Goal: Task Accomplishment & Management: Complete application form

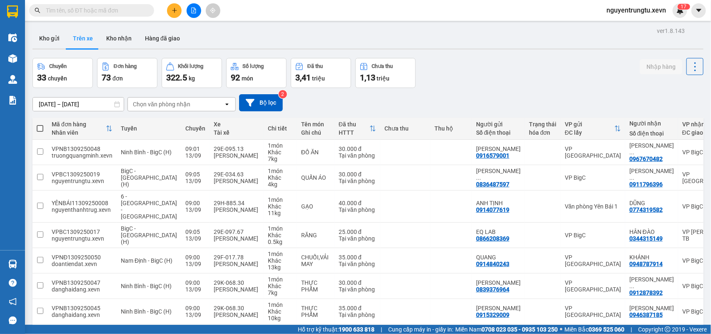
click at [43, 46] on button "Kho gửi" at bounding box center [49, 38] width 34 height 20
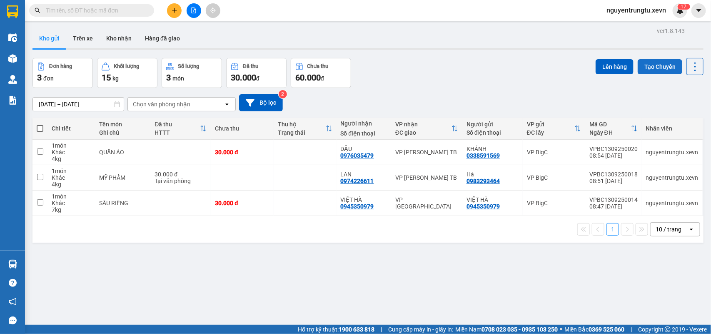
click at [644, 69] on button "Tạo Chuyến" at bounding box center [660, 66] width 45 height 15
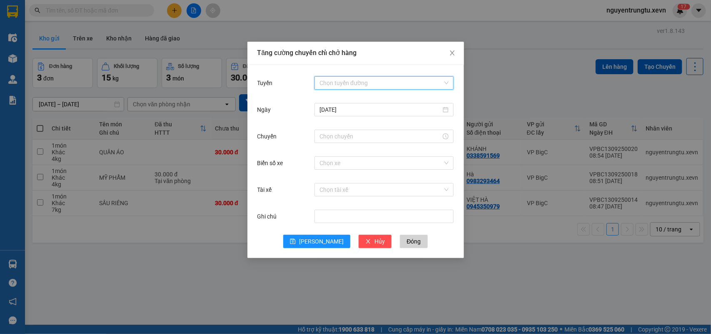
click at [393, 77] on input "Tuyến" at bounding box center [380, 83] width 123 height 12
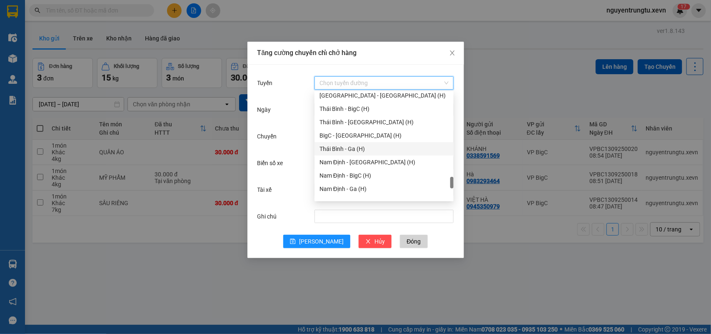
scroll to position [1093, 0]
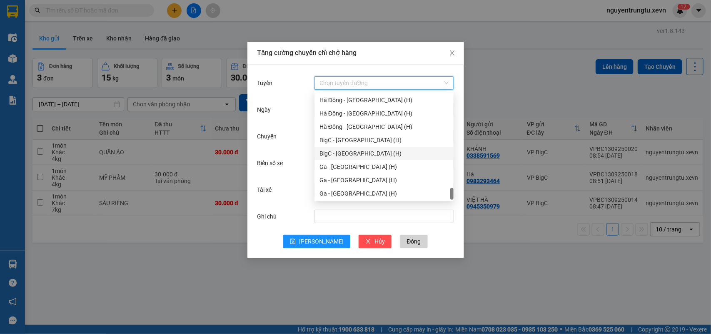
click at [357, 151] on div "BigC - [GEOGRAPHIC_DATA] (H)" at bounding box center [383, 153] width 129 height 9
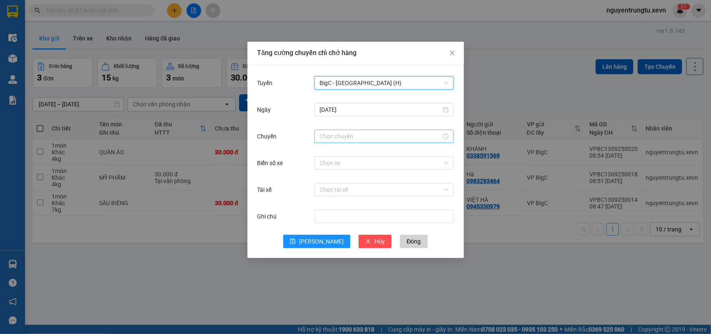
click at [357, 142] on div at bounding box center [383, 136] width 139 height 13
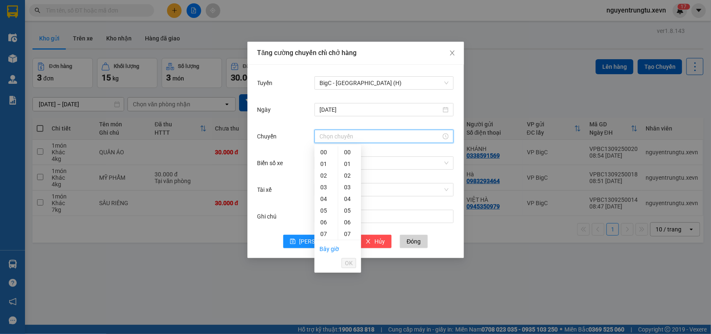
scroll to position [104, 0]
click at [321, 165] on div "10" at bounding box center [325, 165] width 23 height 12
drag, startPoint x: 346, startPoint y: 212, endPoint x: 355, endPoint y: 249, distance: 38.5
click at [347, 212] on div "05" at bounding box center [349, 211] width 23 height 12
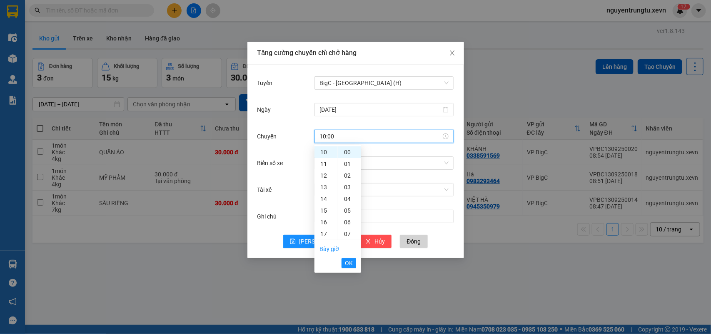
type input "10:05"
click at [347, 263] on span "OK" at bounding box center [349, 262] width 8 height 9
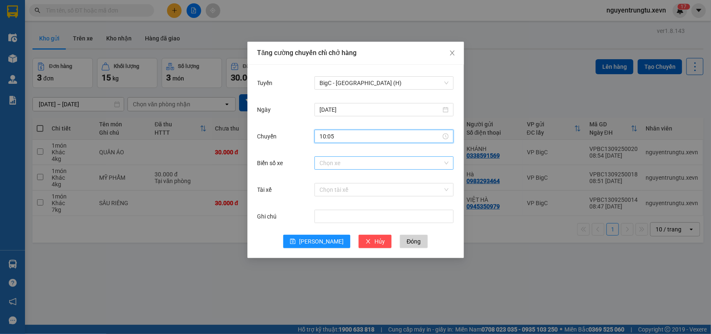
click at [352, 165] on input "Biển số xe" at bounding box center [380, 163] width 123 height 12
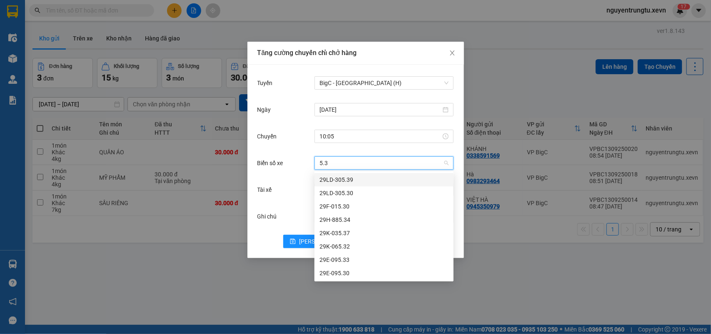
type input "5.30"
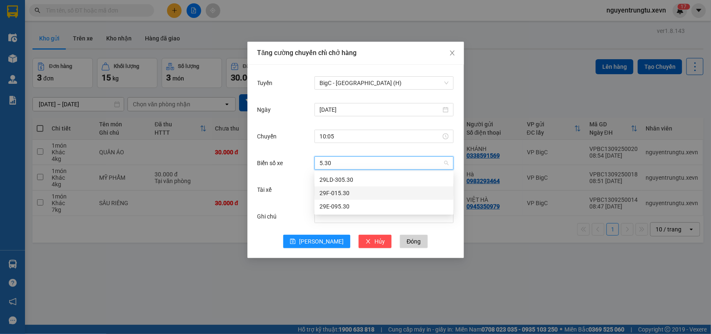
click at [350, 194] on div "29F-015.30" at bounding box center [383, 192] width 129 height 9
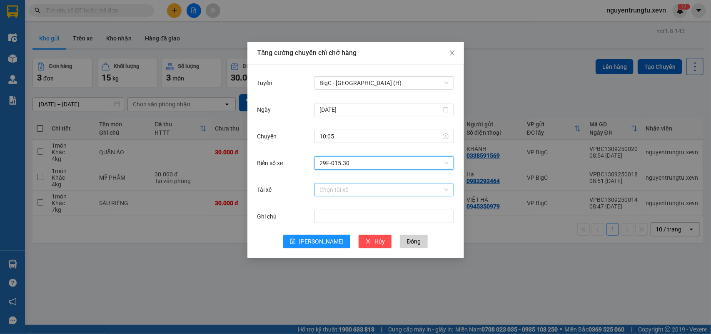
click at [349, 190] on input "Tài xế" at bounding box center [380, 189] width 123 height 12
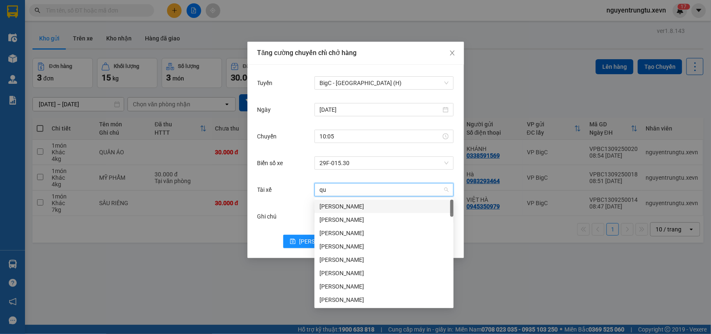
type input "quý"
click at [344, 297] on div "[PERSON_NAME]" at bounding box center [383, 299] width 129 height 9
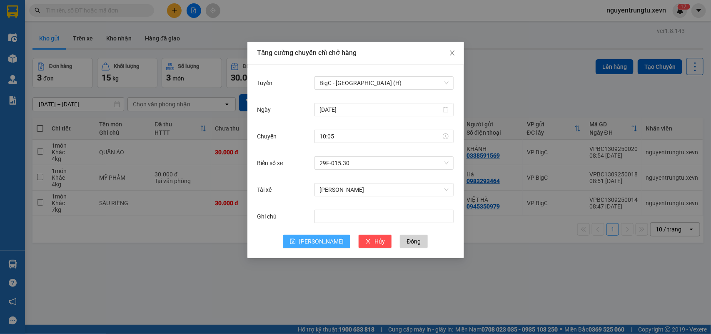
click at [317, 245] on span "[PERSON_NAME]" at bounding box center [321, 241] width 45 height 9
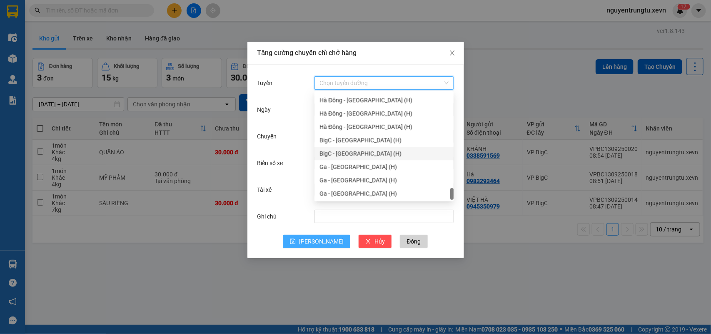
click at [400, 86] on input "Tuyến" at bounding box center [380, 83] width 123 height 12
click at [365, 139] on div "BigC - [GEOGRAPHIC_DATA] (H)" at bounding box center [383, 139] width 129 height 9
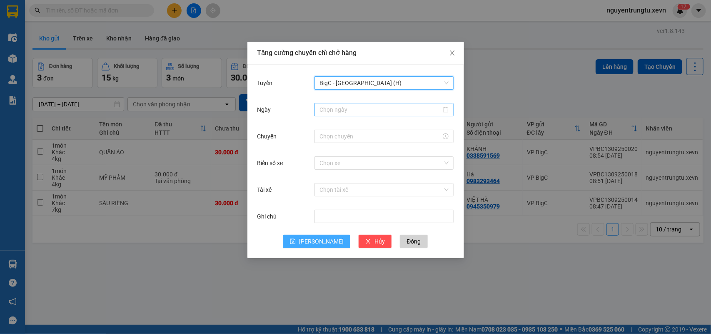
click at [359, 113] on input "Ngày" at bounding box center [380, 109] width 122 height 9
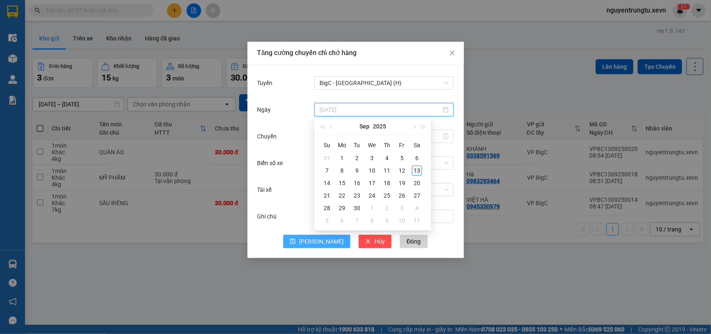
type input "[DATE]"
click at [417, 170] on div "13" at bounding box center [417, 170] width 10 height 10
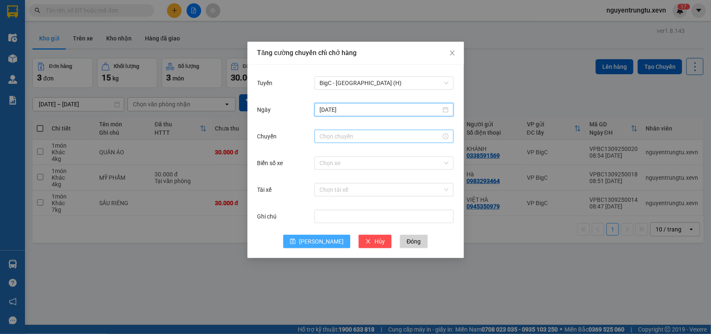
click at [359, 136] on input "Chuyến" at bounding box center [380, 136] width 122 height 9
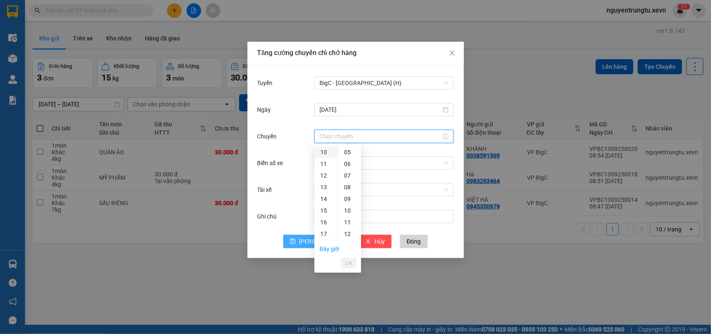
click at [326, 151] on div "10" at bounding box center [325, 152] width 23 height 12
click at [345, 206] on div "05" at bounding box center [349, 211] width 23 height 12
type input "10:05"
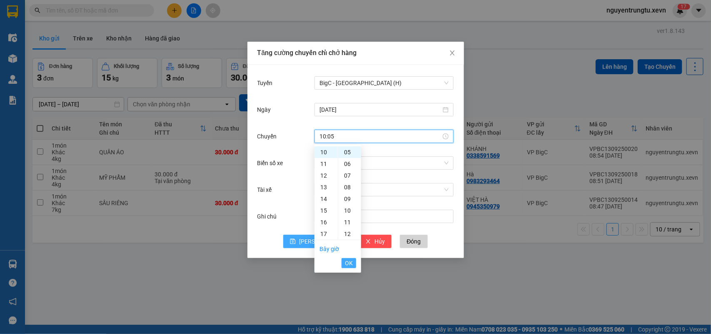
click at [349, 264] on span "OK" at bounding box center [349, 262] width 8 height 9
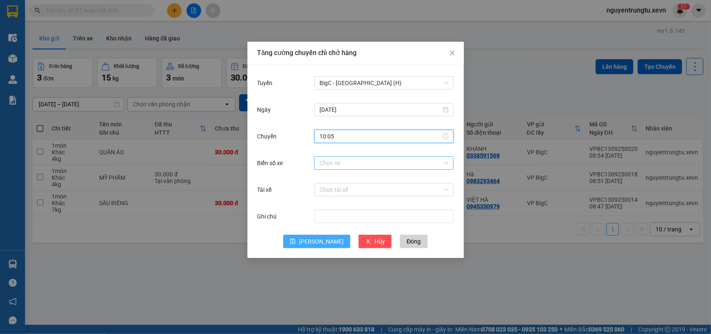
click at [357, 169] on div "Chọn xe" at bounding box center [383, 162] width 139 height 13
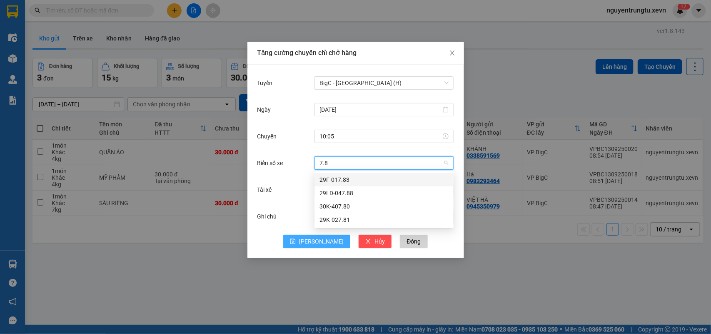
type input "7.81"
click at [364, 180] on div "29K-027.81" at bounding box center [383, 179] width 129 height 9
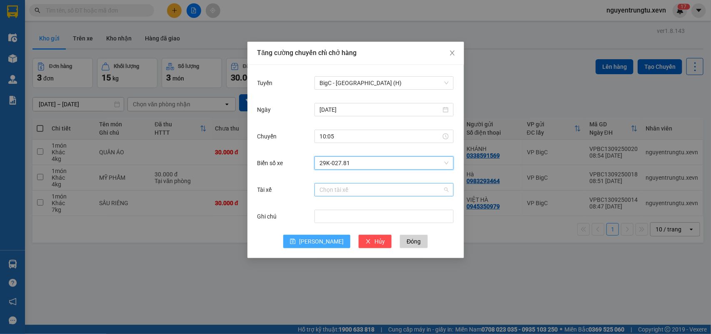
click at [363, 189] on input "Tài xế" at bounding box center [380, 189] width 123 height 12
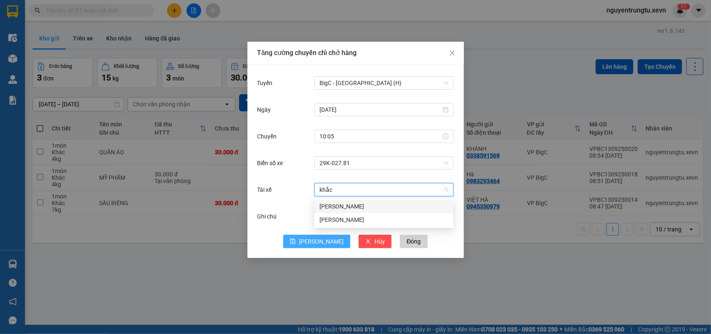
type input "khắc"
drag, startPoint x: 356, startPoint y: 208, endPoint x: 344, endPoint y: 226, distance: 21.4
click at [356, 209] on div "[PERSON_NAME]" at bounding box center [383, 206] width 129 height 9
click at [321, 245] on span "[PERSON_NAME]" at bounding box center [321, 241] width 45 height 9
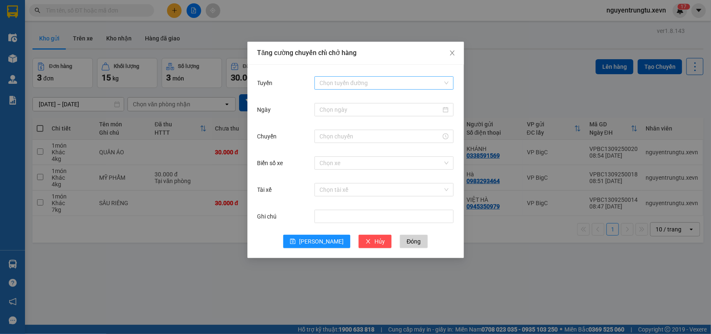
click at [355, 86] on input "Tuyến" at bounding box center [380, 83] width 123 height 12
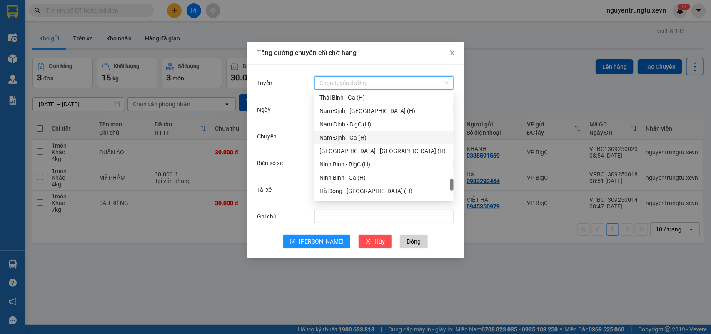
scroll to position [936, 0]
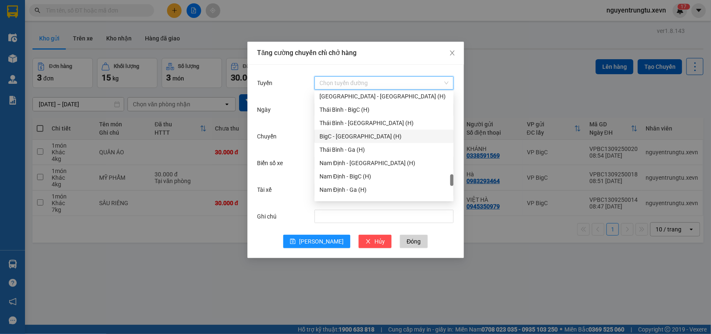
click at [349, 135] on div "BigC - [GEOGRAPHIC_DATA] (H)" at bounding box center [383, 136] width 129 height 9
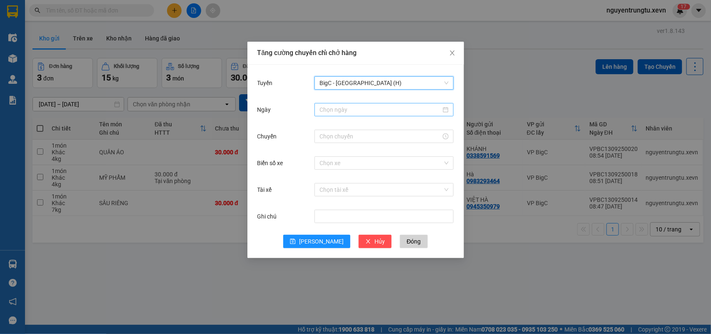
click at [361, 110] on input "Ngày" at bounding box center [380, 109] width 122 height 9
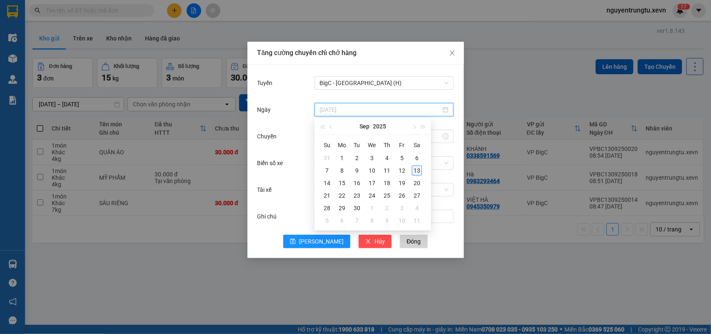
type input "[DATE]"
click at [414, 169] on div "13" at bounding box center [417, 170] width 10 height 10
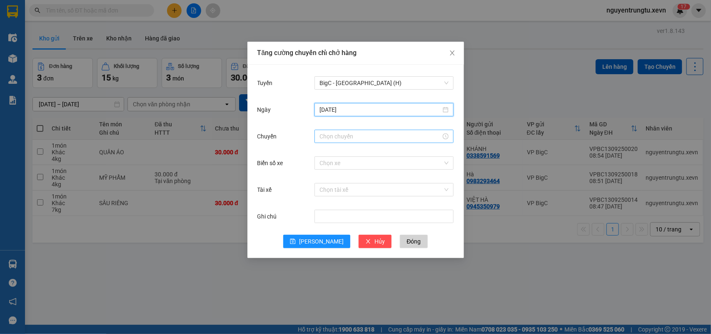
click at [361, 136] on input "Chuyến" at bounding box center [380, 136] width 122 height 9
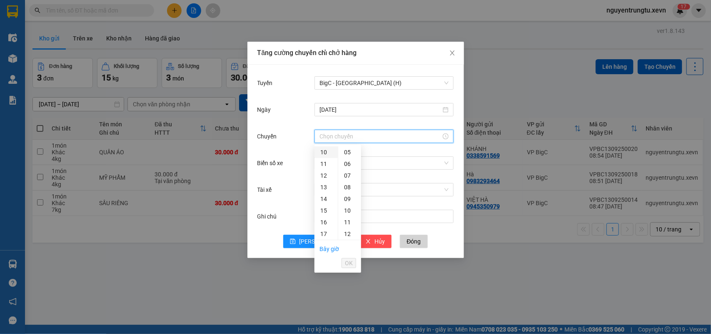
click at [319, 154] on div "10" at bounding box center [325, 152] width 23 height 12
click at [345, 212] on div "05" at bounding box center [349, 211] width 23 height 12
type input "10:05"
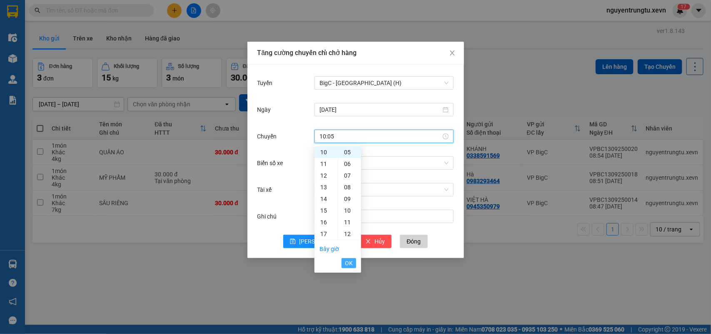
click at [348, 262] on span "OK" at bounding box center [349, 262] width 8 height 9
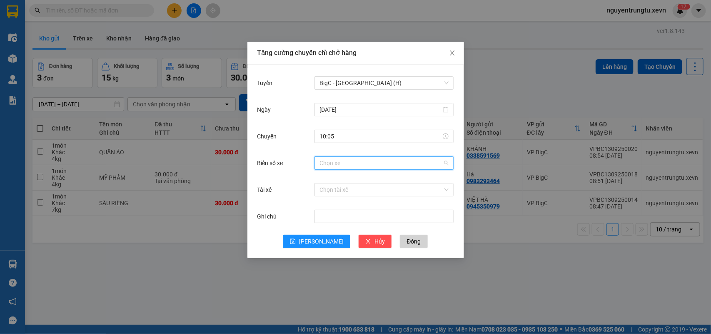
click at [352, 158] on input "Biển số xe" at bounding box center [380, 163] width 123 height 12
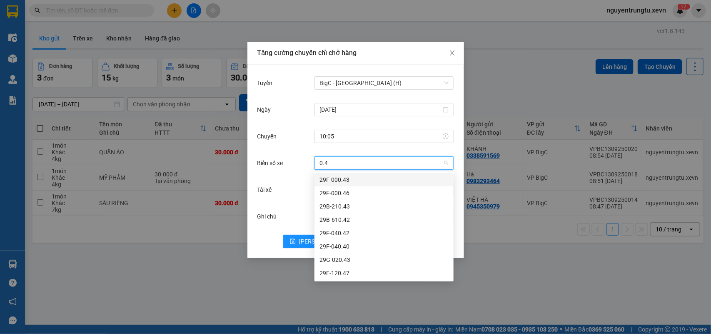
type input "0.42"
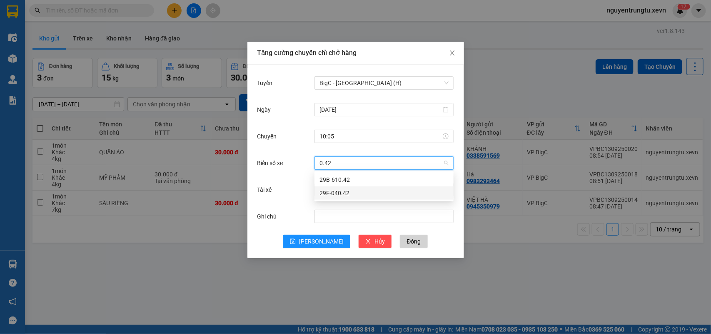
click at [347, 192] on div "29F-040.42" at bounding box center [383, 192] width 129 height 9
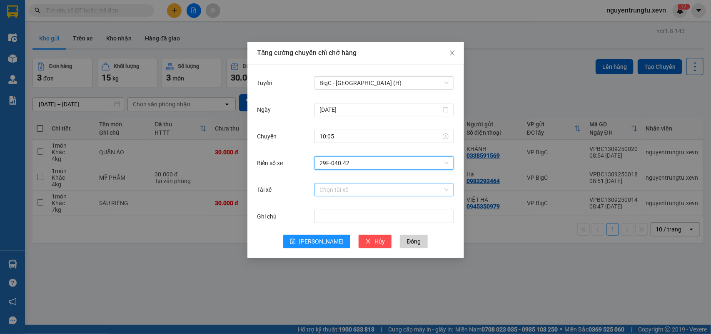
click at [348, 183] on input "Tài xế" at bounding box center [380, 189] width 123 height 12
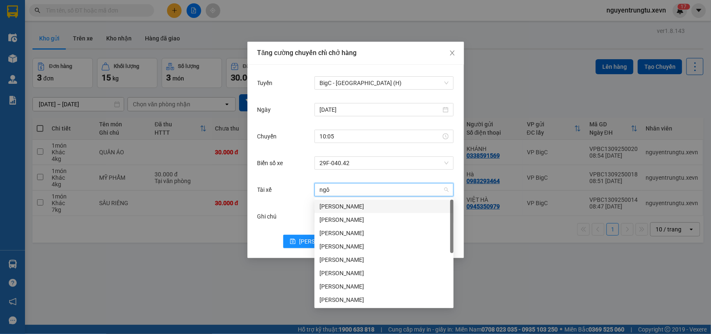
type input "[PERSON_NAME]"
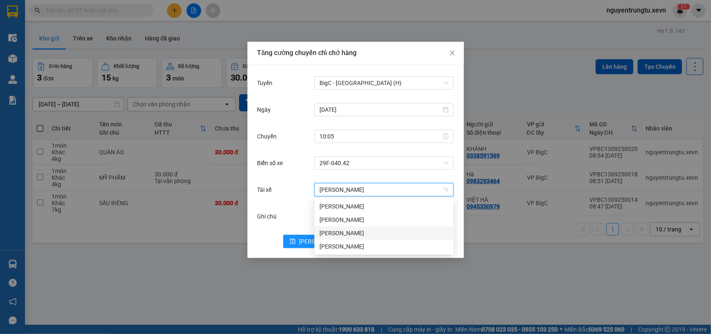
click at [351, 233] on div "[PERSON_NAME]" at bounding box center [383, 232] width 129 height 9
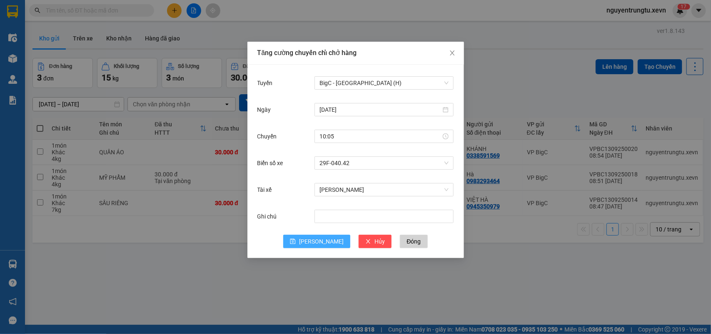
click at [307, 242] on button "[PERSON_NAME]" at bounding box center [316, 241] width 67 height 13
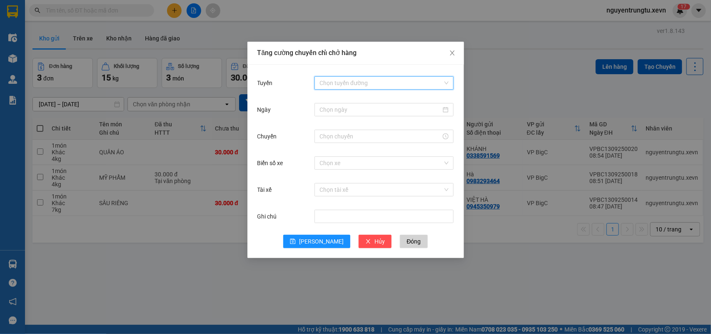
click at [339, 77] on input "Tuyến" at bounding box center [380, 83] width 123 height 12
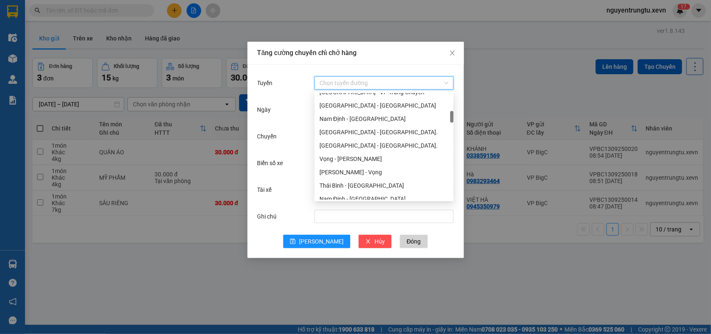
scroll to position [0, 0]
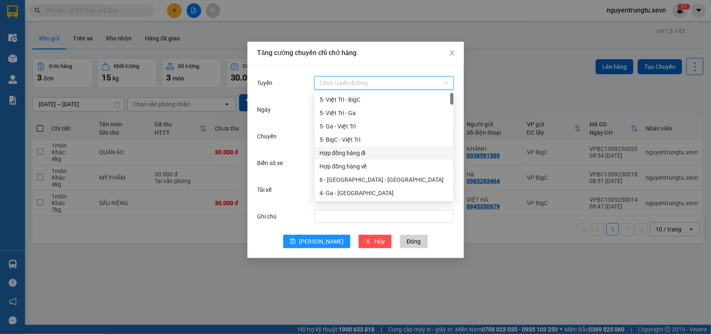
click at [359, 141] on div "5- BigC - Việt Trì" at bounding box center [383, 139] width 129 height 9
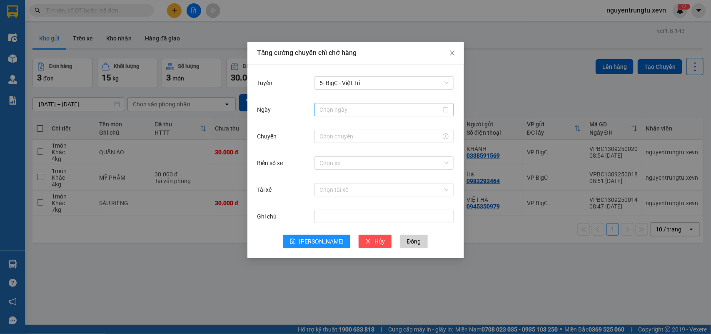
click at [356, 116] on div at bounding box center [383, 109] width 139 height 13
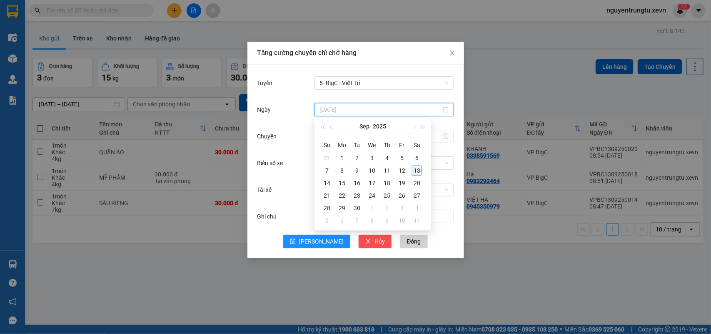
type input "[DATE]"
click at [415, 171] on div "13" at bounding box center [417, 170] width 10 height 10
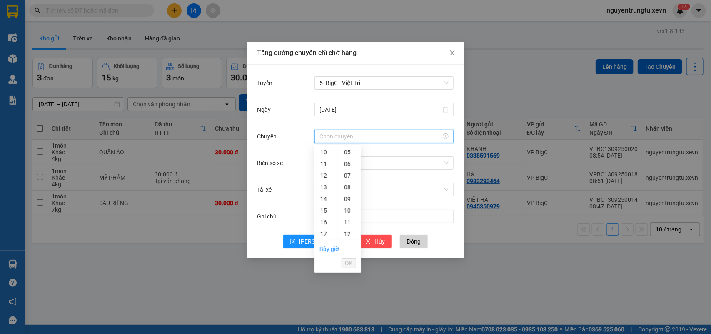
drag, startPoint x: 354, startPoint y: 139, endPoint x: 344, endPoint y: 144, distance: 11.7
click at [354, 138] on input "Chuyến" at bounding box center [380, 136] width 122 height 9
click at [324, 152] on div "10" at bounding box center [325, 152] width 23 height 12
click at [349, 210] on div "05" at bounding box center [349, 211] width 23 height 12
type input "10:05"
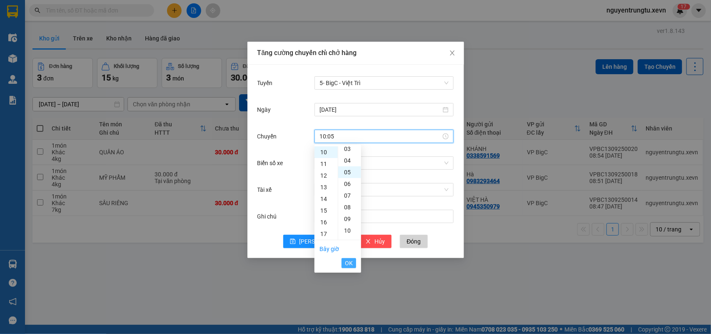
scroll to position [58, 0]
click at [351, 261] on span "OK" at bounding box center [349, 262] width 8 height 9
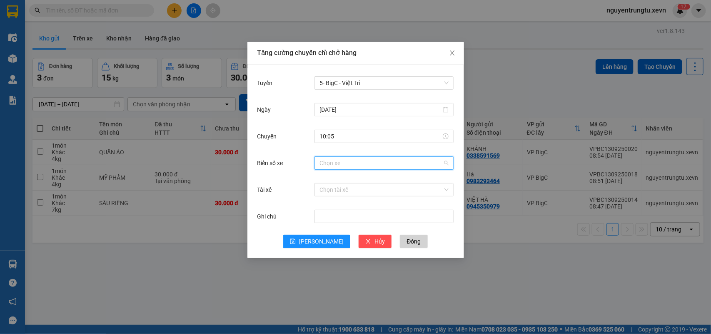
click at [353, 158] on input "Biển số xe" at bounding box center [380, 163] width 123 height 12
type input "1.64"
click at [352, 183] on div "29K-071.64" at bounding box center [383, 179] width 129 height 9
click at [352, 189] on input "Tài xế" at bounding box center [380, 189] width 123 height 12
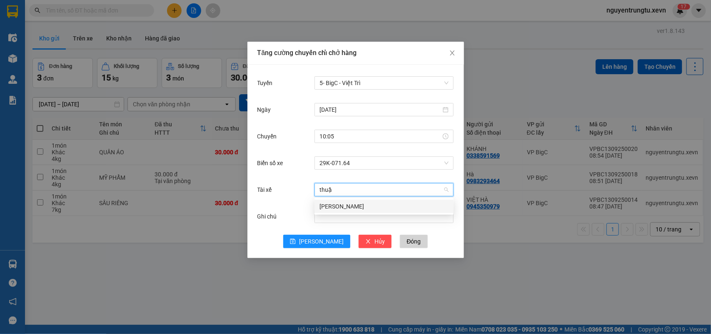
type input "thuận"
click at [350, 207] on div "[PERSON_NAME]" at bounding box center [383, 206] width 129 height 9
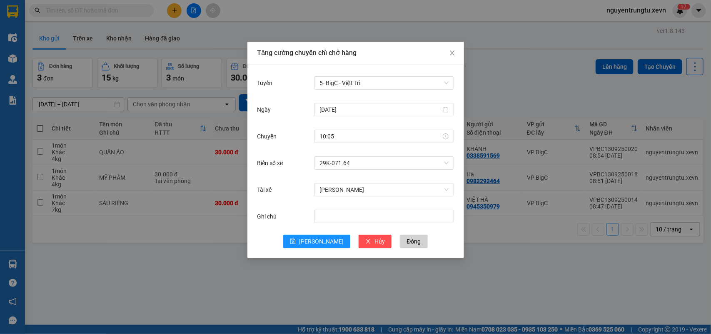
click at [329, 234] on div "Ghi chú" at bounding box center [355, 221] width 197 height 27
click at [322, 242] on span "[PERSON_NAME]" at bounding box center [321, 241] width 45 height 9
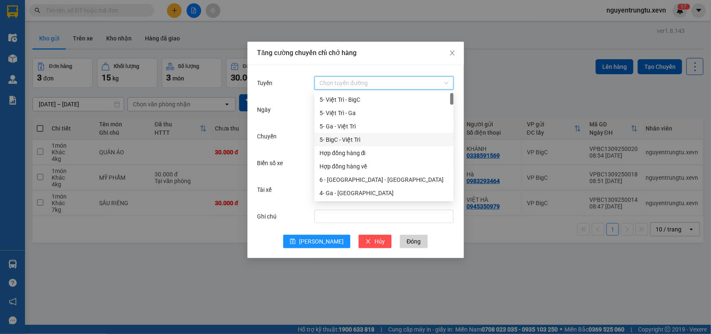
click at [364, 80] on input "Tuyến" at bounding box center [380, 83] width 123 height 12
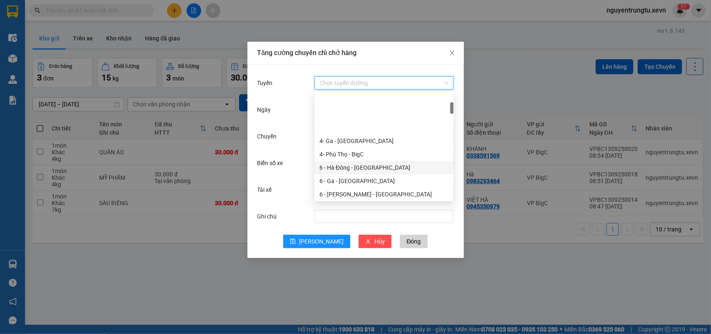
scroll to position [104, 0]
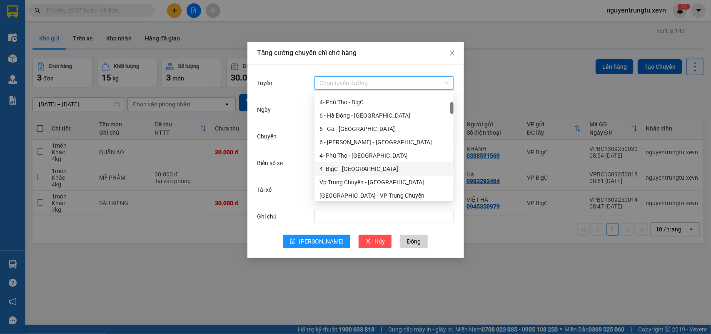
click at [357, 170] on div "4- BigC - [GEOGRAPHIC_DATA]" at bounding box center [383, 168] width 129 height 9
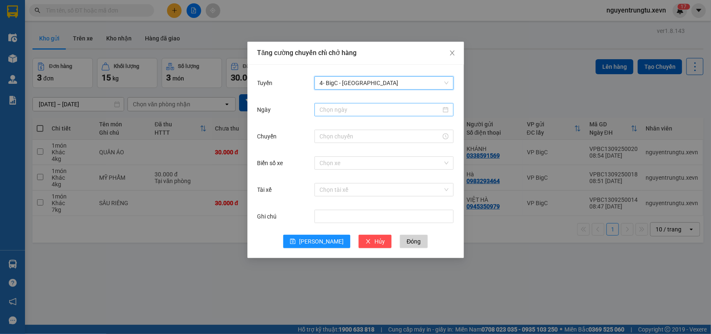
click at [368, 113] on input "Ngày" at bounding box center [380, 109] width 122 height 9
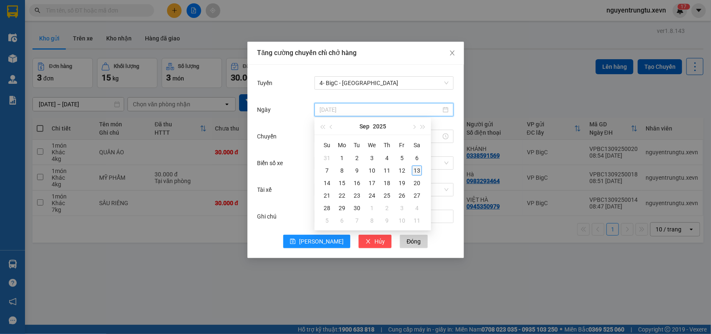
type input "[DATE]"
click at [419, 167] on div "13" at bounding box center [417, 170] width 10 height 10
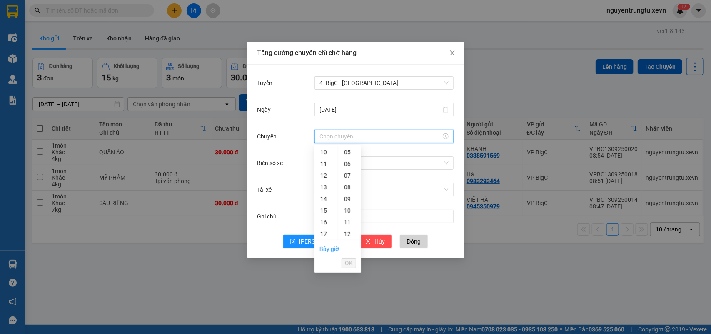
click at [359, 137] on input "Chuyến" at bounding box center [380, 136] width 122 height 9
click at [324, 153] on div "10" at bounding box center [325, 152] width 23 height 12
click at [347, 212] on div "05" at bounding box center [349, 211] width 23 height 12
type input "10:05"
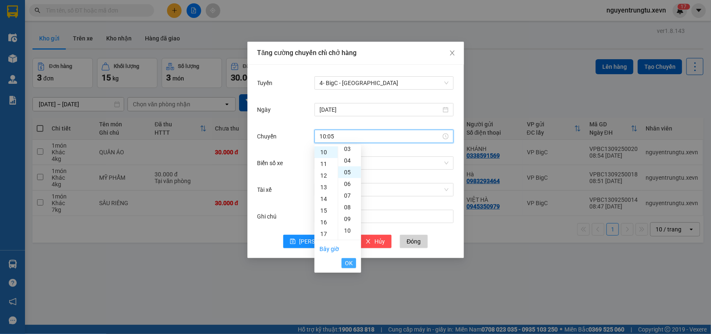
scroll to position [58, 0]
click at [348, 266] on span "OK" at bounding box center [349, 262] width 8 height 9
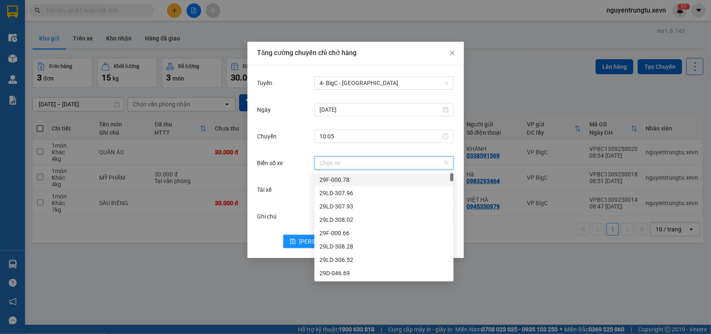
click at [354, 161] on input "Biển số xe" at bounding box center [380, 163] width 123 height 12
type input "5.20"
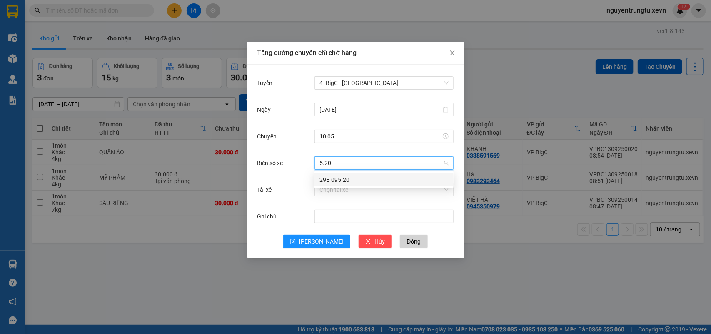
click at [352, 175] on div "29E-095.20" at bounding box center [383, 179] width 129 height 9
click at [353, 186] on input "Tài xế" at bounding box center [380, 189] width 123 height 12
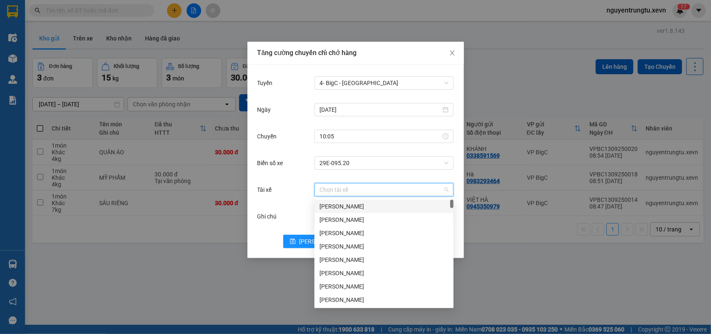
type input "d"
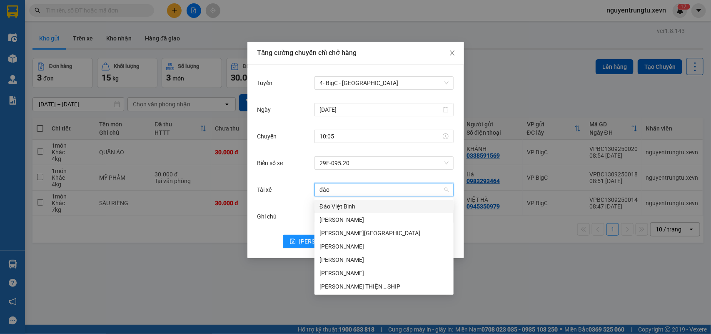
type input "[PERSON_NAME]"
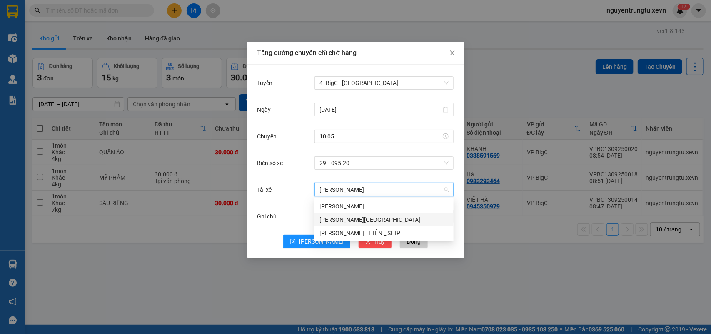
click at [349, 217] on div "[PERSON_NAME][GEOGRAPHIC_DATA]" at bounding box center [383, 219] width 129 height 9
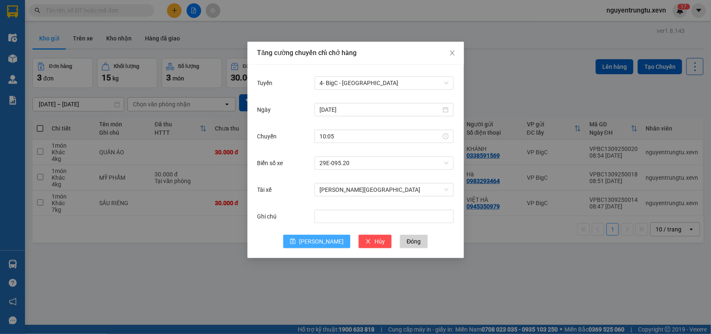
click at [323, 237] on span "[PERSON_NAME]" at bounding box center [321, 241] width 45 height 9
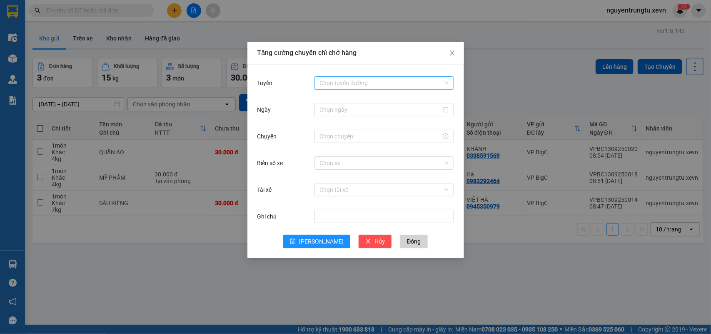
click at [330, 78] on input "Tuyến" at bounding box center [380, 83] width 123 height 12
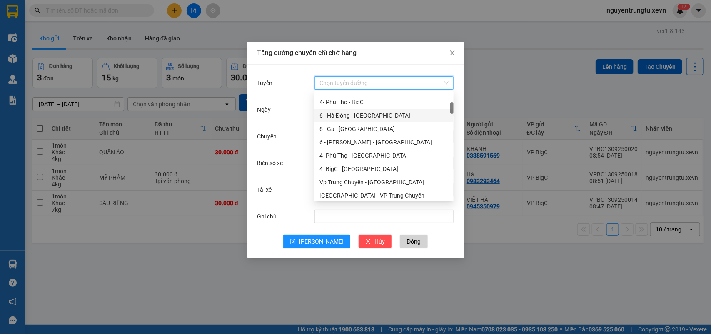
click at [359, 119] on div "6 - Hà Đông - [GEOGRAPHIC_DATA]" at bounding box center [383, 115] width 129 height 9
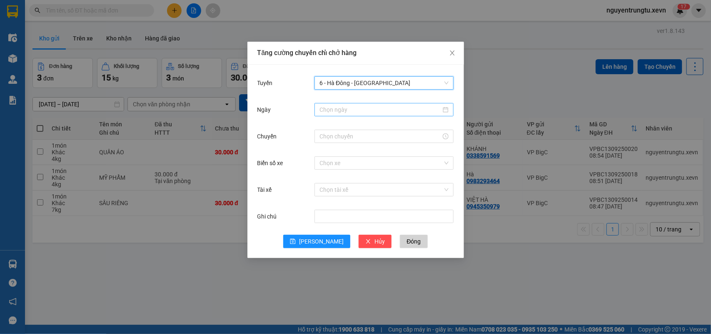
click at [346, 115] on div at bounding box center [383, 109] width 139 height 13
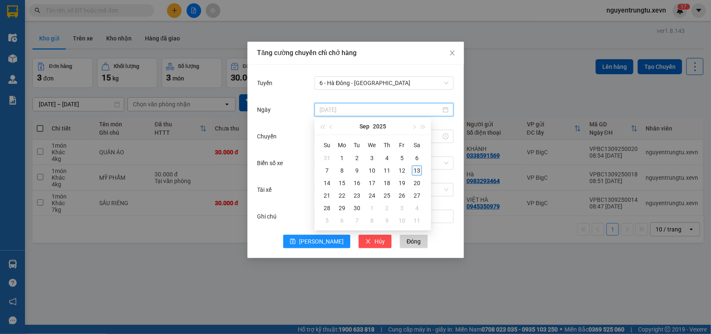
type input "[DATE]"
click at [419, 173] on div "13" at bounding box center [417, 170] width 10 height 10
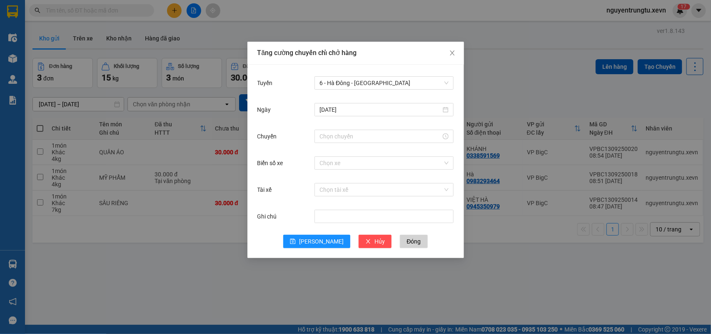
click at [359, 145] on div "Chuyến" at bounding box center [355, 141] width 197 height 27
click at [353, 137] on input "Chuyến" at bounding box center [380, 136] width 122 height 9
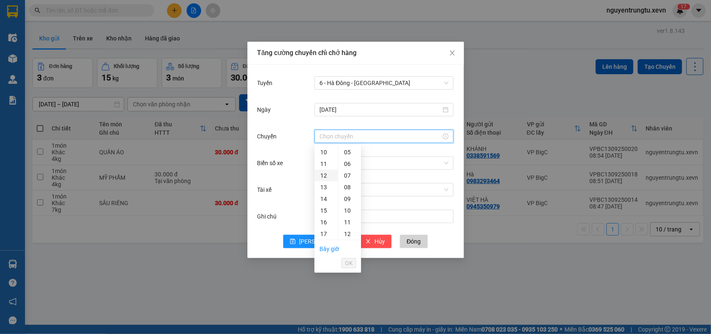
drag, startPoint x: 325, startPoint y: 155, endPoint x: 328, endPoint y: 170, distance: 15.7
click at [325, 155] on div "10" at bounding box center [325, 152] width 23 height 12
click at [349, 211] on div "05" at bounding box center [349, 211] width 23 height 12
type input "10:05"
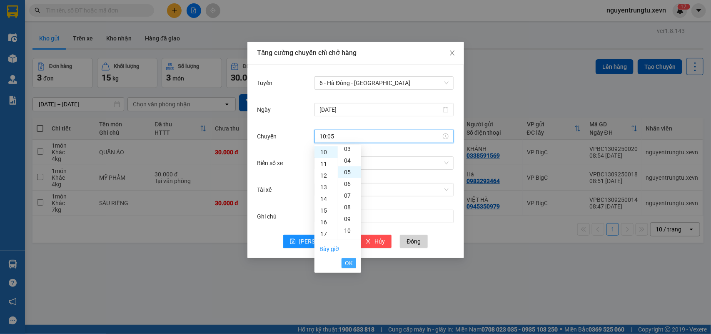
scroll to position [58, 0]
drag, startPoint x: 346, startPoint y: 261, endPoint x: 357, endPoint y: 233, distance: 30.1
click at [346, 262] on span "OK" at bounding box center [349, 262] width 8 height 9
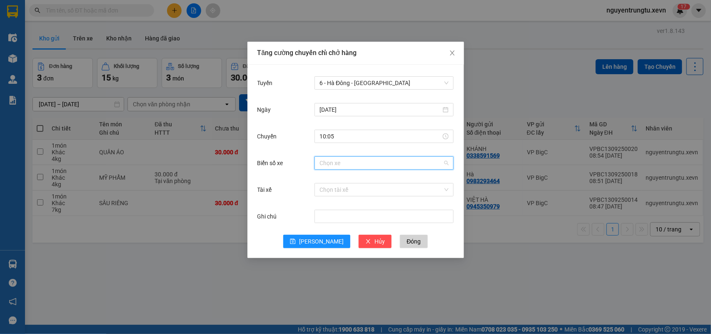
click at [358, 166] on input "Biển số xe" at bounding box center [380, 163] width 123 height 12
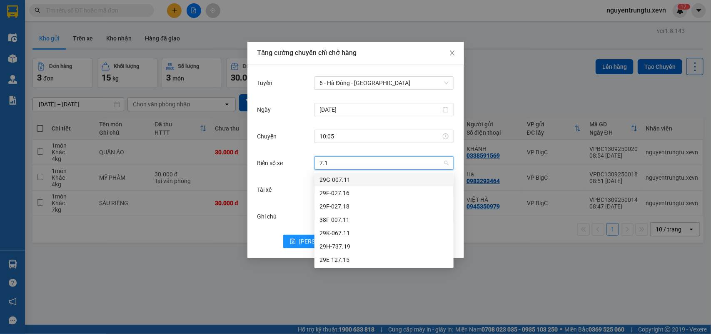
type input "7.11"
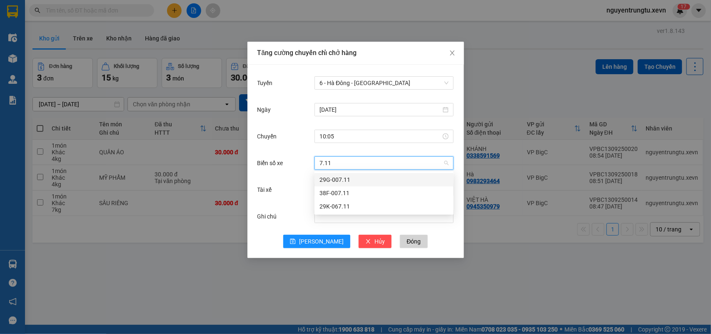
click at [349, 180] on div "29G-007.11" at bounding box center [383, 179] width 129 height 9
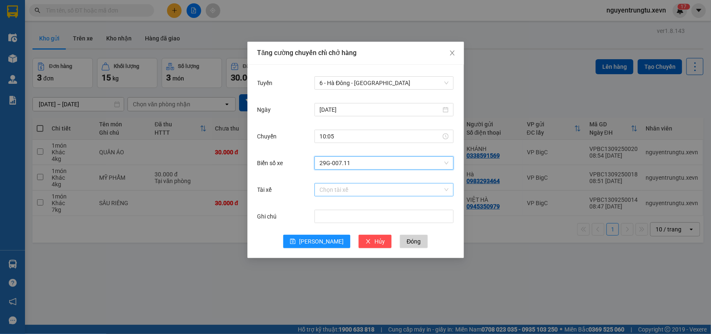
click at [353, 190] on input "Tài xế" at bounding box center [380, 189] width 123 height 12
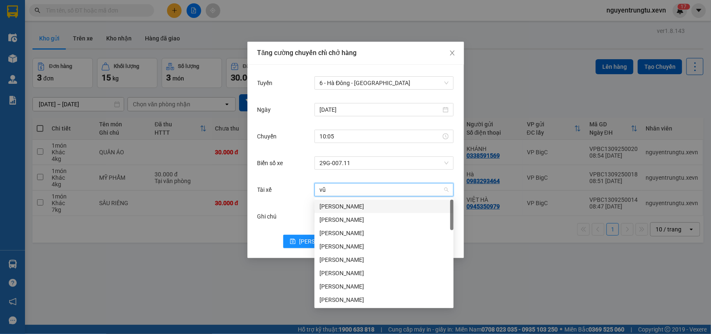
type input "[PERSON_NAME]"
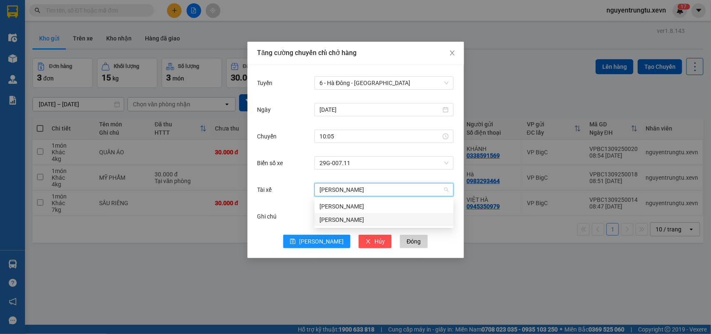
drag, startPoint x: 348, startPoint y: 214, endPoint x: 348, endPoint y: 225, distance: 11.7
click at [348, 215] on div "[PERSON_NAME]" at bounding box center [383, 219] width 139 height 13
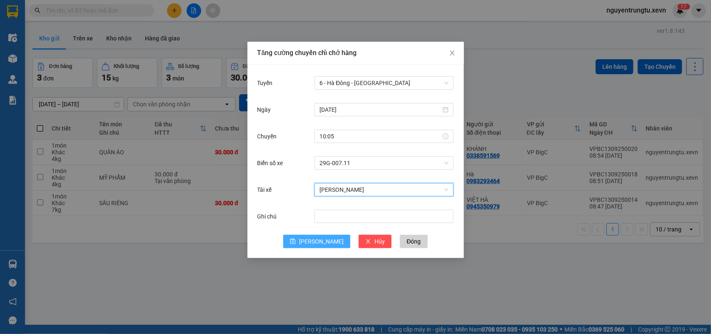
click at [321, 235] on button "[PERSON_NAME]" at bounding box center [316, 241] width 67 height 13
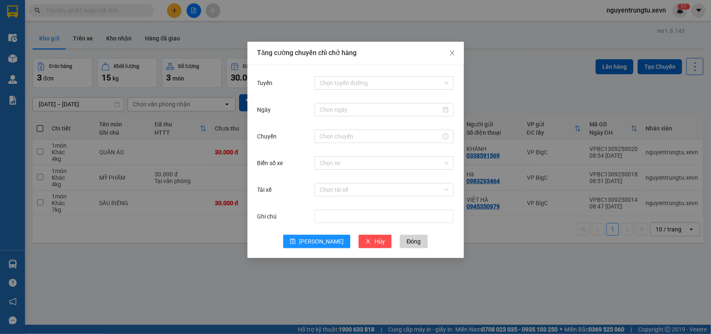
click at [22, 259] on div "Tăng cường chuyến chỉ chở hàng Tuyến Chọn tuyến đường Ngày Chuyến Biển số xe Ch…" at bounding box center [355, 167] width 711 height 334
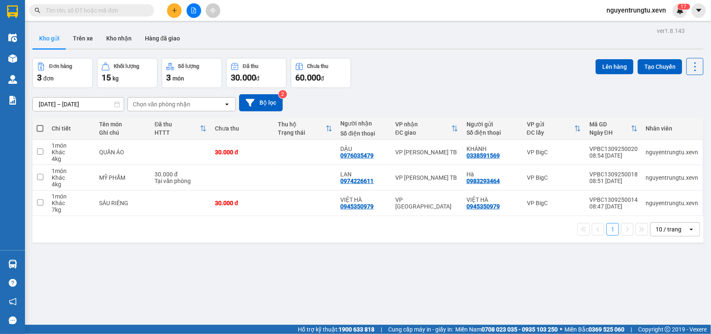
click at [17, 262] on div at bounding box center [12, 264] width 15 height 15
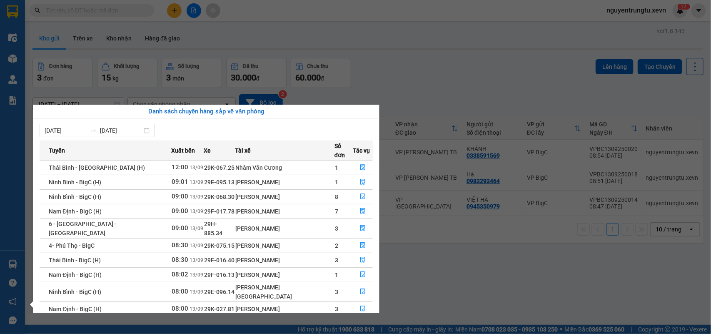
scroll to position [15, 0]
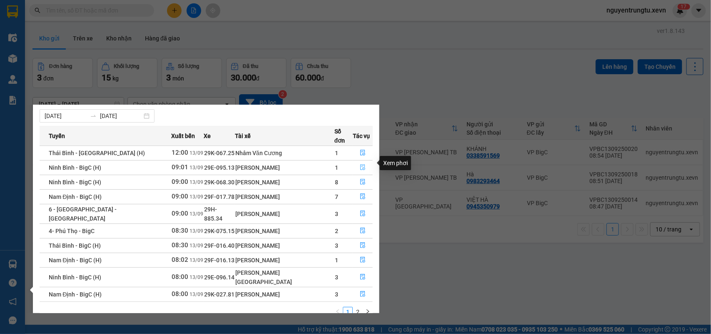
click at [360, 164] on icon "file-done" at bounding box center [363, 167] width 6 height 6
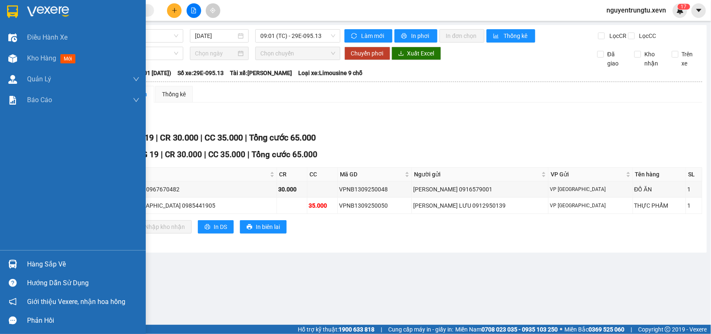
click at [17, 261] on div at bounding box center [12, 264] width 15 height 15
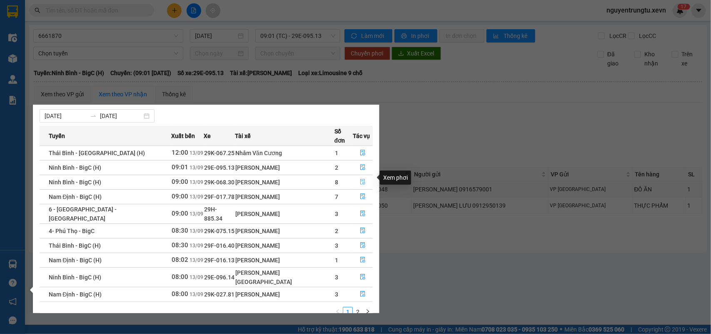
click at [360, 179] on icon "file-done" at bounding box center [363, 182] width 6 height 6
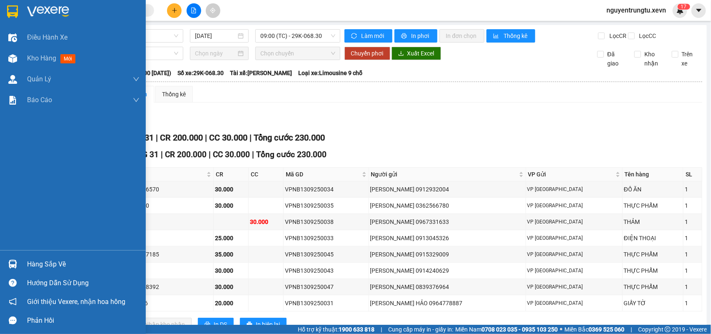
click at [9, 11] on img at bounding box center [12, 11] width 11 height 12
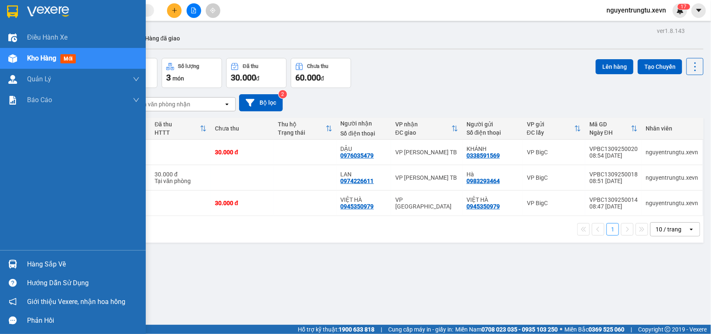
click at [17, 265] on img at bounding box center [12, 263] width 9 height 9
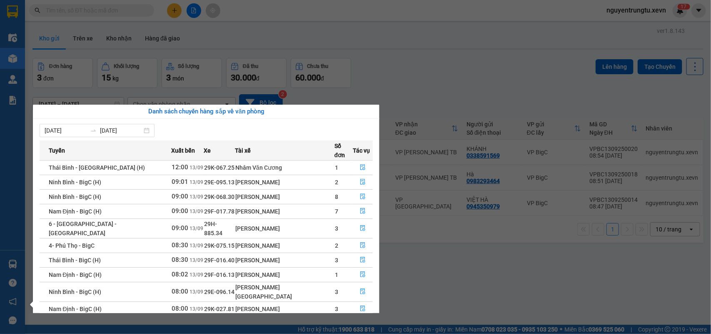
click at [458, 101] on section "Kết quả tìm kiếm ( 0 ) Bộ lọc Thuộc VP này No Data nguyentrungtu.xevn 1 7 Điều …" at bounding box center [355, 167] width 711 height 334
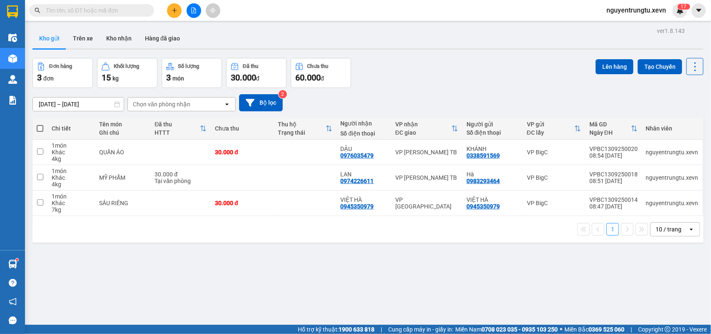
click at [384, 272] on div "ver 1.8.143 Kho gửi Trên xe Kho nhận Hàng đã giao Đơn hàng 3 đơn Khối lượng 15 …" at bounding box center [368, 192] width 678 height 334
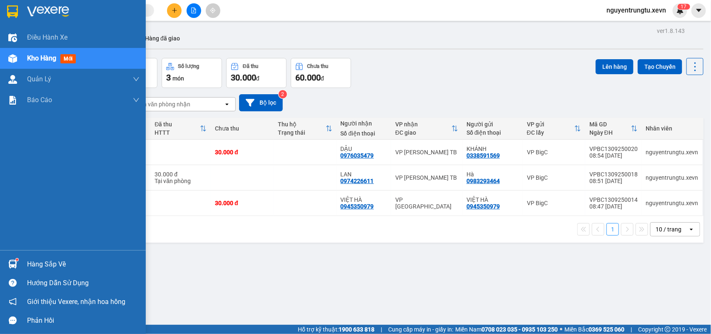
click at [37, 260] on div "Hàng sắp về" at bounding box center [83, 264] width 112 height 12
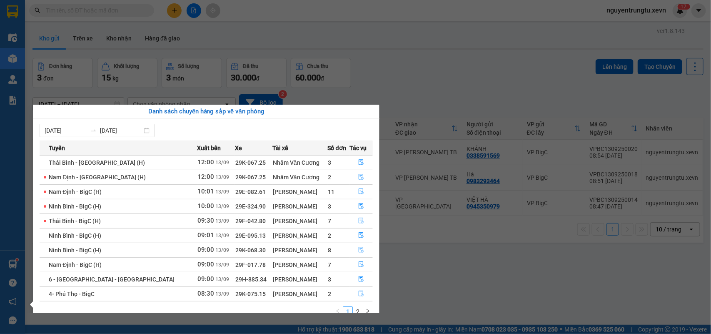
scroll to position [15, 0]
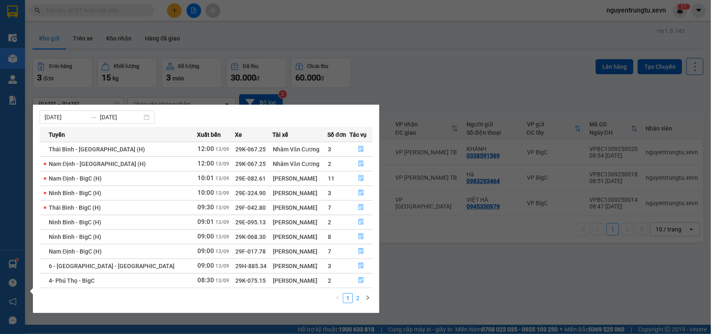
click at [359, 297] on link "2" at bounding box center [357, 297] width 9 height 9
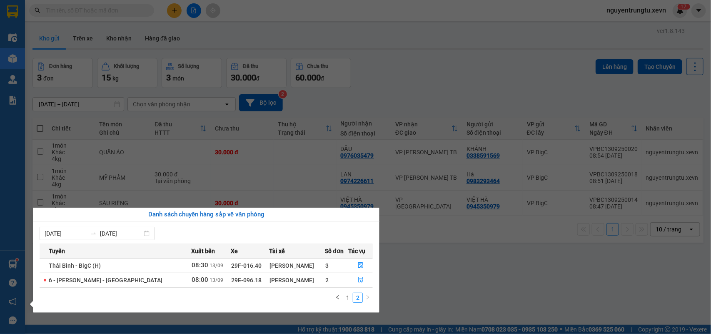
scroll to position [0, 0]
click at [358, 281] on icon "file-done" at bounding box center [361, 280] width 6 height 6
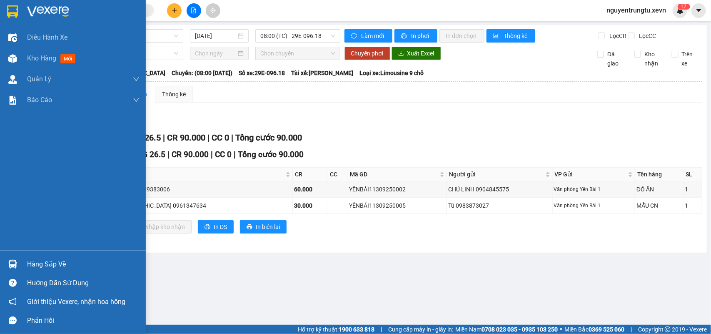
click at [22, 264] on div "Hàng sắp về" at bounding box center [73, 264] width 146 height 19
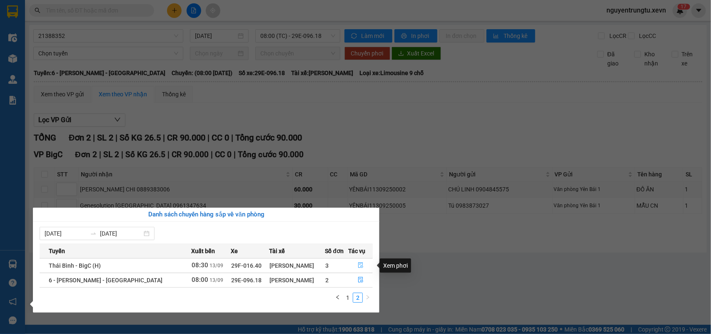
click at [358, 266] on icon "file-done" at bounding box center [361, 265] width 6 height 6
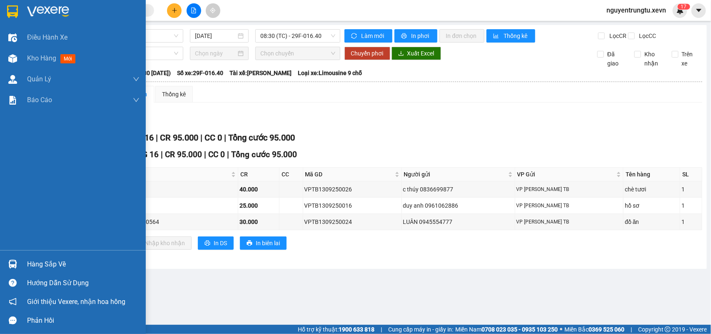
drag, startPoint x: 17, startPoint y: 264, endPoint x: 26, endPoint y: 261, distance: 10.3
click at [17, 264] on img at bounding box center [12, 263] width 9 height 9
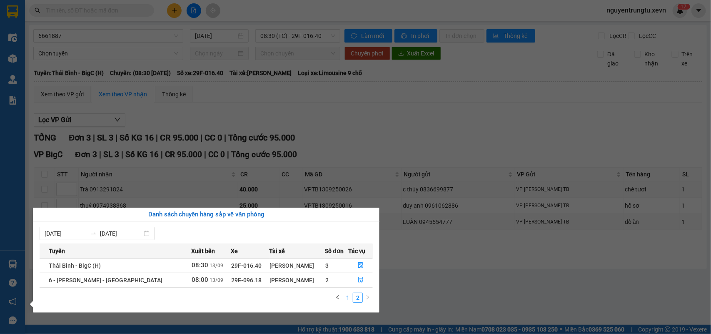
click at [349, 296] on link "1" at bounding box center [347, 297] width 9 height 9
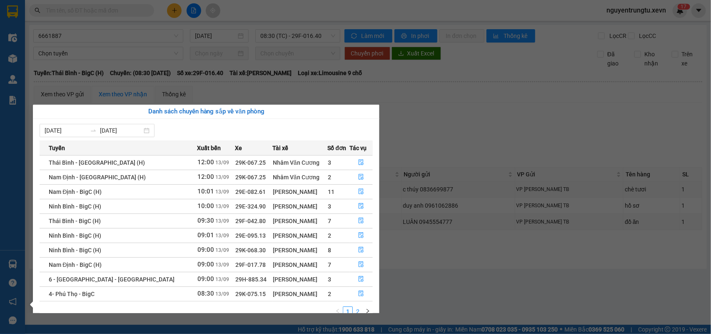
click at [357, 312] on link "2" at bounding box center [357, 311] width 9 height 9
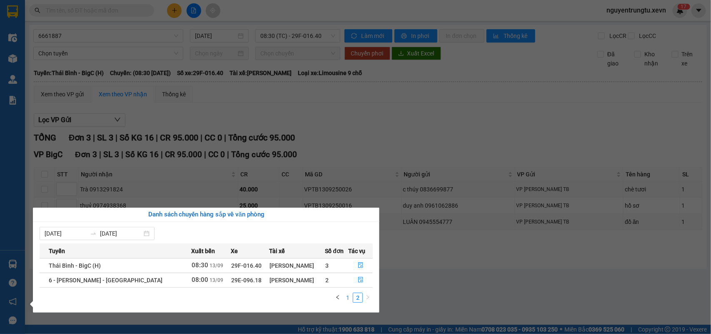
click at [348, 299] on link "1" at bounding box center [347, 297] width 9 height 9
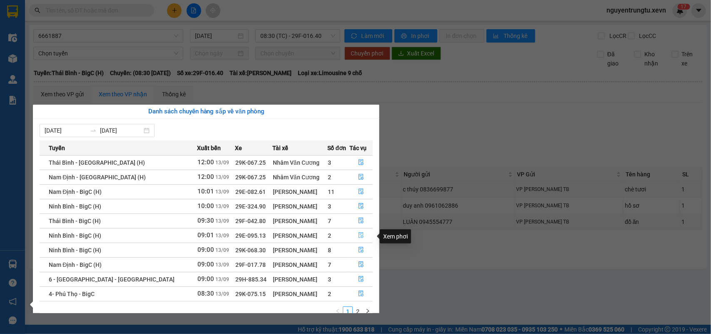
click at [359, 236] on icon "file-done" at bounding box center [361, 235] width 5 height 6
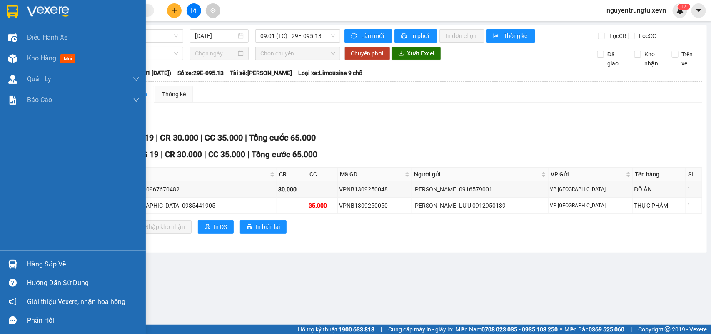
click at [6, 260] on div at bounding box center [12, 264] width 15 height 15
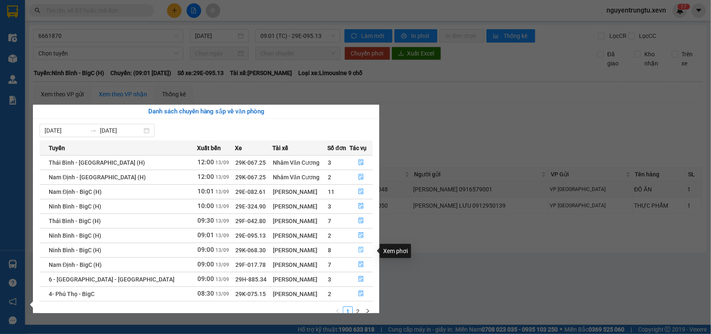
click at [358, 249] on icon "file-done" at bounding box center [361, 250] width 6 height 6
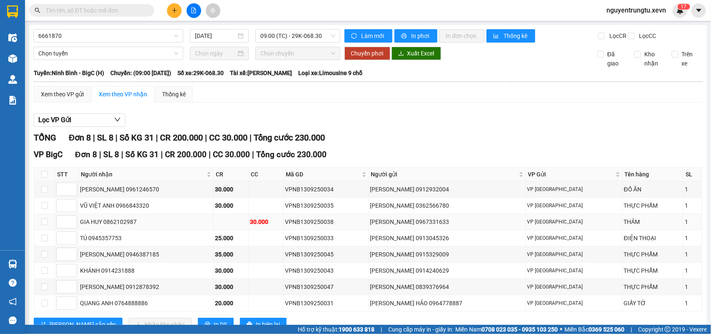
scroll to position [40, 0]
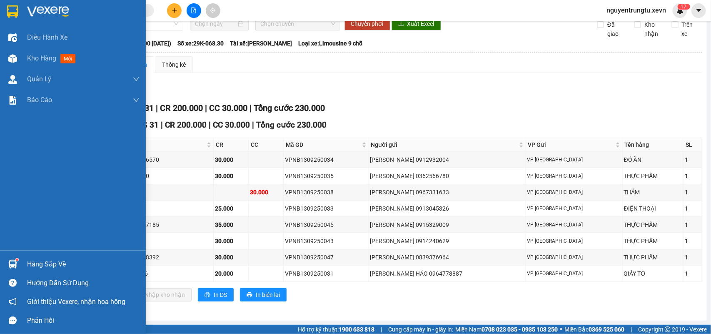
click at [5, 13] on div at bounding box center [12, 11] width 15 height 15
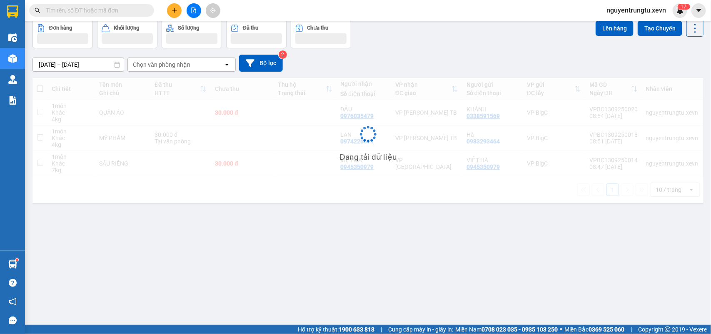
scroll to position [38, 0]
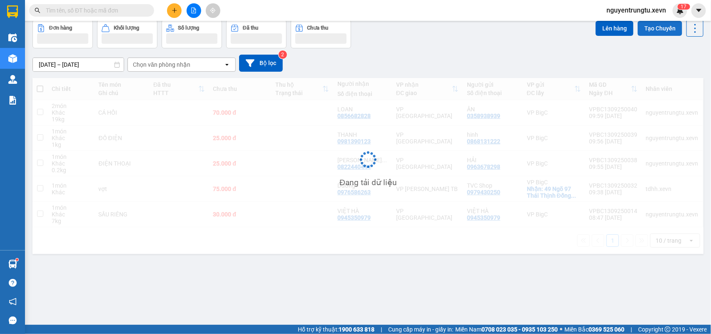
click at [657, 27] on button "Tạo Chuyến" at bounding box center [660, 28] width 45 height 15
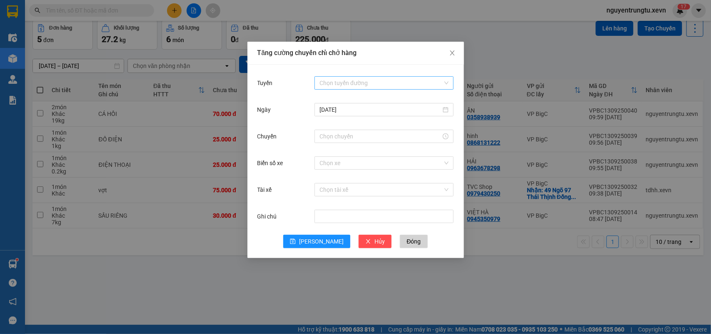
click at [413, 83] on input "Tuyến" at bounding box center [380, 83] width 123 height 12
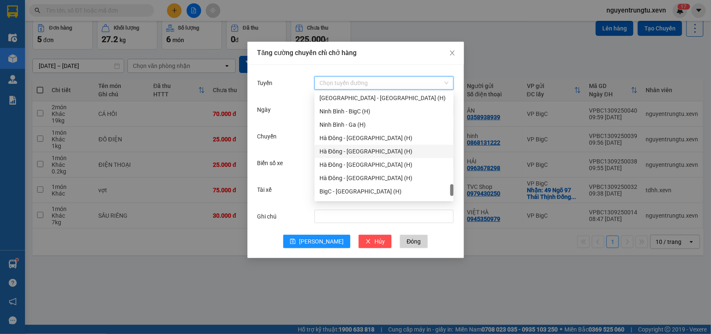
scroll to position [1093, 0]
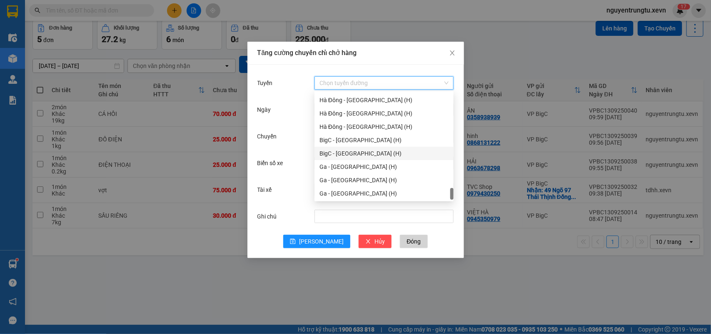
click at [361, 153] on div "BigC - [GEOGRAPHIC_DATA] (H)" at bounding box center [383, 153] width 129 height 9
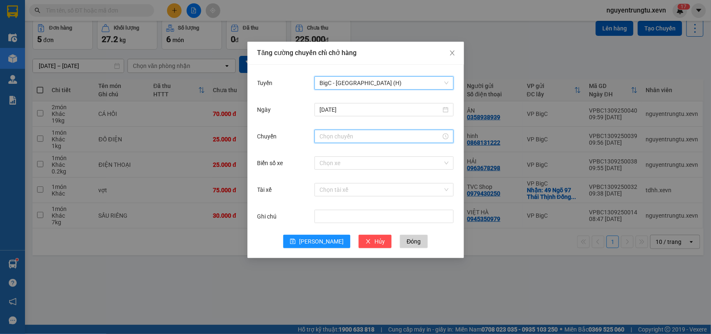
click at [352, 134] on input "Chuyến" at bounding box center [380, 136] width 122 height 9
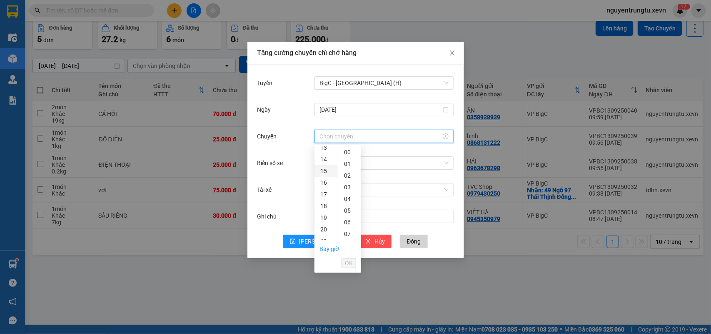
scroll to position [52, 0]
click at [324, 229] on div "11" at bounding box center [325, 228] width 23 height 12
click at [347, 212] on div "05" at bounding box center [349, 211] width 23 height 12
type input "11:05"
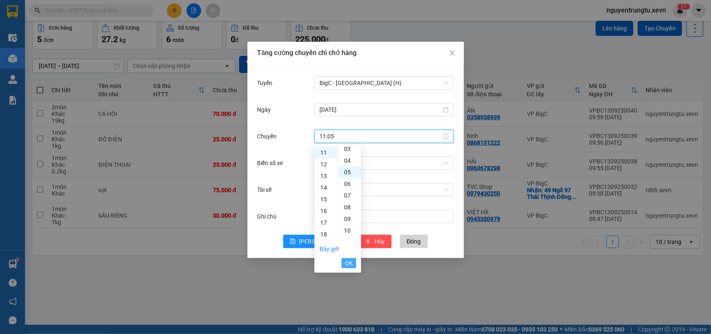
scroll to position [58, 0]
click at [348, 262] on span "OK" at bounding box center [349, 262] width 8 height 9
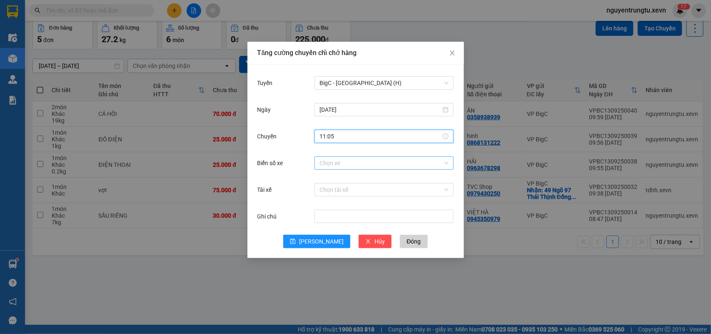
click at [372, 159] on input "Biển số xe" at bounding box center [380, 163] width 123 height 12
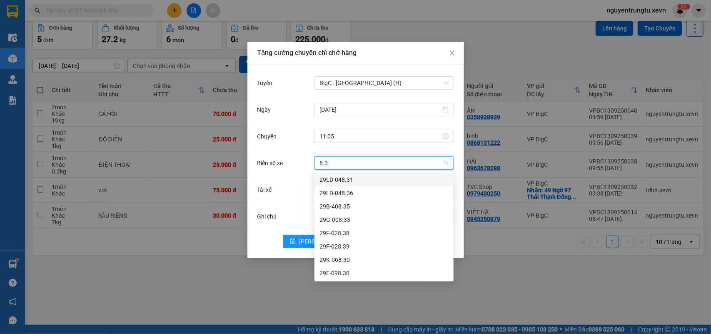
type input "8.30"
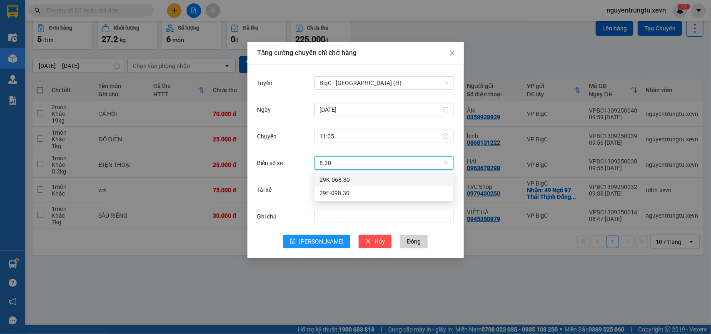
click at [347, 176] on div "29K-068.30" at bounding box center [383, 179] width 129 height 9
click at [347, 193] on input "Tài xế" at bounding box center [380, 189] width 123 height 12
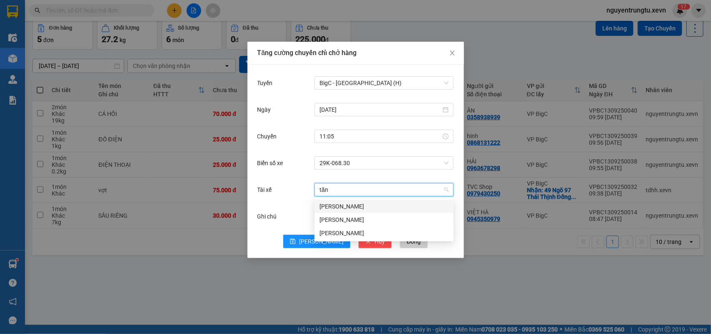
type input "tăng"
click at [346, 206] on div "[PERSON_NAME]" at bounding box center [383, 206] width 129 height 9
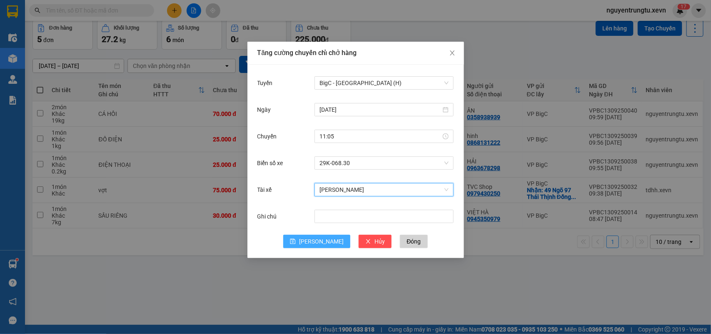
click at [328, 241] on button "[PERSON_NAME]" at bounding box center [316, 241] width 67 height 13
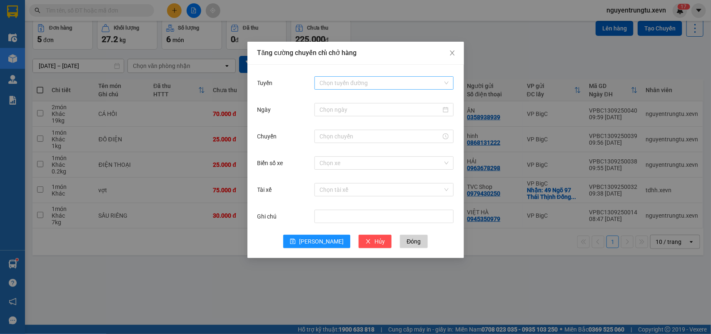
click at [355, 82] on input "Tuyến" at bounding box center [380, 83] width 123 height 12
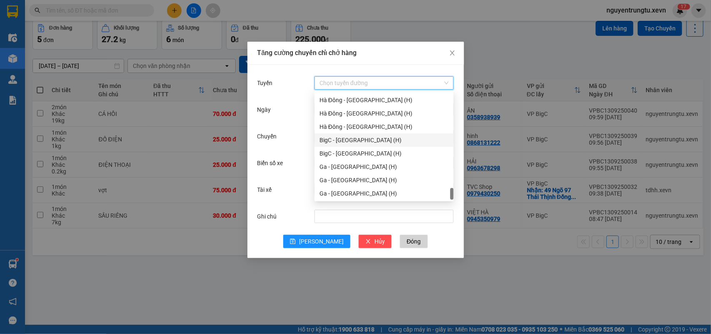
click at [359, 143] on div "BigC - [GEOGRAPHIC_DATA] (H)" at bounding box center [383, 139] width 129 height 9
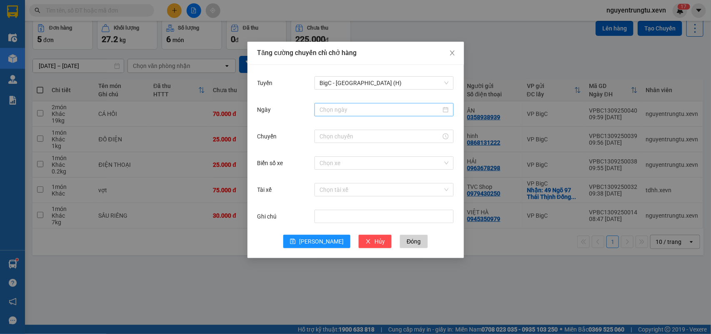
click at [363, 104] on div at bounding box center [383, 109] width 139 height 13
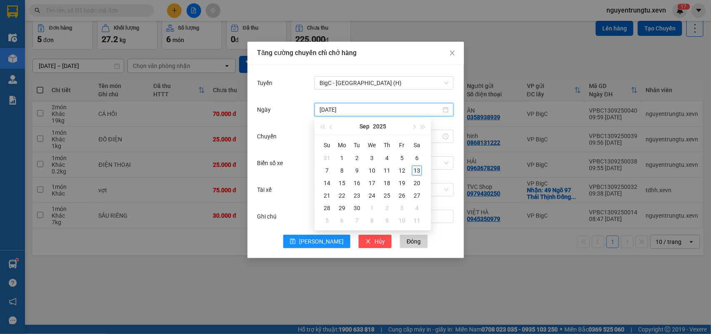
type input "[DATE]"
click at [415, 173] on div "13" at bounding box center [417, 170] width 10 height 10
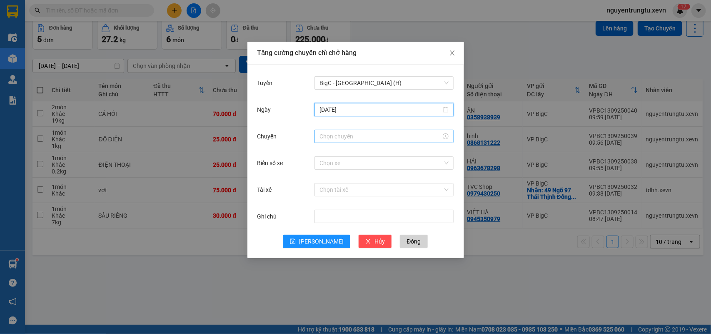
drag, startPoint x: 363, startPoint y: 136, endPoint x: 352, endPoint y: 142, distance: 12.4
click at [362, 136] on input "Chuyến" at bounding box center [380, 136] width 122 height 9
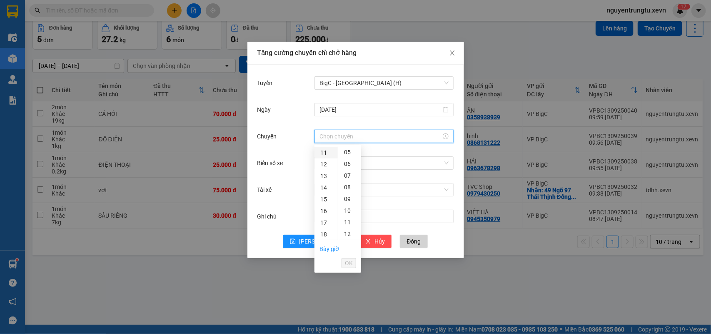
click at [325, 152] on div "11" at bounding box center [325, 153] width 23 height 12
click at [347, 210] on div "05" at bounding box center [349, 211] width 23 height 12
type input "11:05"
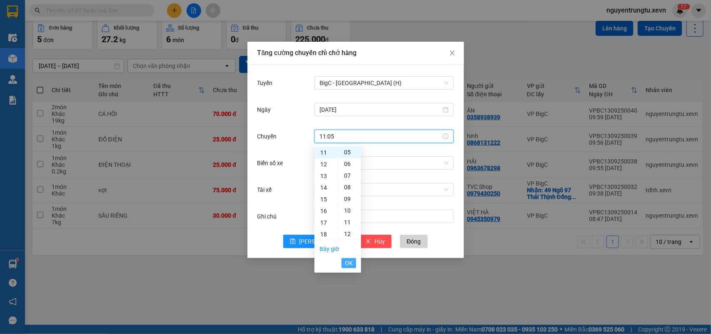
click at [348, 262] on span "OK" at bounding box center [349, 262] width 8 height 9
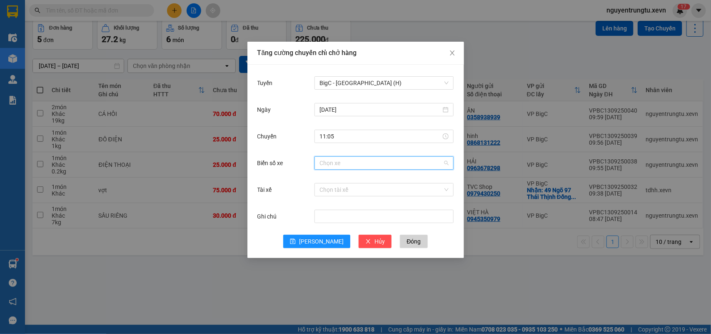
click at [369, 163] on input "Biển số xe" at bounding box center [380, 163] width 123 height 12
type input "8.60"
click at [374, 185] on div "29E-328.60" at bounding box center [383, 179] width 139 height 13
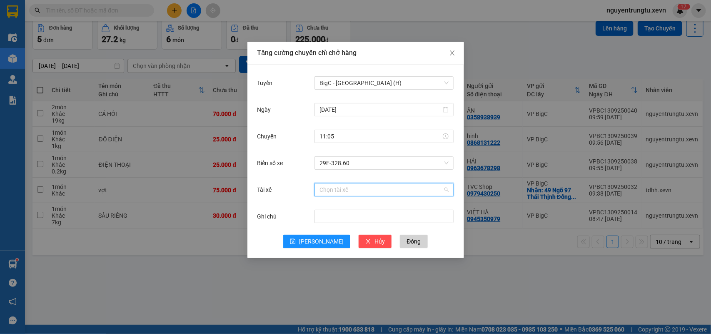
click at [375, 189] on input "Tài xế" at bounding box center [380, 189] width 123 height 12
type input "chính"
click at [352, 205] on div "[PERSON_NAME]" at bounding box center [383, 206] width 129 height 9
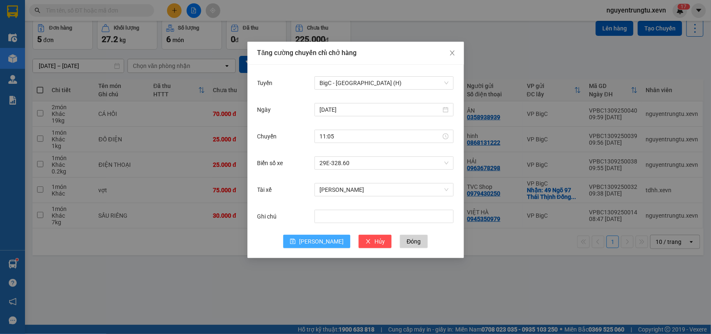
click at [327, 240] on button "[PERSON_NAME]" at bounding box center [316, 241] width 67 height 13
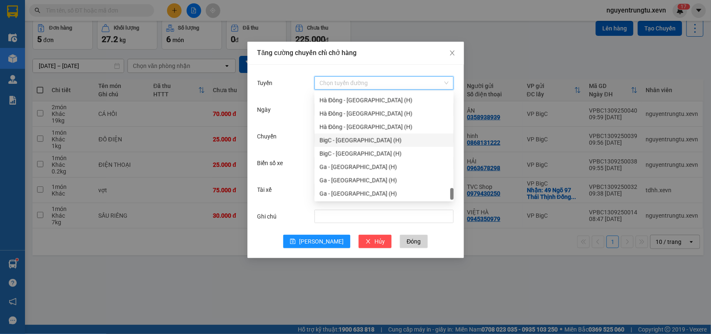
click at [348, 80] on input "Tuyến" at bounding box center [380, 83] width 123 height 12
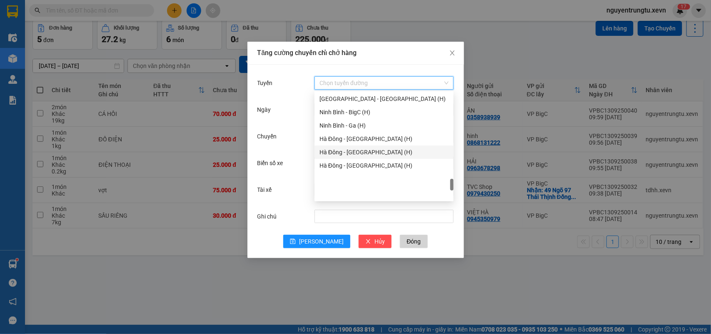
scroll to position [936, 0]
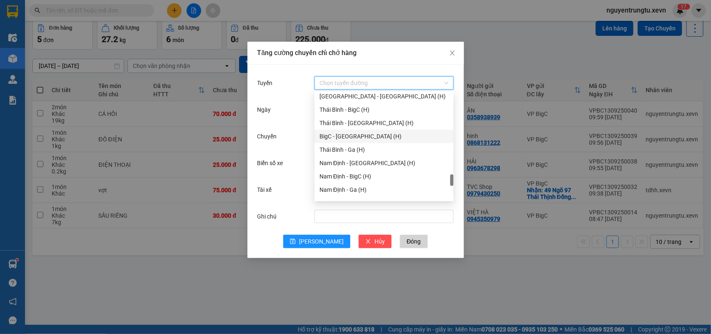
click at [359, 138] on div "BigC - [GEOGRAPHIC_DATA] (H)" at bounding box center [383, 136] width 129 height 9
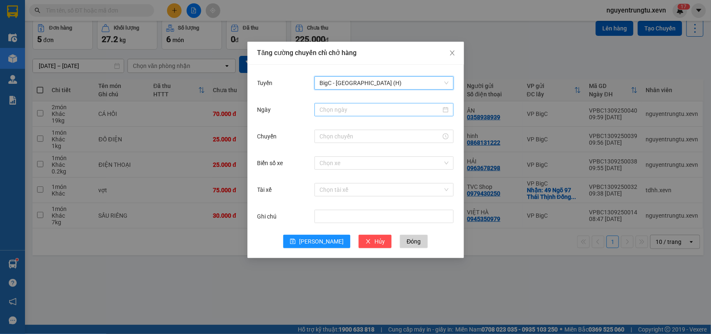
click at [367, 110] on input "Ngày" at bounding box center [380, 109] width 122 height 9
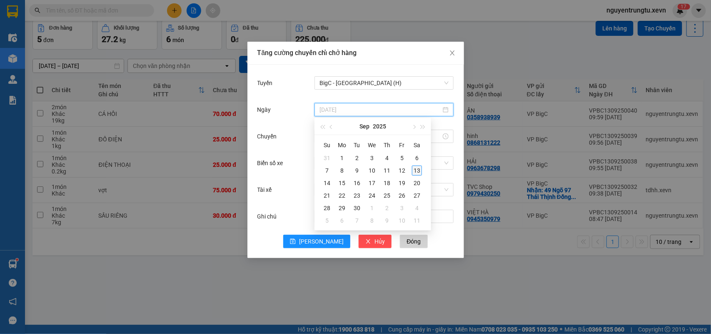
type input "[DATE]"
click at [419, 171] on div "13" at bounding box center [417, 170] width 10 height 10
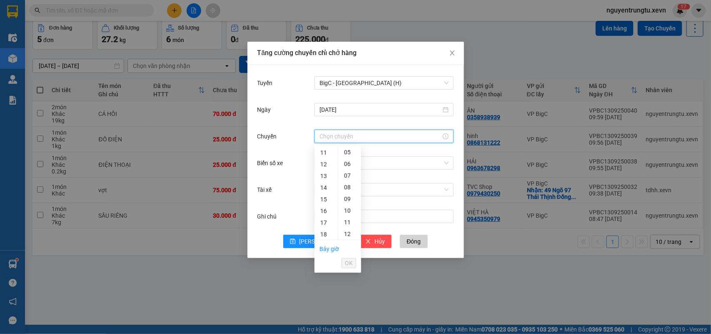
click at [369, 138] on input "Chuyến" at bounding box center [380, 136] width 122 height 9
click at [323, 152] on div "11" at bounding box center [325, 153] width 23 height 12
click at [344, 207] on div "05" at bounding box center [349, 211] width 23 height 12
type input "11:05"
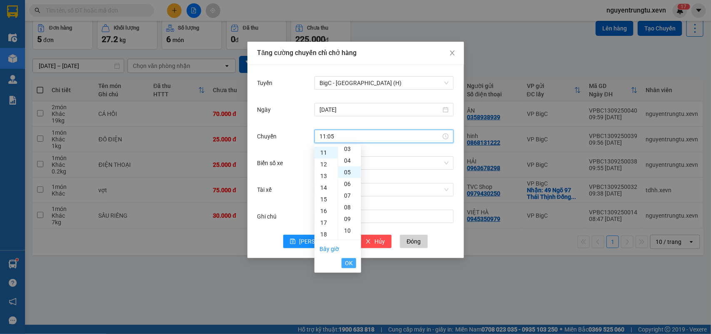
scroll to position [58, 0]
click at [346, 264] on span "OK" at bounding box center [349, 262] width 8 height 9
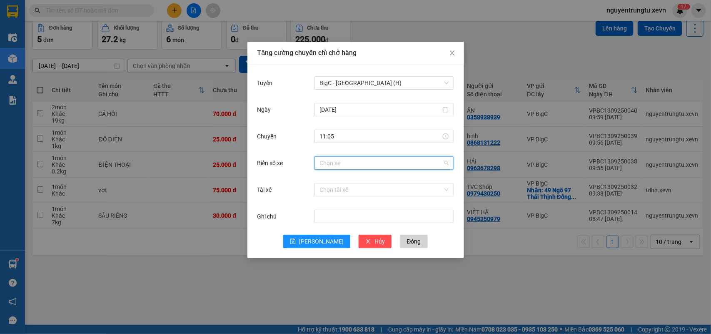
click at [374, 157] on input "Biển số xe" at bounding box center [380, 163] width 123 height 12
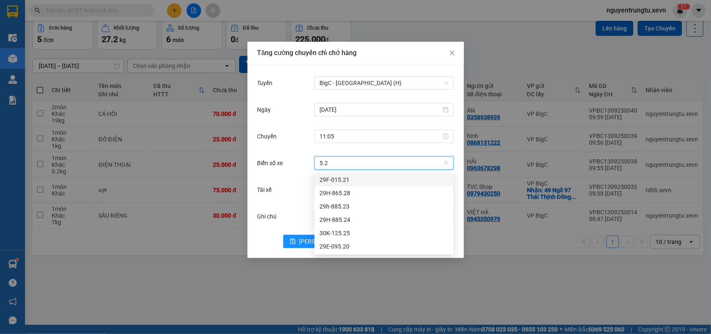
type input "5.23"
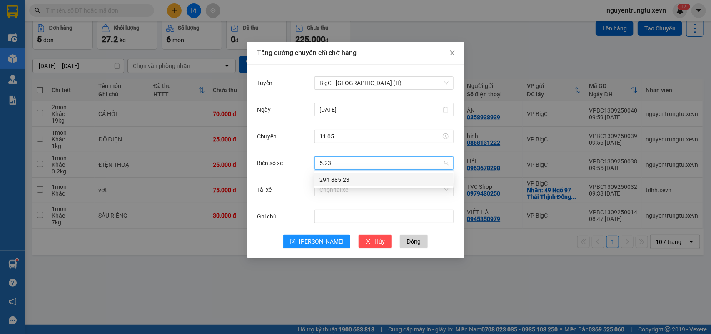
click at [367, 182] on div "29h-885.23" at bounding box center [383, 179] width 129 height 9
click at [364, 194] on input "Tài xế" at bounding box center [380, 189] width 123 height 12
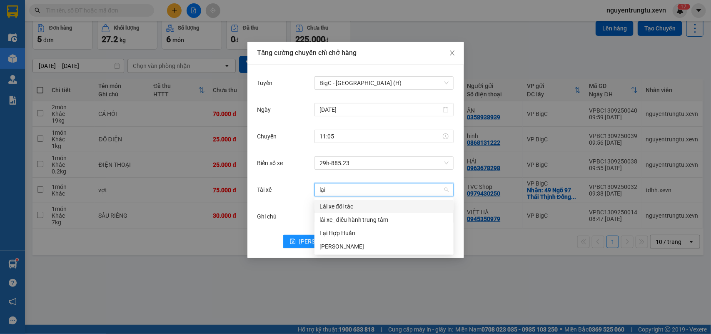
type input "lại v"
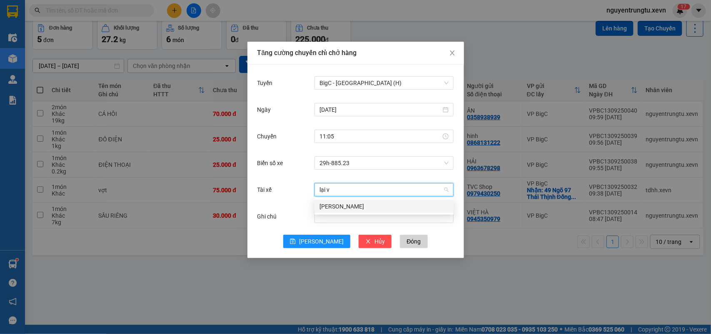
click at [357, 205] on div "[PERSON_NAME]" at bounding box center [383, 206] width 129 height 9
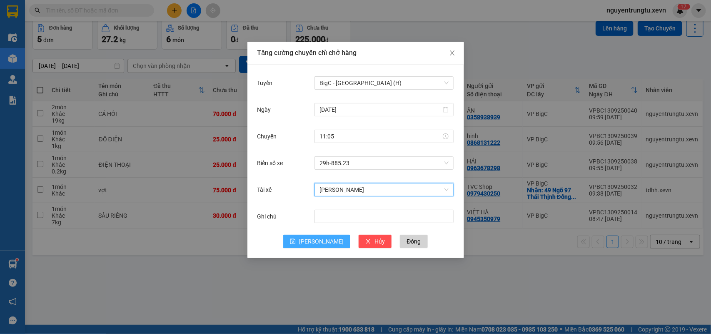
click at [315, 245] on button "[PERSON_NAME]" at bounding box center [316, 241] width 67 height 13
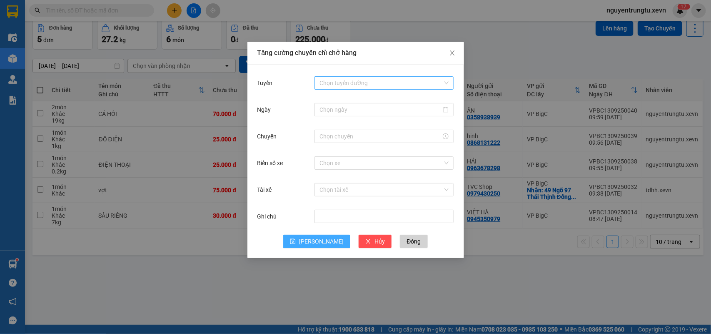
click at [337, 85] on input "Tuyến" at bounding box center [380, 83] width 123 height 12
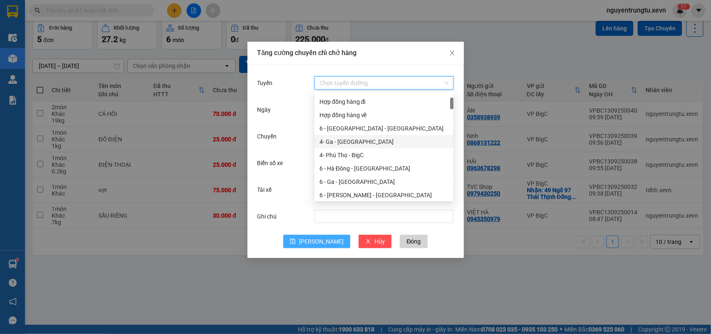
scroll to position [0, 0]
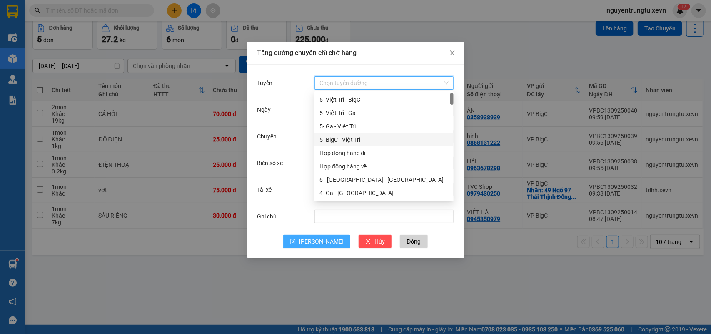
click at [361, 142] on div "5- BigC - Việt Trì" at bounding box center [383, 139] width 129 height 9
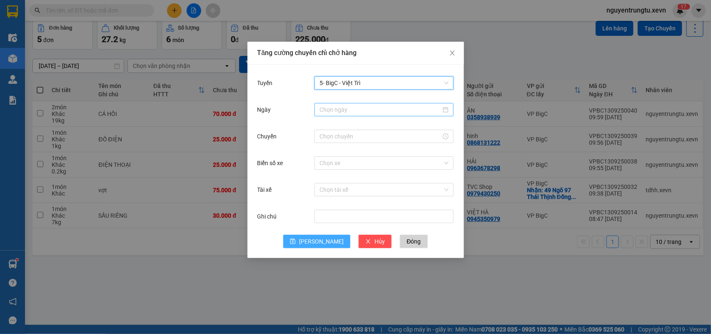
click at [359, 114] on input "Ngày" at bounding box center [380, 109] width 122 height 9
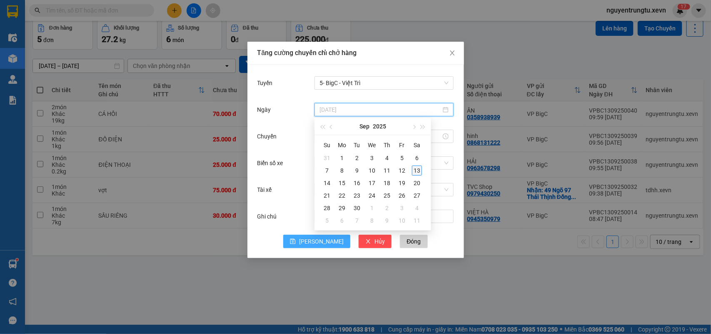
type input "[DATE]"
click at [415, 172] on div "13" at bounding box center [417, 170] width 10 height 10
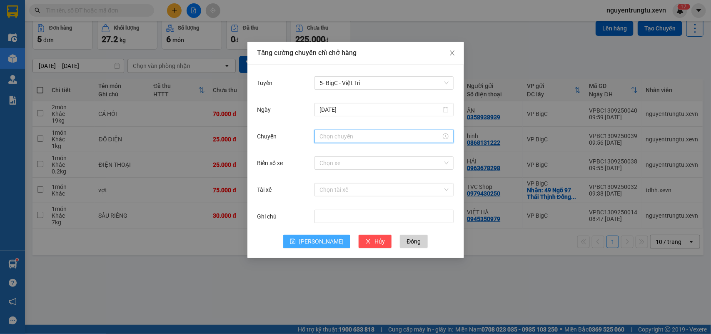
click at [354, 134] on input "Chuyến" at bounding box center [380, 136] width 122 height 9
click at [323, 155] on div "11" at bounding box center [325, 153] width 23 height 12
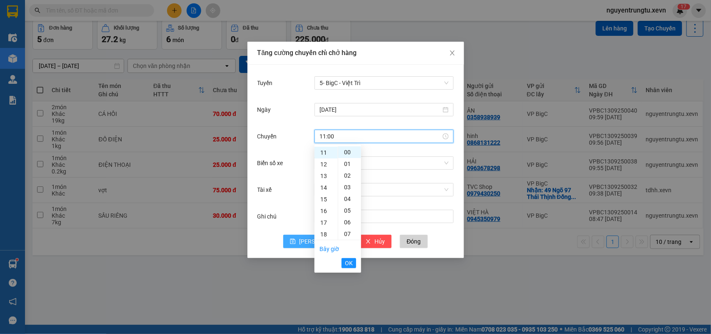
drag, startPoint x: 349, startPoint y: 210, endPoint x: 350, endPoint y: 269, distance: 59.6
click at [348, 212] on div "05" at bounding box center [349, 211] width 23 height 12
type input "11:05"
click at [352, 259] on span "OK" at bounding box center [349, 262] width 8 height 9
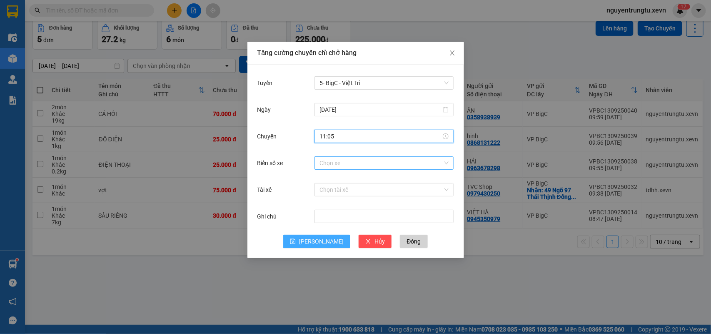
click at [365, 157] on input "Biển số xe" at bounding box center [380, 163] width 123 height 12
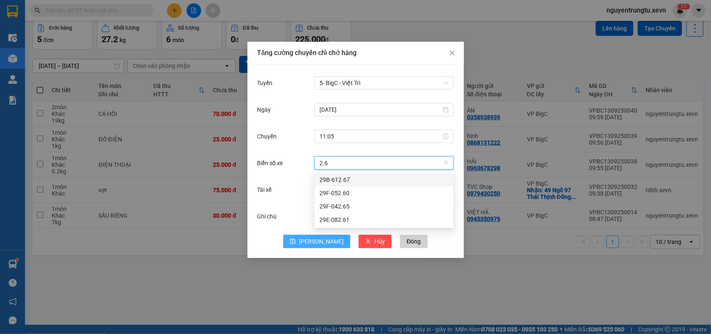
type input "2.60"
click at [357, 184] on div "29F-052.60" at bounding box center [383, 179] width 139 height 13
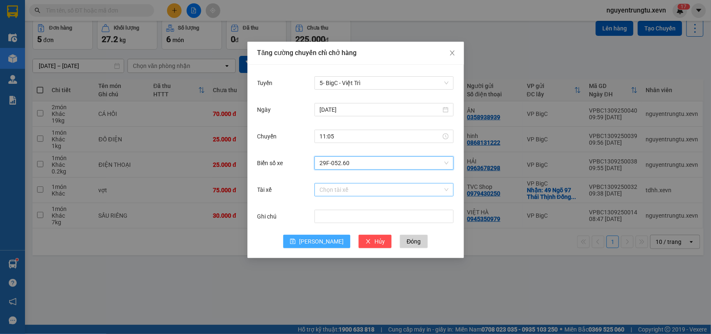
click at [357, 185] on input "Tài xế" at bounding box center [380, 189] width 123 height 12
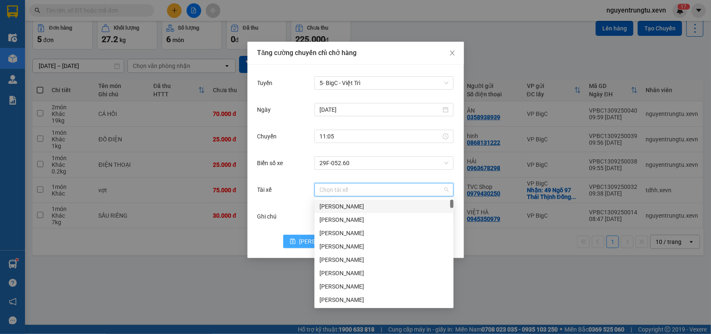
type input "d"
type input "[PERSON_NAME]"
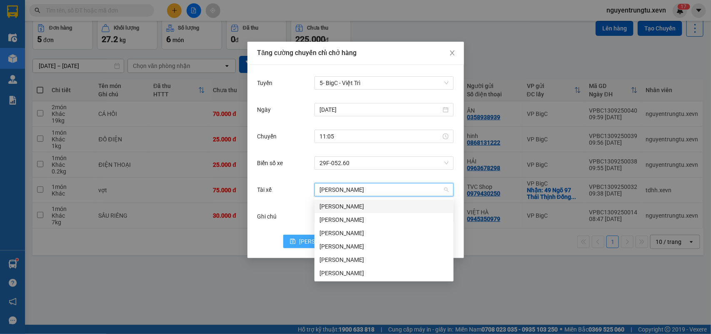
click at [356, 205] on div "[PERSON_NAME]" at bounding box center [383, 206] width 129 height 9
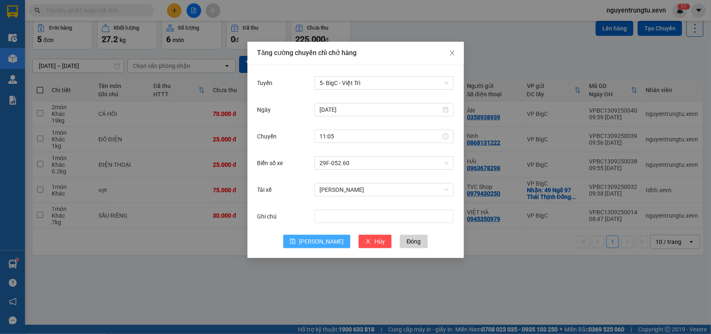
click at [321, 237] on span "[PERSON_NAME]" at bounding box center [321, 241] width 45 height 9
click at [353, 81] on input "Tuyến" at bounding box center [380, 83] width 123 height 12
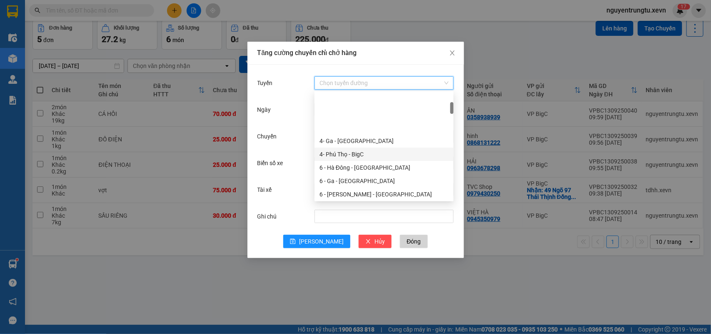
scroll to position [104, 0]
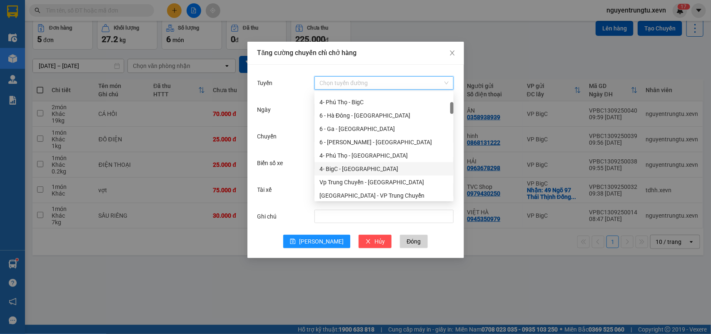
click at [356, 169] on div "4- BigC - [GEOGRAPHIC_DATA]" at bounding box center [383, 168] width 129 height 9
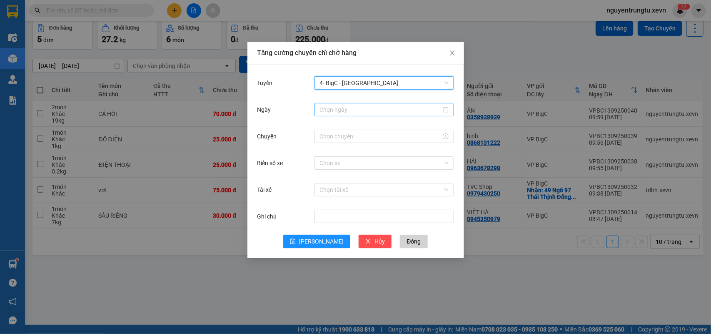
click at [367, 109] on input "Ngày" at bounding box center [380, 109] width 122 height 9
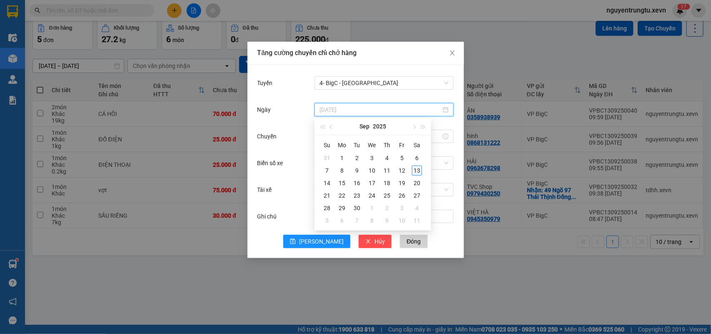
type input "[DATE]"
click at [422, 170] on div "13" at bounding box center [417, 170] width 10 height 10
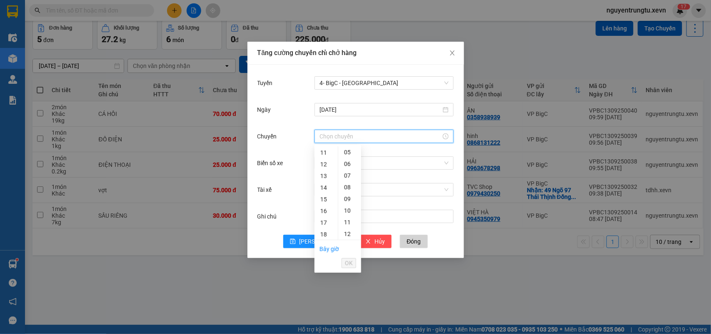
click at [356, 135] on input "Chuyến" at bounding box center [380, 136] width 122 height 9
click at [326, 153] on div "11" at bounding box center [325, 153] width 23 height 12
click at [349, 213] on div "05" at bounding box center [349, 211] width 23 height 12
type input "11:05"
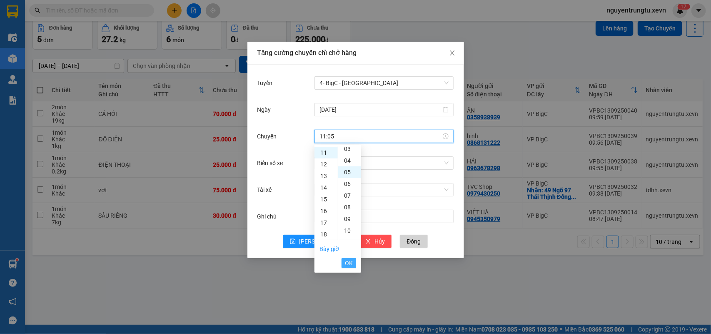
scroll to position [58, 0]
click at [350, 261] on span "OK" at bounding box center [349, 262] width 8 height 9
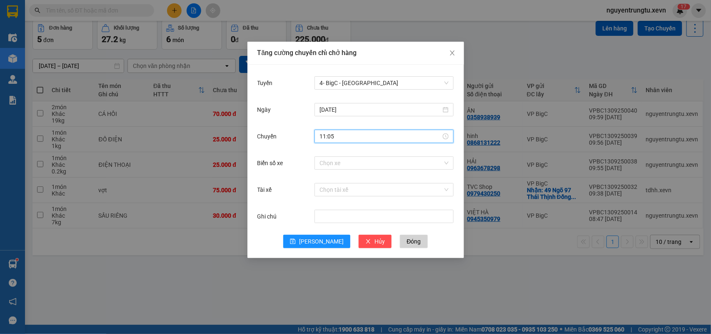
click at [364, 153] on div "Chuyến 11:05" at bounding box center [355, 141] width 197 height 27
click at [364, 159] on input "Biển số xe" at bounding box center [380, 163] width 123 height 12
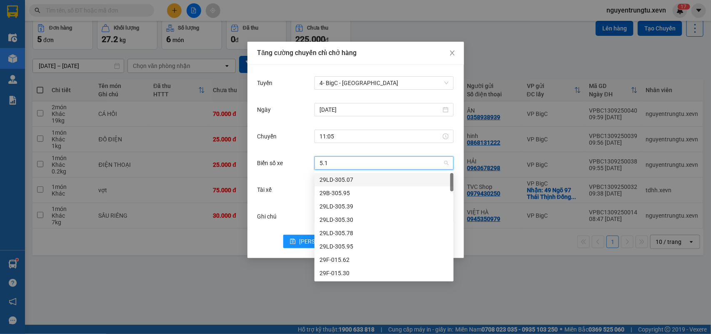
type input "5.15"
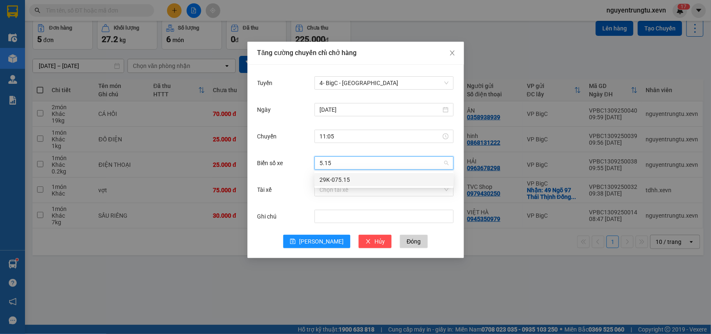
click at [363, 180] on div "29K-075.15" at bounding box center [383, 179] width 129 height 9
click at [361, 187] on input "Tài xế" at bounding box center [380, 189] width 123 height 12
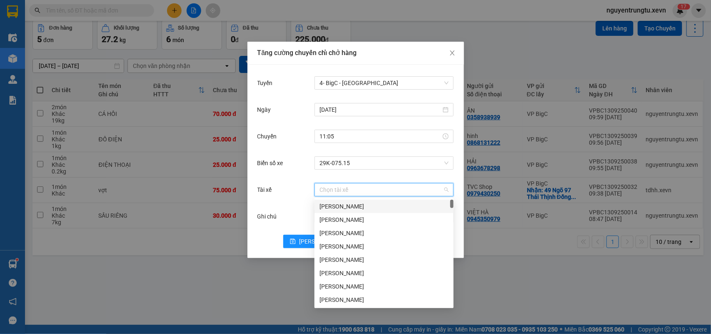
type input "d"
type input "đức to"
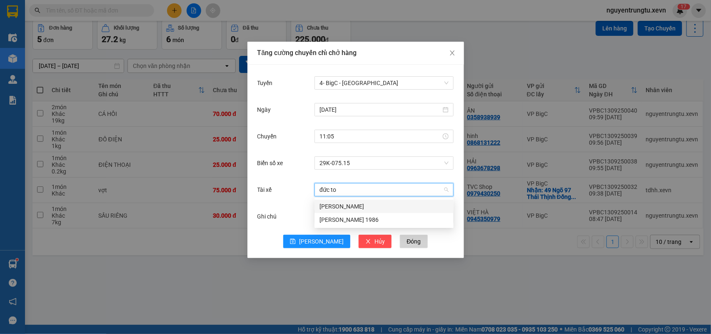
click at [350, 203] on div "[PERSON_NAME]" at bounding box center [383, 206] width 129 height 9
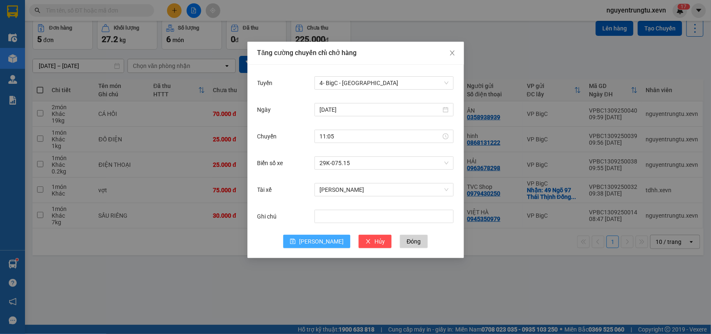
click at [318, 247] on button "[PERSON_NAME]" at bounding box center [316, 241] width 67 height 13
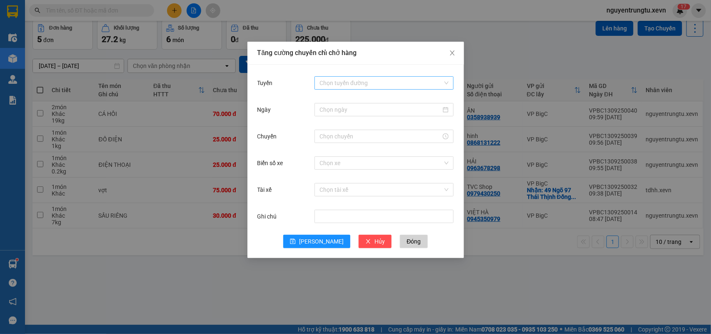
click at [334, 82] on input "Tuyến" at bounding box center [380, 83] width 123 height 12
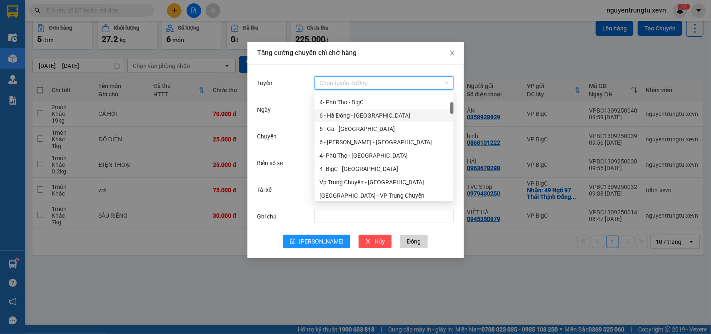
click at [367, 117] on div "6 - Hà Đông - [GEOGRAPHIC_DATA]" at bounding box center [383, 115] width 129 height 9
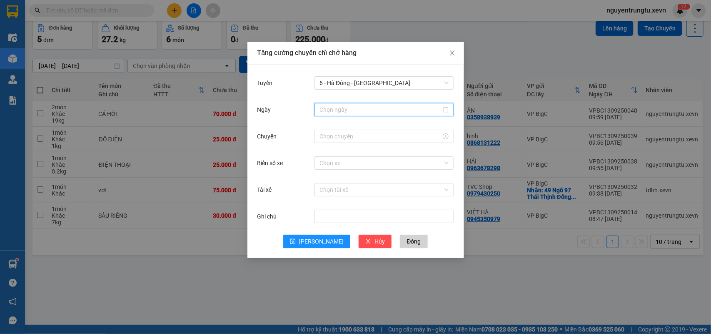
click at [367, 112] on input "Ngày" at bounding box center [380, 109] width 122 height 9
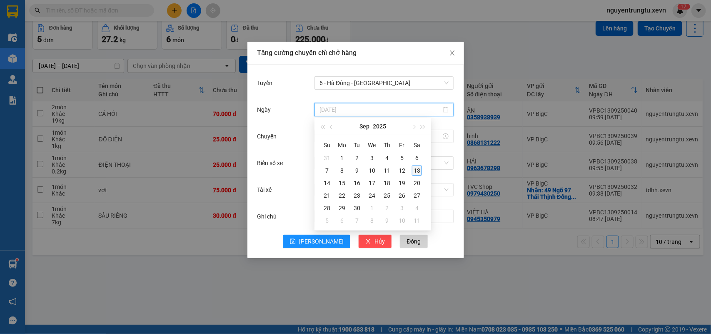
type input "[DATE]"
click at [415, 174] on div "13" at bounding box center [417, 170] width 10 height 10
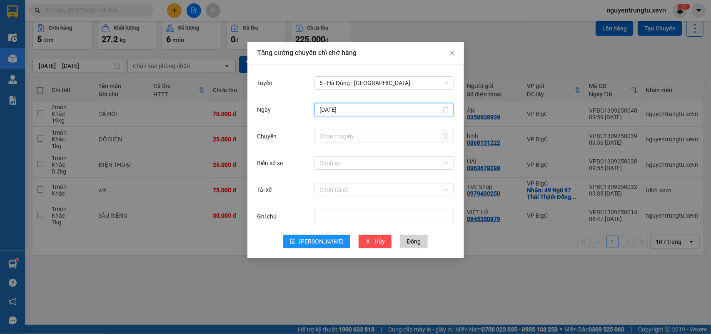
click at [344, 128] on div at bounding box center [383, 136] width 139 height 17
click at [342, 139] on input "Chuyến" at bounding box center [380, 136] width 122 height 9
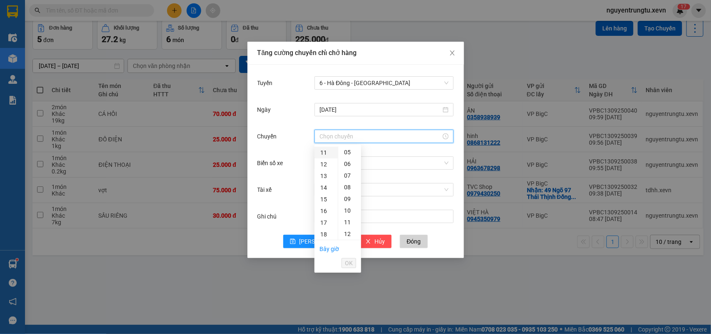
drag, startPoint x: 327, startPoint y: 151, endPoint x: 327, endPoint y: 160, distance: 8.8
click at [327, 151] on div "11" at bounding box center [325, 153] width 23 height 12
click at [348, 209] on div "05" at bounding box center [349, 211] width 23 height 12
type input "11:05"
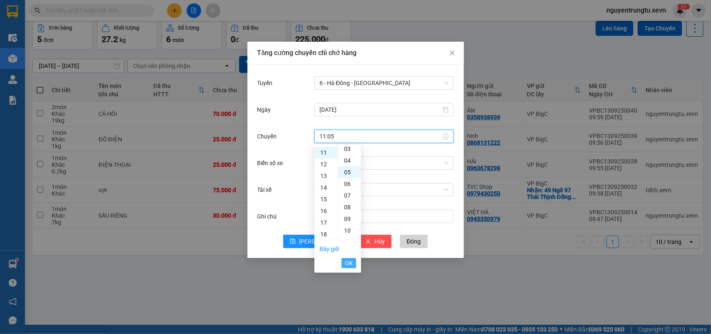
scroll to position [58, 0]
click at [351, 259] on span "OK" at bounding box center [349, 262] width 8 height 9
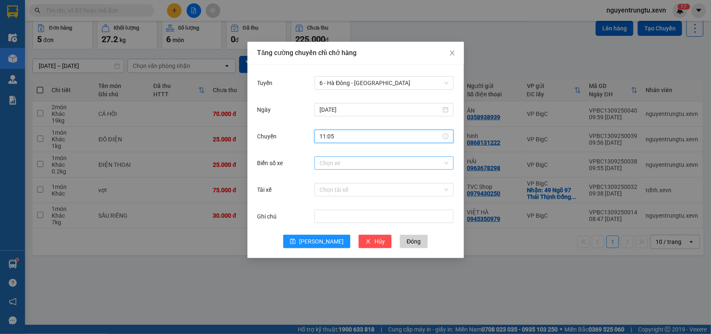
click at [364, 163] on input "Biển số xe" at bounding box center [380, 163] width 123 height 12
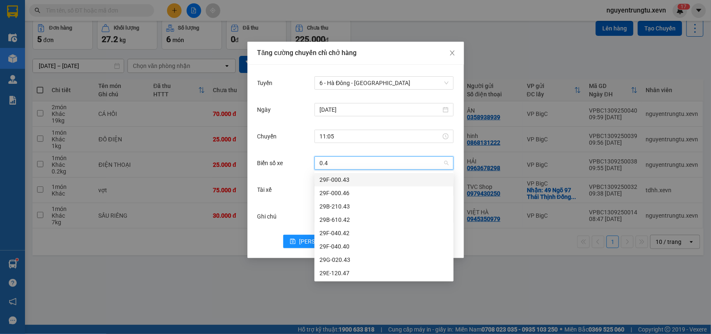
type input "0.40"
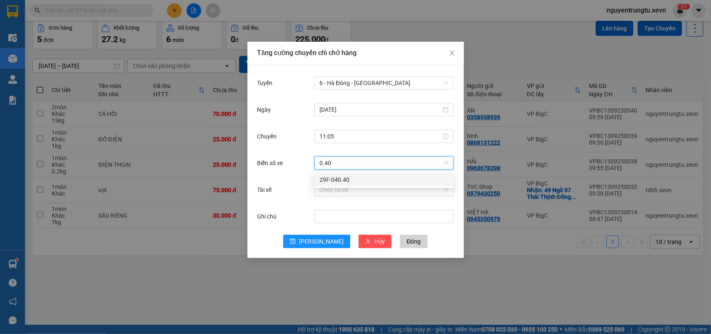
click at [361, 178] on div "29F-040.40" at bounding box center [383, 179] width 129 height 9
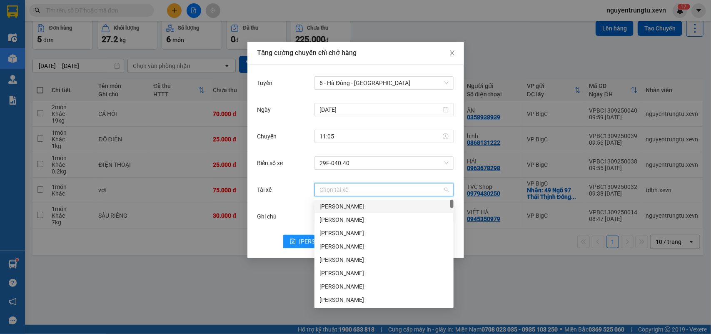
click at [361, 193] on input "Tài xế" at bounding box center [380, 189] width 123 height 12
type input "lê a"
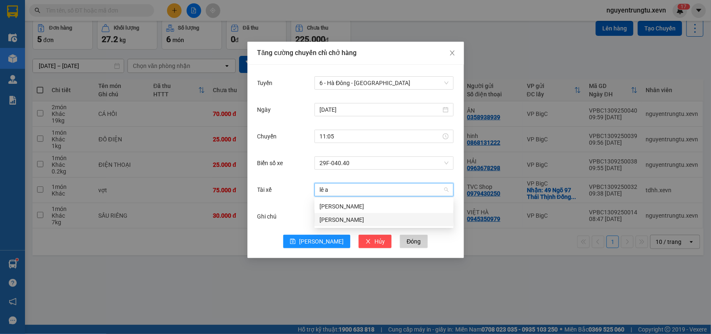
click at [349, 220] on div "[PERSON_NAME]" at bounding box center [383, 219] width 129 height 9
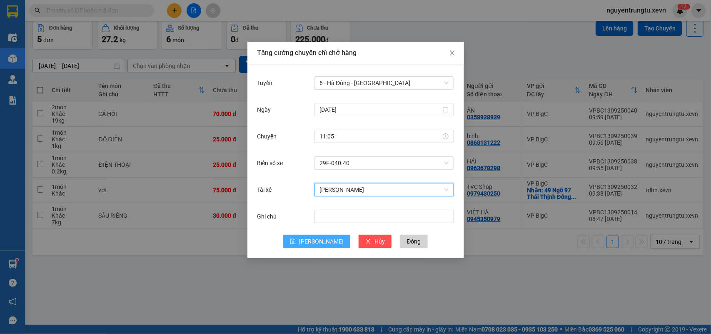
click at [326, 238] on button "[PERSON_NAME]" at bounding box center [316, 241] width 67 height 13
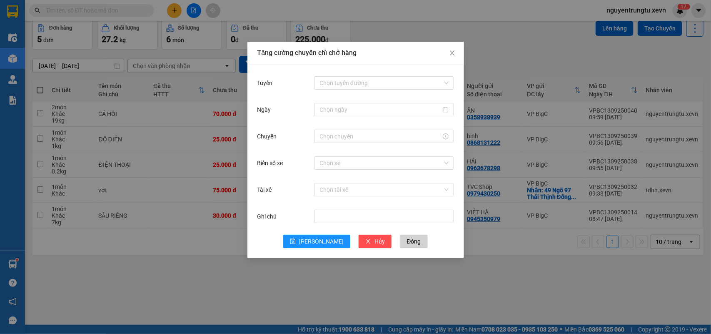
drag, startPoint x: 4, startPoint y: 269, endPoint x: 13, endPoint y: 262, distance: 11.8
click at [3, 269] on div "Tăng cường chuyến chỉ chở hàng Tuyến Chọn tuyến đường Ngày Chuyến Biển số xe Ch…" at bounding box center [355, 167] width 711 height 334
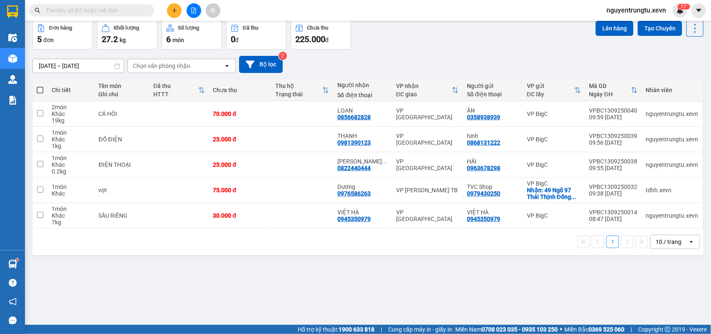
click at [15, 260] on img at bounding box center [12, 263] width 9 height 9
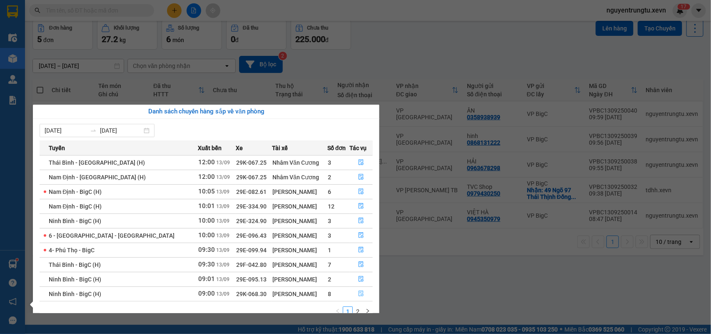
scroll to position [15, 0]
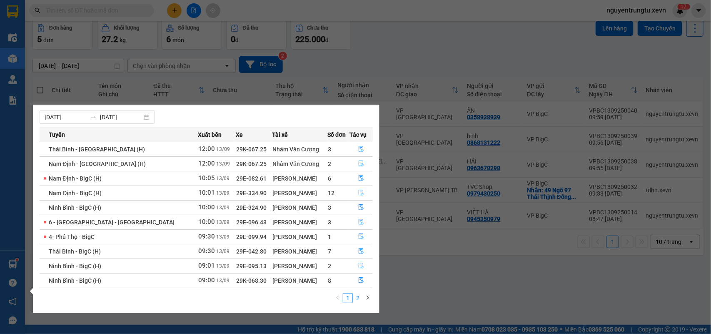
click at [358, 300] on link "2" at bounding box center [357, 297] width 9 height 9
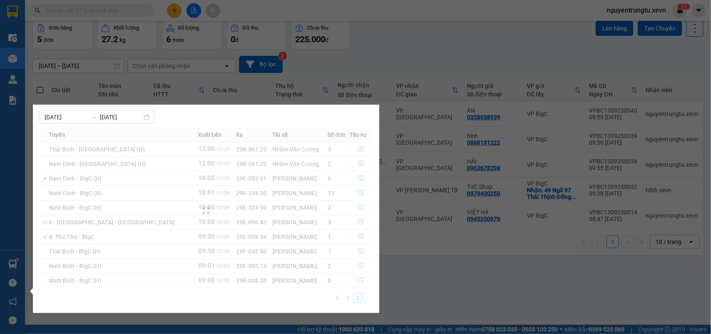
scroll to position [0, 0]
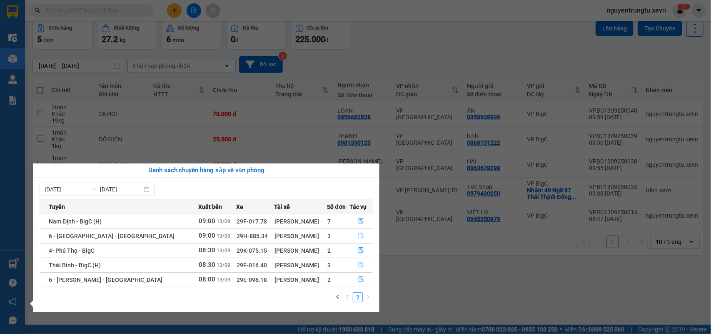
click at [347, 296] on link "1" at bounding box center [347, 296] width 9 height 9
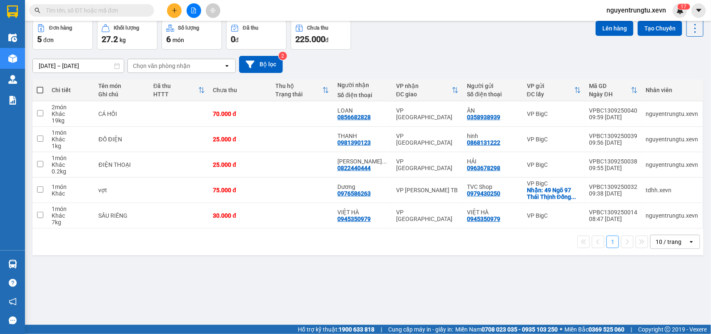
click at [423, 59] on section "Kết quả tìm kiếm ( 0 ) Bộ lọc Thuộc VP này No Data nguyentrungtu.xevn 1 7 Điều …" at bounding box center [355, 167] width 711 height 334
drag, startPoint x: 157, startPoint y: 13, endPoint x: 170, endPoint y: 11, distance: 12.6
click at [165, 13] on div "Kết quả tìm kiếm ( 0 ) Bộ lọc Thuộc VP này No Data" at bounding box center [112, 10] width 225 height 15
click at [171, 10] on button at bounding box center [174, 10] width 15 height 15
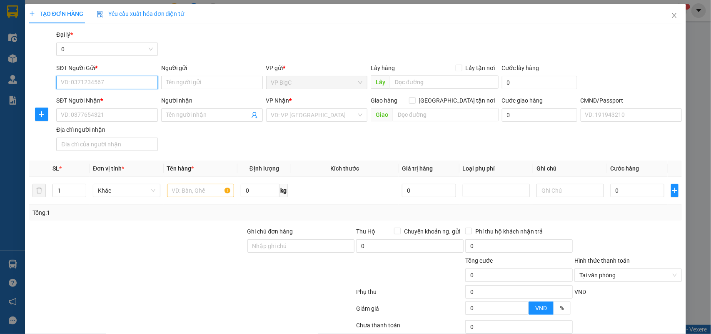
click at [113, 81] on input "SĐT Người Gửi *" at bounding box center [107, 82] width 102 height 13
type input "0398294389"
type input "minh"
drag, startPoint x: 80, startPoint y: 105, endPoint x: 85, endPoint y: 112, distance: 9.4
click at [85, 112] on div "SĐT Người Nhận * VD: 0377654321" at bounding box center [107, 110] width 102 height 29
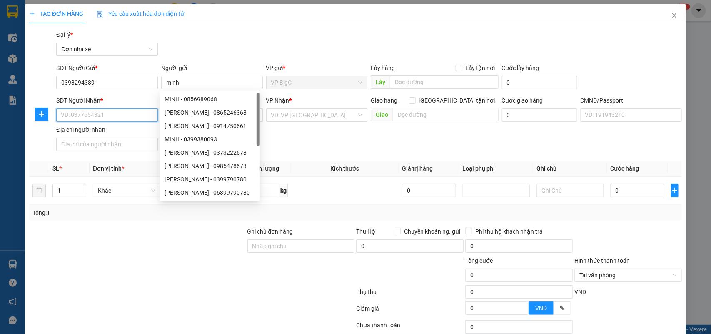
click at [85, 112] on input "SĐT Người Nhận *" at bounding box center [107, 114] width 102 height 13
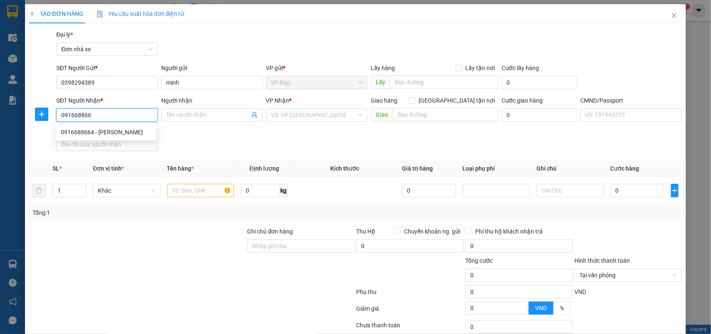
type input "0916688664"
click at [97, 134] on div "0916688664 - [PERSON_NAME]" at bounding box center [106, 131] width 90 height 9
type input "NGỌC"
type input "[PERSON_NAME]"
type input "0916688664"
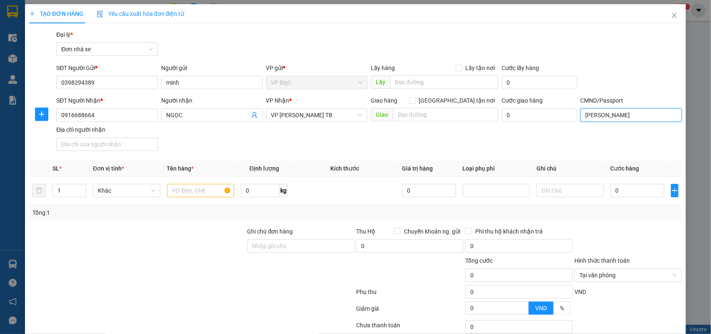
click at [623, 119] on input "[PERSON_NAME]" at bounding box center [632, 114] width 102 height 13
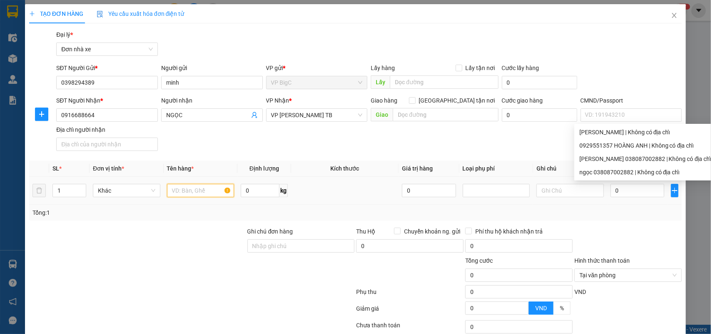
click at [195, 192] on input "text" at bounding box center [200, 190] width 67 height 13
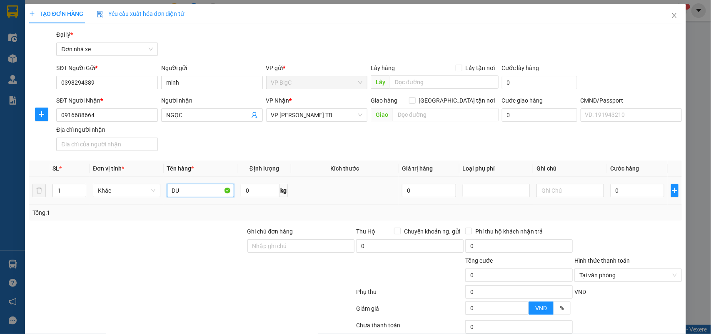
type input "D"
type input "VỢT"
click at [631, 196] on input "0" at bounding box center [638, 190] width 54 height 13
type input "3"
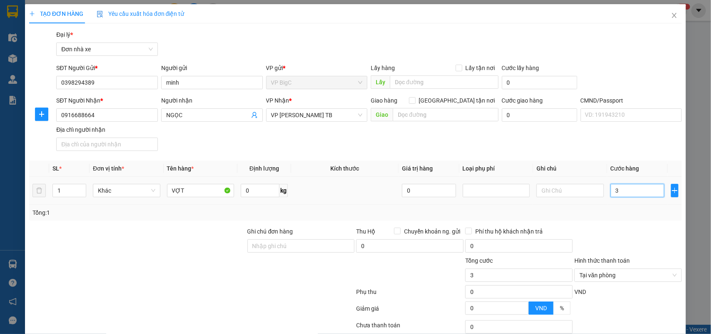
type input "30"
type input "30.000"
click at [631, 235] on div at bounding box center [628, 241] width 109 height 29
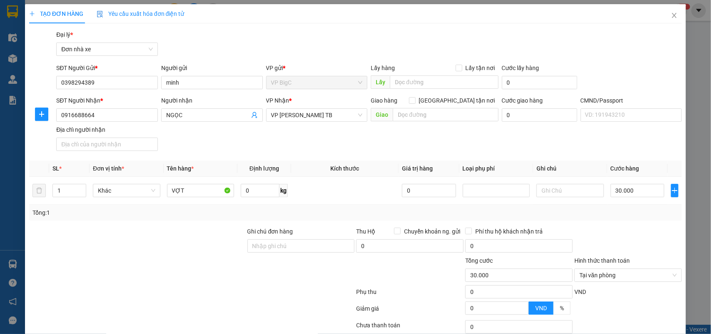
scroll to position [64, 0]
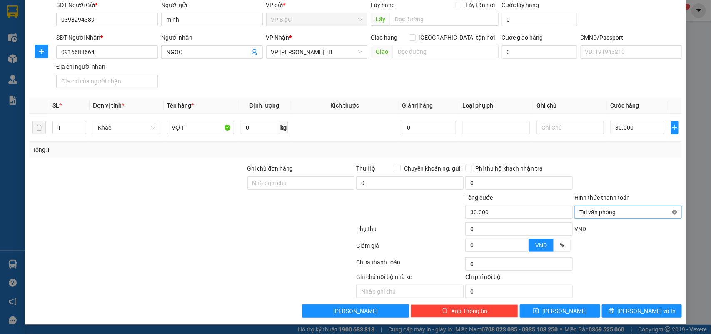
type input "30.000"
drag, startPoint x: 643, startPoint y: 312, endPoint x: 606, endPoint y: 323, distance: 37.9
click at [643, 312] on span "[PERSON_NAME] và In" at bounding box center [647, 310] width 58 height 9
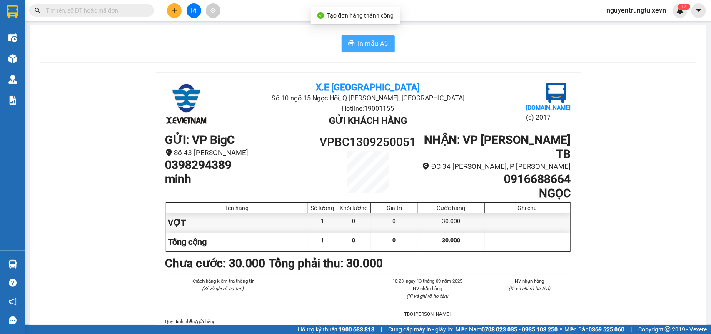
click at [375, 43] on span "In mẫu A5" at bounding box center [373, 43] width 30 height 10
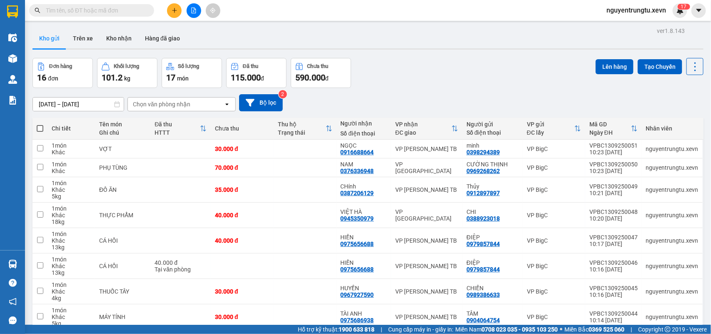
click at [174, 13] on button at bounding box center [174, 10] width 15 height 15
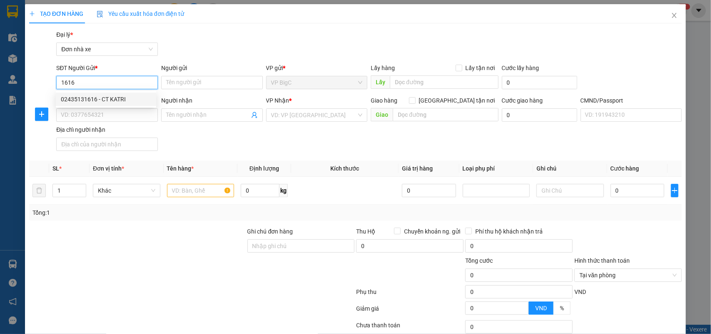
click at [113, 98] on div "02435131616 - CT KATRI" at bounding box center [106, 99] width 90 height 9
type input "02435131616"
type input "CT KATRI"
type input "0326059226"
type input "THẮNG"
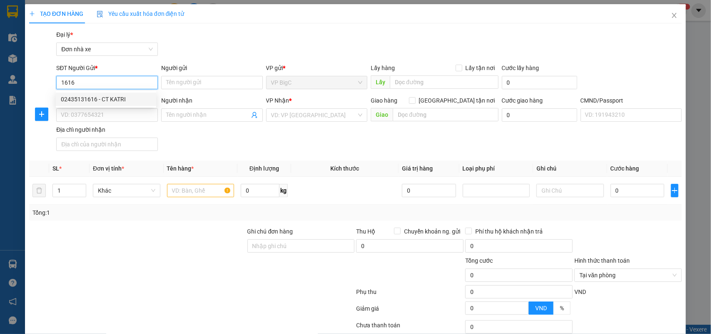
type input "check tn"
type input "02435131616"
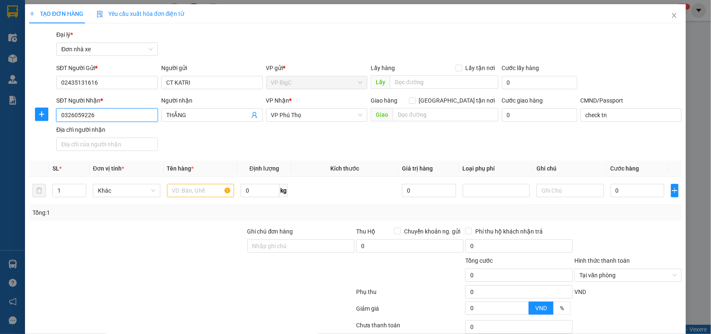
drag, startPoint x: 109, startPoint y: 112, endPoint x: 0, endPoint y: 123, distance: 109.3
click at [0, 123] on div "TẠO ĐƠN HÀNG Yêu cầu xuất hóa đơn điện tử Transit Pickup Surcharge Ids Transit …" at bounding box center [355, 167] width 711 height 334
click at [126, 136] on div "0326059226 - THẮNG" at bounding box center [106, 131] width 90 height 9
click at [199, 192] on input "text" at bounding box center [200, 190] width 67 height 13
type input "RĂNTG"
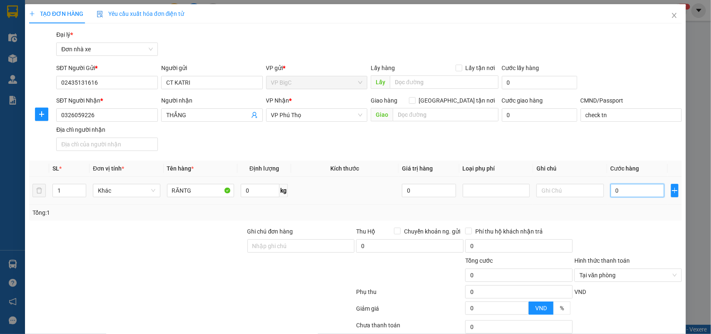
click at [628, 193] on input "0" at bounding box center [638, 190] width 54 height 13
type input "2"
type input "25"
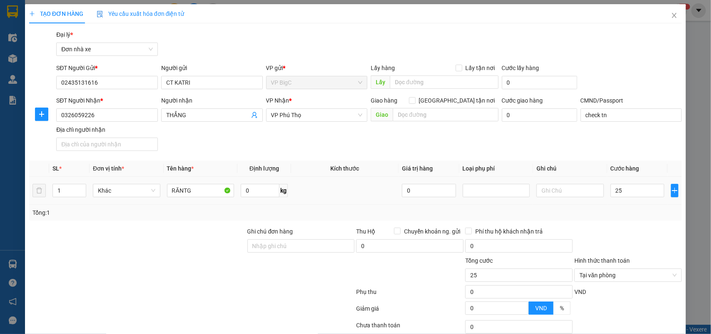
type input "25.000"
click at [606, 227] on div at bounding box center [628, 241] width 109 height 29
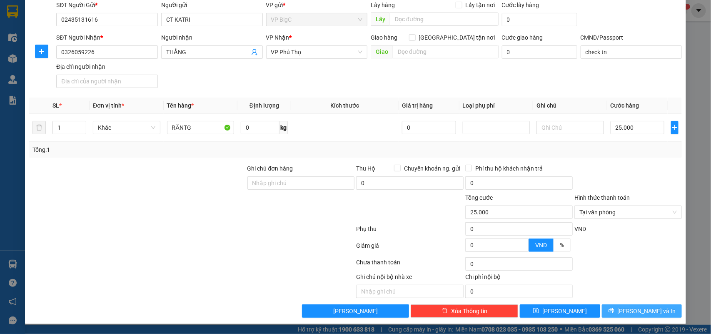
click at [642, 312] on span "[PERSON_NAME] và In" at bounding box center [647, 310] width 58 height 9
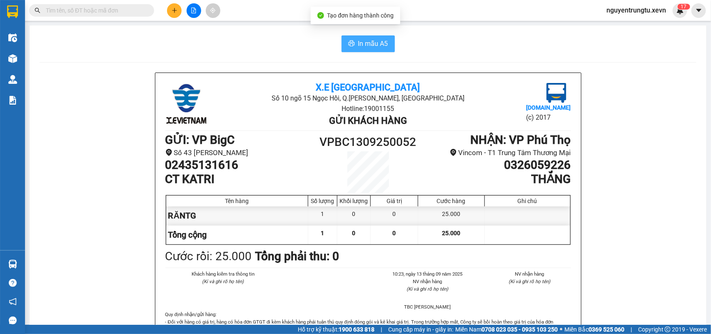
drag, startPoint x: 383, startPoint y: 41, endPoint x: 290, endPoint y: 63, distance: 95.6
click at [382, 41] on span "In mẫu A5" at bounding box center [373, 43] width 30 height 10
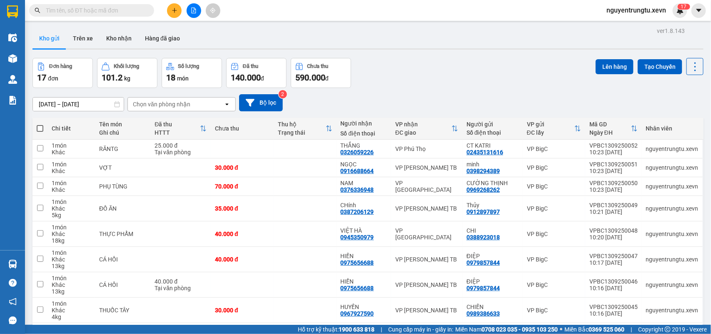
click at [147, 7] on span at bounding box center [148, 10] width 5 height 9
click at [110, 16] on span at bounding box center [91, 10] width 125 height 12
click at [111, 6] on input "text" at bounding box center [95, 10] width 98 height 9
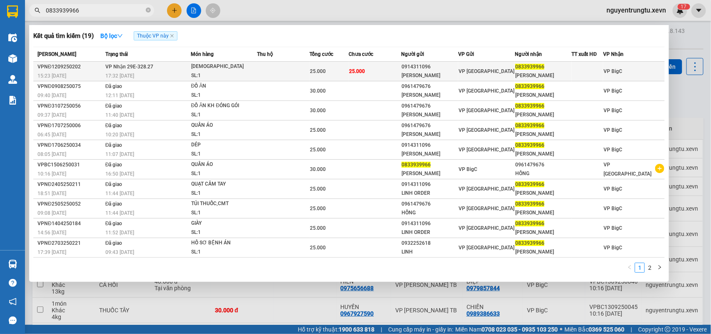
type input "0833939966"
click at [319, 73] on span "25.000" at bounding box center [318, 71] width 16 height 6
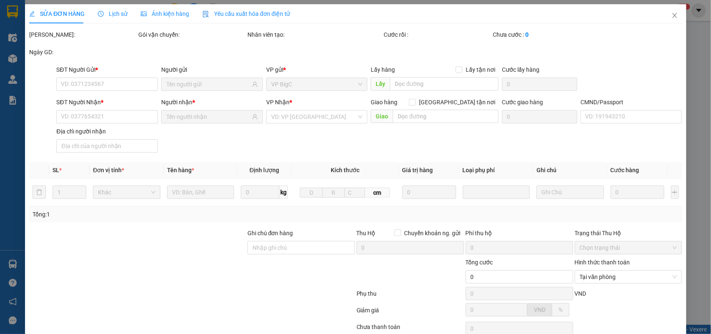
type input "0914311096"
type input "[PERSON_NAME]"
type input "0833939966"
type input "[PERSON_NAME]"
type input "036191001175 khánh"
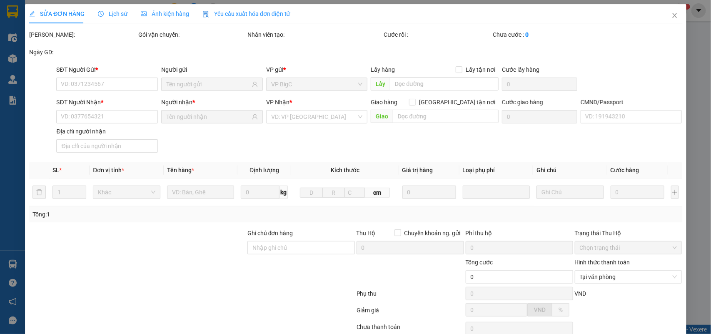
type input "25.000"
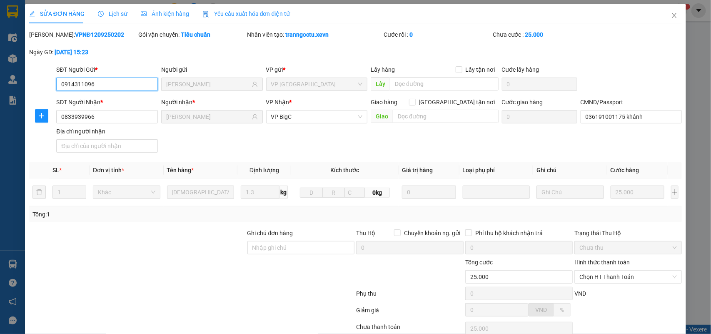
scroll to position [66, 0]
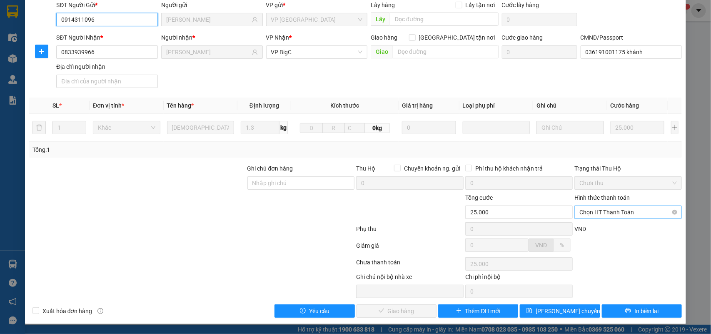
click at [608, 211] on span "Chọn HT Thanh Toán" at bounding box center [627, 212] width 97 height 12
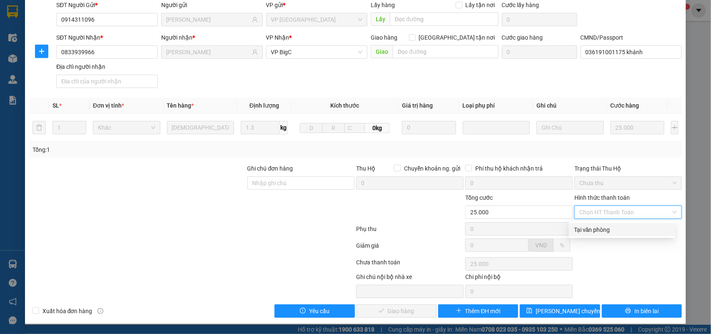
drag, startPoint x: 602, startPoint y: 224, endPoint x: 597, endPoint y: 236, distance: 13.1
click at [602, 226] on div "Tại văn phòng" at bounding box center [622, 229] width 96 height 9
type input "0"
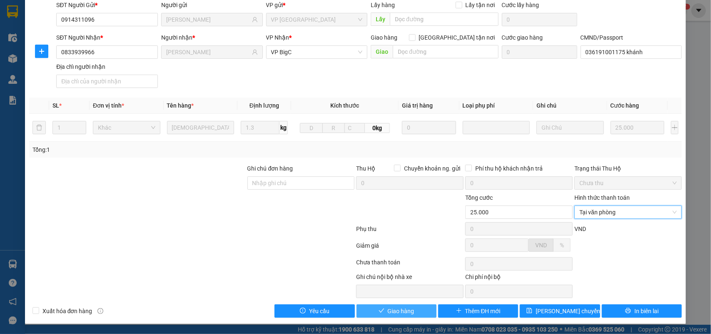
drag, startPoint x: 411, startPoint y: 310, endPoint x: 409, endPoint y: 304, distance: 6.2
click at [411, 308] on button "Giao hàng" at bounding box center [397, 310] width 80 height 13
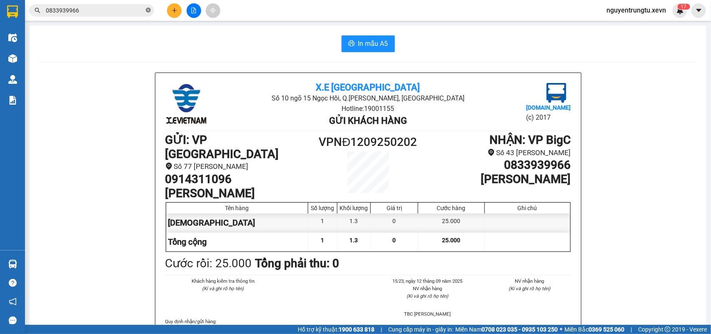
click at [147, 8] on icon "close-circle" at bounding box center [148, 9] width 5 height 5
click at [124, 12] on input "text" at bounding box center [95, 10] width 98 height 9
drag, startPoint x: 123, startPoint y: 13, endPoint x: 140, endPoint y: 18, distance: 17.0
click at [130, 16] on span at bounding box center [91, 10] width 125 height 12
click at [177, 13] on button at bounding box center [174, 10] width 15 height 15
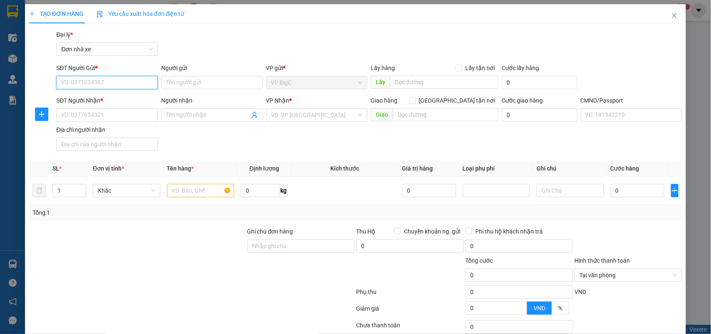
click at [107, 80] on input "SĐT Người Gửi *" at bounding box center [107, 82] width 102 height 13
type input "0975986386"
click at [124, 105] on div "0975986386 - xuân" at bounding box center [106, 98] width 100 height 13
type input "xuân"
type input "0912251252"
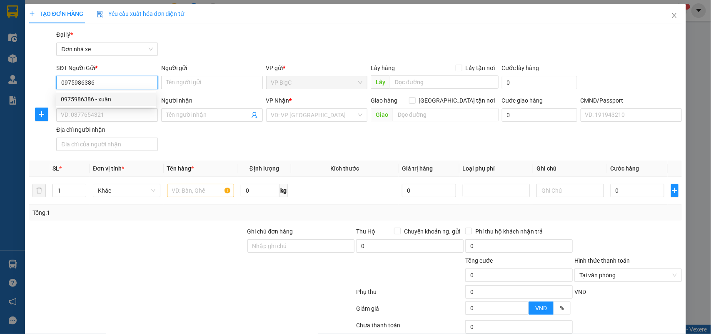
type input "a liệu"
type input "037074005394 ĐỊNH HUY LIỆU"
type input "0975986386"
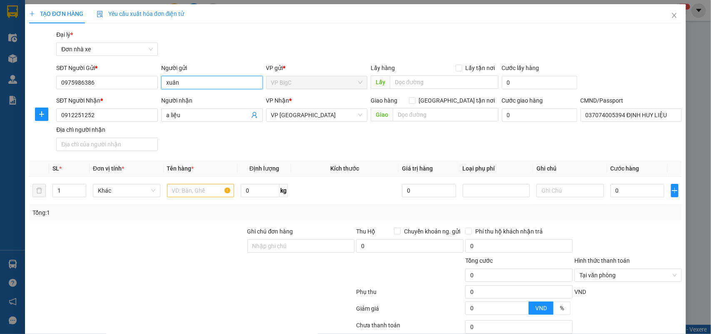
drag, startPoint x: 185, startPoint y: 87, endPoint x: 142, endPoint y: 94, distance: 43.5
click at [143, 94] on form "SĐT Người Gửi * 0975986386 Người gửi xuân xuân VP gửi * VP BigC Lấy hàng Lấy tậ…" at bounding box center [355, 108] width 653 height 91
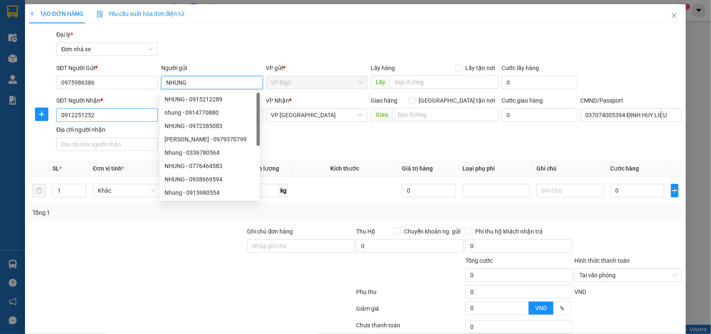
type input "NHUNG"
drag, startPoint x: 105, startPoint y: 117, endPoint x: 12, endPoint y: 105, distance: 94.5
click at [13, 105] on div "TẠO ĐƠN HÀNG Yêu cầu xuất hóa đơn điện tử Transit Pickup Surcharge Ids Transit …" at bounding box center [355, 167] width 711 height 334
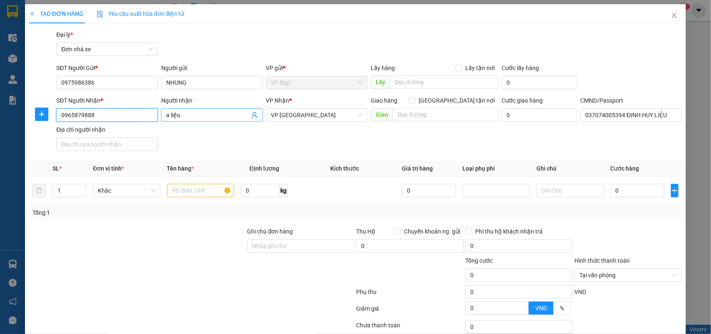
type input "0965879888"
drag, startPoint x: 192, startPoint y: 112, endPoint x: 128, endPoint y: 123, distance: 65.0
click at [129, 123] on div "SĐT Người Nhận * 0965879888 Người nhận a liệu a liệu VP Nhận * VP Ninh Bình Gia…" at bounding box center [369, 125] width 629 height 58
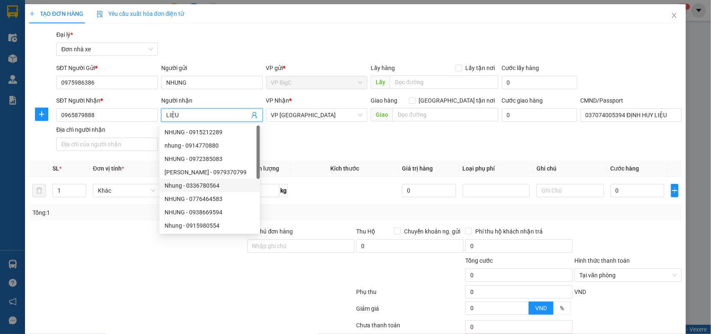
type input "LIỆU"
click at [320, 151] on div "SĐT Người Nhận * 0965879888 Người nhận LIỆU VP Nhận * VP Ninh Bình Giao hàng [G…" at bounding box center [369, 125] width 629 height 58
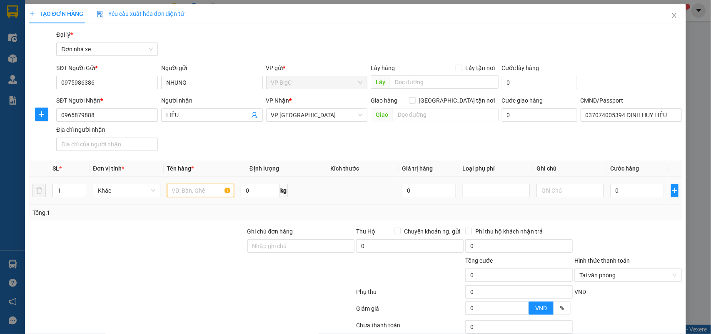
drag, startPoint x: 217, startPoint y: 185, endPoint x: 213, endPoint y: 197, distance: 11.7
click at [216, 191] on input "text" at bounding box center [200, 190] width 67 height 13
type input "D"
type input "ĐIỆN THOẠI"
type input "0.2"
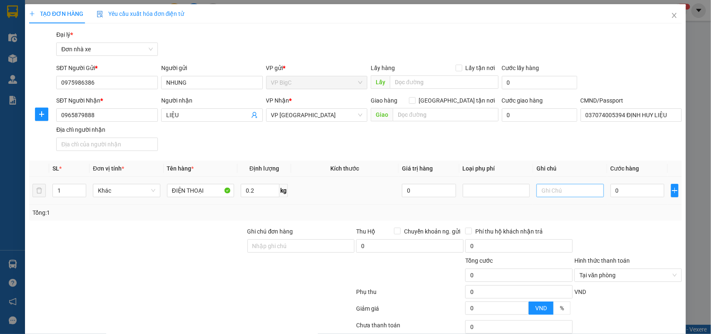
drag, startPoint x: 556, startPoint y: 200, endPoint x: 561, endPoint y: 187, distance: 13.5
click at [559, 197] on td at bounding box center [570, 191] width 74 height 28
click at [561, 187] on input "text" at bounding box center [569, 190] width 67 height 13
type input "KH TỰ ĐÓNG BỌC"
type input "2"
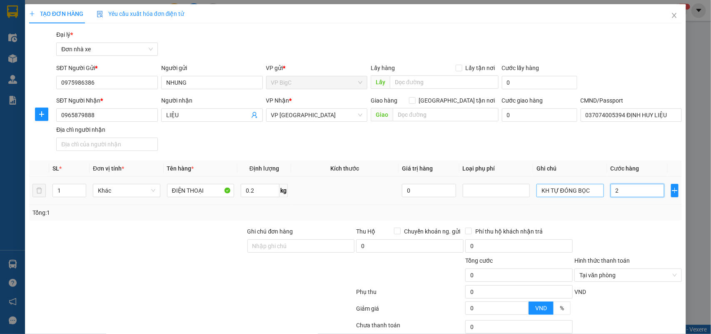
type input "2"
type input "25"
type input "25.000"
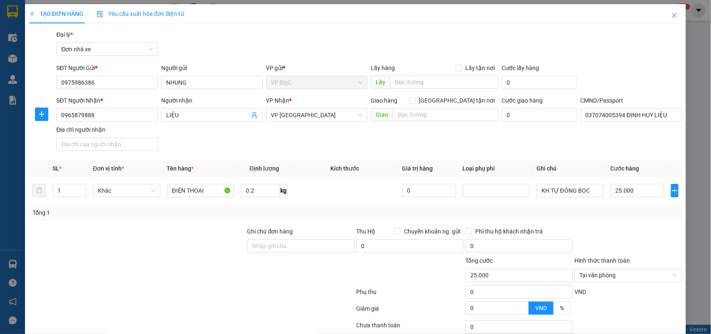
click at [596, 230] on div at bounding box center [628, 241] width 109 height 29
type input "25.000"
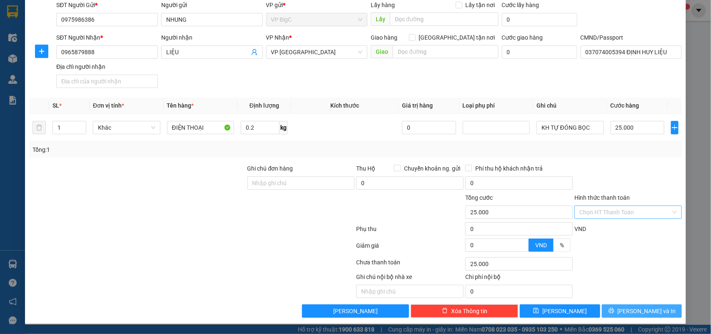
drag, startPoint x: 644, startPoint y: 311, endPoint x: 558, endPoint y: 319, distance: 86.3
click at [644, 311] on span "[PERSON_NAME] và In" at bounding box center [647, 310] width 58 height 9
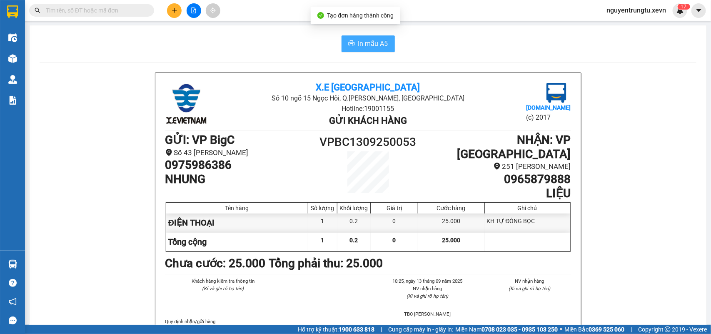
click at [364, 46] on span "In mẫu A5" at bounding box center [373, 43] width 30 height 10
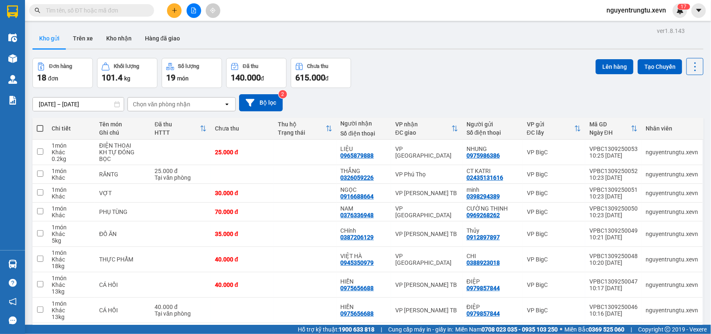
drag, startPoint x: 135, startPoint y: 9, endPoint x: 136, endPoint y: 14, distance: 5.0
click at [135, 9] on input "text" at bounding box center [95, 10] width 98 height 9
click at [136, 14] on input "text" at bounding box center [95, 10] width 98 height 9
click at [130, 9] on input "text" at bounding box center [95, 10] width 98 height 9
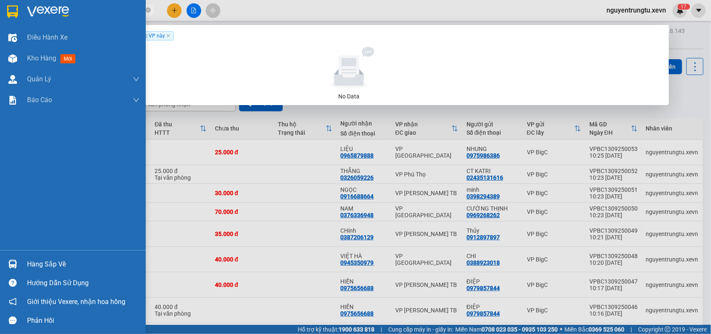
drag, startPoint x: 88, startPoint y: 11, endPoint x: 0, endPoint y: 18, distance: 88.2
click at [0, 18] on section "Kết quả tìm kiếm ( 0 ) Bộ lọc Thuộc VP này No Data 0989613346 nguyentrungtu.xev…" at bounding box center [355, 167] width 711 height 334
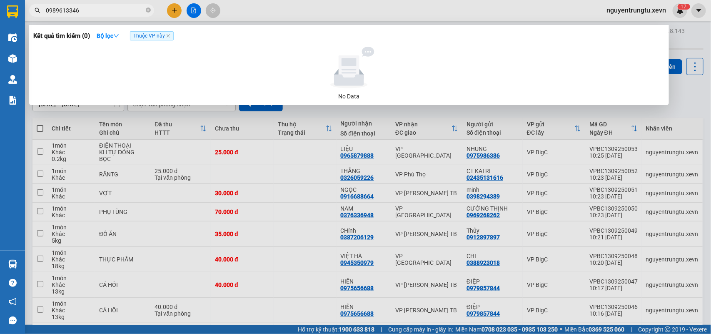
type input "0989613346"
click at [175, 5] on div at bounding box center [355, 167] width 711 height 334
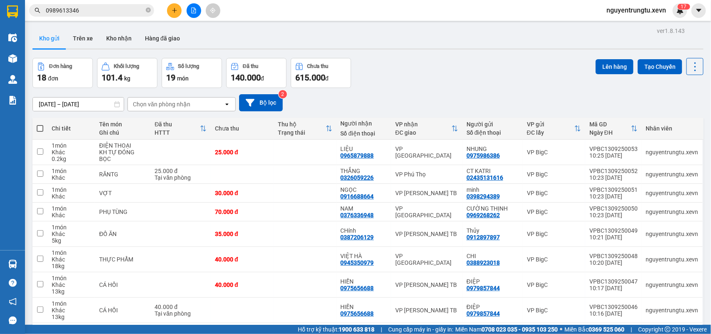
click at [175, 7] on icon "plus" at bounding box center [175, 10] width 6 height 6
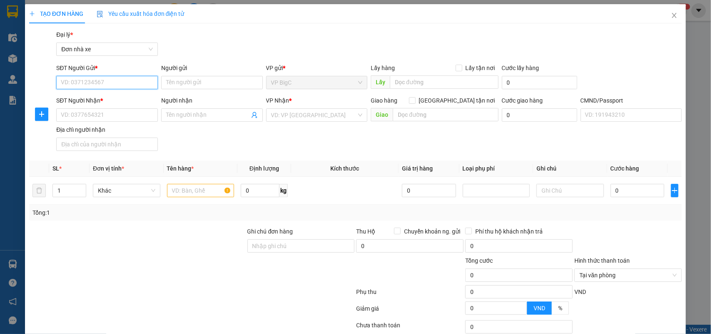
click at [134, 82] on input "SĐT Người Gửi *" at bounding box center [107, 82] width 102 height 13
paste input "0989613346"
type input "0989613346"
click at [205, 80] on input "Người gửi" at bounding box center [212, 82] width 102 height 13
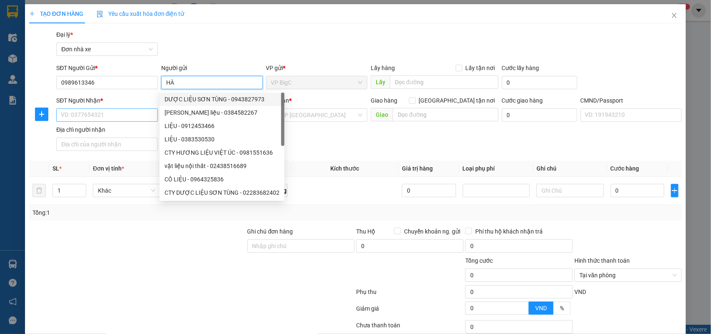
type input "HÀ"
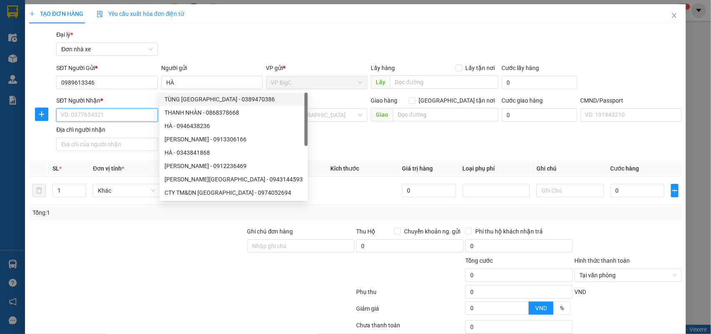
click at [100, 115] on input "SĐT Người Nhận *" at bounding box center [107, 114] width 102 height 13
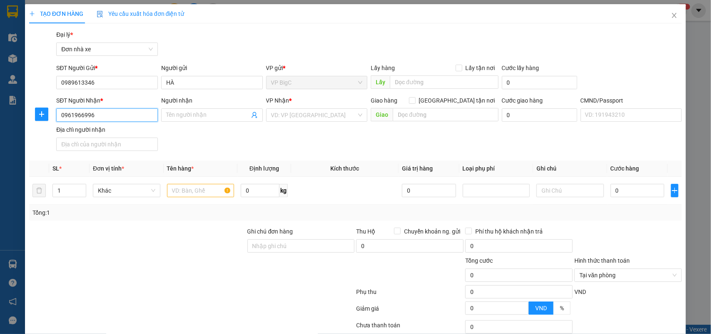
type input "0961966996"
type input "LINH"
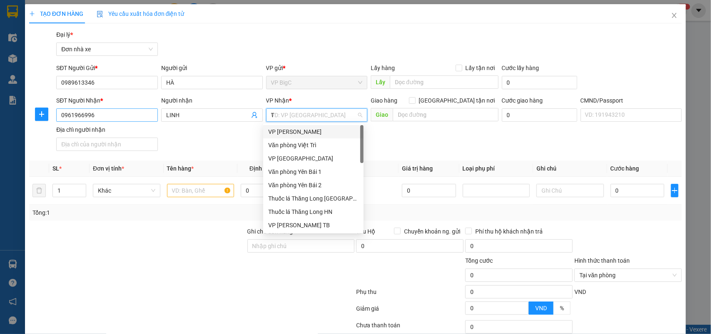
type input "TR"
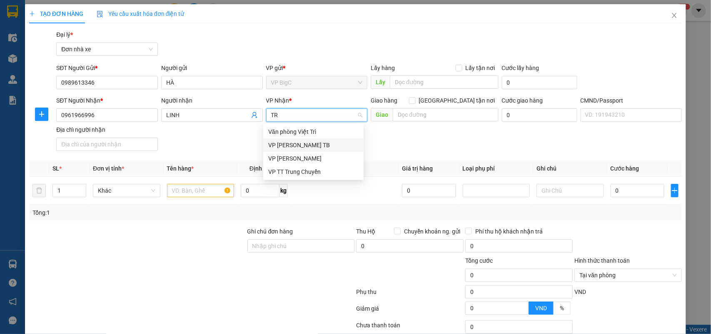
click at [301, 146] on div "VP [PERSON_NAME] TB" at bounding box center [313, 144] width 90 height 9
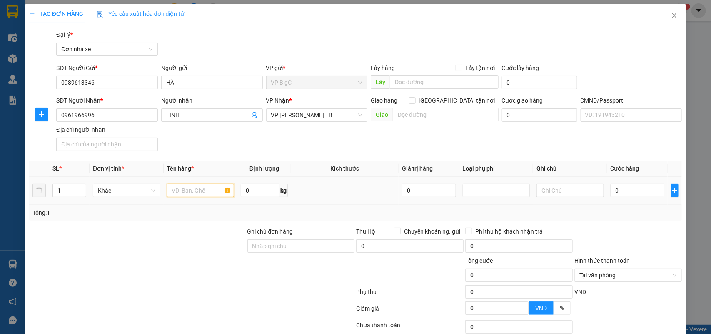
click at [196, 191] on input "text" at bounding box center [200, 190] width 67 height 13
type input "QUẦN ÁO"
type input "1"
click at [638, 178] on td "0" at bounding box center [637, 191] width 60 height 28
type input "2"
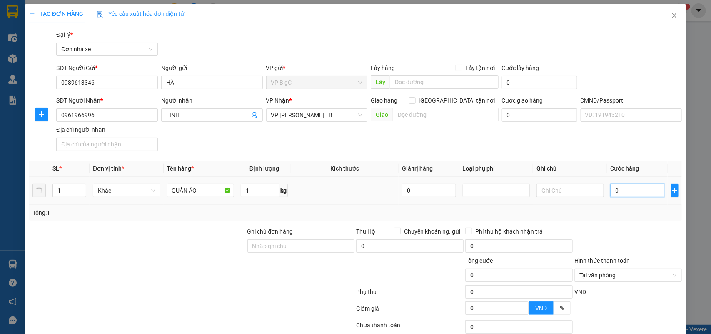
type input "2"
type input "25"
type input "25.000"
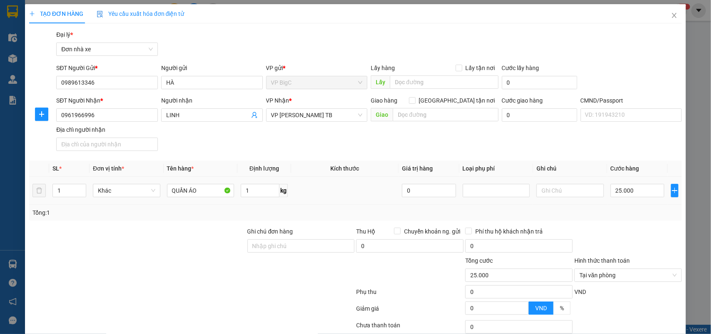
click at [633, 230] on div "Transit Pickup Surcharge Ids Transit Deliver Surcharge Ids Transit Deliver Surc…" at bounding box center [355, 205] width 653 height 350
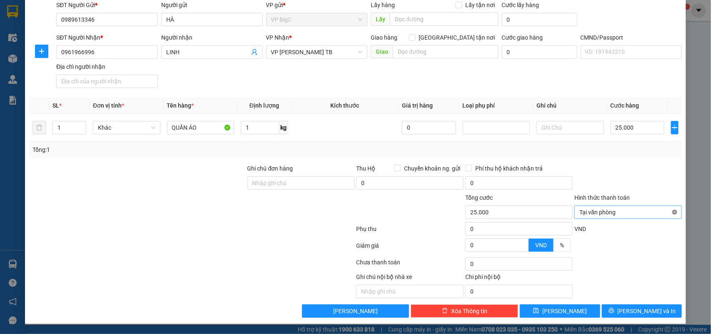
type input "25.000"
drag, startPoint x: 659, startPoint y: 307, endPoint x: 600, endPoint y: 330, distance: 64.0
click at [657, 309] on button "[PERSON_NAME] và In" at bounding box center [642, 310] width 80 height 13
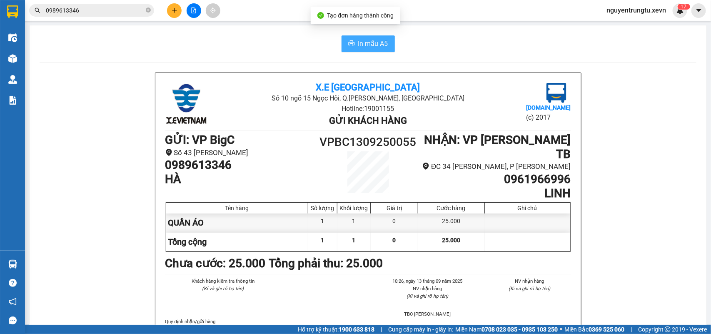
click at [378, 47] on span "In mẫu A5" at bounding box center [373, 43] width 30 height 10
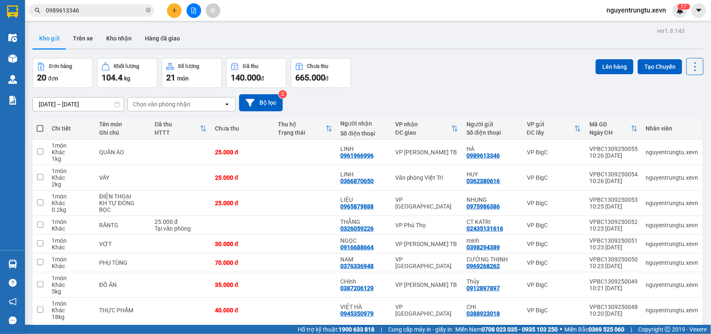
click at [175, 4] on button at bounding box center [174, 10] width 15 height 15
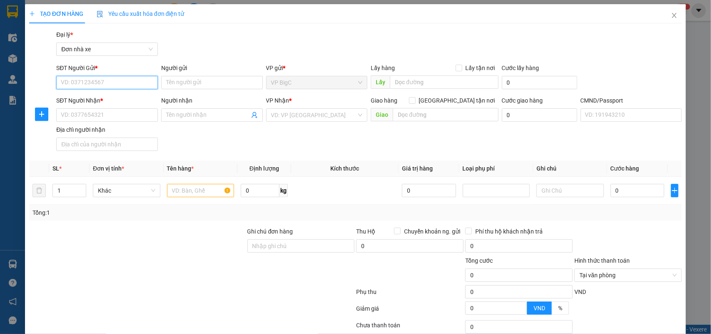
click at [104, 84] on input "SĐT Người Gửi *" at bounding box center [107, 82] width 102 height 13
type input "0969947423"
click at [185, 80] on input "Người gửi" at bounding box center [212, 82] width 102 height 13
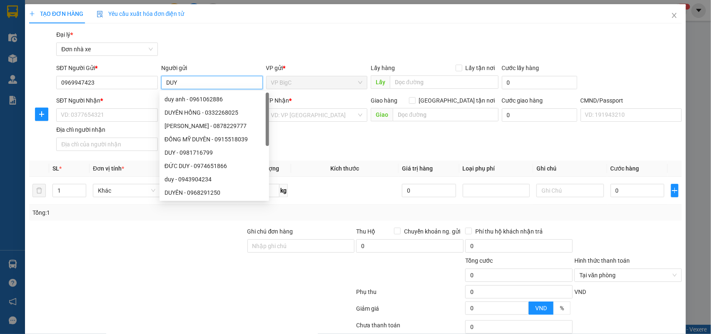
type input "DUY"
drag, startPoint x: 111, startPoint y: 101, endPoint x: 112, endPoint y: 107, distance: 5.7
click at [112, 107] on div "SĐT Người Nhận *" at bounding box center [107, 102] width 102 height 12
click at [115, 112] on input "SĐT Người Nhận *" at bounding box center [107, 114] width 102 height 13
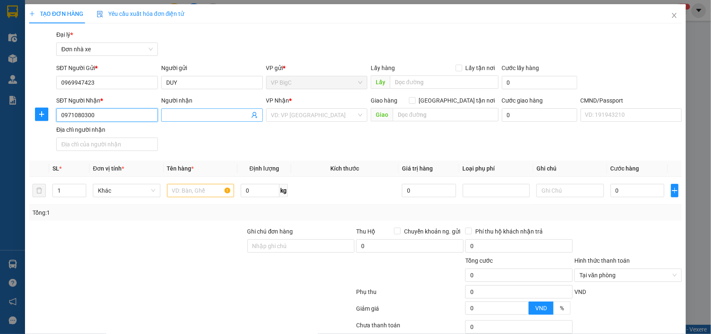
type input "0971080300"
click at [192, 119] on input "Người nhận" at bounding box center [207, 114] width 83 height 9
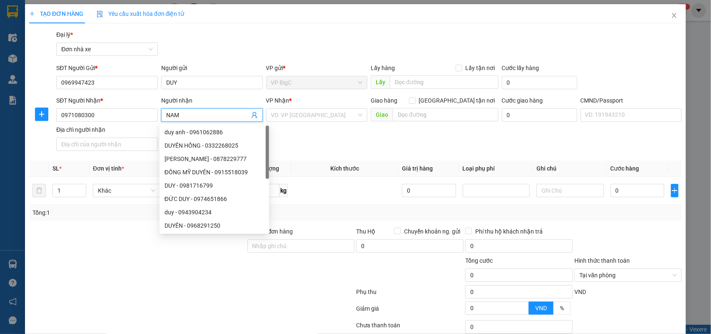
type input "NAM"
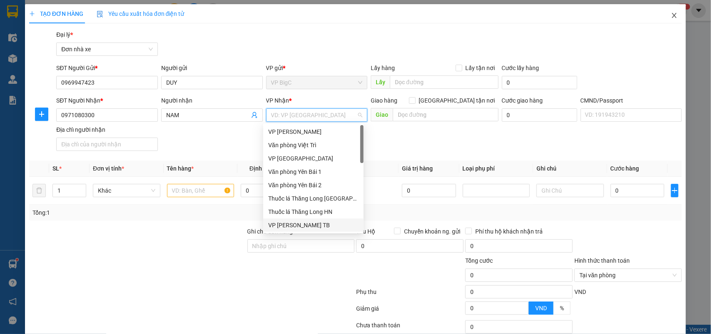
click at [671, 15] on span "Close" at bounding box center [674, 15] width 23 height 23
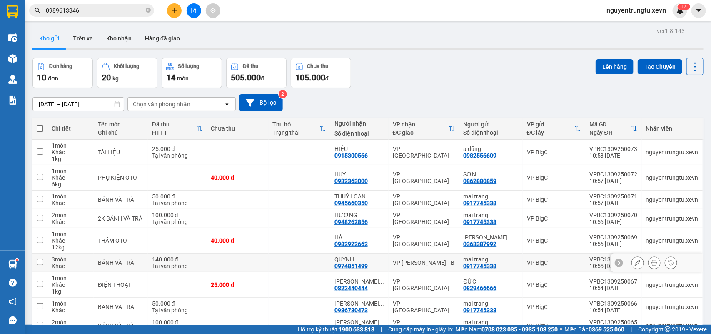
scroll to position [65, 0]
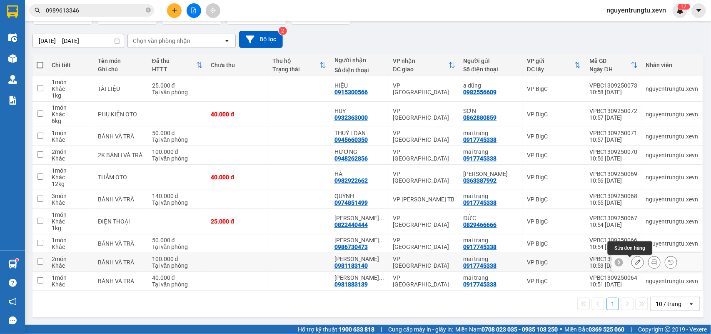
click at [632, 264] on button at bounding box center [638, 262] width 12 height 15
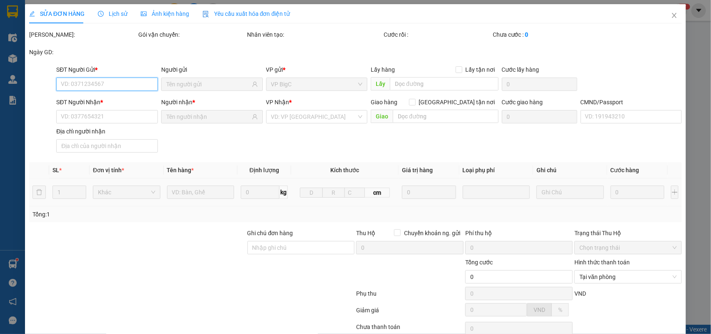
type input "0917745338"
type input "0981183140"
type input "100.000"
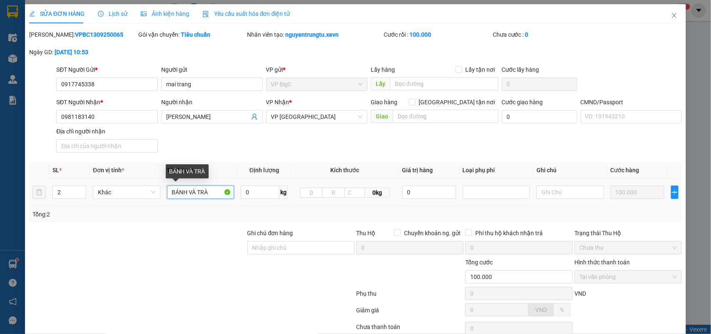
click at [171, 195] on input "BÁNH VÀ TRÀ" at bounding box center [200, 191] width 67 height 13
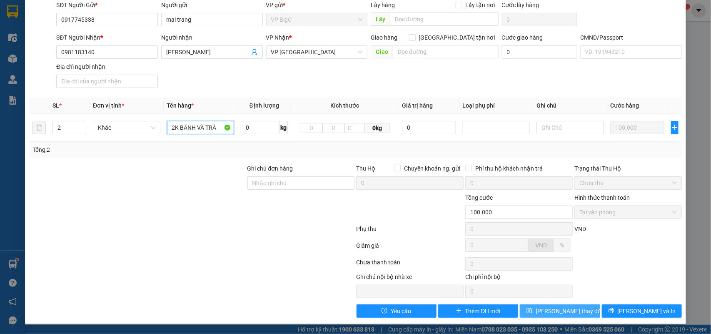
type input "2K BÁNH VÀ TRÀ"
click at [579, 309] on button "[PERSON_NAME] thay đổi" at bounding box center [560, 310] width 80 height 13
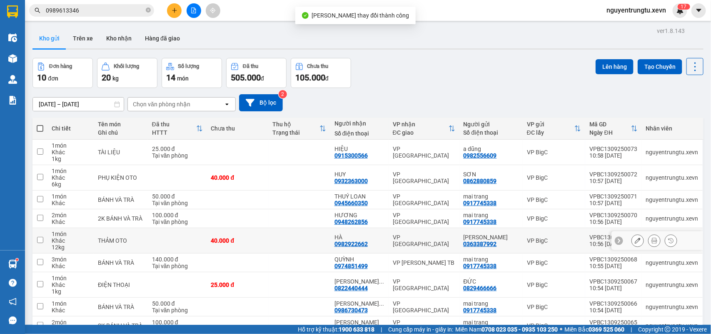
scroll to position [65, 0]
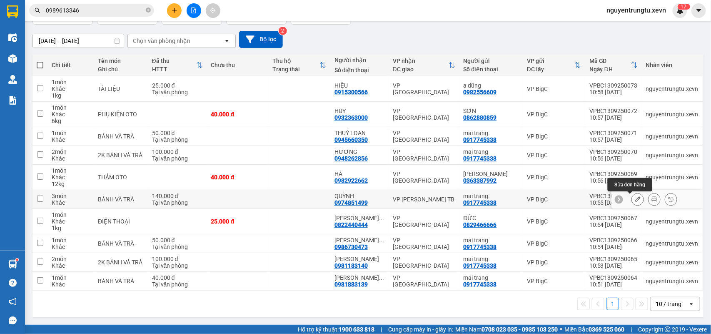
click at [635, 200] on icon at bounding box center [638, 199] width 6 height 6
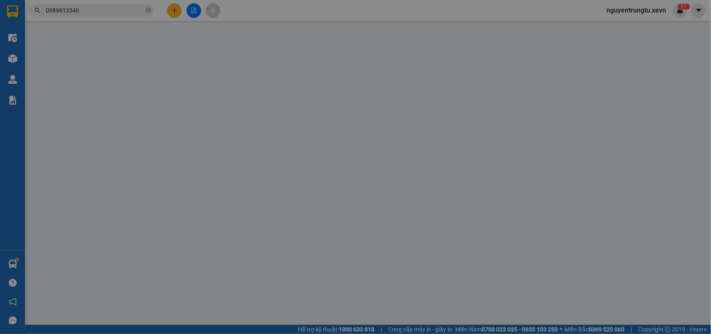
type input "0917745338"
type input "0974851499"
type input "140.000"
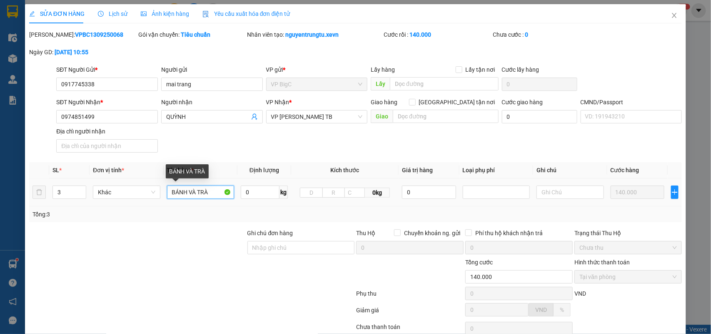
click at [169, 194] on input "BÁNH VÀ TRÀ" at bounding box center [200, 191] width 67 height 13
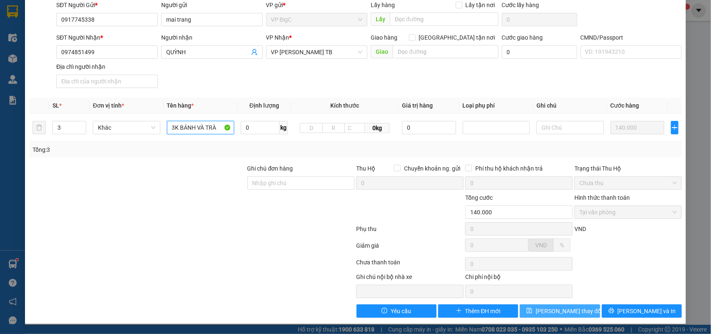
type input "3K BÁNH VÀ TRÀ"
click at [568, 314] on span "[PERSON_NAME] thay đổi" at bounding box center [569, 310] width 67 height 9
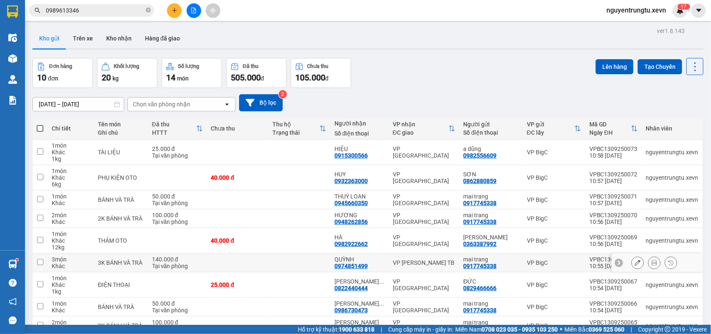
scroll to position [65, 0]
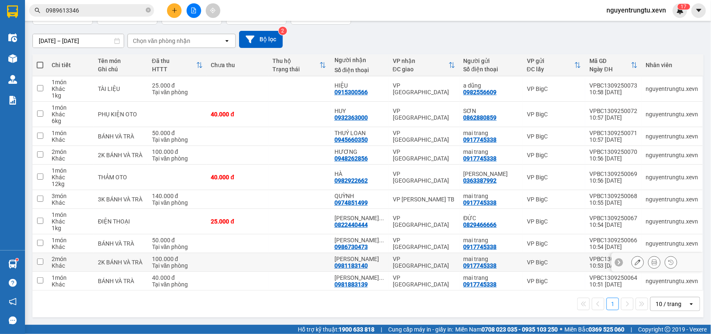
click at [635, 262] on icon at bounding box center [638, 262] width 6 height 6
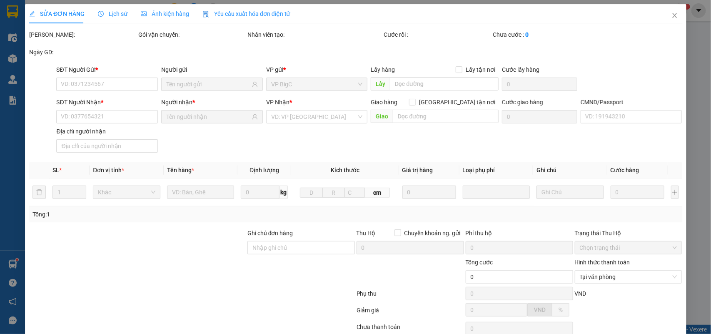
type input "0917745338"
type input "0981183140"
type input "100.000"
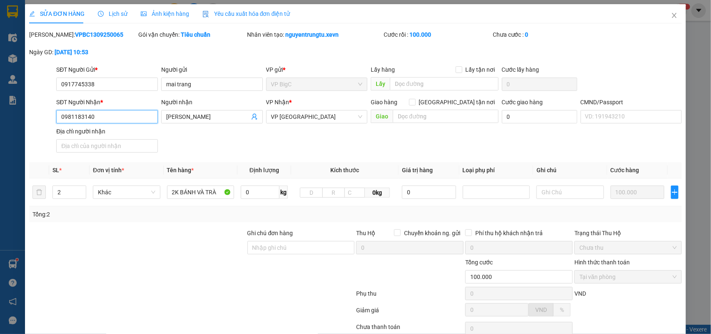
click at [108, 114] on input "0981183140" at bounding box center [107, 116] width 102 height 13
type input "0981883140"
click at [232, 138] on div "SĐT Người Nhận * 0981883140 Người nhận [PERSON_NAME] VP Nhận * VP [PERSON_NAME]…" at bounding box center [369, 126] width 629 height 58
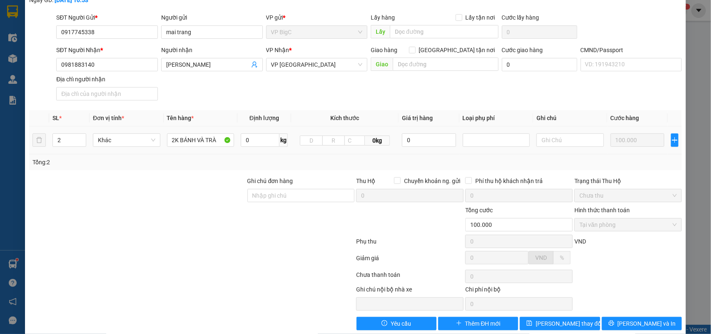
scroll to position [66, 0]
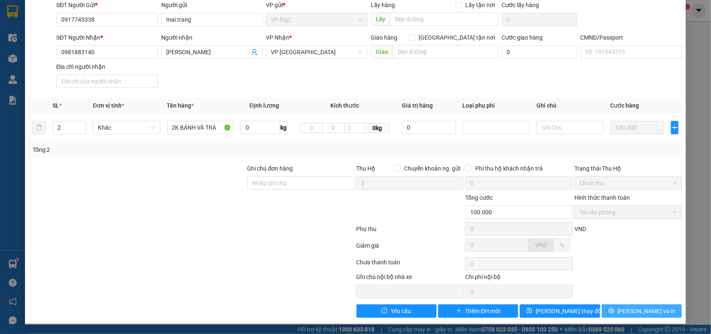
click at [619, 315] on button "[PERSON_NAME] và In" at bounding box center [642, 310] width 80 height 13
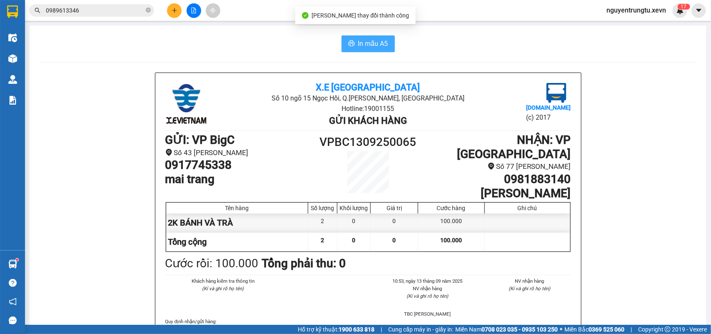
click at [373, 42] on span "In mẫu A5" at bounding box center [373, 43] width 30 height 10
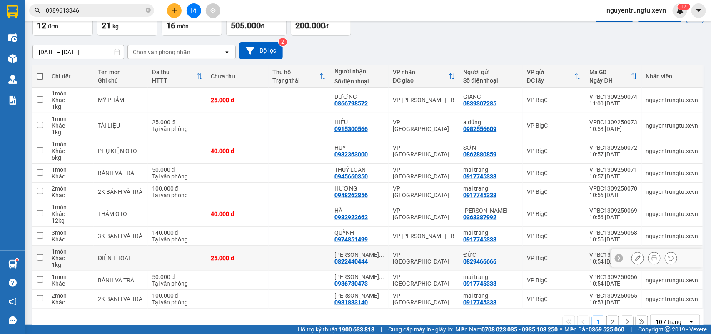
scroll to position [71, 0]
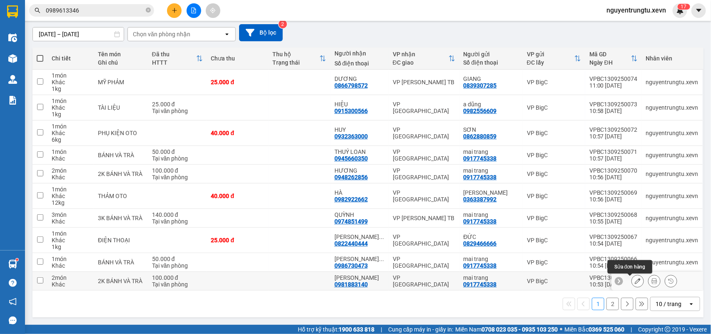
click at [632, 282] on button at bounding box center [638, 281] width 12 height 15
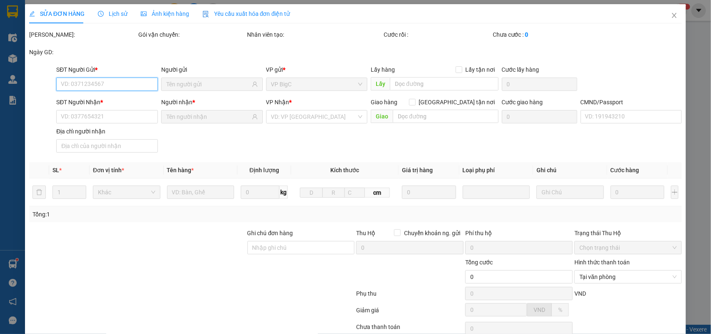
type input "0917745338"
type input "0981883140"
type input "100.000"
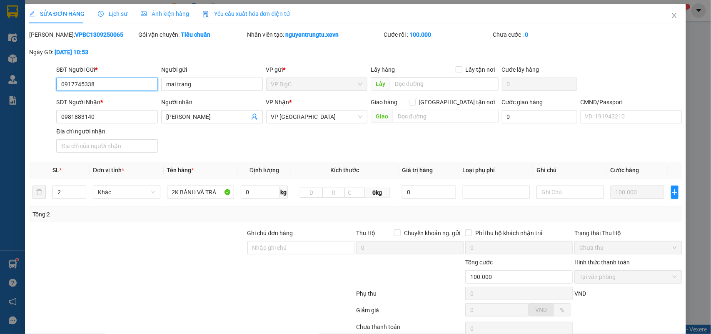
scroll to position [66, 0]
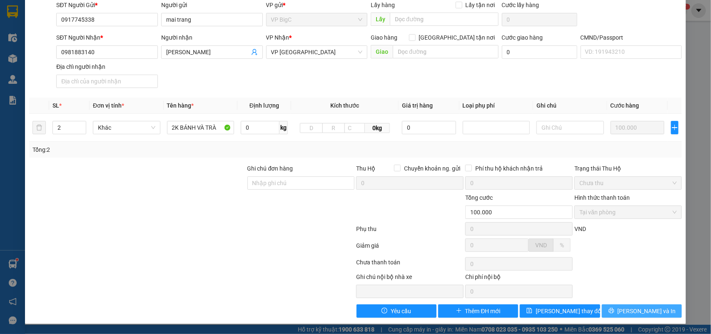
click at [628, 305] on button "[PERSON_NAME] và In" at bounding box center [642, 310] width 80 height 13
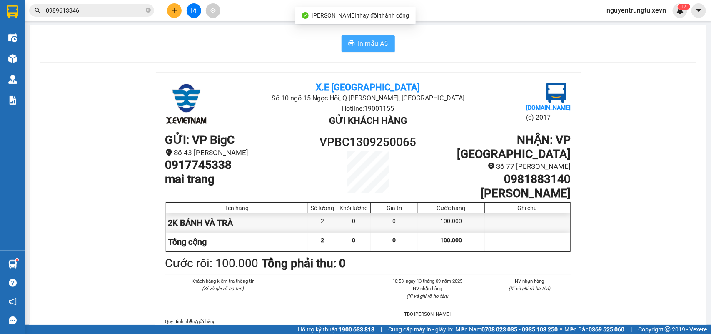
drag, startPoint x: 377, startPoint y: 44, endPoint x: 470, endPoint y: 70, distance: 96.0
click at [377, 44] on span "In mẫu A5" at bounding box center [373, 43] width 30 height 10
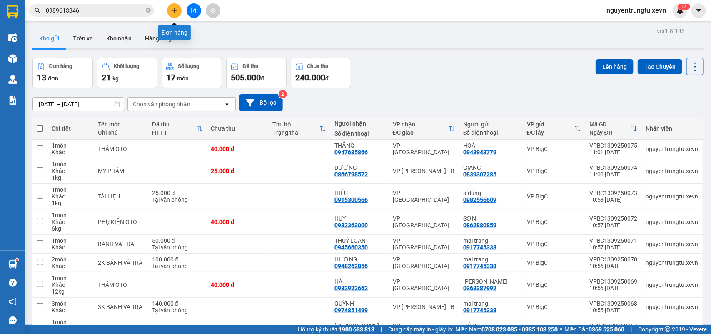
click at [173, 13] on button at bounding box center [174, 10] width 15 height 15
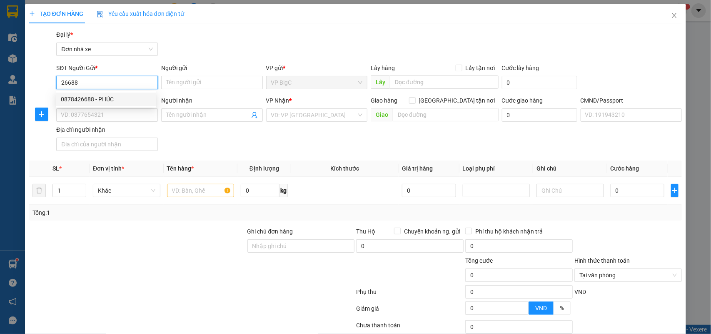
click at [125, 95] on div "0878426688 - PHÚC" at bounding box center [106, 99] width 90 height 9
type input "0878426688"
type input "PHÚC"
type input "0969231592"
type input "ĐẠT"
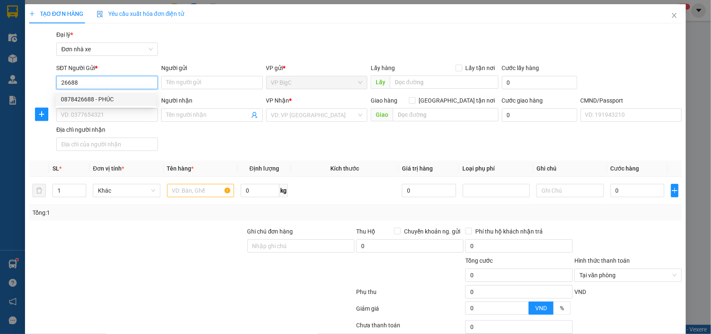
checkbox input "true"
type input "ĐỐI DIỆN Bể bơi lavender [GEOGRAPHIC_DATA], [PERSON_NAME], [GEOGRAPHIC_DATA], […"
type input "1"
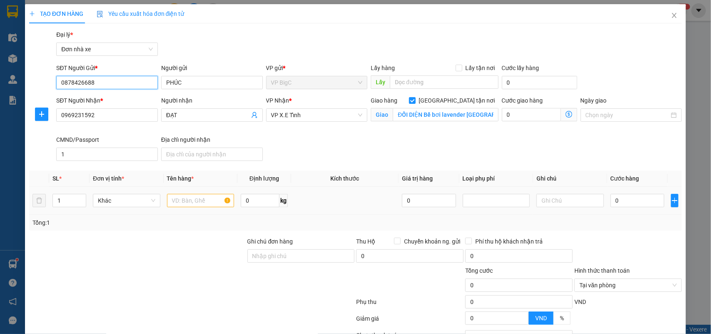
type input "0878426688"
click at [183, 203] on input "text" at bounding box center [200, 200] width 67 height 13
click at [80, 197] on icon "up" at bounding box center [81, 198] width 3 height 3
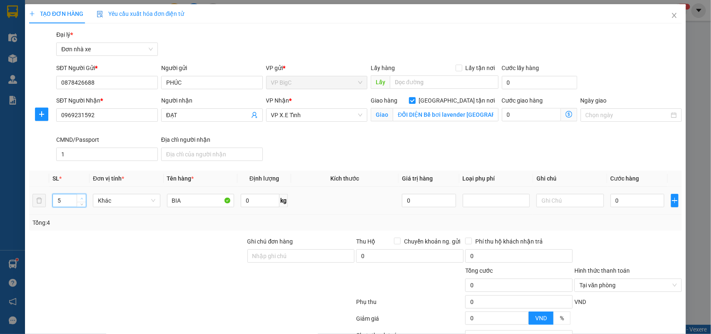
click at [80, 197] on icon "up" at bounding box center [81, 198] width 3 height 3
click at [172, 205] on input "BIA" at bounding box center [200, 200] width 67 height 13
drag, startPoint x: 631, startPoint y: 202, endPoint x: 639, endPoint y: 202, distance: 7.9
click at [633, 202] on input "0" at bounding box center [638, 200] width 54 height 13
click at [617, 246] on div at bounding box center [628, 251] width 109 height 29
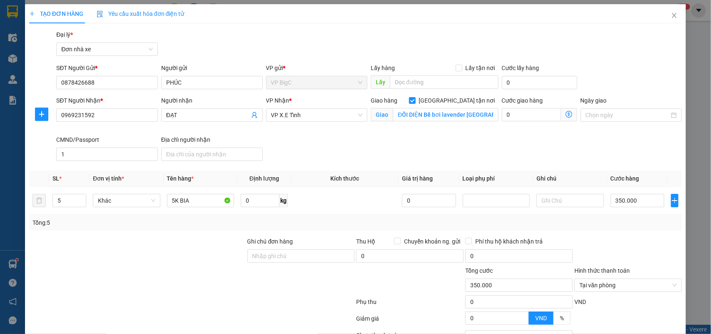
scroll to position [74, 0]
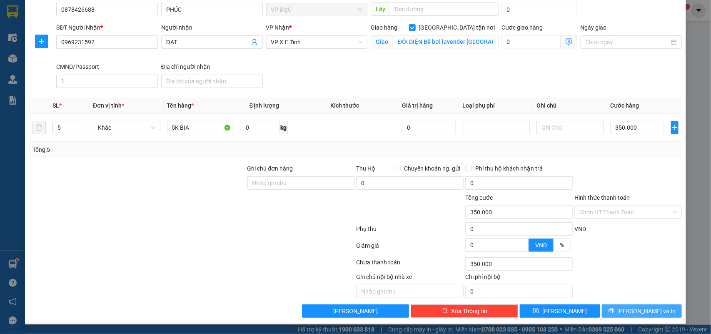
click at [649, 305] on button "[PERSON_NAME] và In" at bounding box center [642, 310] width 80 height 13
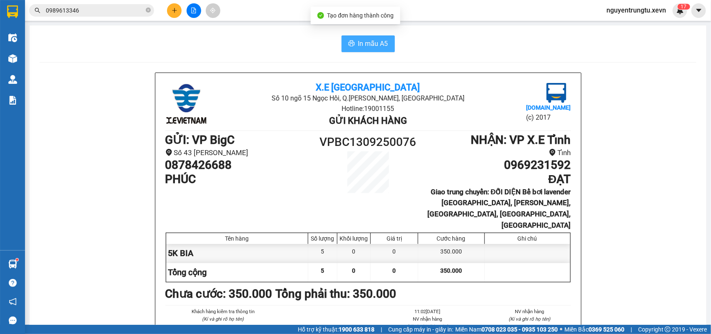
click at [386, 42] on button "In mẫu A5" at bounding box center [368, 43] width 53 height 17
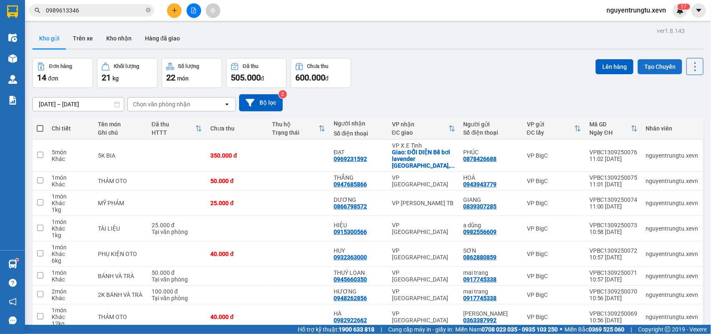
click at [649, 70] on button "Tạo Chuyến" at bounding box center [660, 66] width 45 height 15
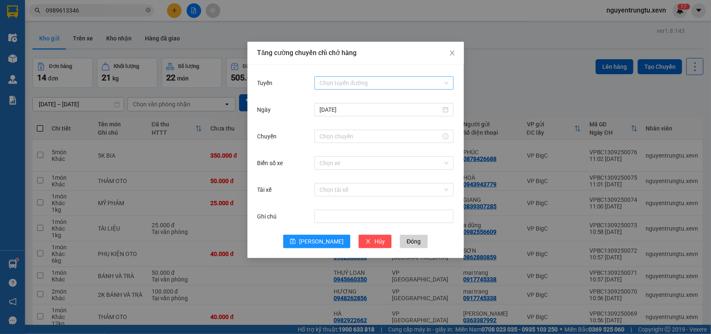
click at [380, 86] on input "Tuyến" at bounding box center [380, 83] width 123 height 12
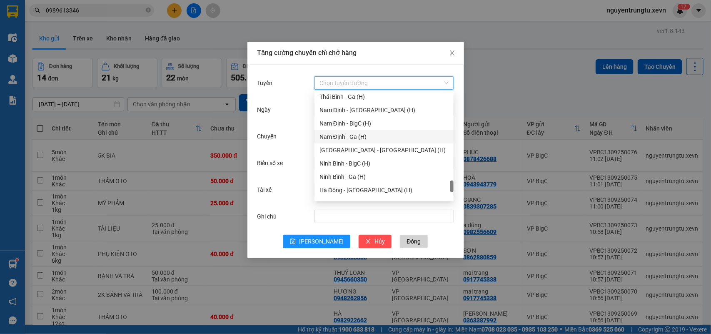
scroll to position [1093, 0]
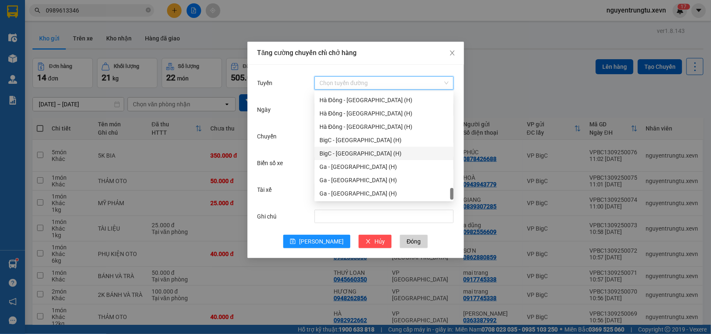
click at [355, 153] on div "BigC - [GEOGRAPHIC_DATA] (H)" at bounding box center [383, 153] width 129 height 9
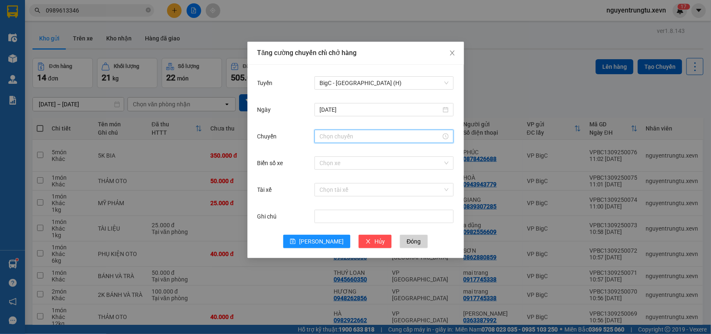
click at [361, 135] on input "Chuyến" at bounding box center [380, 136] width 122 height 9
click at [324, 188] on div "12" at bounding box center [325, 188] width 23 height 12
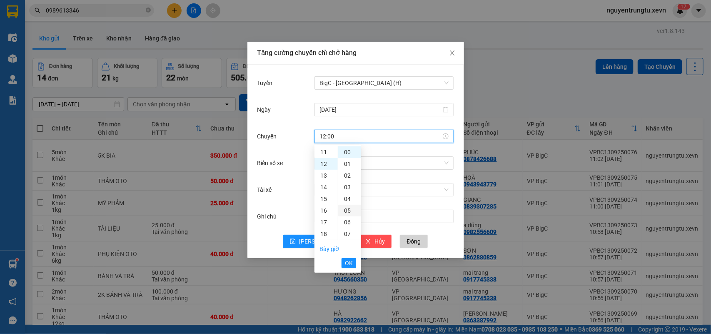
scroll to position [140, 0]
click at [343, 211] on div "05" at bounding box center [349, 211] width 23 height 12
click at [349, 260] on span "OK" at bounding box center [349, 262] width 8 height 9
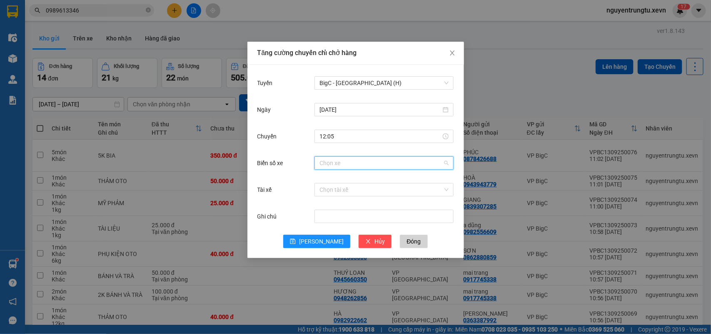
click at [377, 164] on input "Biển số xe" at bounding box center [380, 163] width 123 height 12
click at [376, 180] on div "29E-095.13" at bounding box center [383, 179] width 129 height 9
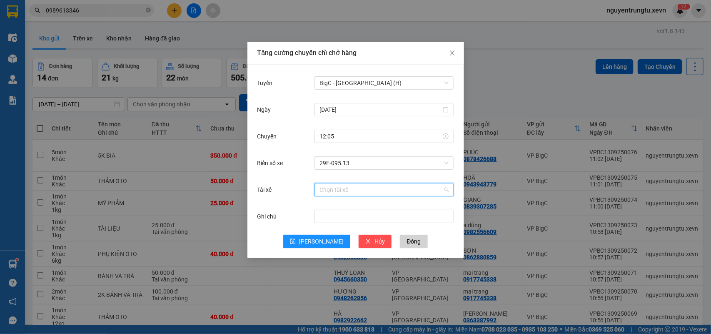
click at [375, 194] on input "Tài xế" at bounding box center [380, 189] width 123 height 12
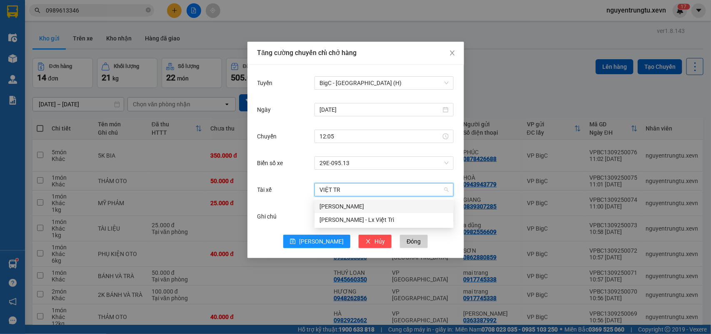
click at [368, 210] on div "[PERSON_NAME]" at bounding box center [383, 206] width 129 height 9
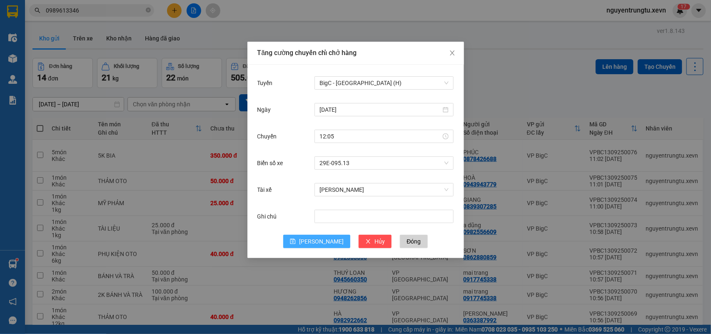
click at [322, 243] on span "[PERSON_NAME]" at bounding box center [321, 241] width 45 height 9
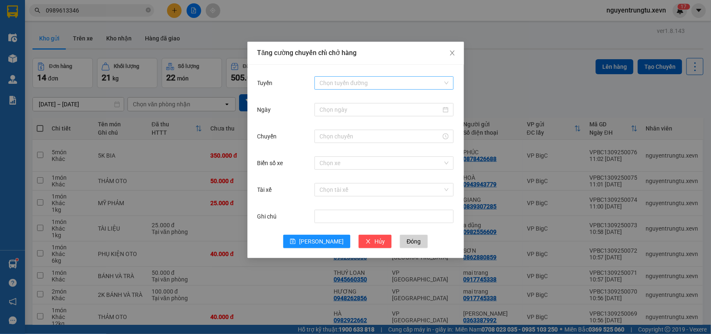
click at [397, 81] on input "Tuyến" at bounding box center [380, 83] width 123 height 12
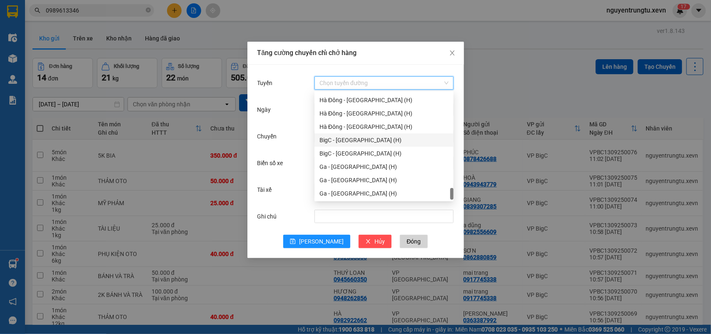
click at [368, 137] on div "BigC - [GEOGRAPHIC_DATA] (H)" at bounding box center [383, 139] width 129 height 9
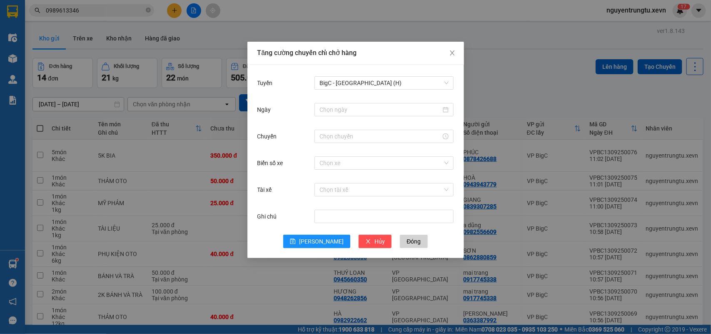
click at [371, 120] on div "Ngày" at bounding box center [355, 114] width 197 height 27
click at [372, 115] on div at bounding box center [383, 109] width 139 height 17
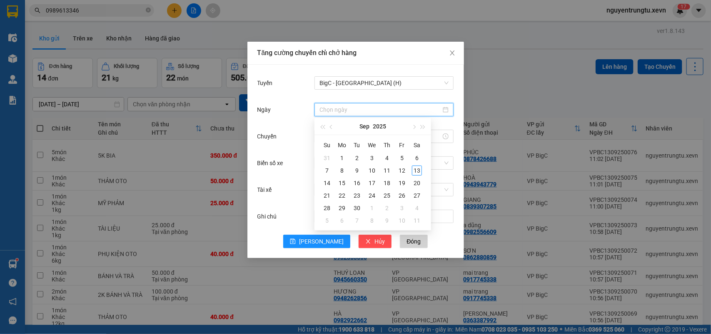
click at [372, 112] on input "Ngày" at bounding box center [380, 109] width 122 height 9
click at [421, 171] on div "13" at bounding box center [417, 170] width 10 height 10
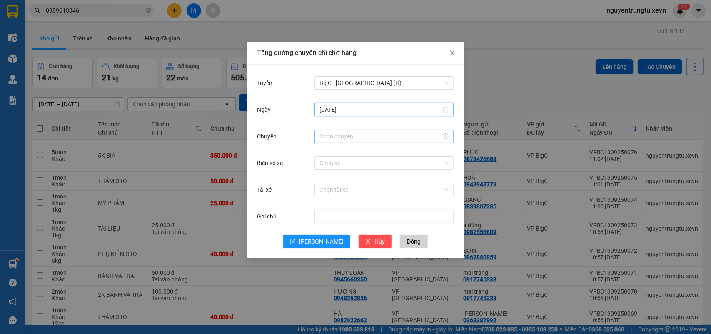
click at [342, 132] on input "Chuyến" at bounding box center [380, 136] width 122 height 9
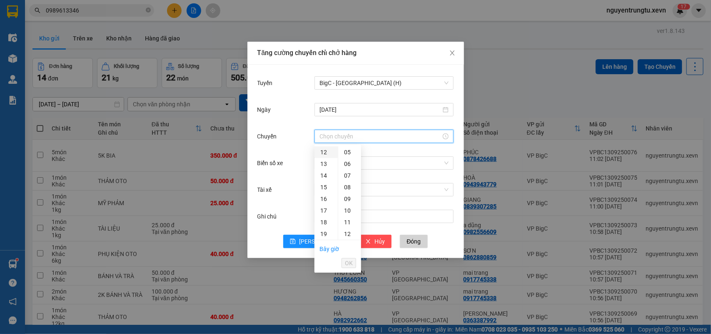
click at [322, 153] on div "12" at bounding box center [325, 152] width 23 height 12
click at [346, 211] on div "05" at bounding box center [349, 211] width 23 height 12
click at [350, 264] on span "OK" at bounding box center [349, 262] width 8 height 9
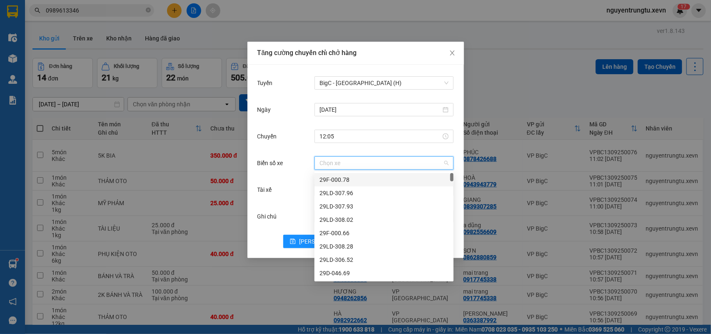
click at [347, 161] on input "Biển số xe" at bounding box center [380, 163] width 123 height 12
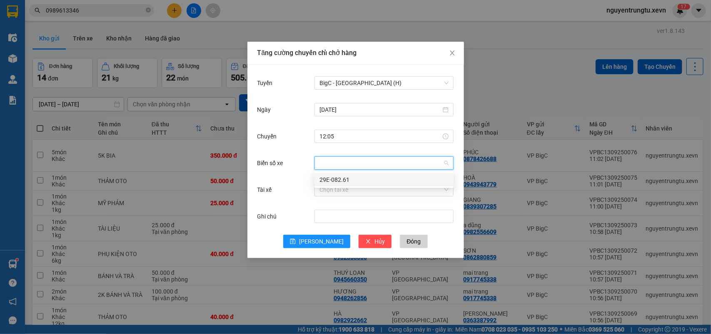
click at [355, 187] on body "Kết quả tìm kiếm ( 0 ) Bộ lọc Thuộc VP này No Data 0989613346 nguyentrungtu.xev…" at bounding box center [355, 167] width 711 height 334
click at [352, 161] on input "Biển số xe" at bounding box center [380, 163] width 123 height 12
drag, startPoint x: 346, startPoint y: 177, endPoint x: 347, endPoint y: 193, distance: 15.9
click at [346, 178] on div "29E-082.61" at bounding box center [383, 179] width 129 height 9
click at [347, 193] on input "Tài xế" at bounding box center [380, 189] width 123 height 12
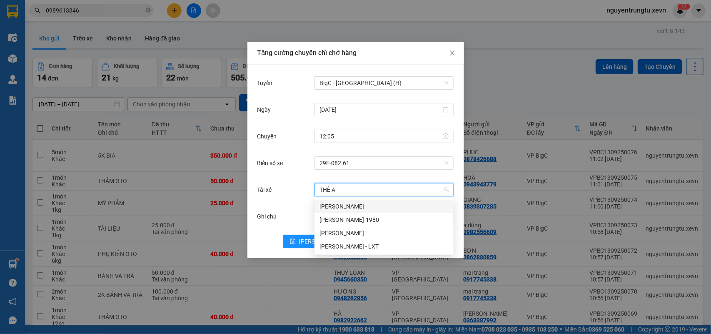
click at [349, 203] on div "[PERSON_NAME]" at bounding box center [383, 206] width 129 height 9
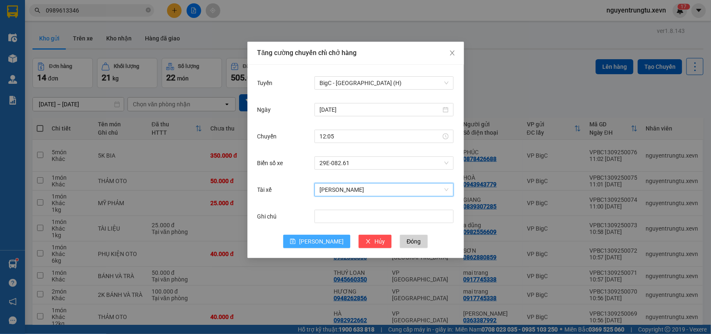
click at [324, 237] on span "[PERSON_NAME]" at bounding box center [321, 241] width 45 height 9
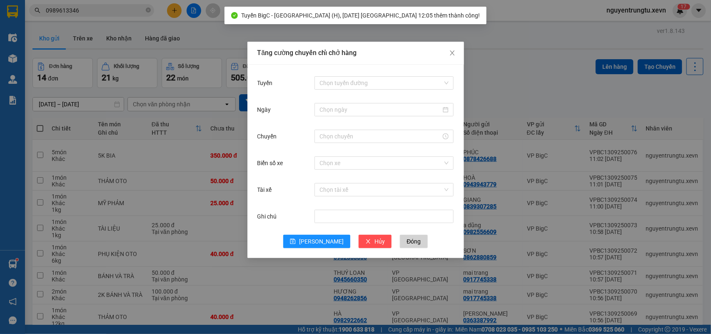
click at [523, 76] on div "Tăng cường chuyến chỉ chở hàng Tuyến Chọn tuyến đường Ngày Chuyến Biển số xe Ch…" at bounding box center [355, 167] width 711 height 334
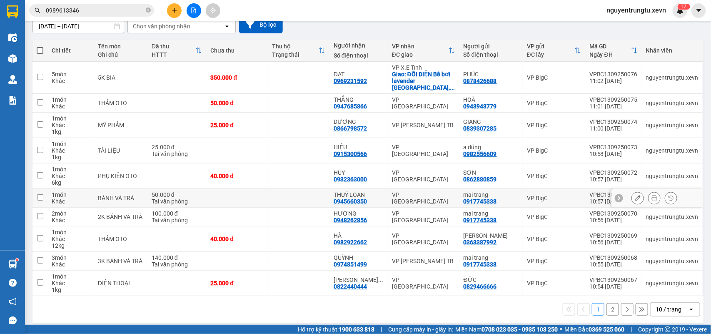
scroll to position [0, 0]
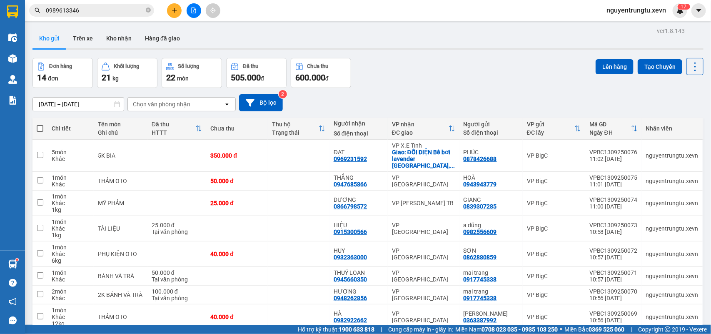
click at [192, 105] on div "Chọn văn phòng nhận" at bounding box center [176, 103] width 96 height 13
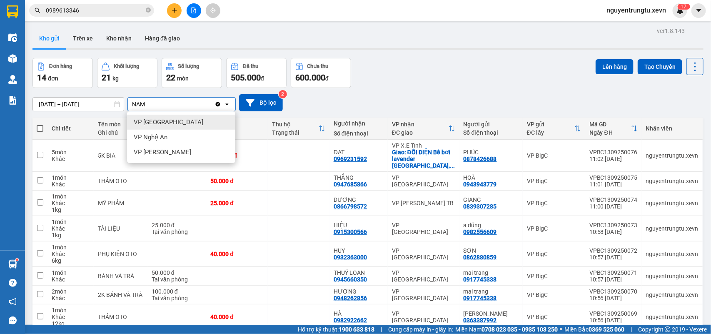
click at [180, 123] on div "VP [GEOGRAPHIC_DATA]" at bounding box center [181, 122] width 108 height 15
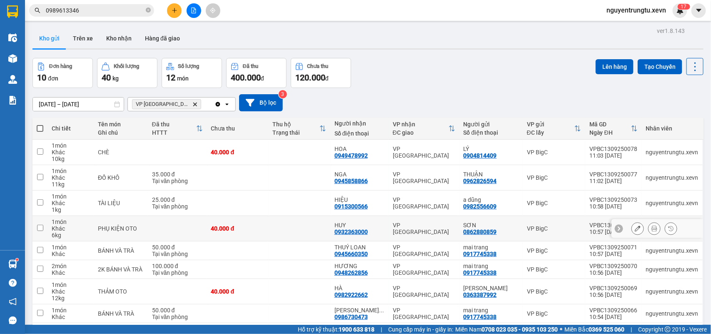
scroll to position [71, 0]
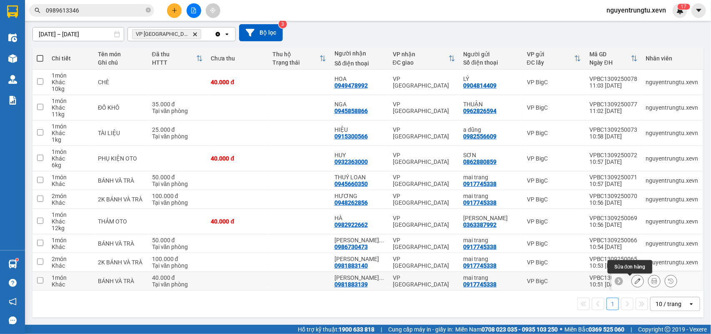
click at [634, 278] on button at bounding box center [638, 281] width 12 height 15
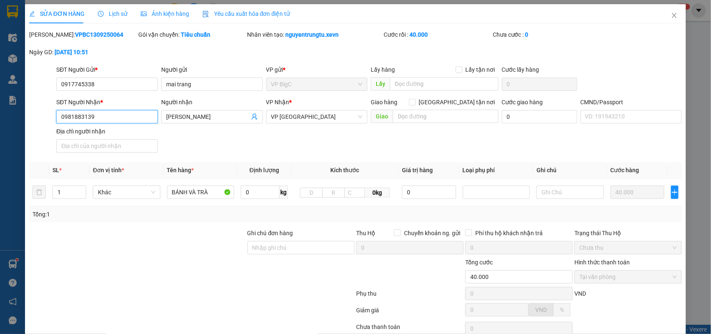
drag, startPoint x: 68, startPoint y: 118, endPoint x: 0, endPoint y: 118, distance: 67.9
click at [0, 118] on div "SỬA ĐƠN HÀNG Lịch sử Ảnh kiện hàng Yêu cầu xuất hóa đơn điện tử Total Paid Fee …" at bounding box center [355, 167] width 711 height 334
click at [111, 120] on input "0981883139" at bounding box center [107, 116] width 102 height 13
drag, startPoint x: 90, startPoint y: 116, endPoint x: 30, endPoint y: 120, distance: 60.5
click at [30, 120] on div "SĐT Người Nhận * 0981883139 0981883139 Người nhận [PERSON_NAME] VP Nhận * VP Na…" at bounding box center [355, 126] width 655 height 58
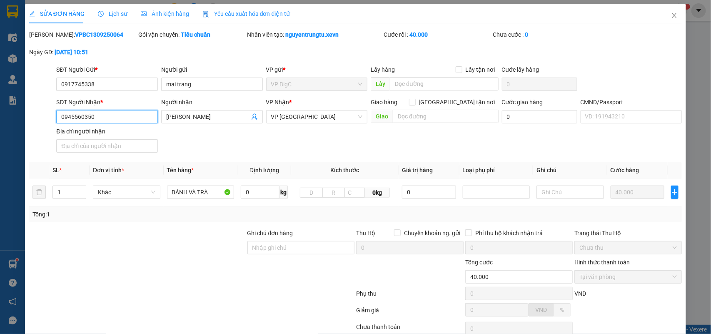
scroll to position [66, 0]
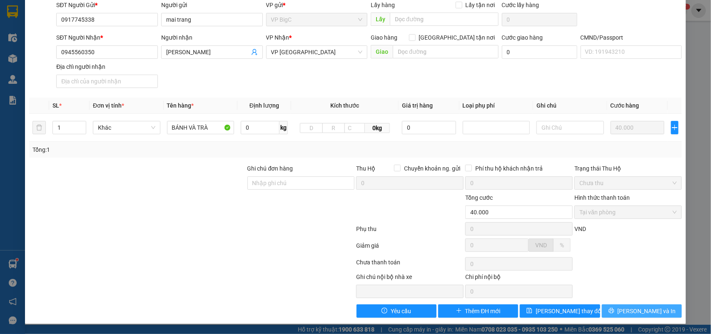
click at [614, 312] on icon "printer" at bounding box center [611, 310] width 5 height 5
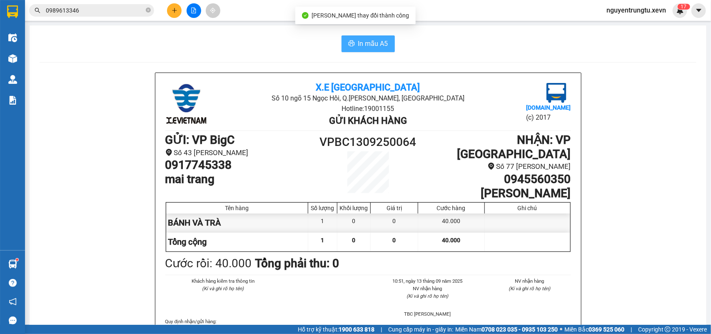
click at [373, 45] on span "In mẫu A5" at bounding box center [373, 43] width 30 height 10
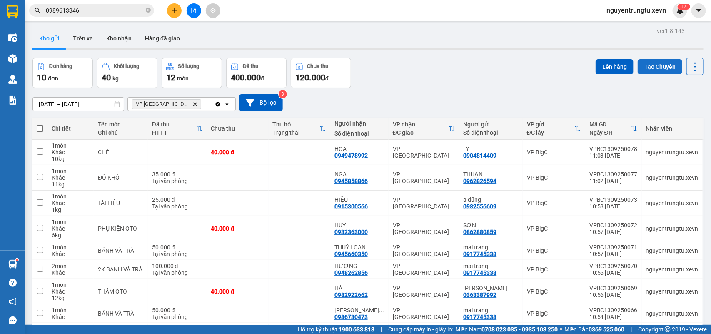
click at [657, 65] on button "Tạo Chuyến" at bounding box center [660, 66] width 45 height 15
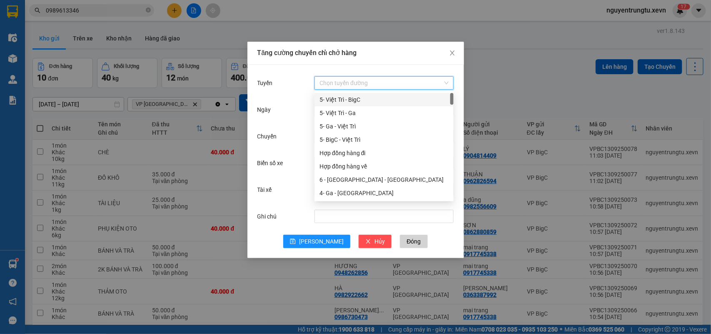
click at [347, 87] on input "Tuyến" at bounding box center [380, 83] width 123 height 12
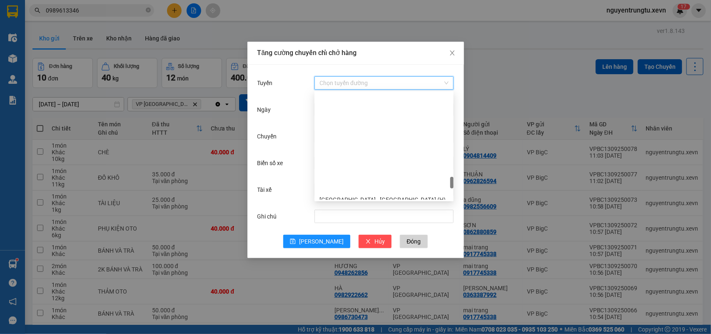
scroll to position [937, 0]
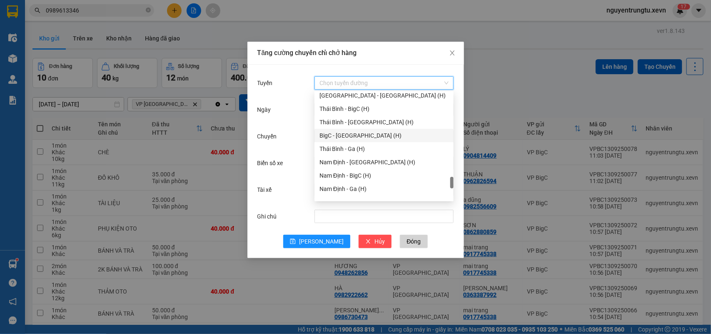
click at [364, 130] on div "BigC - [GEOGRAPHIC_DATA] (H)" at bounding box center [383, 135] width 139 height 13
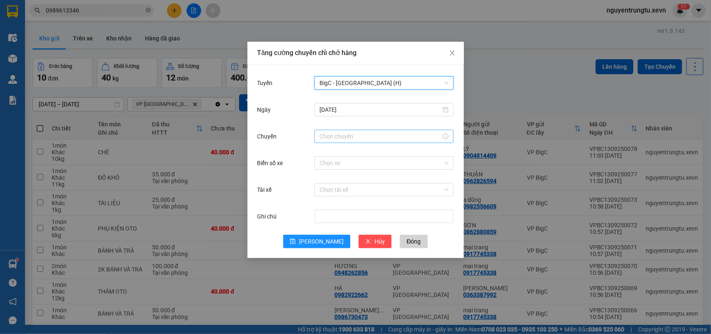
click at [371, 138] on input "Chuyến" at bounding box center [380, 136] width 122 height 9
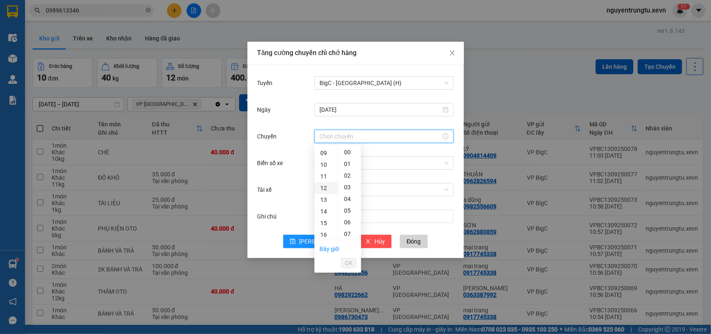
click at [323, 186] on div "12" at bounding box center [325, 188] width 23 height 12
click at [348, 210] on div "05" at bounding box center [349, 211] width 23 height 12
click at [351, 263] on span "OK" at bounding box center [349, 262] width 8 height 9
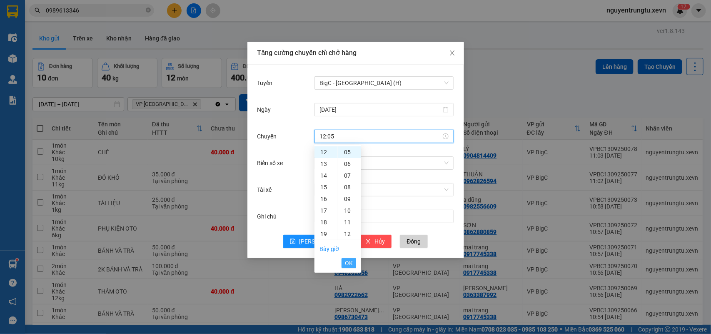
click at [348, 264] on span "OK" at bounding box center [349, 262] width 8 height 9
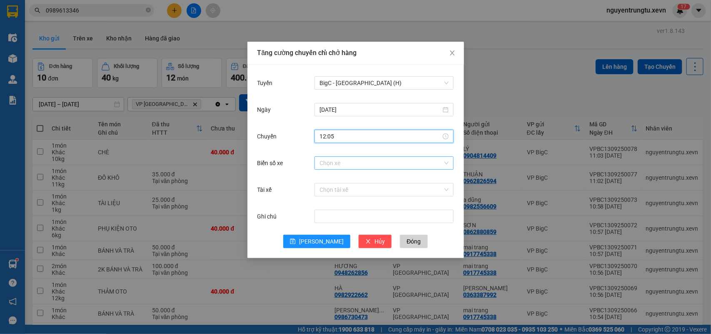
click at [363, 166] on input "Biển số xe" at bounding box center [380, 163] width 123 height 12
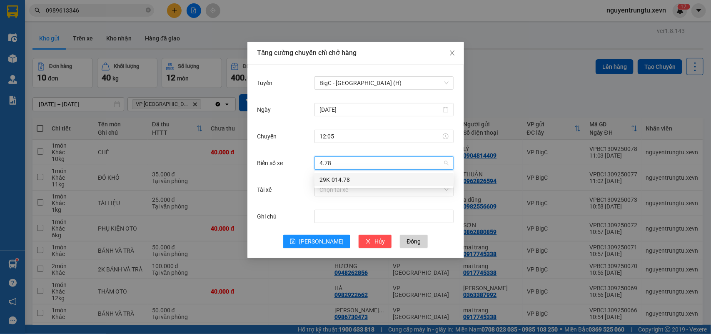
click at [364, 182] on div "29K-014.78" at bounding box center [383, 179] width 129 height 9
click at [362, 188] on input "Tài xế" at bounding box center [380, 189] width 123 height 12
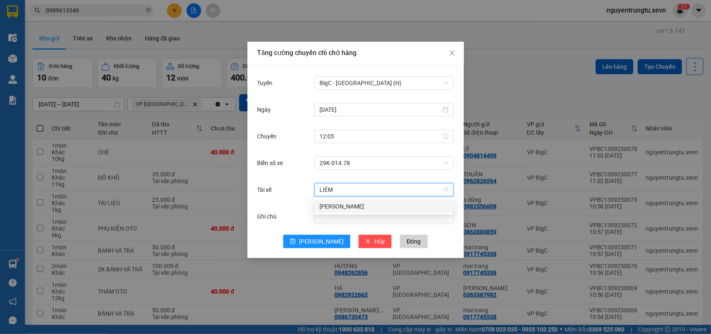
drag, startPoint x: 362, startPoint y: 210, endPoint x: 351, endPoint y: 224, distance: 17.9
click at [362, 210] on div "[PERSON_NAME]" at bounding box center [383, 206] width 129 height 9
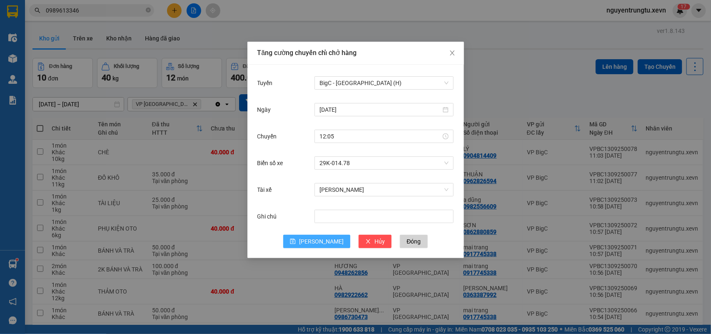
click at [319, 242] on span "[PERSON_NAME]" at bounding box center [321, 241] width 45 height 9
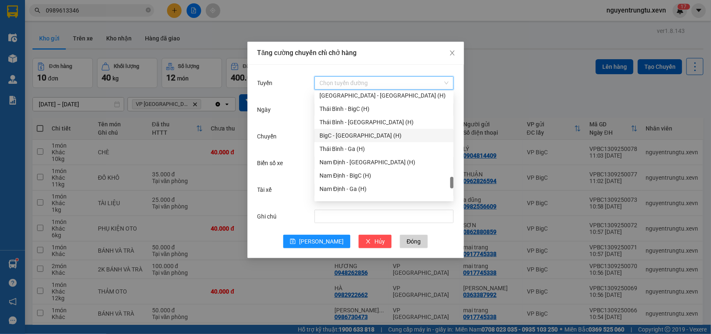
click at [386, 79] on input "Tuyến" at bounding box center [380, 83] width 123 height 12
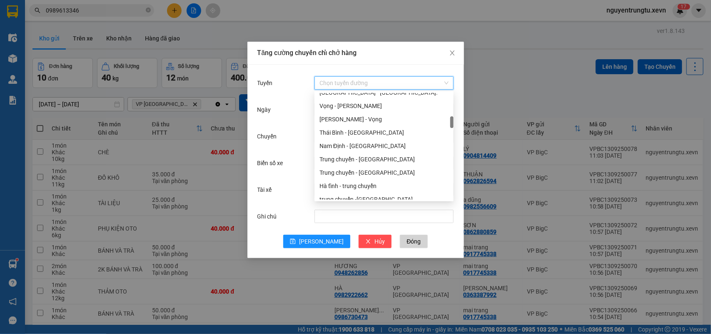
scroll to position [0, 0]
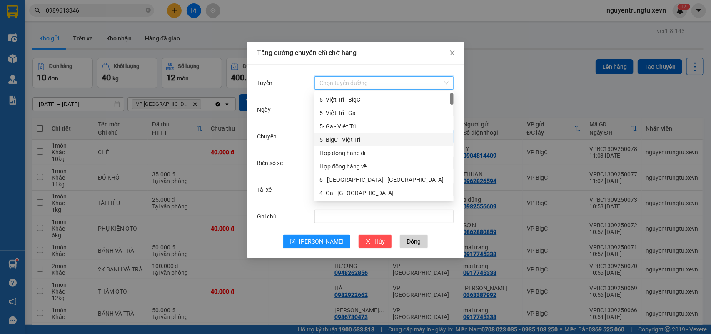
click at [358, 140] on div "5- BigC - Việt Trì" at bounding box center [383, 139] width 129 height 9
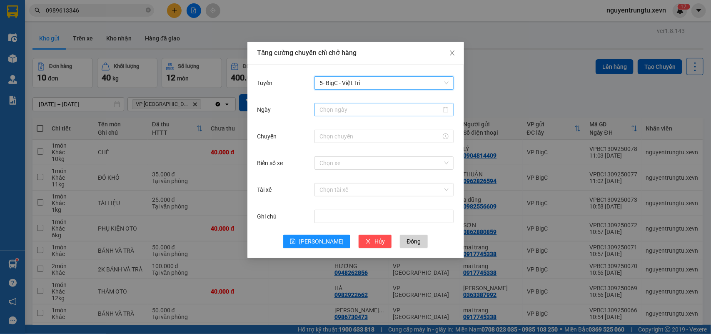
click at [358, 110] on input "Ngày" at bounding box center [380, 109] width 122 height 9
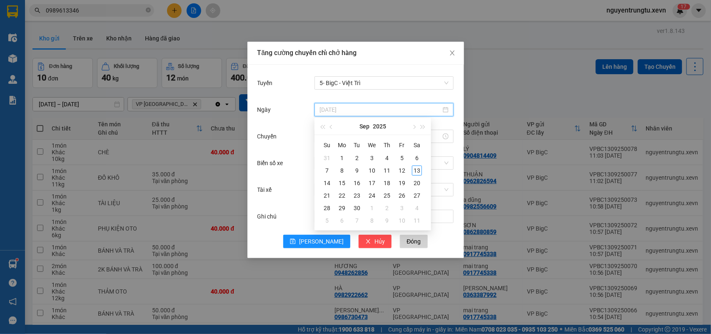
drag, startPoint x: 418, startPoint y: 173, endPoint x: 407, endPoint y: 173, distance: 10.8
click at [417, 173] on div "13" at bounding box center [417, 170] width 10 height 10
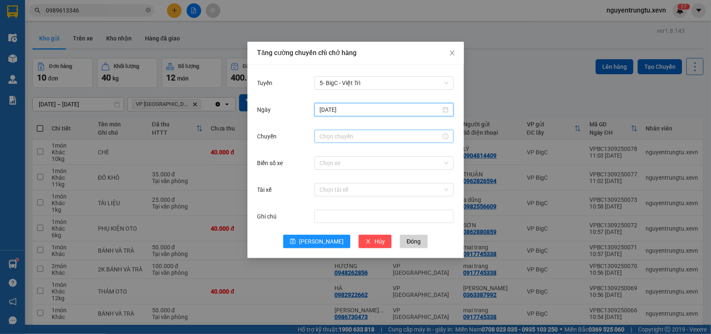
click at [350, 137] on input "Chuyến" at bounding box center [380, 136] width 122 height 9
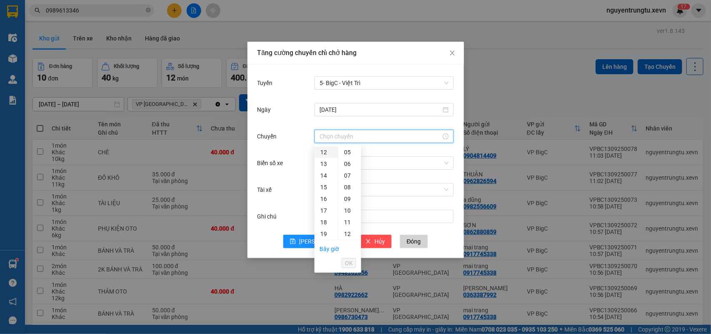
click at [323, 154] on div "12" at bounding box center [325, 152] width 23 height 12
click at [347, 211] on div "05" at bounding box center [349, 211] width 23 height 12
click at [350, 263] on span "OK" at bounding box center [349, 262] width 8 height 9
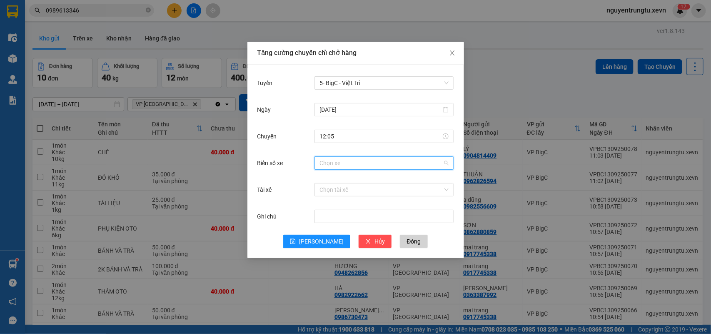
click at [363, 160] on input "Biển số xe" at bounding box center [380, 163] width 123 height 12
click at [371, 178] on div "29F-051.07" at bounding box center [383, 179] width 129 height 9
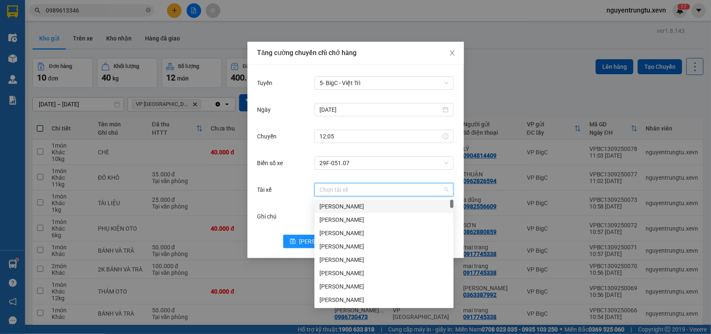
click at [368, 194] on input "Tài xế" at bounding box center [380, 189] width 123 height 12
click at [373, 286] on div "[PERSON_NAME] VT 1995" at bounding box center [383, 286] width 129 height 9
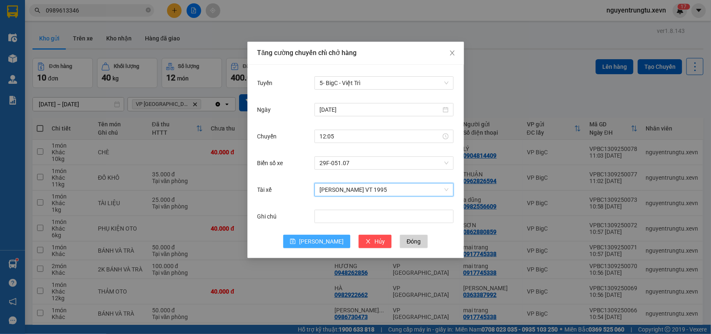
click at [322, 242] on span "[PERSON_NAME]" at bounding box center [321, 241] width 45 height 9
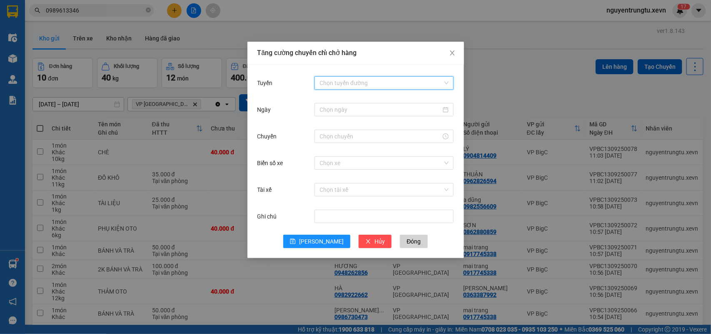
click at [420, 86] on input "Tuyến" at bounding box center [380, 83] width 123 height 12
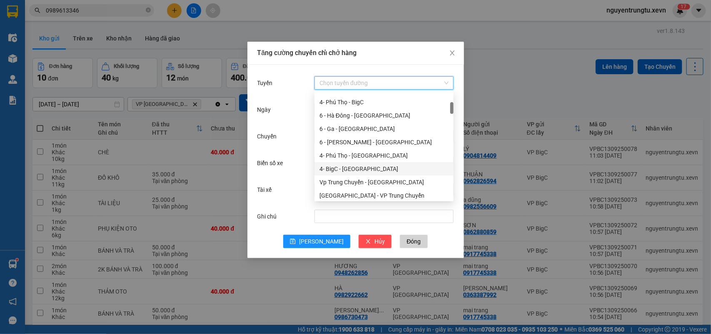
click at [357, 168] on div "4- BigC - [GEOGRAPHIC_DATA]" at bounding box center [383, 168] width 129 height 9
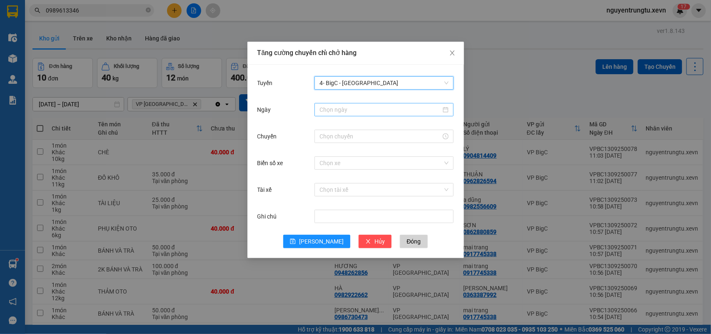
click at [358, 113] on div at bounding box center [383, 109] width 139 height 13
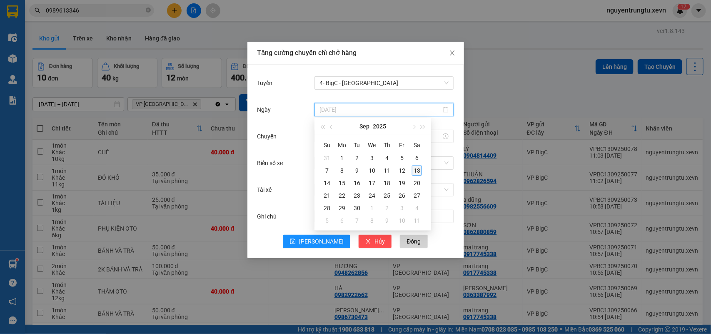
click at [415, 171] on div "13" at bounding box center [417, 170] width 10 height 10
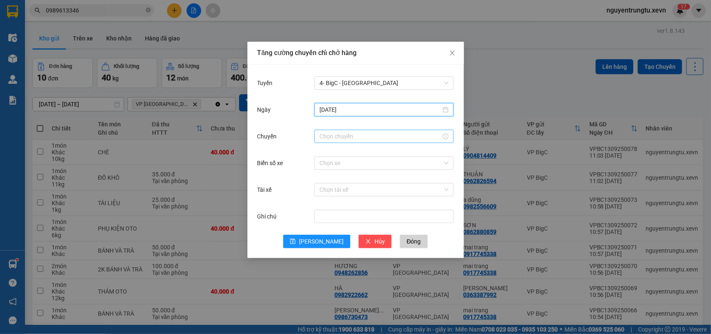
click at [355, 137] on input "Chuyến" at bounding box center [380, 136] width 122 height 9
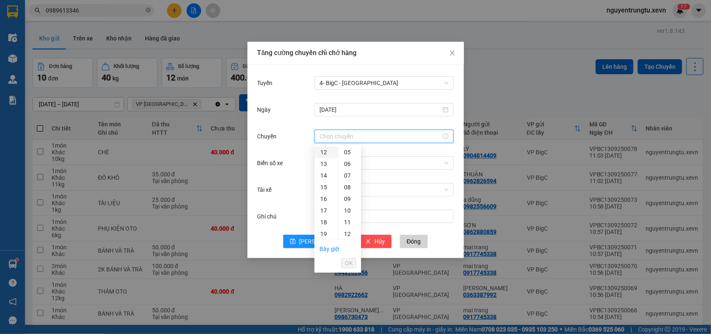
click at [322, 153] on div "12" at bounding box center [325, 152] width 23 height 12
click at [347, 208] on div "05" at bounding box center [349, 211] width 23 height 12
click at [350, 262] on span "OK" at bounding box center [349, 262] width 8 height 9
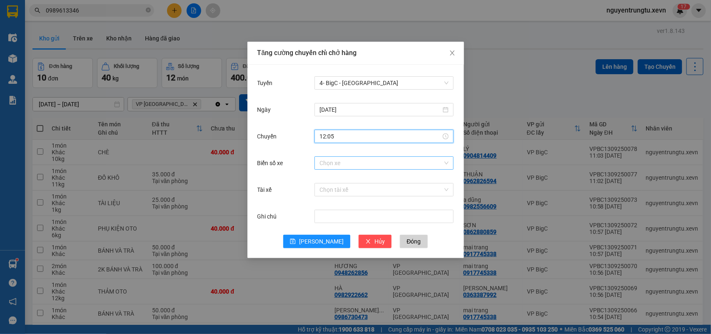
click at [369, 165] on input "Biển số xe" at bounding box center [380, 163] width 123 height 12
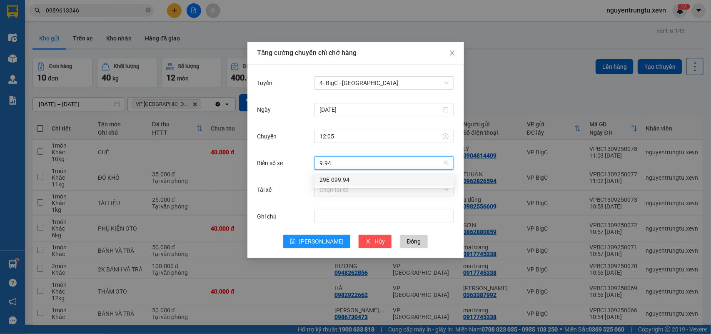
click at [369, 177] on div "29E-099.94" at bounding box center [383, 179] width 129 height 9
click at [370, 189] on input "Tài xế" at bounding box center [380, 189] width 123 height 12
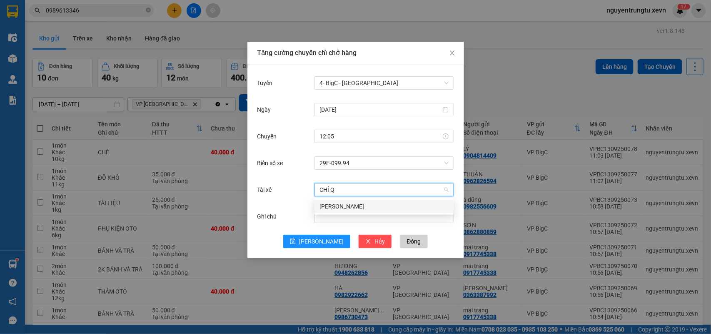
click at [367, 207] on div "[PERSON_NAME]" at bounding box center [383, 206] width 129 height 9
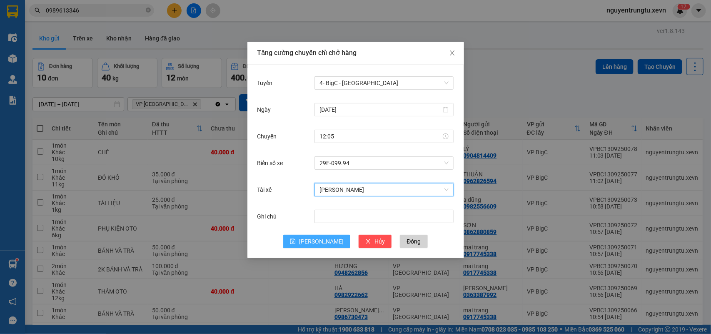
click at [315, 247] on button "[PERSON_NAME]" at bounding box center [316, 241] width 67 height 13
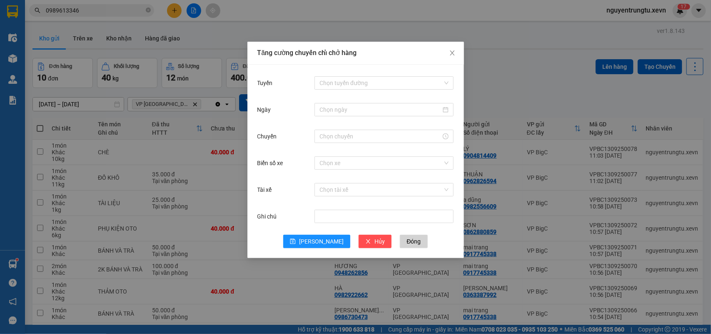
click at [348, 73] on div "Tuyến Chọn tuyến đường Ngày Chuyến Biển số xe Chọn xe Tài xế Chọn tài xế Ghi ch…" at bounding box center [355, 161] width 217 height 193
click at [370, 81] on input "Tuyến" at bounding box center [380, 83] width 123 height 12
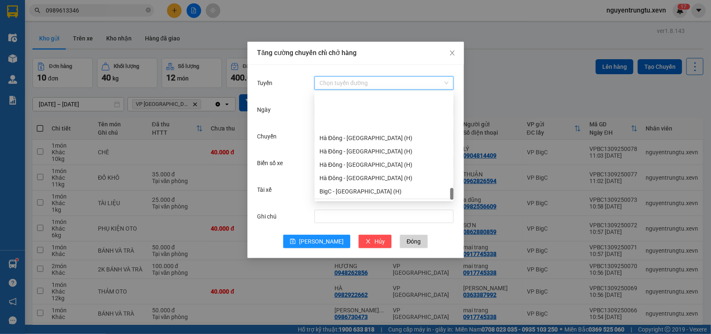
scroll to position [1093, 0]
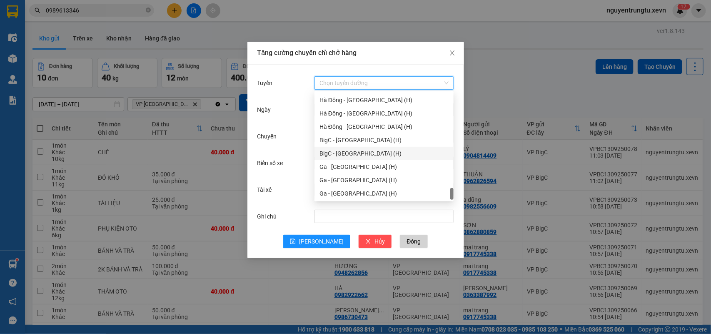
click at [360, 155] on div "BigC - [GEOGRAPHIC_DATA] (H)" at bounding box center [383, 153] width 129 height 9
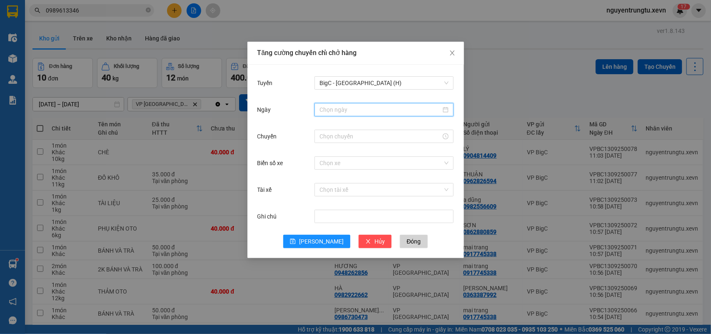
click at [354, 110] on input "Ngày" at bounding box center [380, 109] width 122 height 9
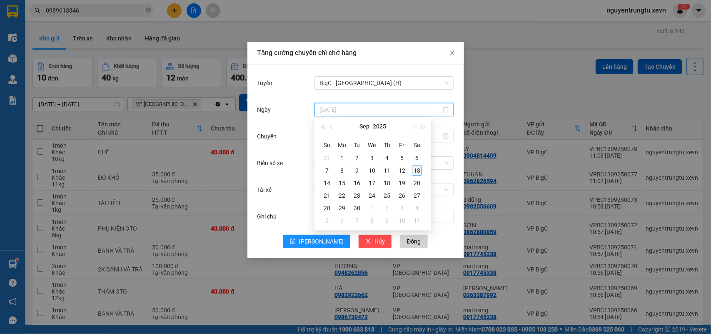
click at [414, 173] on div "13" at bounding box center [417, 170] width 10 height 10
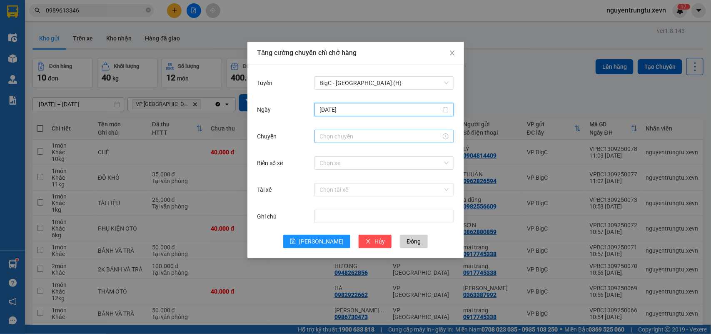
click at [353, 141] on div at bounding box center [383, 136] width 139 height 13
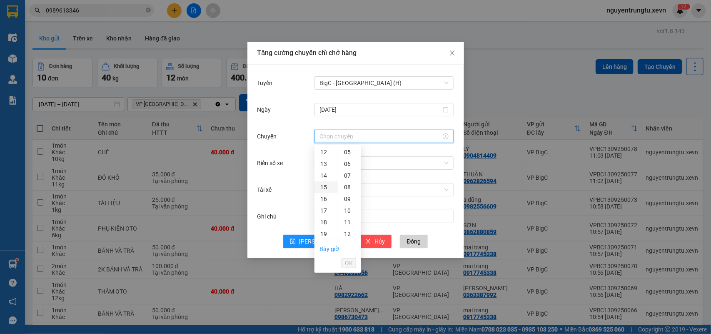
click at [321, 187] on div "15" at bounding box center [325, 187] width 23 height 12
click at [346, 188] on div "30" at bounding box center [349, 190] width 23 height 12
click at [350, 259] on span "OK" at bounding box center [349, 262] width 8 height 9
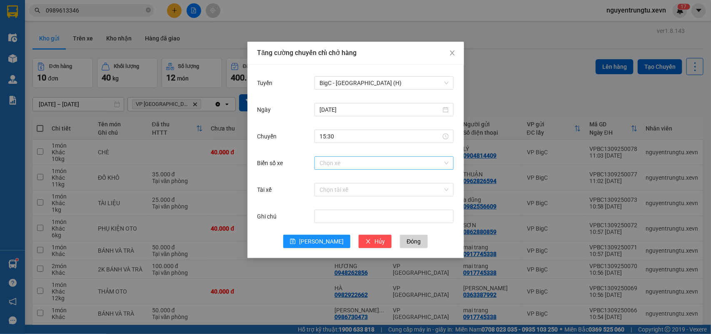
click at [367, 171] on div "Biển số xe Chọn xe" at bounding box center [355, 168] width 197 height 27
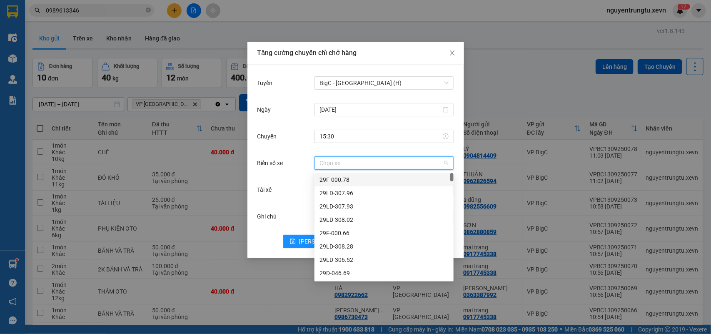
click at [367, 166] on input "Biển số xe" at bounding box center [380, 163] width 123 height 12
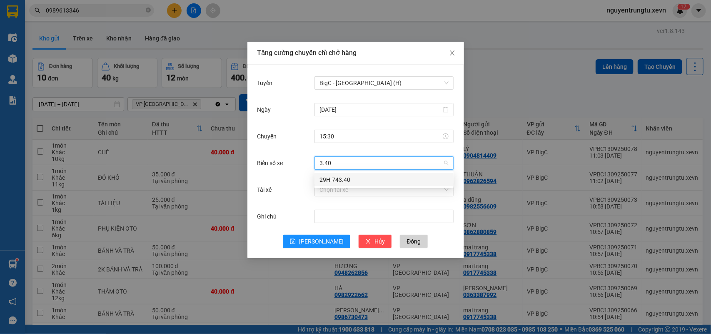
click at [369, 182] on div "29H-743.40" at bounding box center [383, 179] width 129 height 9
click at [368, 192] on input "Tài xế" at bounding box center [380, 189] width 123 height 12
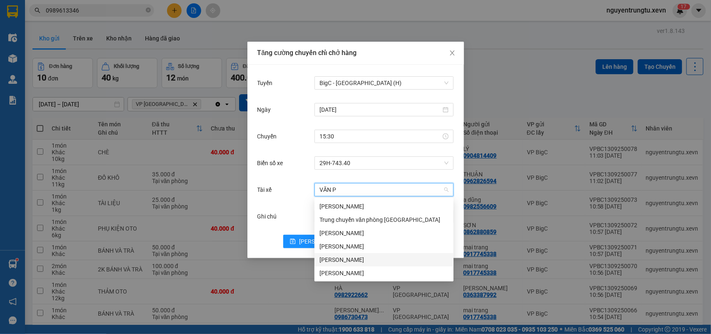
click at [349, 261] on div "[PERSON_NAME]" at bounding box center [383, 259] width 129 height 9
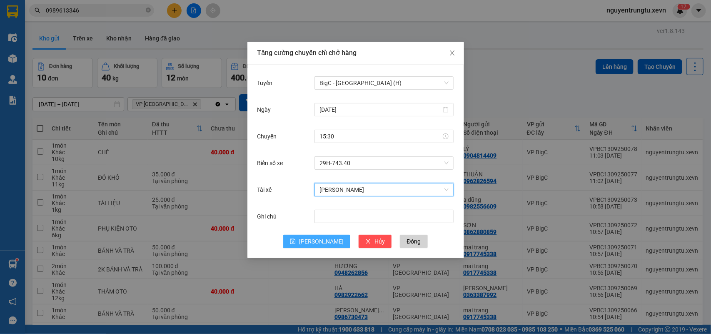
click at [326, 245] on span "[PERSON_NAME]" at bounding box center [321, 241] width 45 height 9
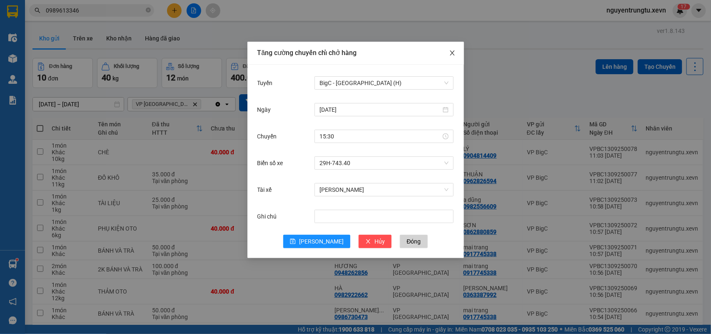
click at [451, 55] on icon "close" at bounding box center [452, 53] width 7 height 7
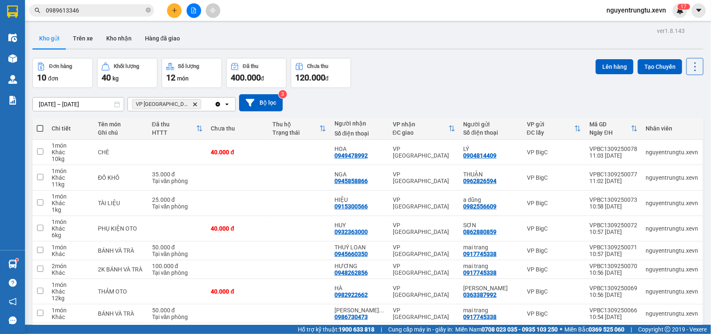
click at [194, 12] on icon "file-add" at bounding box center [194, 10] width 5 height 6
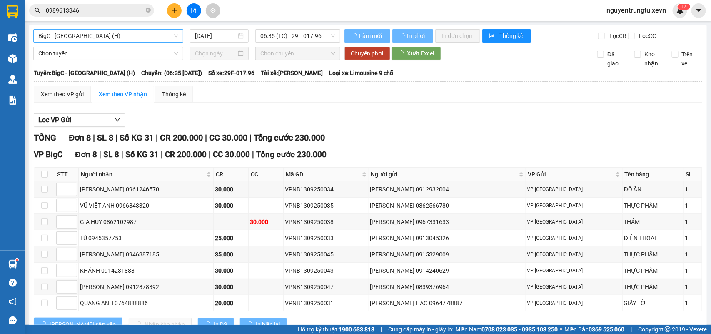
click at [105, 38] on span "BigC - [GEOGRAPHIC_DATA] (H)" at bounding box center [108, 36] width 140 height 12
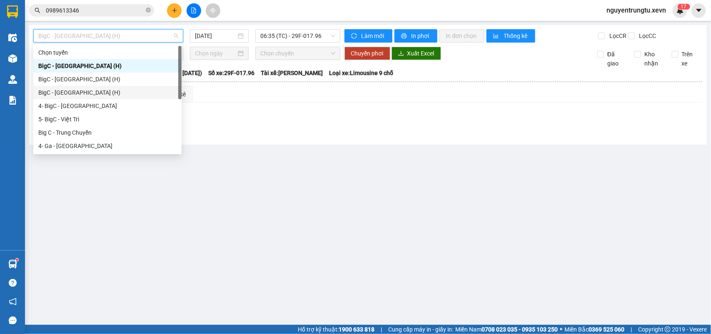
click at [73, 97] on div "BigC - [GEOGRAPHIC_DATA] (H)" at bounding box center [107, 92] width 148 height 13
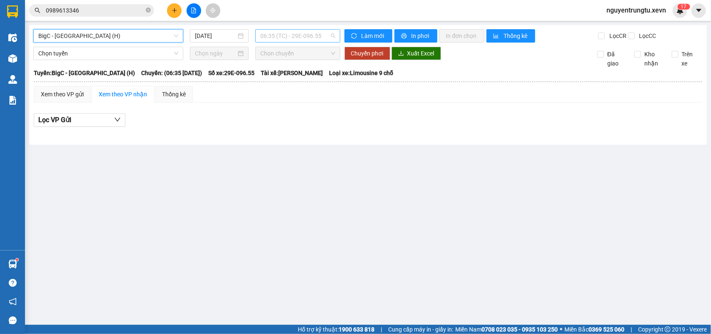
click at [302, 35] on span "06:35 (TC) - 29E-096.55" at bounding box center [297, 36] width 75 height 12
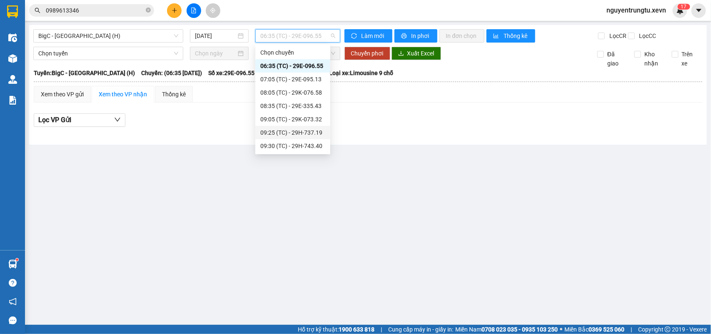
scroll to position [67, 0]
click at [249, 197] on main "BigC - [GEOGRAPHIC_DATA] (H) [DATE] 06:35 (TC) - 29E-096.55 Làm mới In phơi In …" at bounding box center [355, 162] width 711 height 324
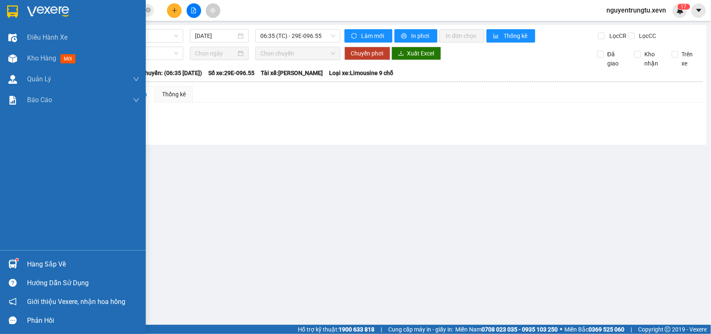
click at [26, 8] on div at bounding box center [73, 13] width 146 height 27
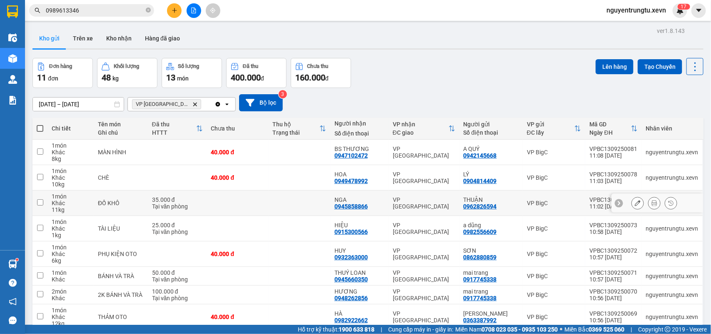
scroll to position [78, 0]
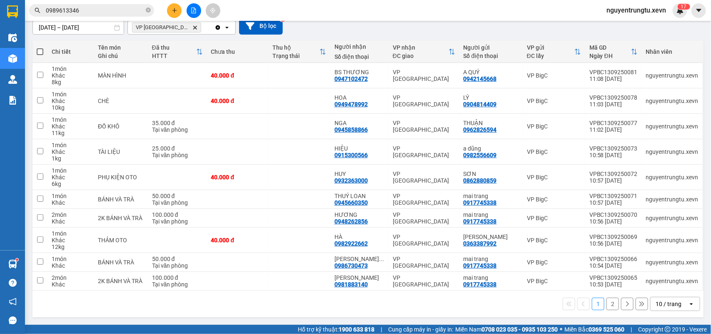
click at [606, 304] on button "2" at bounding box center [612, 303] width 12 height 12
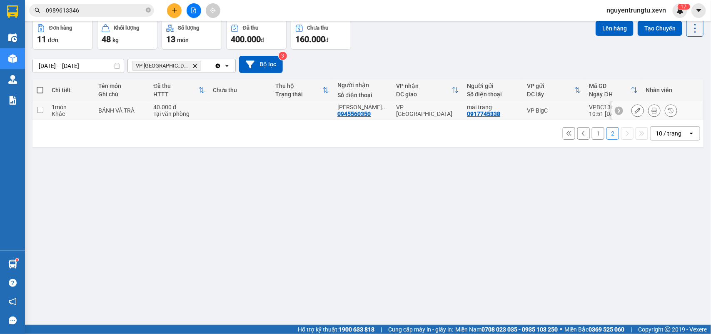
click at [635, 111] on icon at bounding box center [638, 110] width 6 height 6
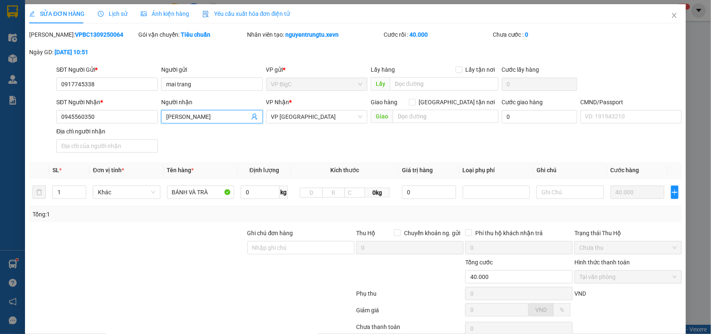
drag, startPoint x: 220, startPoint y: 117, endPoint x: 73, endPoint y: 135, distance: 148.2
click at [73, 135] on div "SĐT Người Nhận * 0945560350 Người nhận [PERSON_NAME] VP Nhận * VP Nam Định Giao…" at bounding box center [369, 126] width 629 height 58
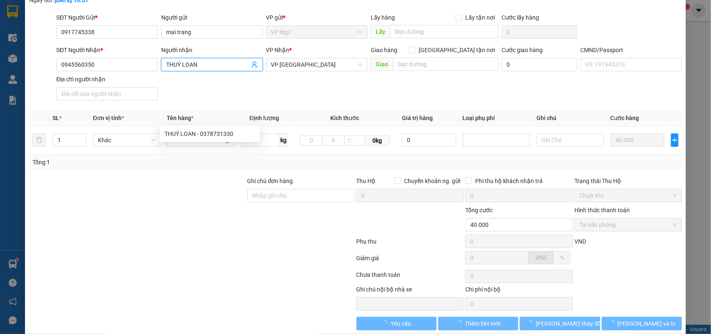
scroll to position [66, 0]
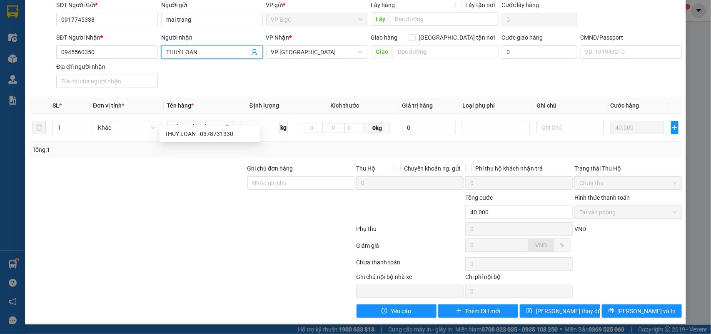
click at [268, 77] on div "SĐT Người Nhận * 0945560350 Người nhận THUÝ LOAN VP Nhận * VP Nam Định Giao hàn…" at bounding box center [369, 62] width 629 height 58
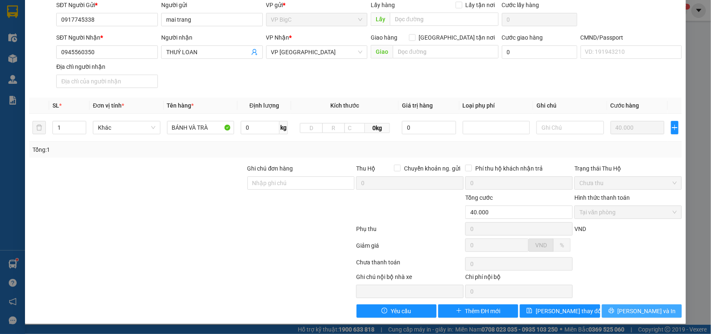
click at [638, 309] on span "[PERSON_NAME] và In" at bounding box center [647, 310] width 58 height 9
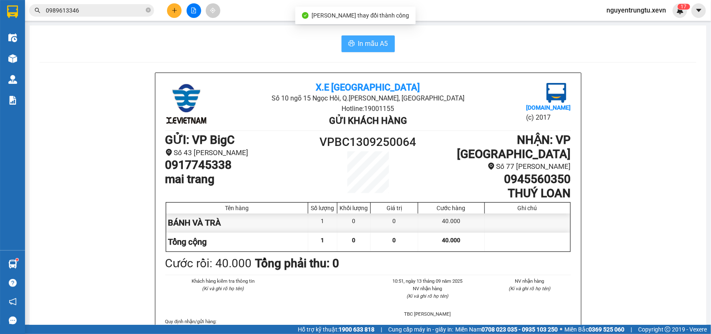
click at [373, 45] on span "In mẫu A5" at bounding box center [373, 43] width 30 height 10
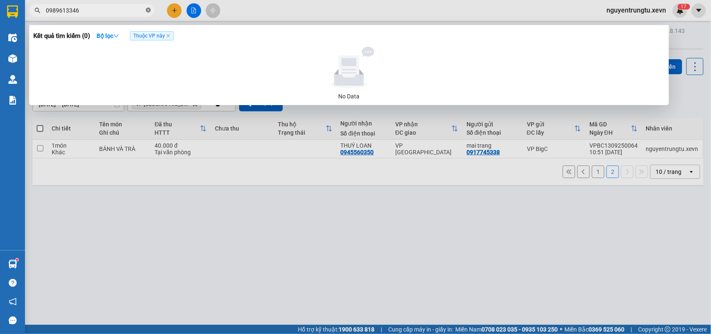
click at [150, 9] on icon "close-circle" at bounding box center [148, 9] width 5 height 5
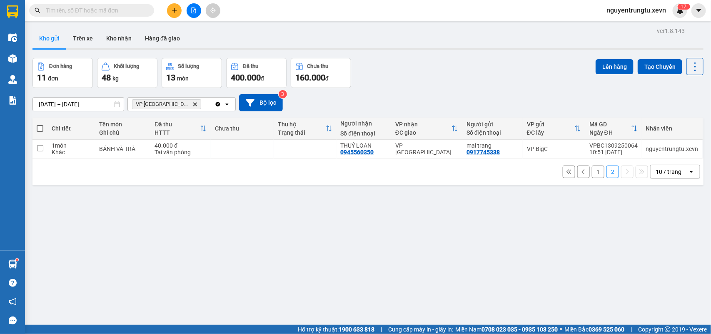
click at [194, 14] on button at bounding box center [194, 10] width 15 height 15
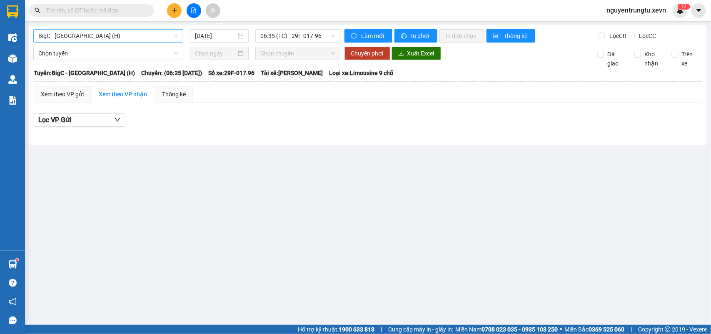
click at [108, 32] on span "BigC - [GEOGRAPHIC_DATA] (H)" at bounding box center [108, 36] width 140 height 12
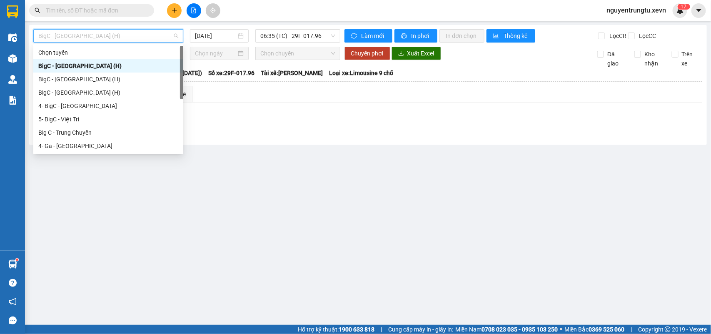
click at [107, 32] on span "BigC - [GEOGRAPHIC_DATA] (H)" at bounding box center [108, 36] width 140 height 12
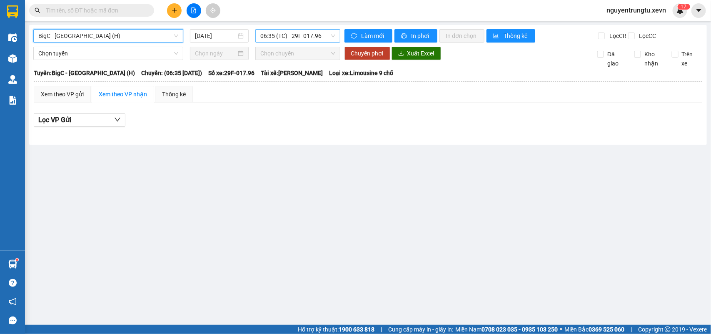
click at [329, 40] on span "06:35 (TC) - 29F-017.96" at bounding box center [297, 36] width 75 height 12
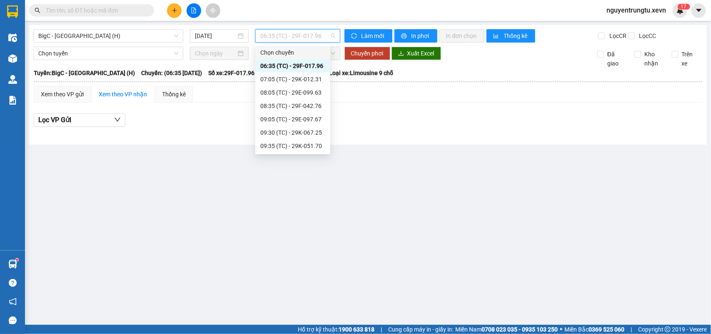
scroll to position [67, 0]
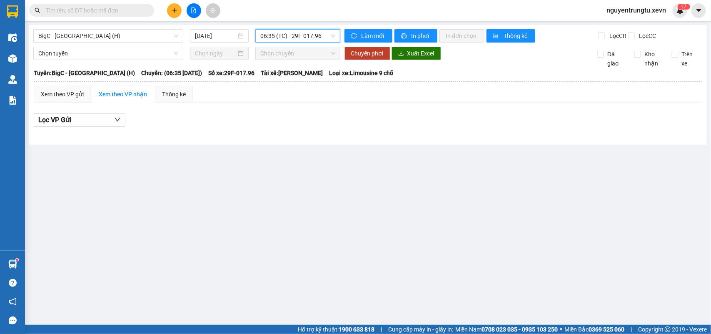
click at [245, 216] on main "BigC - [GEOGRAPHIC_DATA] (H) [DATE] 06:35 06:35 (TC) - 29F-017.96 Làm mới In ph…" at bounding box center [355, 162] width 711 height 324
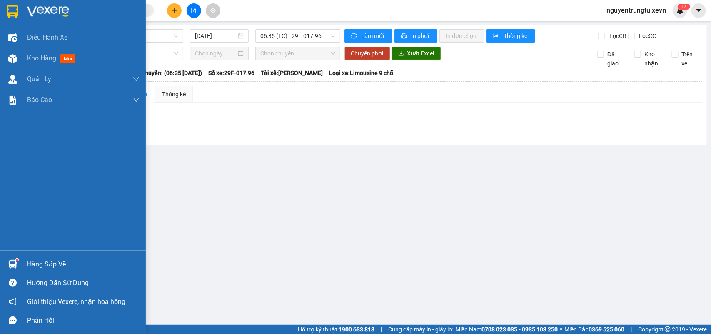
click at [10, 10] on img at bounding box center [12, 11] width 11 height 12
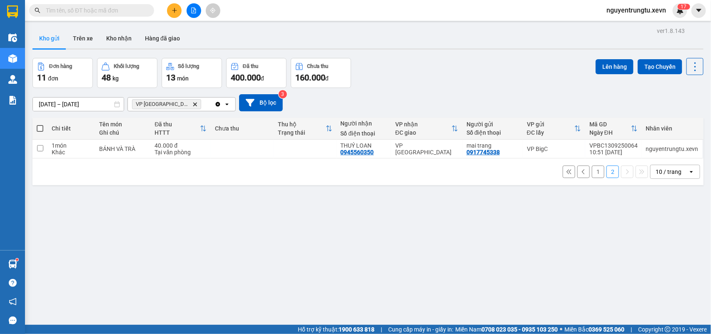
click at [193, 104] on icon "VP Nam Định, close by backspace" at bounding box center [195, 104] width 4 height 4
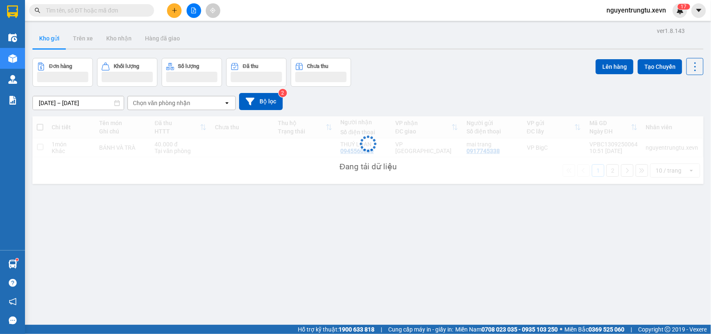
click at [438, 87] on div "[DATE] – [DATE] Press the down arrow key to interact with the calendar and sele…" at bounding box center [367, 102] width 671 height 30
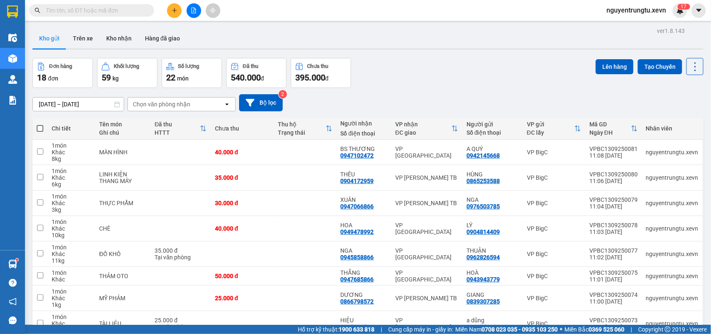
click at [175, 10] on icon "plus" at bounding box center [175, 10] width 6 height 6
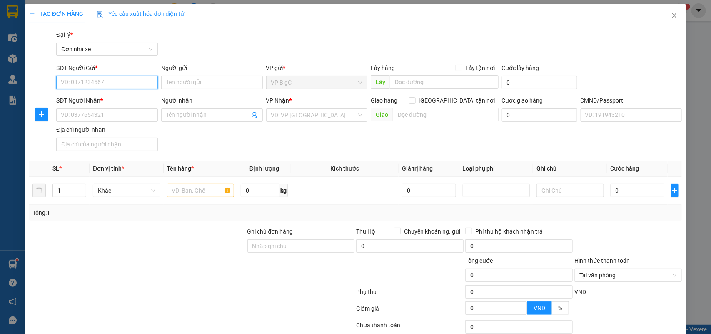
click at [111, 84] on input "SĐT Người Gửi *" at bounding box center [107, 82] width 102 height 13
click at [115, 99] on div "0368496980 - [PERSON_NAME]" at bounding box center [106, 99] width 90 height 9
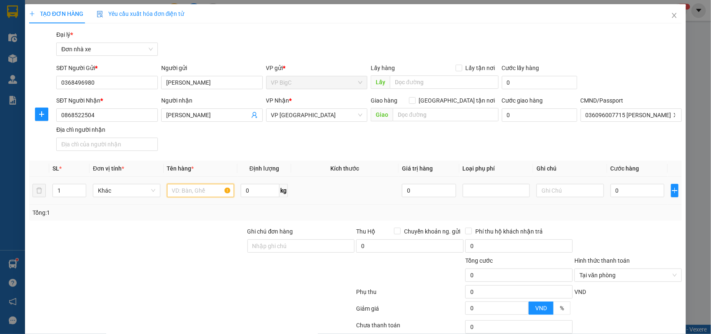
click at [199, 188] on input "text" at bounding box center [200, 190] width 67 height 13
click at [632, 184] on input "0" at bounding box center [638, 190] width 54 height 13
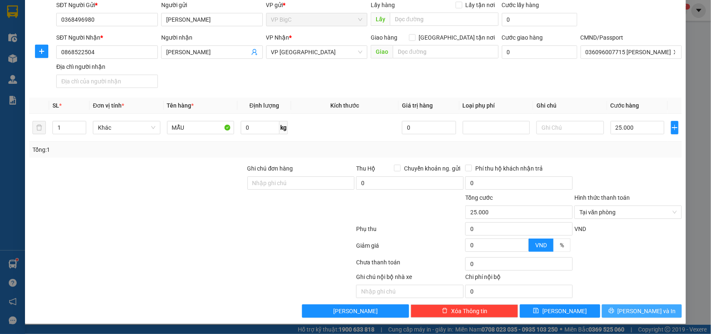
click at [646, 312] on span "[PERSON_NAME] và In" at bounding box center [647, 310] width 58 height 9
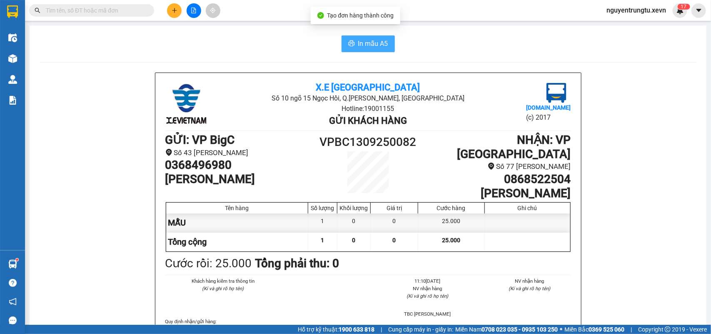
click at [371, 46] on span "In mẫu A5" at bounding box center [373, 43] width 30 height 10
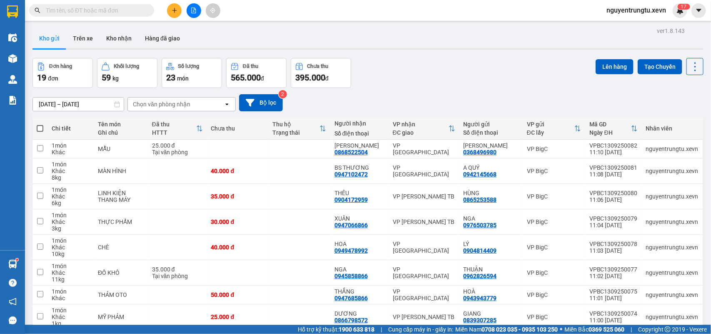
click at [170, 9] on button at bounding box center [174, 10] width 15 height 15
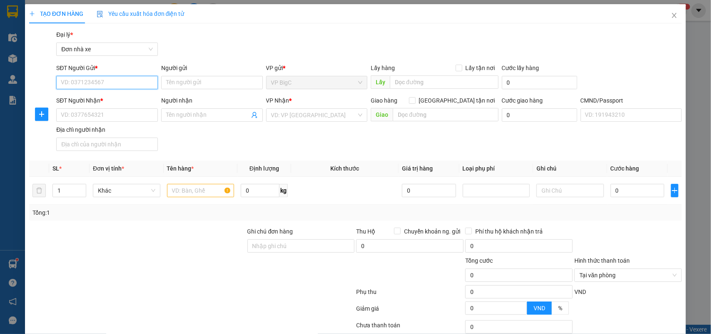
click at [116, 78] on input "SĐT Người Gửi *" at bounding box center [107, 82] width 102 height 13
drag, startPoint x: 121, startPoint y: 94, endPoint x: 127, endPoint y: 115, distance: 22.1
click at [121, 95] on div "0335063721 - [PERSON_NAME]" at bounding box center [106, 98] width 100 height 13
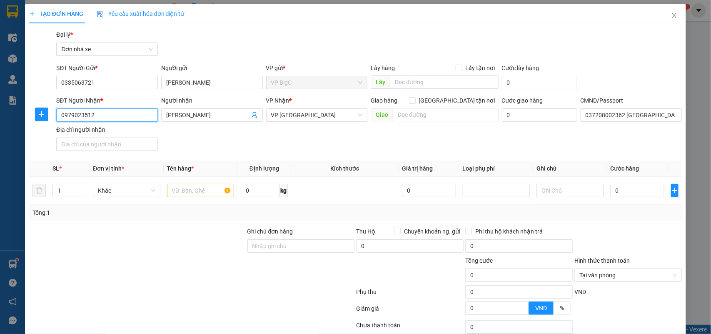
drag, startPoint x: 127, startPoint y: 115, endPoint x: 15, endPoint y: 117, distance: 112.1
click at [0, 118] on div "TẠO ĐƠN HÀNG Yêu cầu xuất hóa đơn điện tử Transit Pickup Surcharge Ids Transit …" at bounding box center [355, 167] width 711 height 334
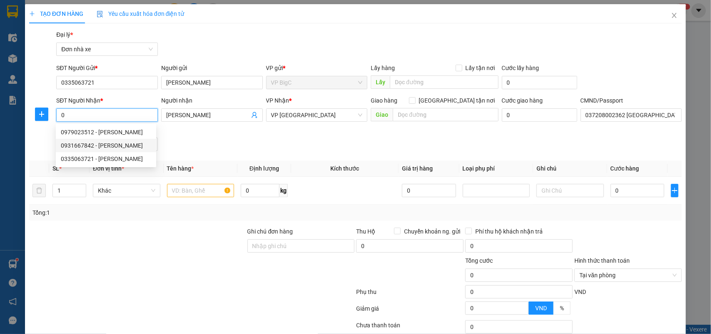
click at [136, 146] on div "0931667842 - [PERSON_NAME]" at bounding box center [106, 145] width 90 height 9
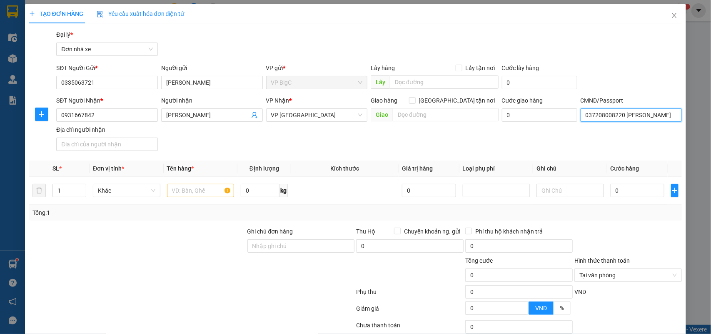
click at [609, 116] on input "037208008220 [PERSON_NAME]" at bounding box center [632, 114] width 102 height 13
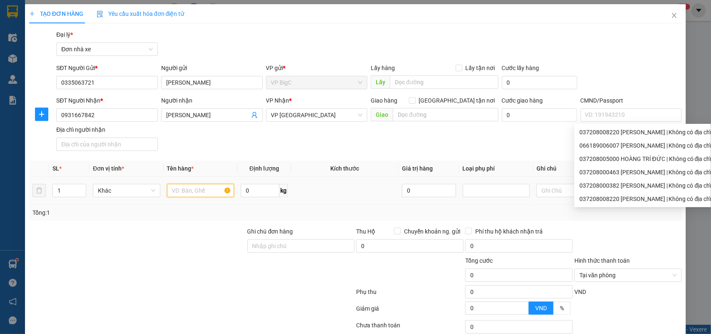
click at [190, 194] on input "text" at bounding box center [200, 190] width 67 height 13
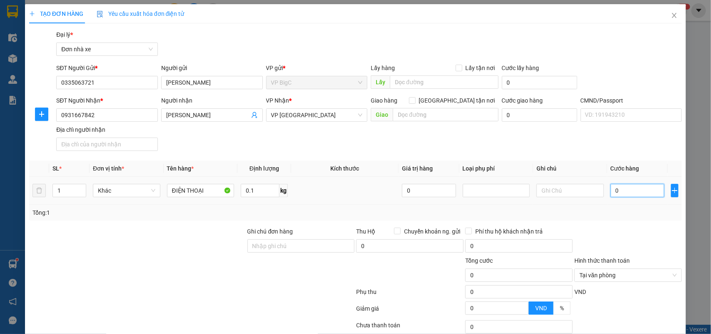
click at [638, 185] on input "0" at bounding box center [638, 190] width 54 height 13
click at [638, 219] on div "Tổng: 1" at bounding box center [355, 213] width 653 height 16
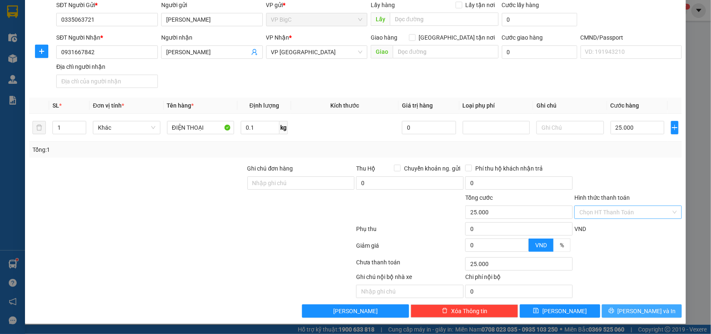
click at [636, 313] on span "[PERSON_NAME] và In" at bounding box center [647, 310] width 58 height 9
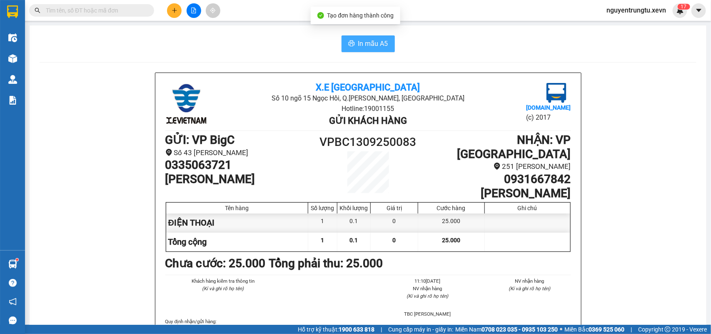
click at [382, 49] on button "In mẫu A5" at bounding box center [368, 43] width 53 height 17
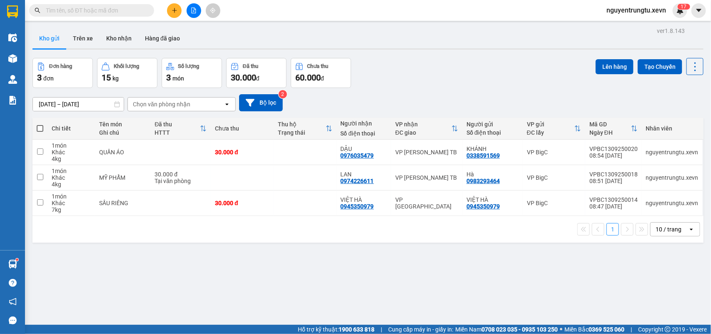
click at [177, 12] on button at bounding box center [174, 10] width 15 height 15
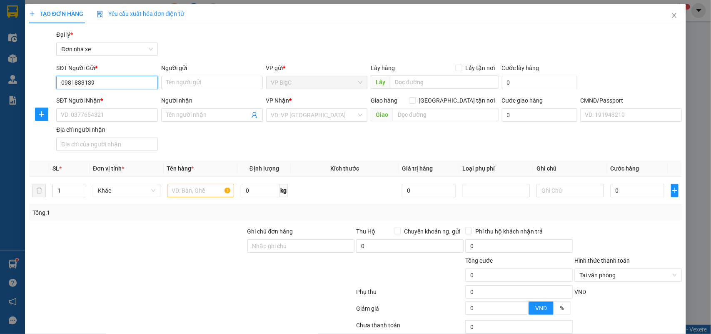
click at [131, 78] on input "0981883139" at bounding box center [107, 82] width 102 height 13
type input "0981883139"
click at [118, 116] on input "SĐT Người Nhận *" at bounding box center [107, 114] width 102 height 13
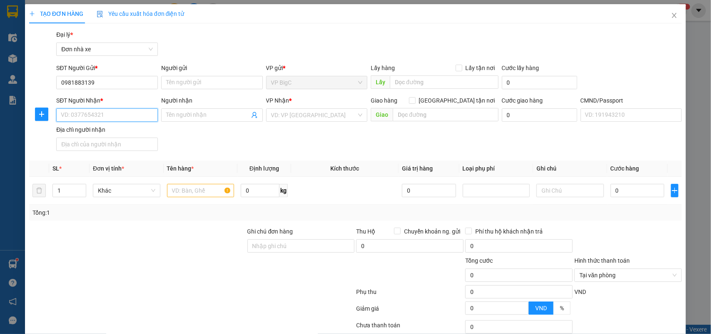
paste input "0981883139"
type input "0981883139"
click at [104, 78] on input "0981883139" at bounding box center [107, 82] width 102 height 13
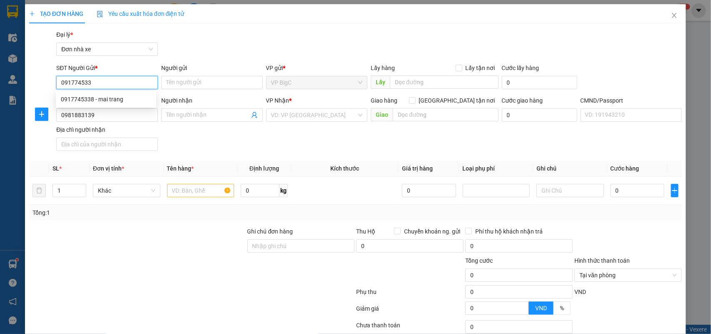
type input "0917745338"
click at [130, 98] on div "0917745338 - mai trang" at bounding box center [106, 99] width 90 height 9
type input "mai trang"
type input "0917745338"
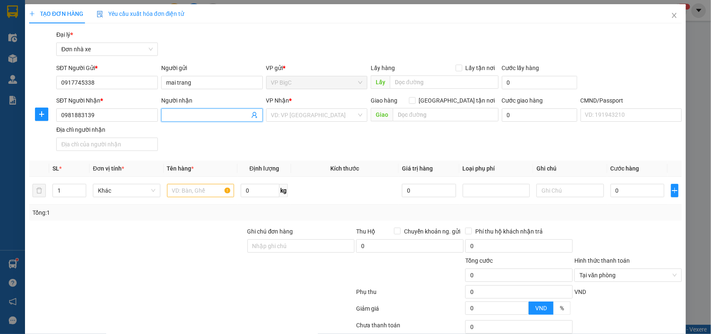
click at [182, 117] on input "Người nhận" at bounding box center [207, 114] width 83 height 9
click at [108, 80] on input "0917745338" at bounding box center [107, 82] width 102 height 13
click at [193, 111] on input "Người nhận" at bounding box center [207, 114] width 83 height 9
type input "[PERSON_NAME]"
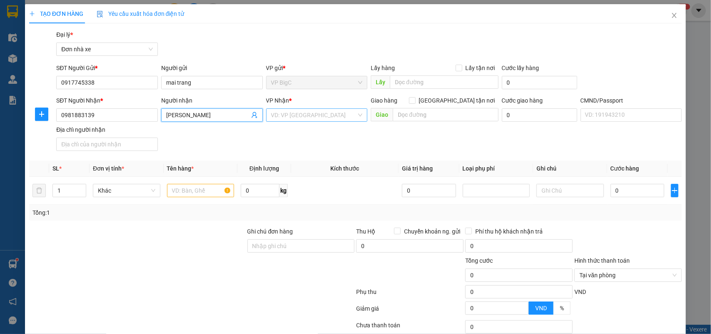
click at [319, 119] on input "search" at bounding box center [314, 115] width 86 height 12
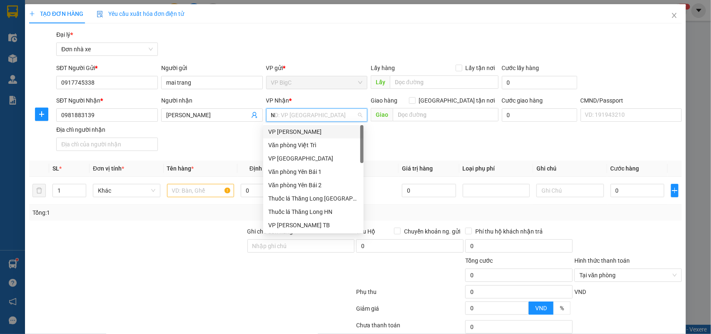
type input "ND"
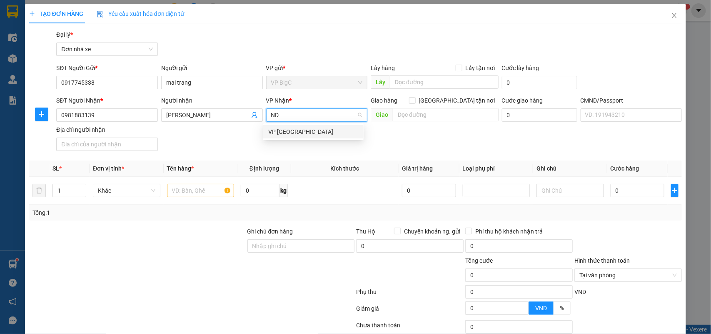
click at [319, 134] on div "VP [GEOGRAPHIC_DATA]" at bounding box center [313, 131] width 90 height 9
click at [194, 188] on input "text" at bounding box center [200, 190] width 67 height 13
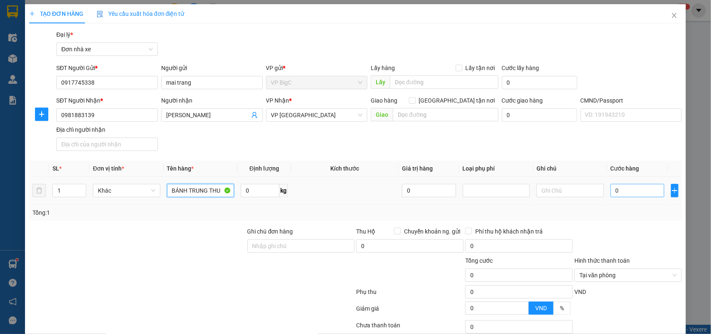
type input "BÁNH TRUNG THU"
click at [628, 196] on input "0" at bounding box center [638, 190] width 54 height 13
type input "4"
type input "40"
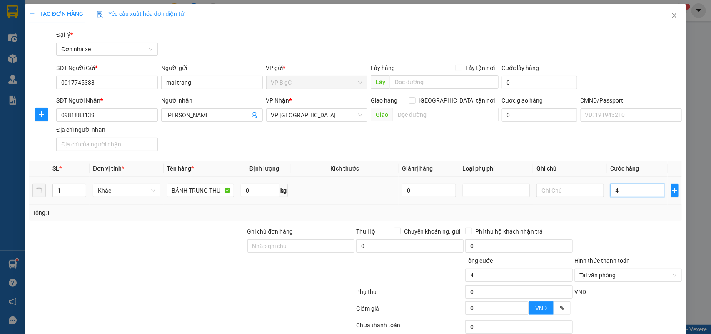
type input "40"
type input "40.000"
click at [654, 223] on div "Transit Pickup Surcharge Ids Transit Deliver Surcharge Ids Transit Deliver Surc…" at bounding box center [355, 205] width 653 height 350
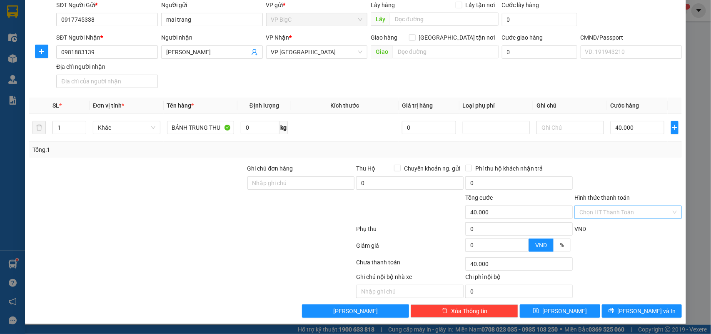
click at [621, 206] on input "Hình thức thanh toán" at bounding box center [625, 212] width 92 height 12
click at [605, 226] on div "Tại văn phòng" at bounding box center [622, 229] width 96 height 9
type input "0"
click at [206, 128] on input "BÁNH TRUNG THU" at bounding box center [200, 127] width 67 height 13
click at [218, 130] on input "BÁNH TRUNG THU" at bounding box center [200, 127] width 67 height 13
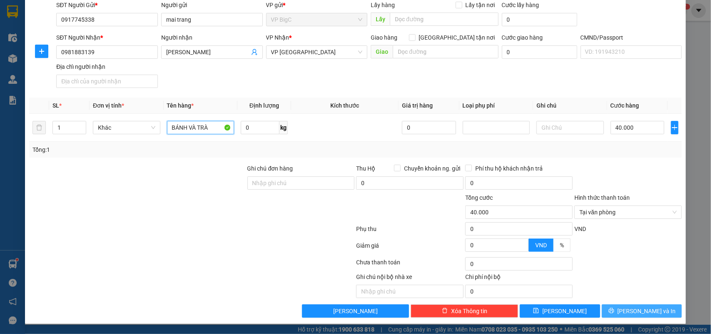
type input "BÁNH VÀ TRÀ"
click at [642, 305] on button "[PERSON_NAME] và In" at bounding box center [642, 310] width 80 height 13
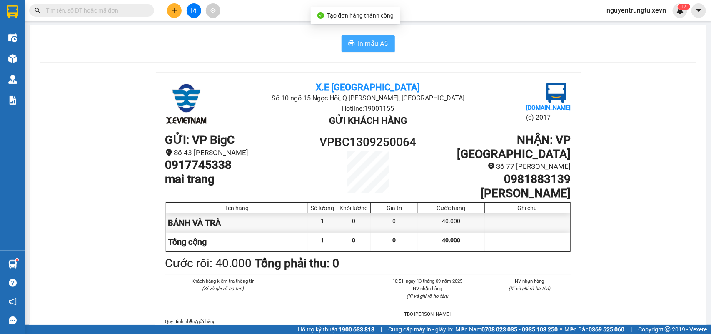
click at [368, 49] on span "In mẫu A5" at bounding box center [373, 43] width 30 height 10
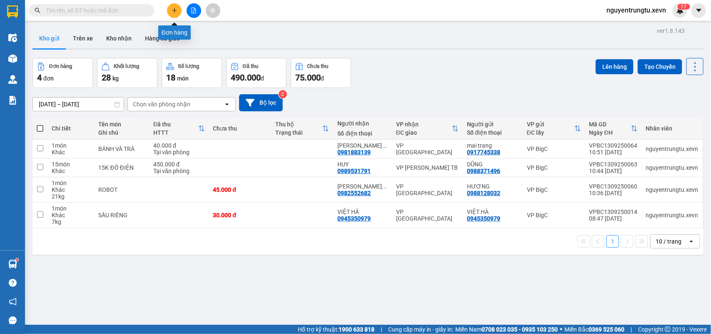
click at [175, 13] on icon "plus" at bounding box center [175, 10] width 6 height 6
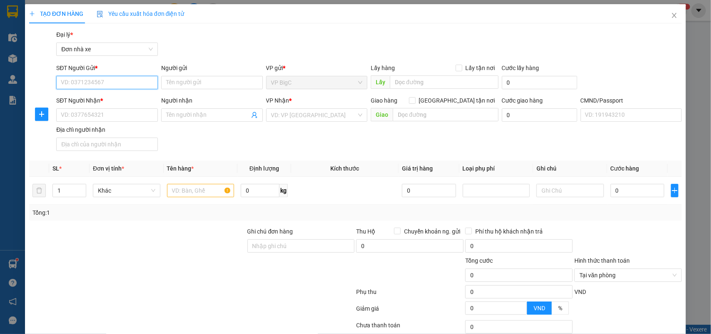
click at [121, 76] on input "SĐT Người Gửi *" at bounding box center [107, 82] width 102 height 13
paste input "0917745338"
type input "0917745338"
click at [132, 99] on div "0917745338 - mai trang" at bounding box center [106, 99] width 90 height 9
type input "mai trang"
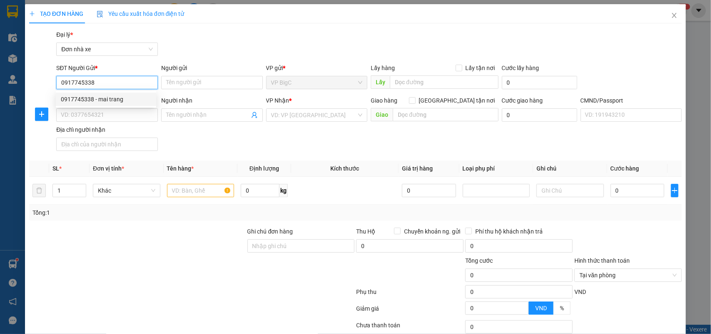
type input "0981883139"
type input "[PERSON_NAME]"
type input "0917745338"
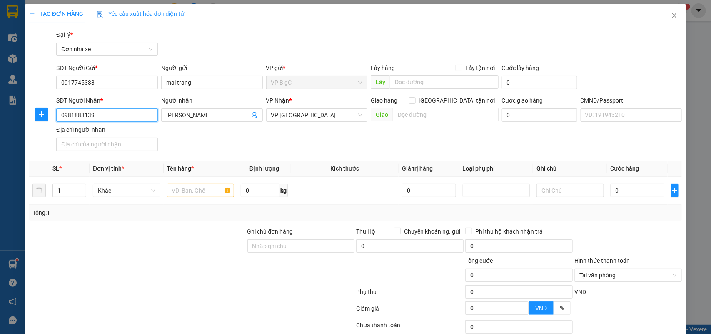
click at [127, 111] on input "0981883139" at bounding box center [107, 114] width 102 height 13
click at [127, 112] on input "0981883139" at bounding box center [107, 114] width 102 height 13
type input "0981183140"
click at [223, 118] on input "[PERSON_NAME]" at bounding box center [207, 114] width 83 height 9
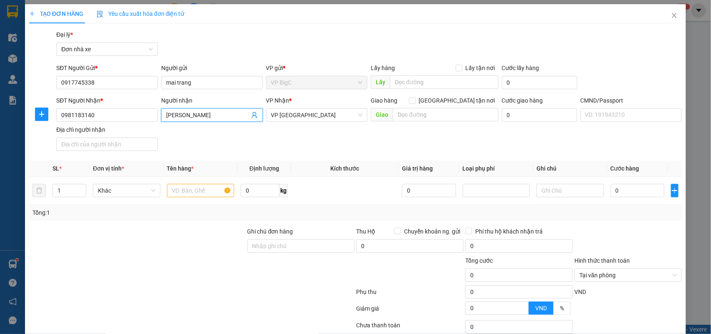
click at [223, 118] on input "[PERSON_NAME]" at bounding box center [207, 114] width 83 height 9
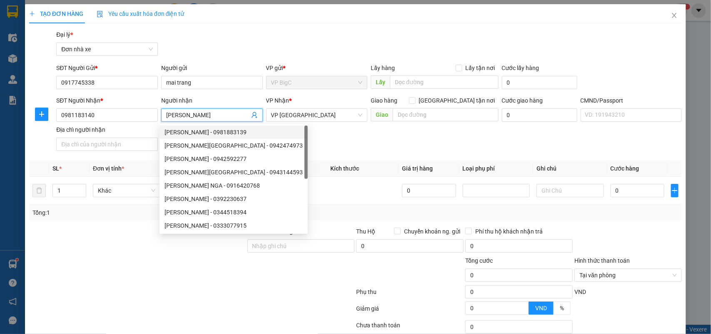
type input "[PERSON_NAME]"
click at [328, 137] on div "SĐT Người Nhận * 0981183140 Người nhận NGUYỄN THỊ LÝ VP Nhận * VP Nam Định Giao…" at bounding box center [369, 125] width 629 height 58
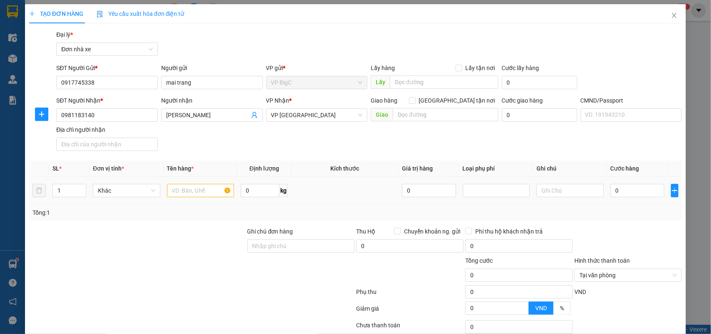
click at [190, 199] on td at bounding box center [201, 191] width 74 height 28
click at [192, 194] on input "text" at bounding box center [200, 190] width 67 height 13
type input "BÁNH VÀ TRÀ"
type input "2"
click at [79, 187] on span "up" at bounding box center [81, 188] width 5 height 5
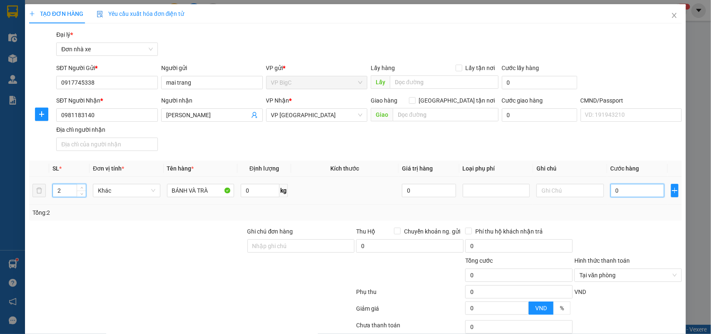
click at [639, 194] on input "0" at bounding box center [638, 190] width 54 height 13
type input "1"
type input "10"
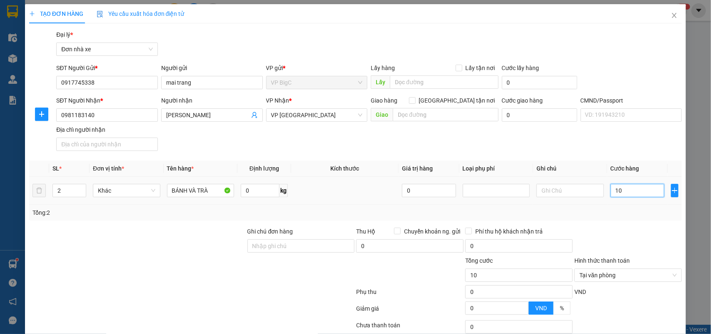
type input "100"
type input "100.000"
click at [621, 250] on div at bounding box center [628, 241] width 109 height 29
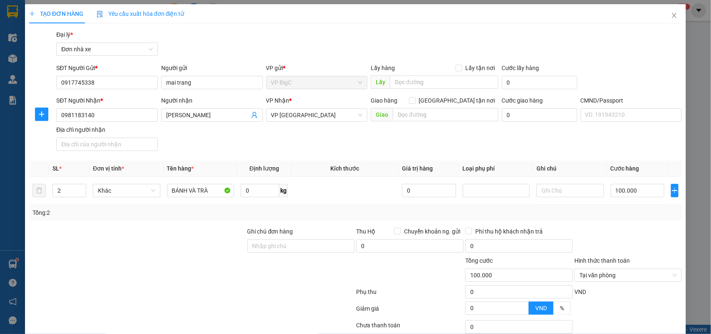
scroll to position [64, 0]
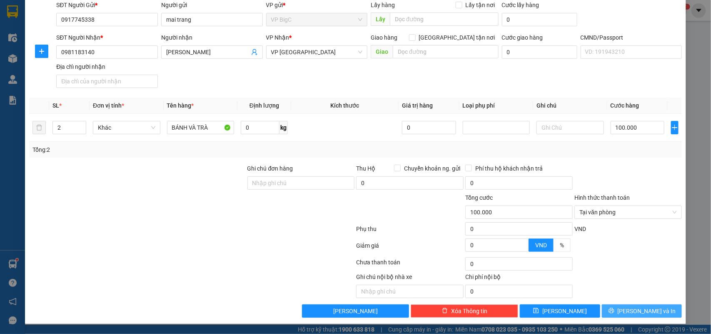
click at [644, 313] on span "[PERSON_NAME] và In" at bounding box center [647, 310] width 58 height 9
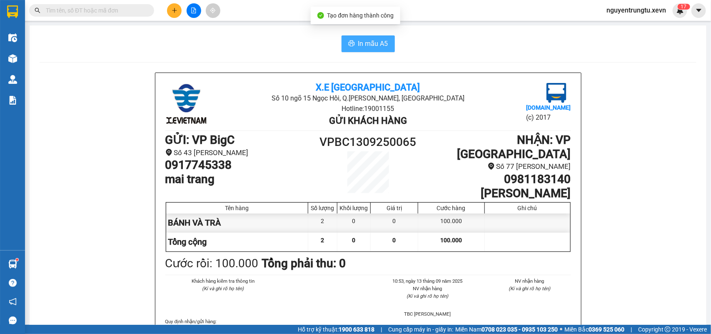
click at [365, 45] on span "In mẫu A5" at bounding box center [373, 43] width 30 height 10
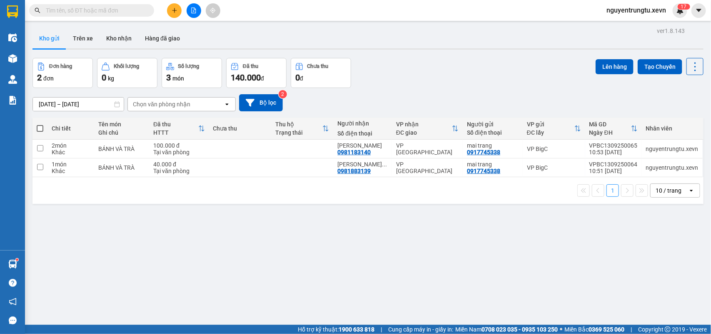
click at [172, 3] on div "Kết quả tìm kiếm ( 0 ) Bộ lọc Thuộc VP này No Data nguyentrungtu.xevn 1 7" at bounding box center [355, 10] width 711 height 21
click at [173, 5] on button at bounding box center [174, 10] width 15 height 15
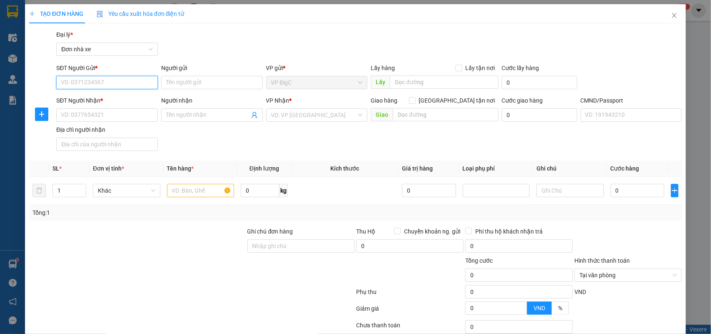
paste input "0917745338"
type input "0917745338"
click at [126, 98] on div "0917745338 - mai trang" at bounding box center [106, 99] width 90 height 9
type input "mai trang"
type input "0981183140"
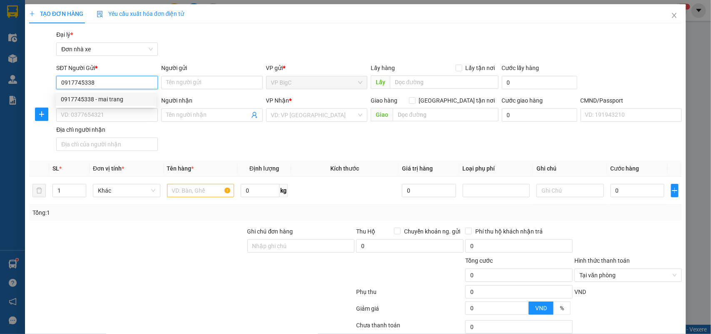
type input "[PERSON_NAME]"
type input "0917745338"
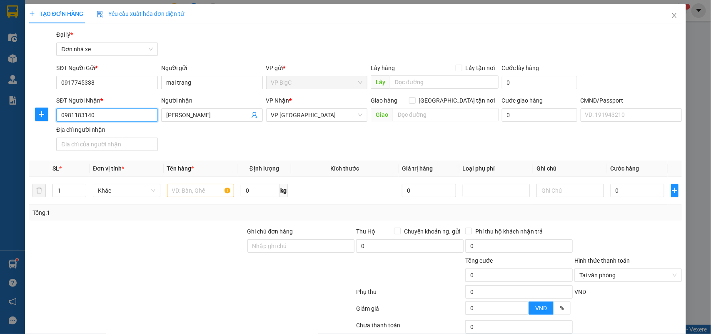
click at [122, 116] on input "0981183140" at bounding box center [107, 114] width 102 height 13
click at [122, 115] on input "0981183140" at bounding box center [107, 114] width 102 height 13
type input "0986730473"
click at [222, 119] on input "[PERSON_NAME]" at bounding box center [207, 114] width 83 height 9
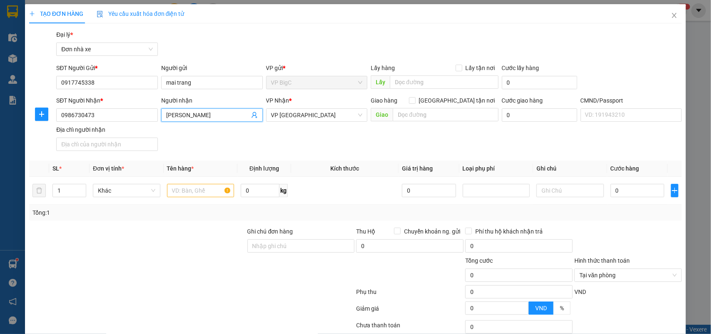
click at [222, 119] on input "[PERSON_NAME]" at bounding box center [207, 114] width 83 height 9
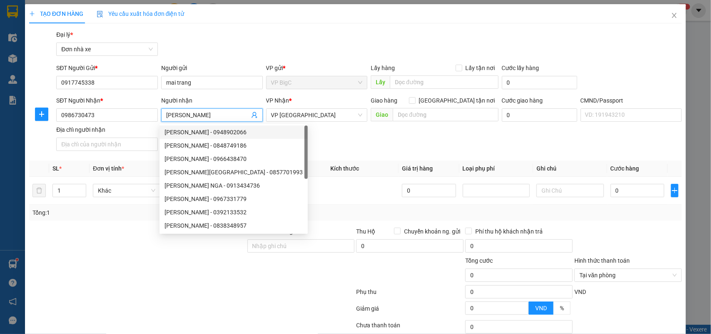
type input "PHÙNG THỊ CHIÊN"
click at [377, 138] on div "SĐT Người Nhận * 0986730473 Người nhận PHÙNG THỊ CHIÊN VP Nhận * VP Nam Định Gi…" at bounding box center [369, 125] width 629 height 58
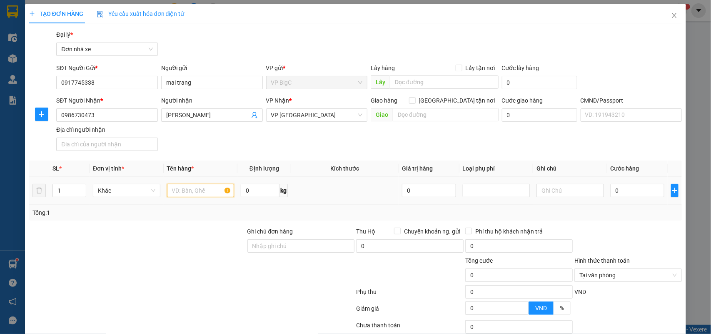
click at [198, 193] on input "text" at bounding box center [200, 190] width 67 height 13
type input "BÁNH VÀ TRÀ"
click at [624, 192] on input "0" at bounding box center [638, 190] width 54 height 13
type input "5"
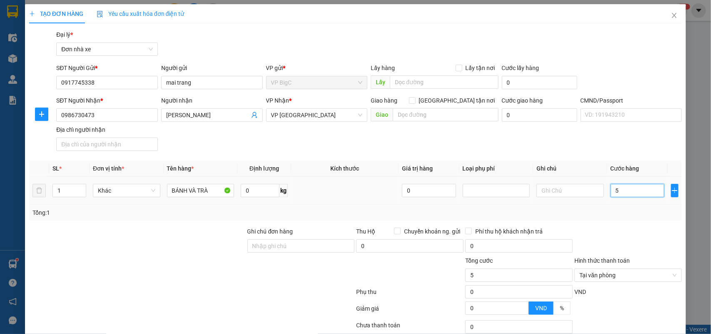
type input "50"
type input "50.000"
click at [625, 232] on div at bounding box center [628, 241] width 109 height 29
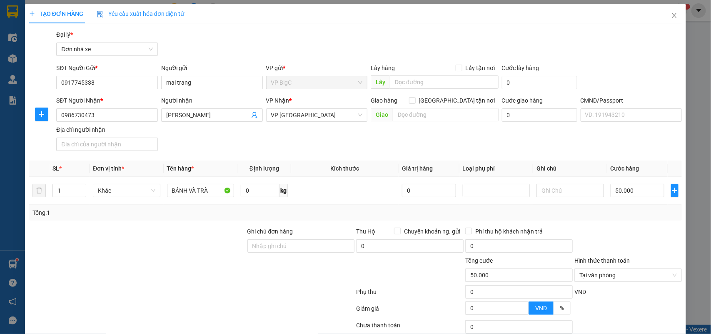
scroll to position [64, 0]
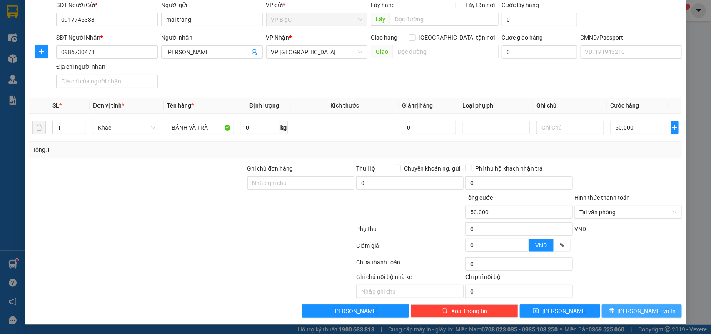
click at [632, 305] on button "[PERSON_NAME] và In" at bounding box center [642, 310] width 80 height 13
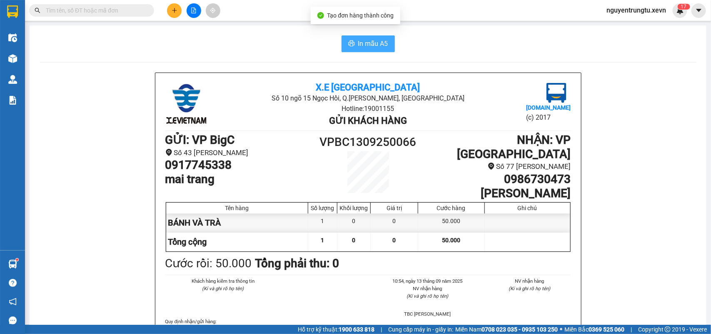
click at [369, 50] on button "In mẫu A5" at bounding box center [368, 43] width 53 height 17
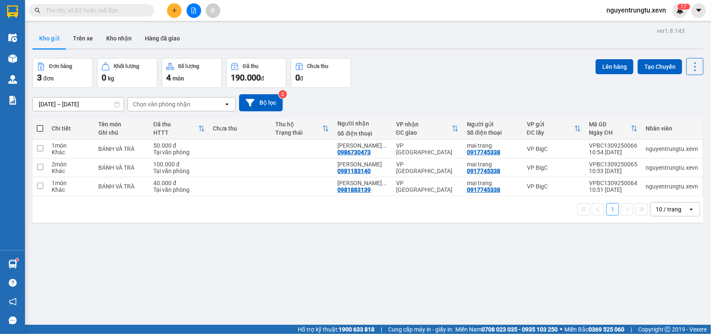
click at [178, 9] on button at bounding box center [174, 10] width 15 height 15
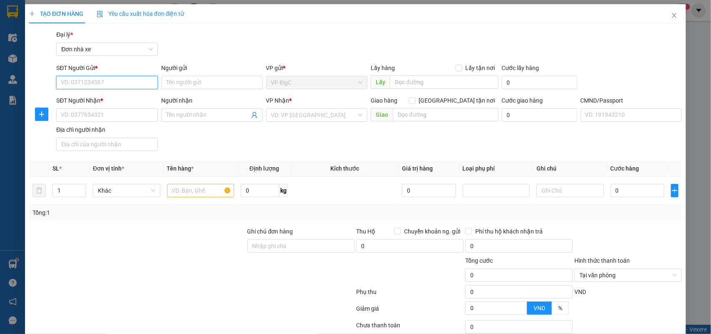
paste input "0917745338"
type input "0917745338"
click at [122, 96] on div "0917745338 - mai trang" at bounding box center [106, 99] width 90 height 9
type input "mai trang"
type input "0986730473"
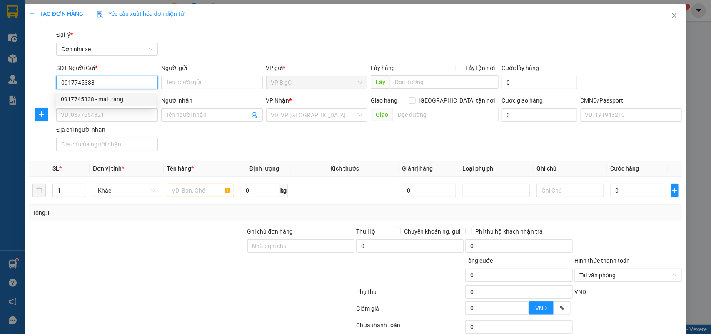
type input "PHÙNG THỊ CHIÊN"
type input "0917745338"
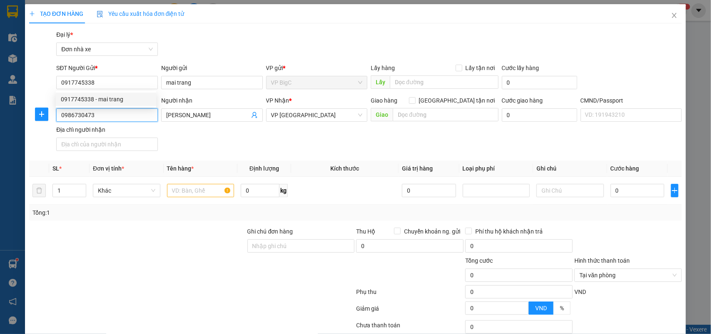
click at [119, 117] on input "0986730473" at bounding box center [107, 114] width 102 height 13
type input "0974851499"
click at [218, 120] on span "PHÙNG THỊ CHIÊN" at bounding box center [212, 114] width 102 height 13
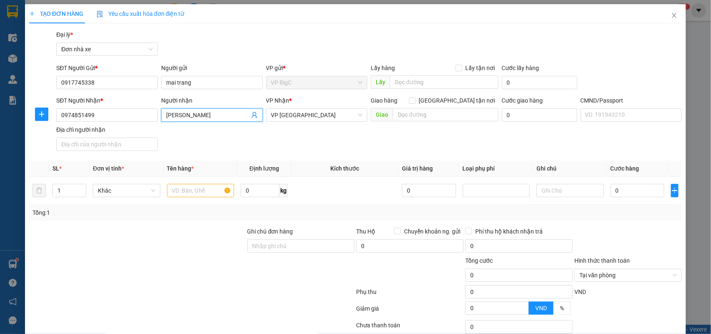
click at [219, 115] on input "PHÙNG THỊ CHIÊN" at bounding box center [207, 114] width 83 height 9
type input "QUỲNH"
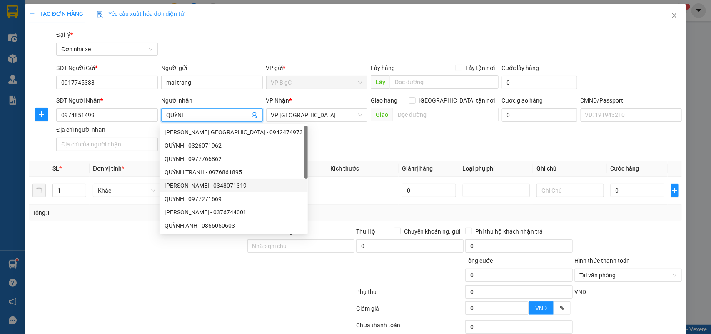
click at [189, 192] on div "QUỲNH - 0977271669" at bounding box center [234, 198] width 148 height 13
type input "0977271669"
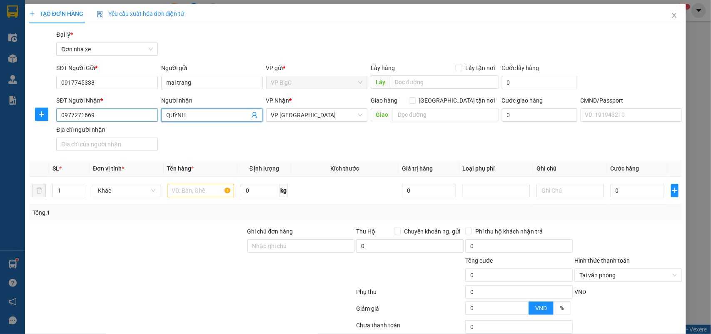
type input "QUỲNH"
click at [134, 119] on input "0977271669" at bounding box center [107, 114] width 102 height 13
type input "0974851499"
click at [324, 146] on div "SĐT Người Nhận * 0974851499 Người nhận QUỲNH VP Nhận * VP Nam Định Giao hàng Gi…" at bounding box center [369, 125] width 629 height 58
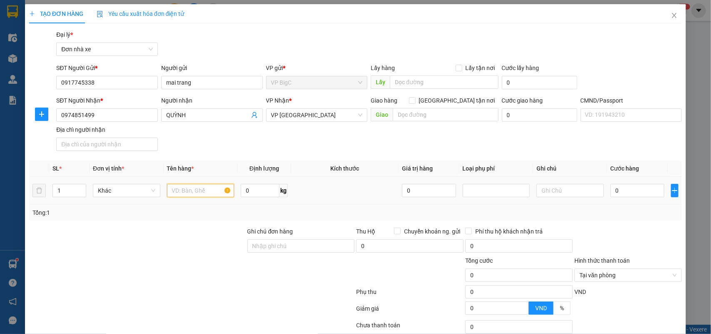
drag, startPoint x: 201, startPoint y: 188, endPoint x: 205, endPoint y: 188, distance: 4.2
click at [202, 188] on input "text" at bounding box center [200, 190] width 67 height 13
type input "BÁNH VÀ TRÀ"
click at [632, 194] on input "0" at bounding box center [638, 190] width 54 height 13
type input "1"
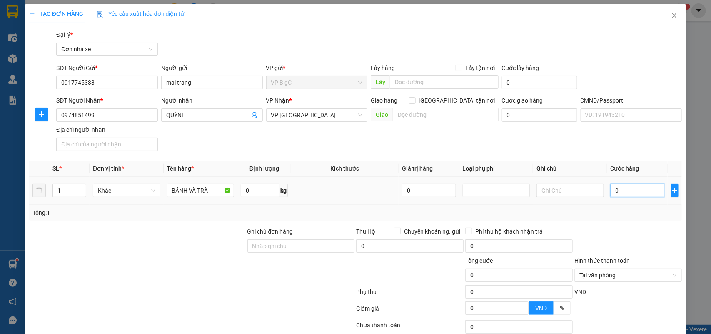
type input "1"
type input "14"
type input "140"
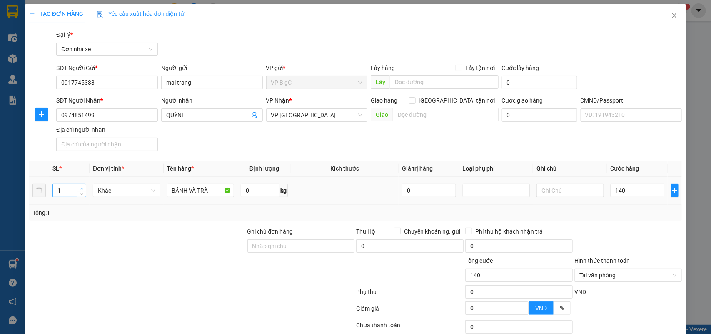
type input "140.000"
click at [79, 186] on span "up" at bounding box center [81, 188] width 5 height 5
type input "3"
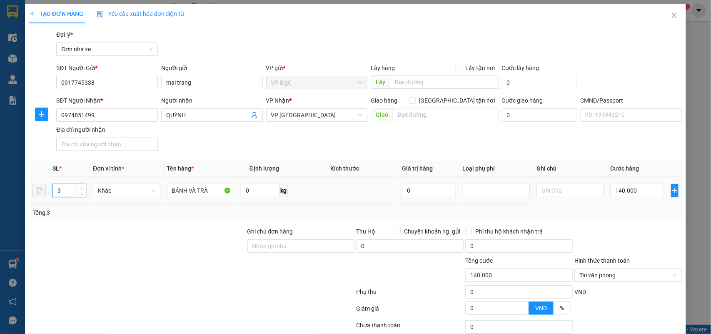
click at [79, 186] on span "up" at bounding box center [81, 188] width 5 height 5
click at [328, 115] on span "VP [GEOGRAPHIC_DATA]" at bounding box center [317, 115] width 92 height 12
type input "0"
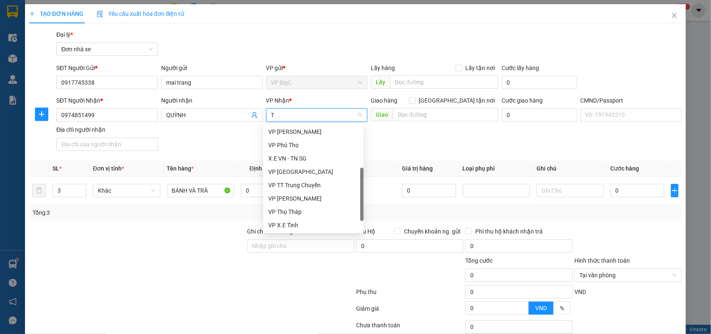
scroll to position [53, 0]
type input "TB"
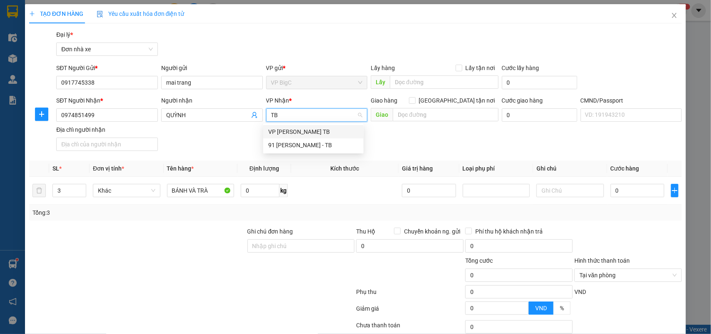
scroll to position [0, 0]
click at [329, 132] on div "VP [PERSON_NAME] TB" at bounding box center [313, 131] width 90 height 9
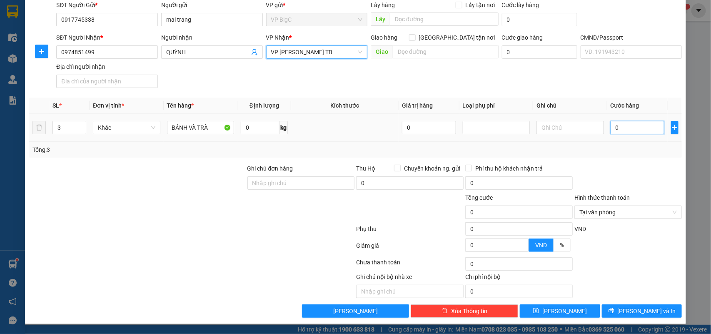
click at [646, 132] on input "0" at bounding box center [638, 127] width 54 height 13
type input "1"
type input "14"
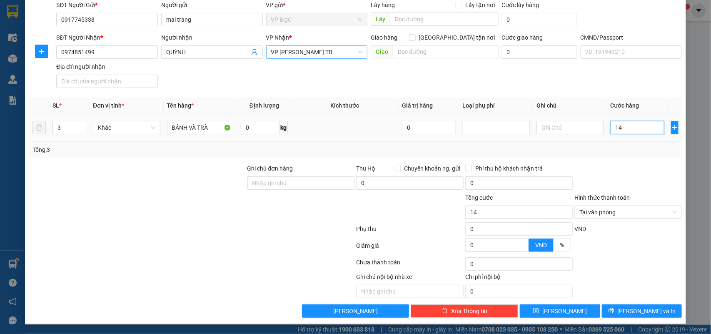
type input "140"
type input "140.000"
click at [651, 156] on div "Tổng: 3" at bounding box center [355, 150] width 653 height 16
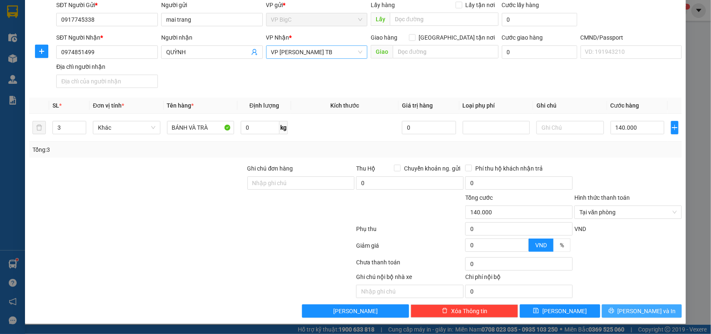
click at [656, 307] on button "[PERSON_NAME] và In" at bounding box center [642, 310] width 80 height 13
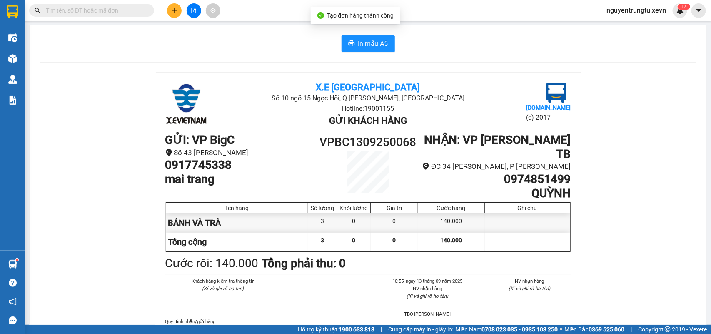
click at [380, 50] on button "In mẫu A5" at bounding box center [368, 43] width 53 height 17
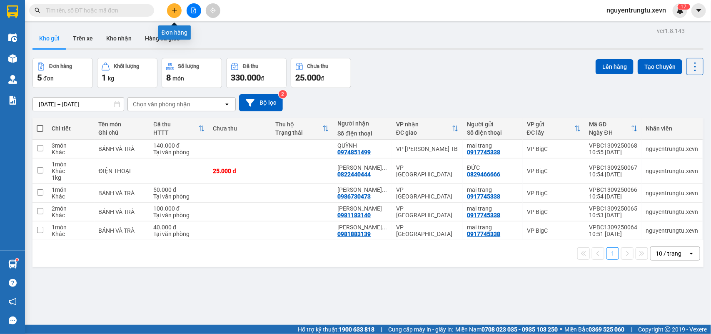
click at [177, 12] on icon "plus" at bounding box center [175, 10] width 6 height 6
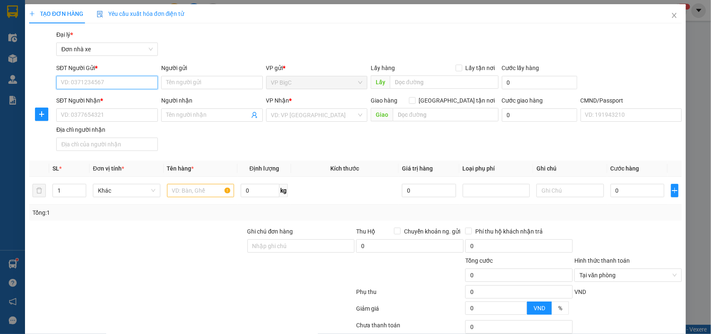
paste input "0917745338"
type input "0917745338"
click at [124, 100] on div "0917745338 - mai trang" at bounding box center [106, 99] width 90 height 9
type input "mai trang"
type input "0974851499"
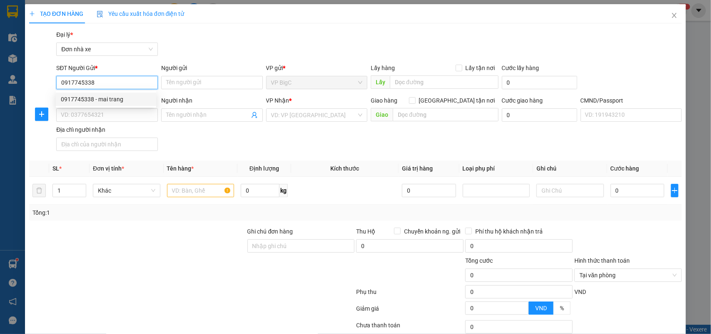
type input "QUỲNH"
type input "0917745338"
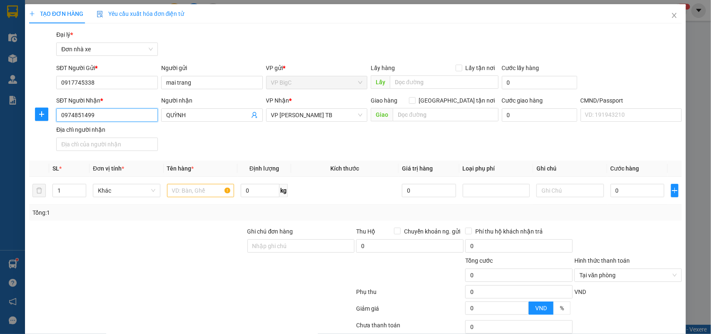
click at [109, 117] on input "0974851499" at bounding box center [107, 114] width 102 height 13
type input "0948262856"
click at [134, 134] on div "0948262856 - HƯƠNG" at bounding box center [106, 131] width 90 height 9
type input "HƯƠNG"
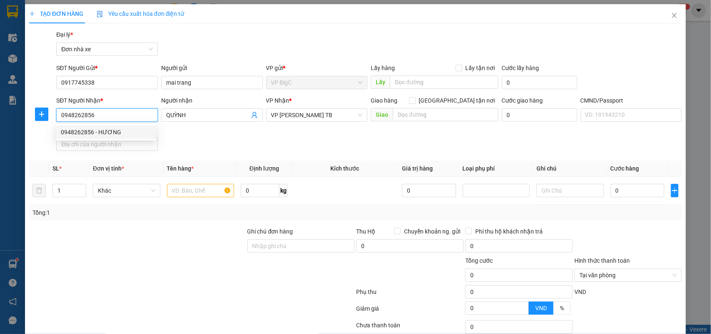
type input "036191019903 TRỊNH T T HƯƠNG XÓM MỸ MỸ THẮNG MỸ LỘC"
type input "0948262856"
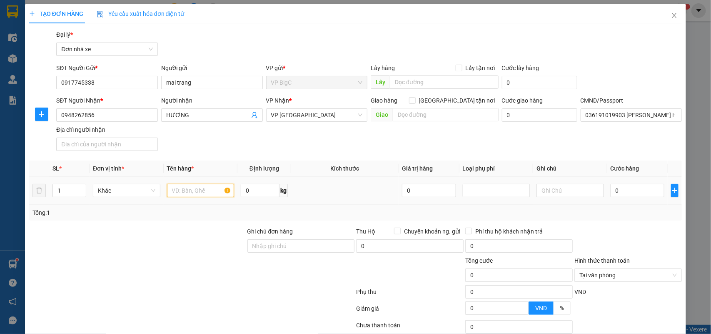
click at [196, 189] on input "text" at bounding box center [200, 190] width 67 height 13
type input "BÁNH VÀ TRÀ"
click at [634, 192] on input "0" at bounding box center [638, 190] width 54 height 13
click at [79, 186] on span "up" at bounding box center [81, 188] width 5 height 5
type input "2"
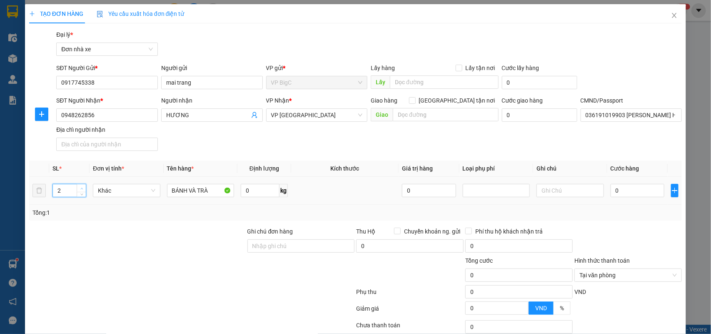
click at [79, 186] on span "up" at bounding box center [81, 188] width 5 height 5
click at [168, 195] on input "BÁNH VÀ TRÀ" at bounding box center [200, 190] width 67 height 13
type input "2K BÁNH VÀ TRÀ"
click at [634, 195] on input "0" at bounding box center [638, 190] width 54 height 13
type input "1"
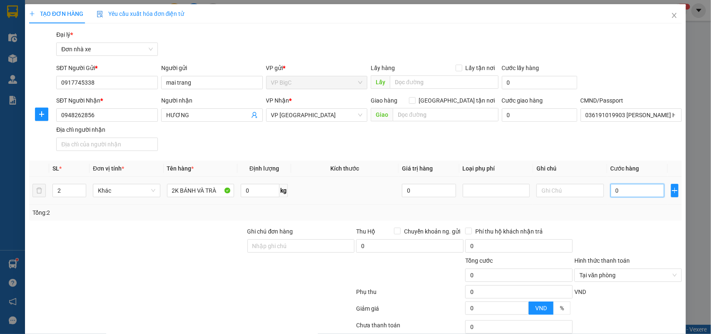
type input "1"
type input "10"
type input "100"
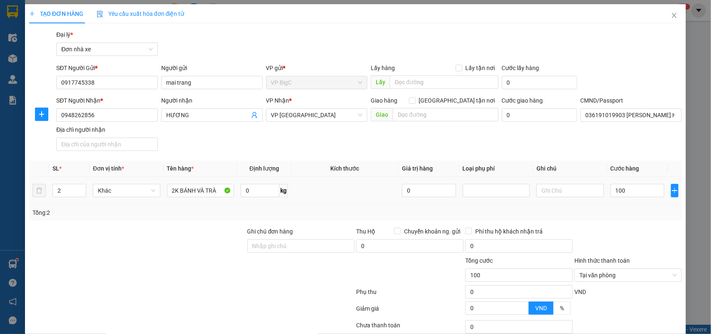
type input "100.000"
click at [632, 217] on div "Tổng: 2" at bounding box center [355, 212] width 646 height 9
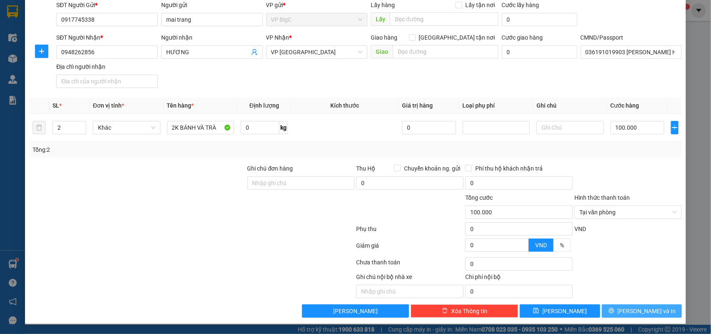
click at [644, 310] on span "[PERSON_NAME] và In" at bounding box center [647, 310] width 58 height 9
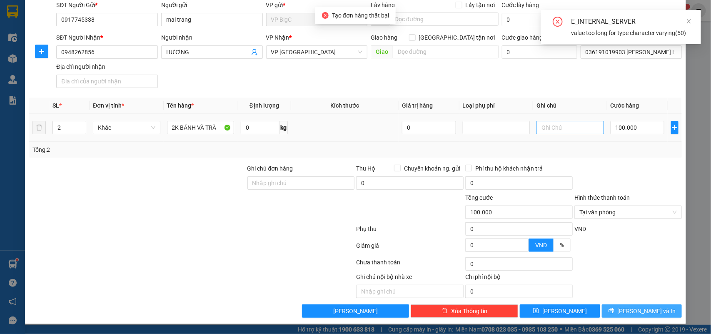
scroll to position [12, 0]
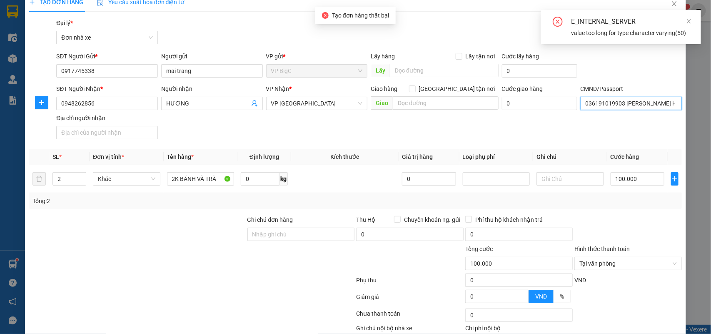
click at [599, 105] on input "036191019903 TRỊNH T T HƯƠNG XÓM MỸ MỸ THẮNG MỸ LỘC" at bounding box center [632, 103] width 102 height 13
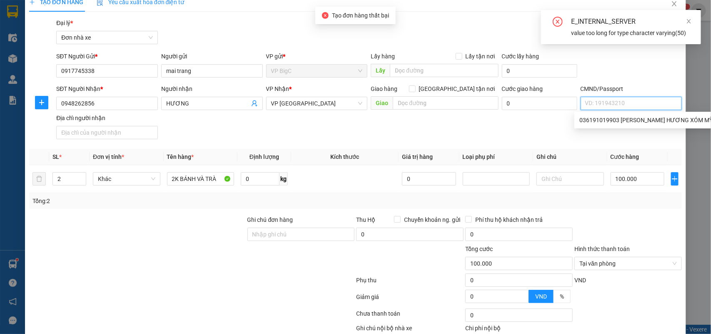
scroll to position [64, 0]
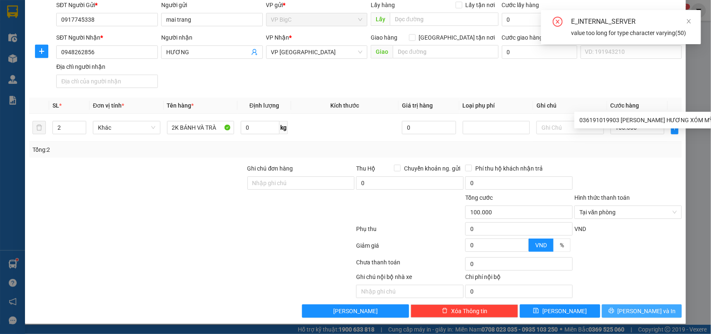
click at [634, 311] on span "[PERSON_NAME] và In" at bounding box center [647, 310] width 58 height 9
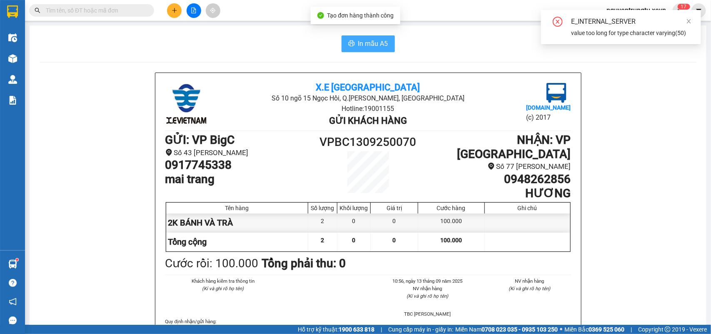
click at [365, 45] on span "In mẫu A5" at bounding box center [373, 43] width 30 height 10
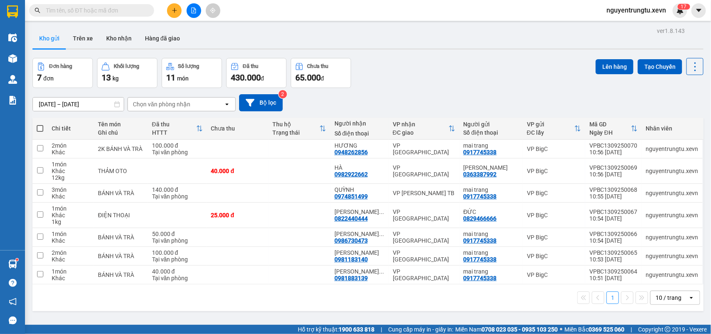
click at [178, 6] on button at bounding box center [174, 10] width 15 height 15
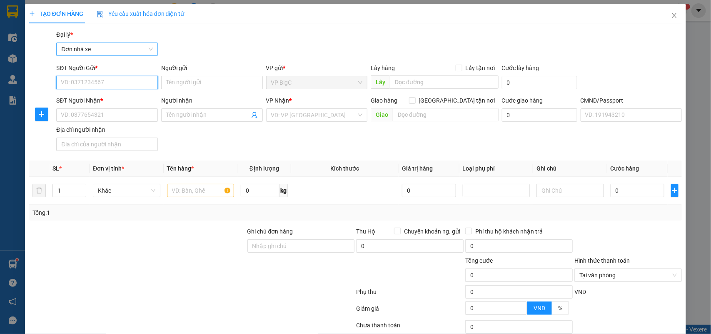
paste input "0917745338"
type input "0917745338"
click at [107, 104] on div "0917745338 - mai trang" at bounding box center [106, 98] width 100 height 13
type input "mai trang"
type input "0948262856"
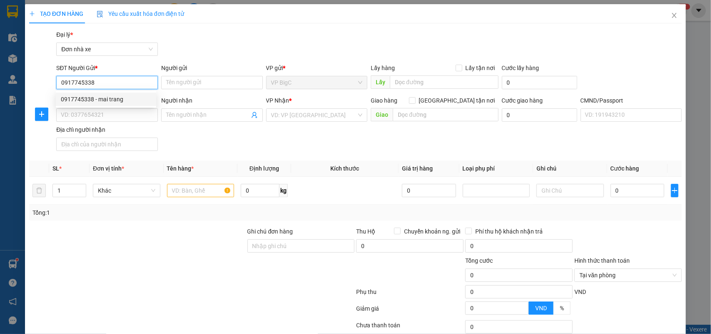
type input "HƯƠNG"
type input "0917745338"
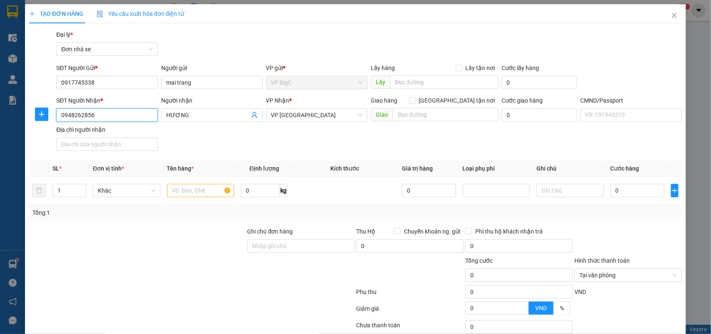
click at [115, 112] on input "0948262856" at bounding box center [107, 114] width 102 height 13
type input "0945660350"
click at [194, 117] on input "HƯƠNG" at bounding box center [207, 114] width 83 height 9
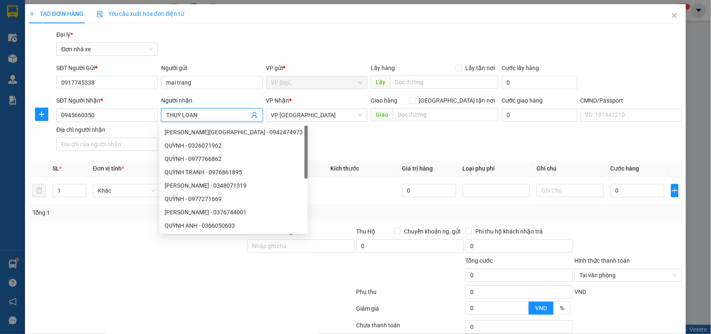
type input "THUÝ LOAN"
click at [377, 147] on div "SĐT Người Nhận * 0945660350 Người nhận THUÝ LOAN VP Nhận * VP Nam Định Giao hàn…" at bounding box center [369, 125] width 629 height 58
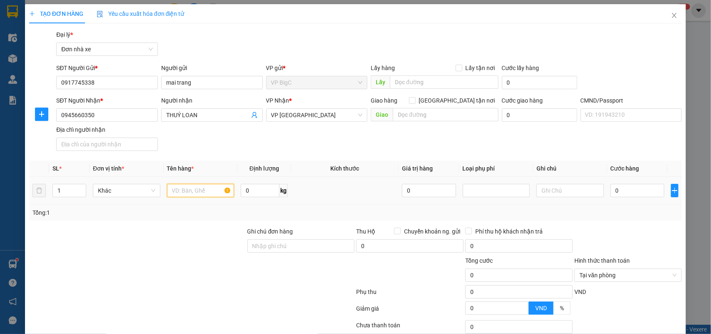
click at [190, 195] on input "text" at bounding box center [200, 190] width 67 height 13
type input "BÁNH VÀ TRÀ"
click at [619, 194] on input "0" at bounding box center [638, 190] width 54 height 13
type input "5"
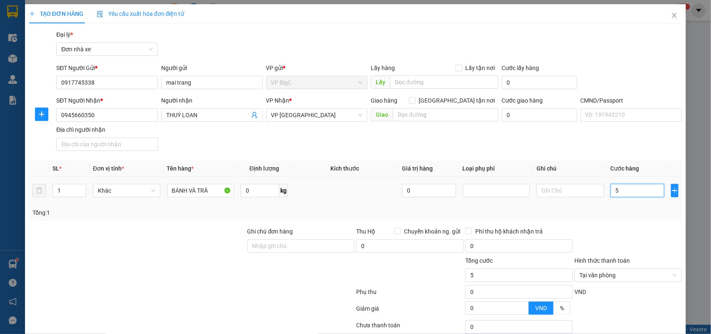
type input "50"
type input "50.000"
drag, startPoint x: 671, startPoint y: 182, endPoint x: 631, endPoint y: 226, distance: 59.0
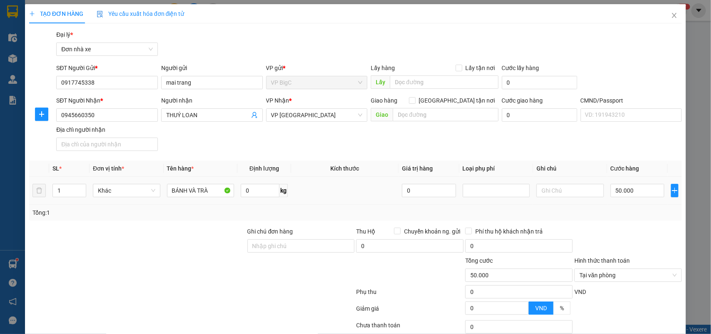
click at [663, 194] on div "TẠO ĐƠN HÀNG Yêu cầu xuất hóa đơn điện tử Transit Pickup Surcharge Ids Transit …" at bounding box center [355, 195] width 661 height 382
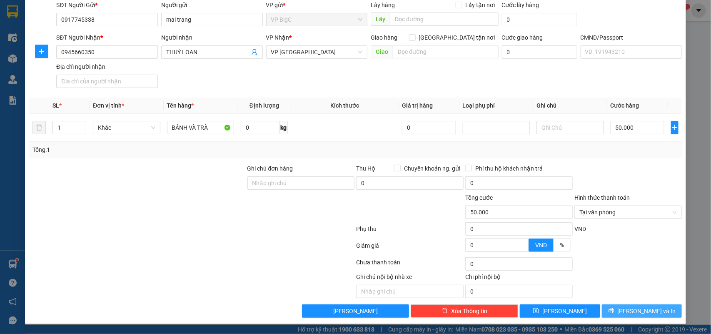
click at [641, 307] on span "[PERSON_NAME] và In" at bounding box center [647, 310] width 58 height 9
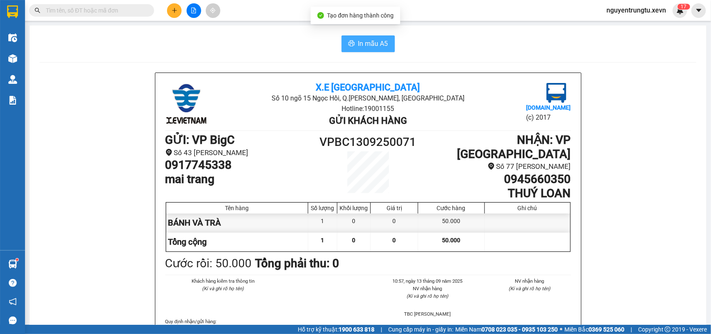
click at [367, 44] on span "In mẫu A5" at bounding box center [373, 43] width 30 height 10
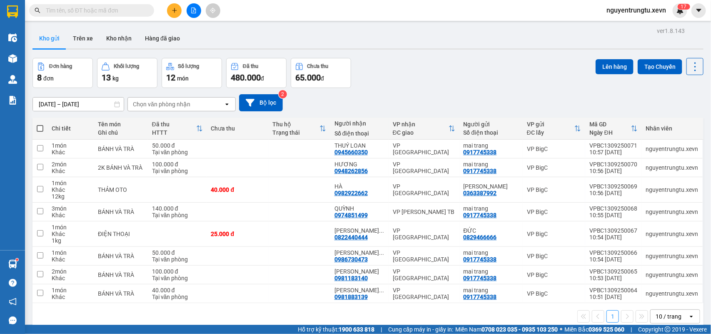
click at [169, 10] on button at bounding box center [174, 10] width 15 height 15
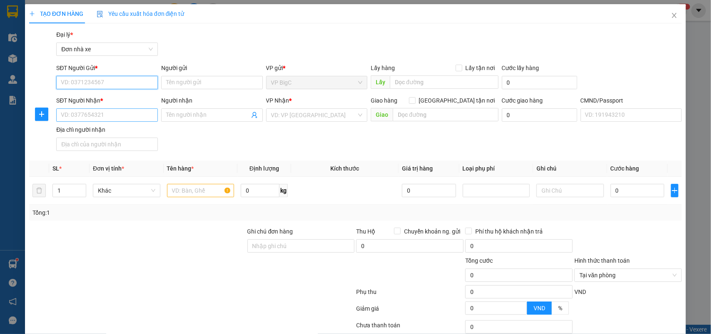
paste input "0917745338"
type input "0917745338"
drag, startPoint x: 94, startPoint y: 95, endPoint x: 100, endPoint y: 114, distance: 20.0
click at [94, 96] on div "0917745338 - mai trang" at bounding box center [106, 99] width 90 height 9
type input "mai trang"
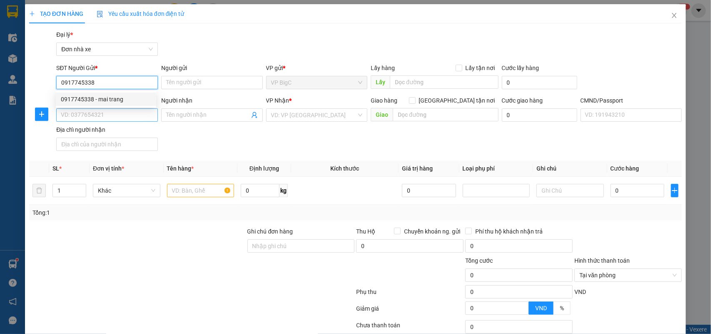
type input "0945660350"
type input "THUÝ LOAN"
type input "0917745338"
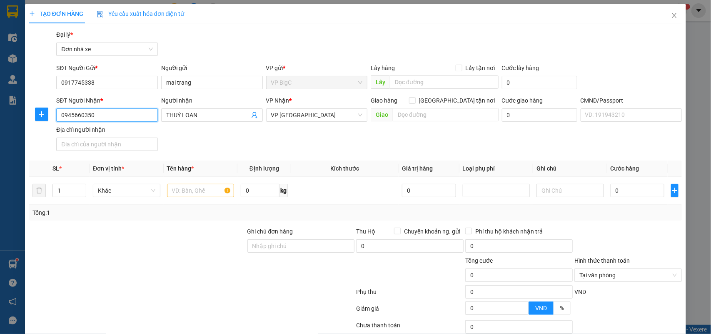
click at [100, 115] on input "0945660350" at bounding box center [107, 114] width 102 height 13
type input "0945660350"
click at [107, 132] on div "0945660350 - THUÝ LOAN" at bounding box center [108, 131] width 94 height 9
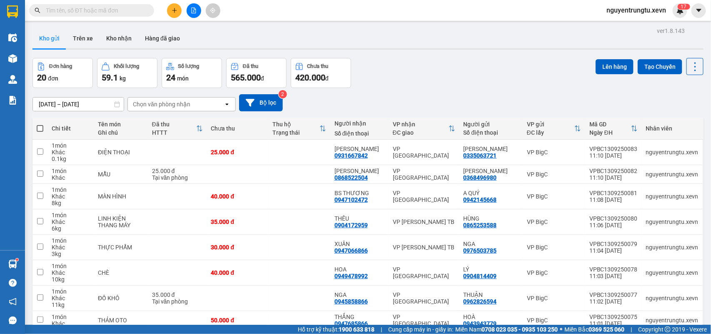
click at [434, 77] on div "Đơn hàng 20 đơn Khối lượng 59.1 kg Số lượng 24 món Đã thu 565.000 đ Chưa thu 42…" at bounding box center [367, 73] width 671 height 30
click at [25, 262] on main "ver 1.8.143 Kho gửi Trên xe Kho nhận Hàng đã giao Đơn hàng 20 đơn Khối lượng 59…" at bounding box center [355, 162] width 711 height 324
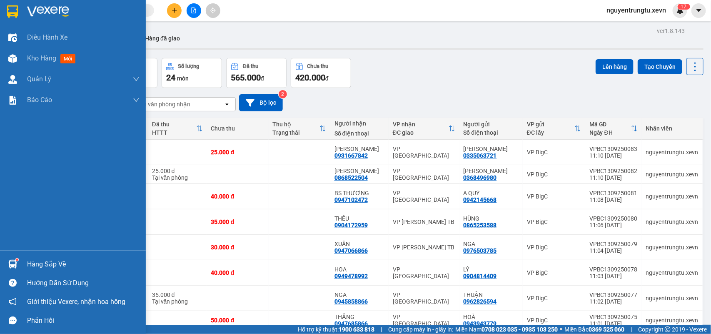
click at [5, 259] on div at bounding box center [12, 264] width 15 height 15
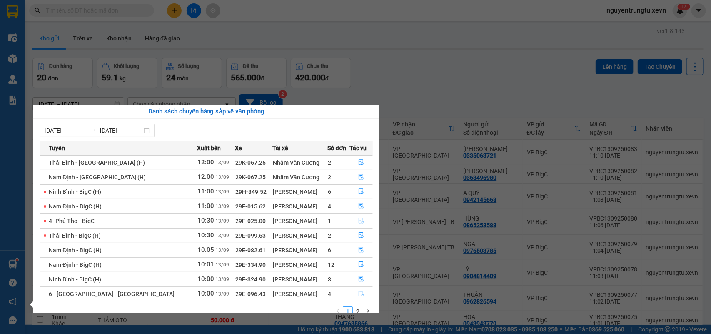
scroll to position [15, 0]
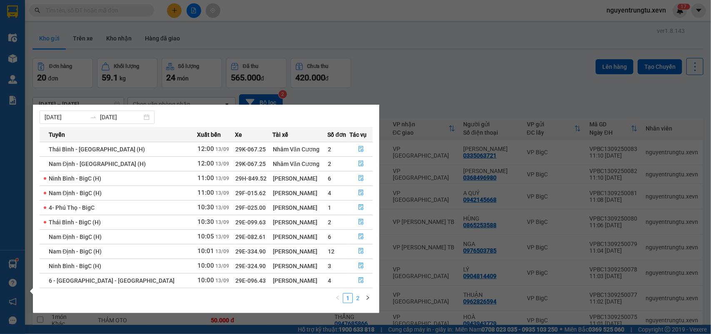
click at [359, 299] on link "2" at bounding box center [357, 297] width 9 height 9
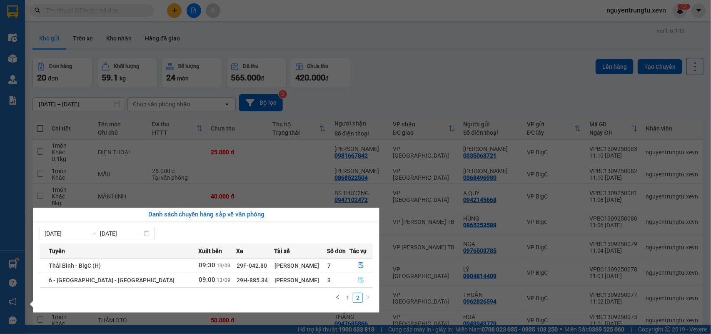
scroll to position [0, 0]
click at [350, 300] on link "1" at bounding box center [347, 297] width 9 height 9
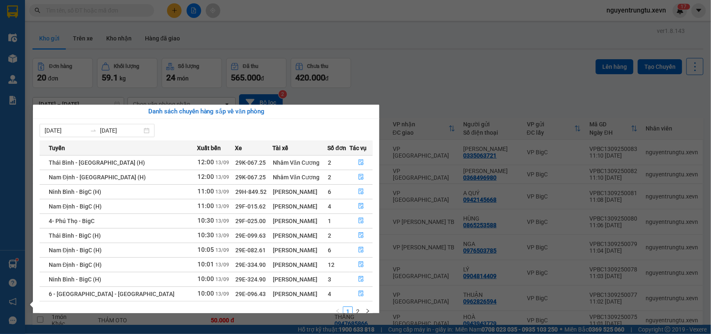
click at [0, 259] on div "Điều hành xe Kho hàng mới Quản Lý Quản lý chuyến Quản lý giao nhận mới Quản lý …" at bounding box center [12, 167] width 25 height 334
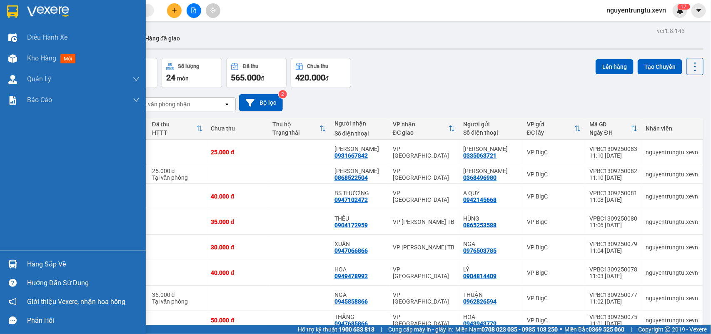
click at [7, 259] on div at bounding box center [12, 264] width 15 height 15
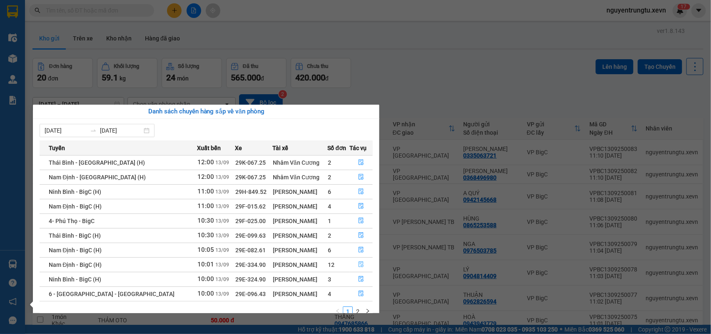
scroll to position [15, 0]
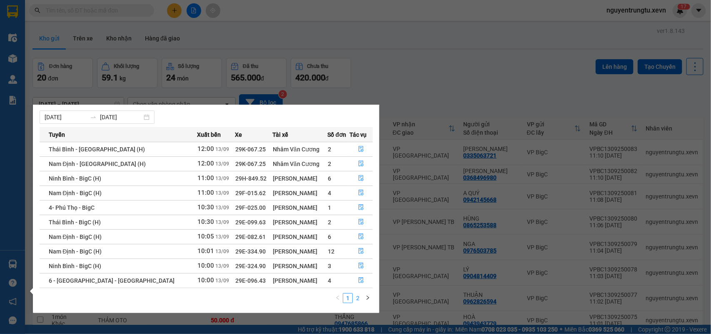
click at [359, 299] on link "2" at bounding box center [357, 297] width 9 height 9
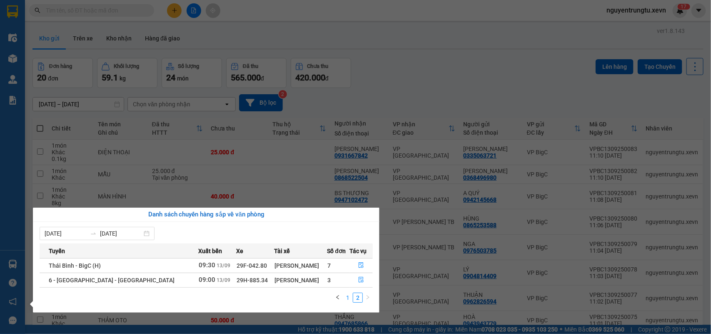
scroll to position [0, 0]
click at [350, 294] on link "1" at bounding box center [347, 297] width 9 height 9
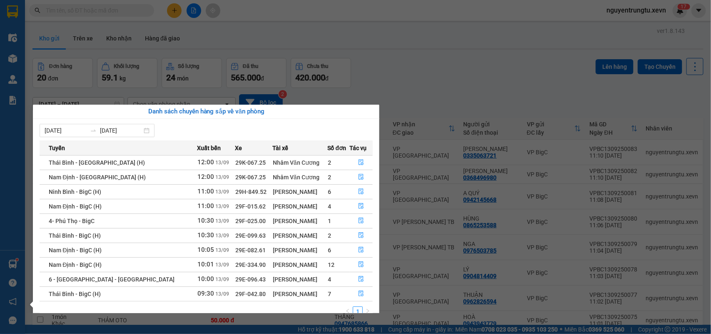
click at [408, 50] on section "Kết quả tìm kiếm ( 0 ) Bộ lọc Thuộc VP này No Data nguyentrungtu.xevn 1 7 Điều …" at bounding box center [355, 167] width 711 height 334
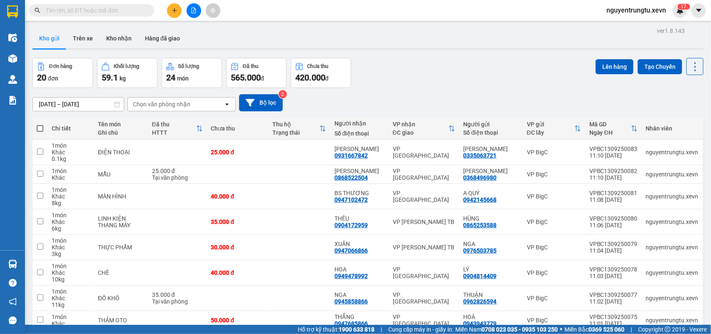
click at [130, 9] on input "text" at bounding box center [95, 10] width 98 height 9
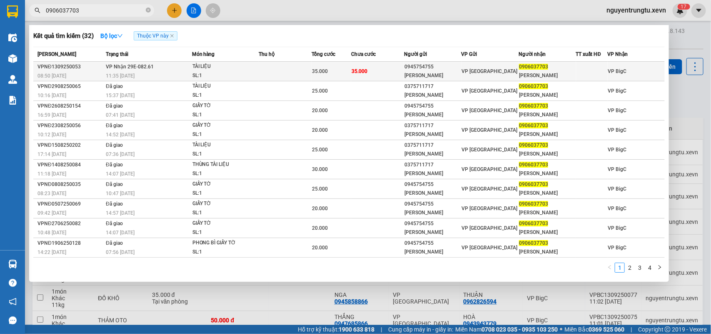
type input "0906037703"
click at [275, 73] on td at bounding box center [285, 72] width 53 height 20
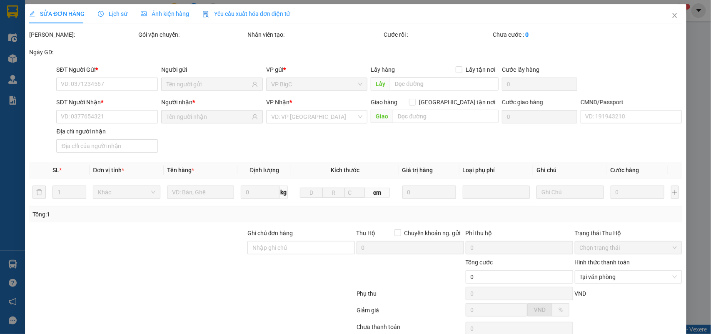
type input "0945754755"
type input "ĐỖ NGỌC TRANG"
type input "0906037703"
type input "PHẠM THẾ ANH"
type input "CHÍNH CHỦ"
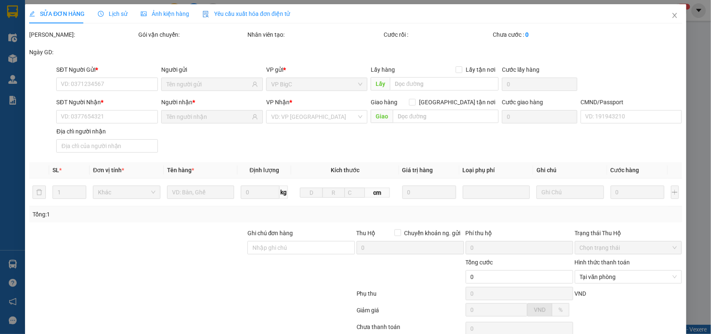
type input "35.000"
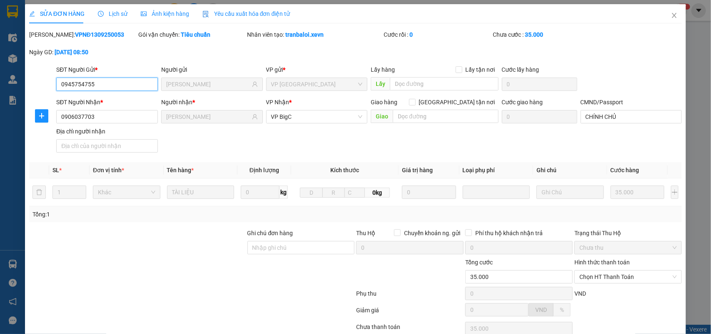
scroll to position [66, 0]
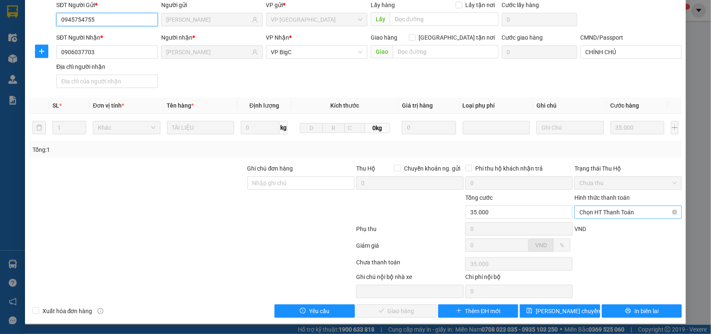
click at [606, 213] on span "Chọn HT Thanh Toán" at bounding box center [627, 212] width 97 height 12
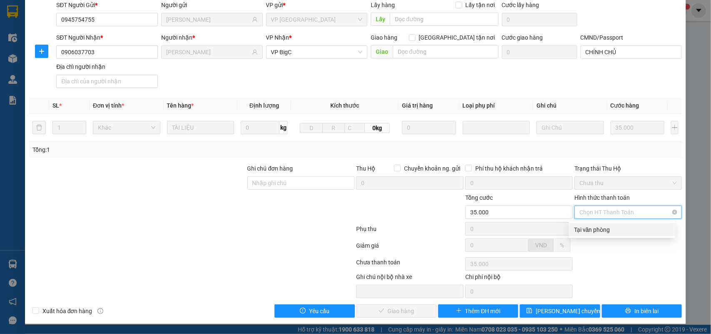
click at [604, 225] on div "Tại văn phòng" at bounding box center [622, 229] width 96 height 9
type input "0"
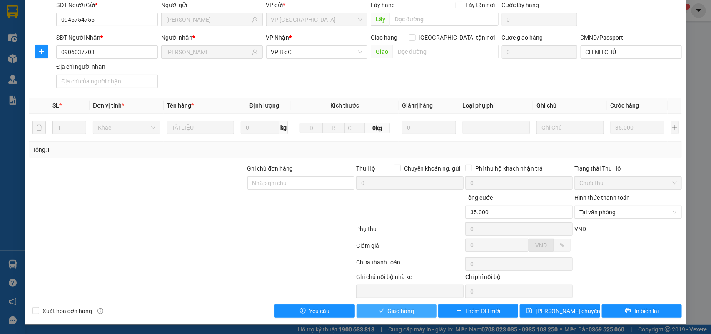
click at [397, 313] on span "Giao hàng" at bounding box center [401, 310] width 27 height 9
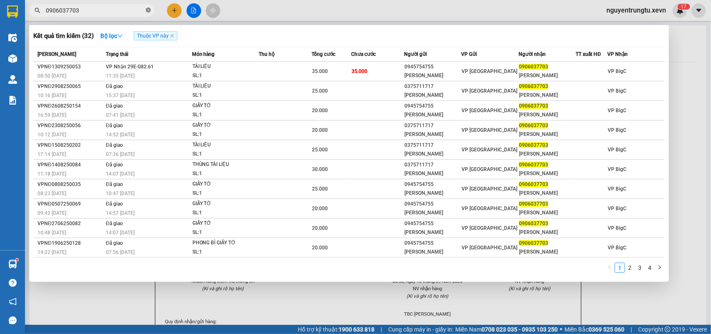
click at [149, 8] on icon "close-circle" at bounding box center [148, 9] width 5 height 5
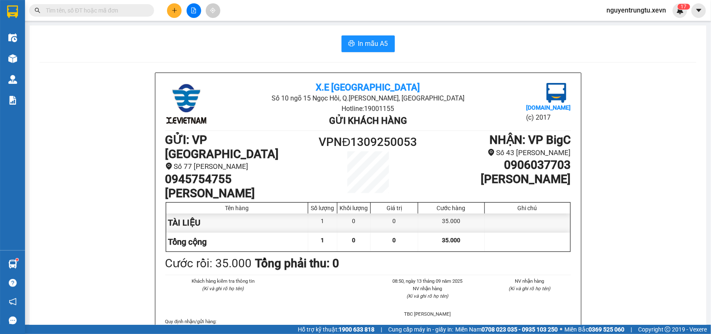
click at [177, 9] on button at bounding box center [174, 10] width 15 height 15
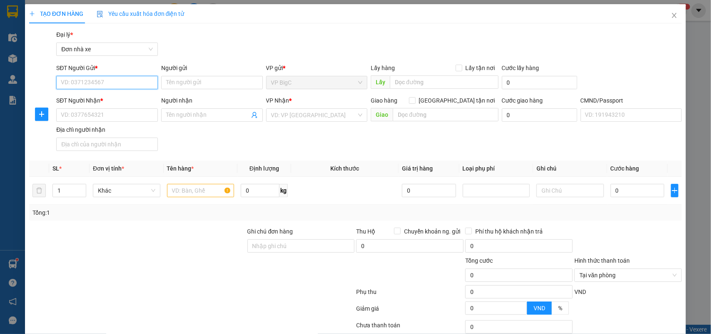
click at [123, 82] on input "SĐT Người Gửi *" at bounding box center [107, 82] width 102 height 13
type input "0938566682"
click at [117, 97] on div "0938566682 - hoàng hiền" at bounding box center [106, 99] width 90 height 9
type input "hoàng hiền"
type input "0961737222"
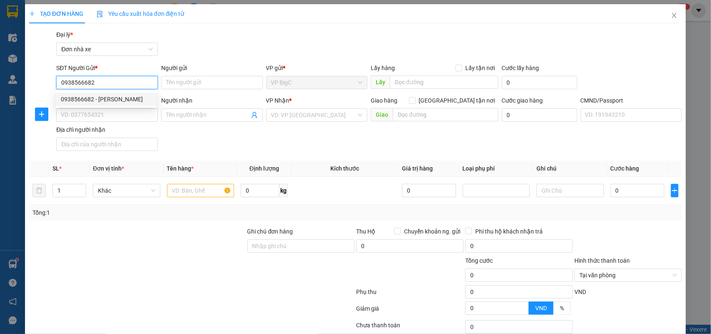
type input "hiền"
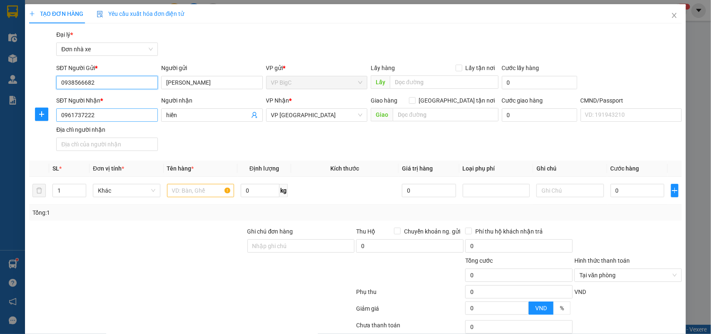
type input "0938566682"
drag, startPoint x: 100, startPoint y: 112, endPoint x: 14, endPoint y: 122, distance: 86.8
click at [15, 122] on div "TẠO ĐƠN HÀNG Yêu cầu xuất hóa đơn điện tử Transit Pickup Surcharge Ids Transit …" at bounding box center [355, 167] width 711 height 334
type input "0385386378"
drag, startPoint x: 182, startPoint y: 113, endPoint x: 142, endPoint y: 119, distance: 41.2
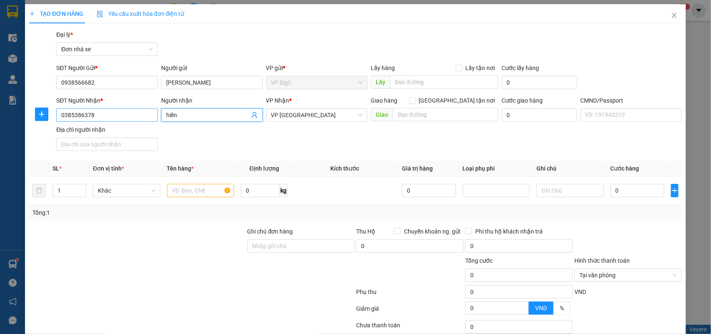
click at [142, 119] on div "SĐT Người Nhận * 0385386378 Người nhận hiền hiền VP Nhận * VP Ninh Bình Giao hà…" at bounding box center [369, 125] width 629 height 58
type input "LINH"
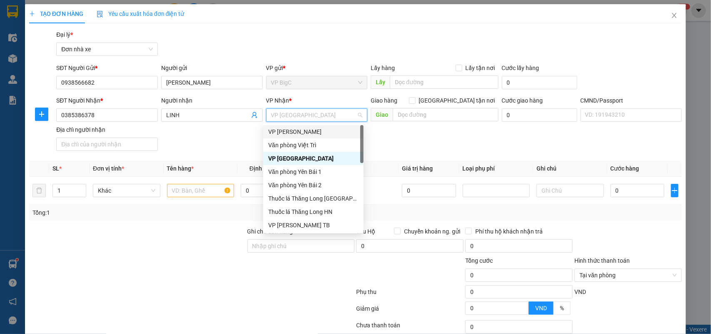
click at [400, 142] on div "SĐT Người Nhận * 0385386378 Người nhận LINH VP Nhận * VP Ninh Bình Giao hàng Gi…" at bounding box center [369, 125] width 629 height 58
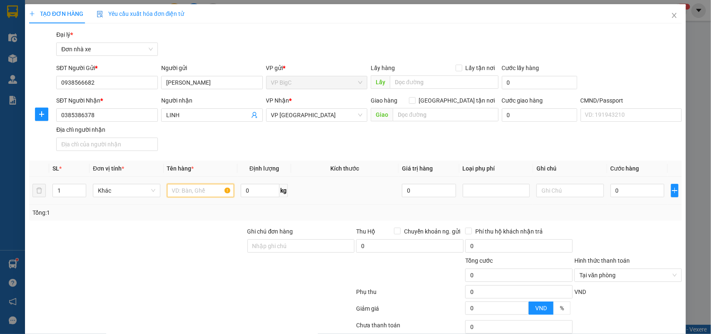
click at [210, 188] on input "text" at bounding box center [200, 190] width 67 height 13
type input "D"
type input "ĐỒ SPA"
type input "3"
click at [633, 196] on input "0" at bounding box center [638, 190] width 54 height 13
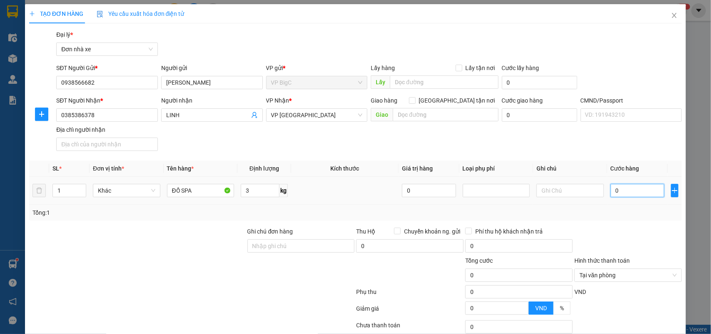
type input "3"
type input "30"
type input "30.000"
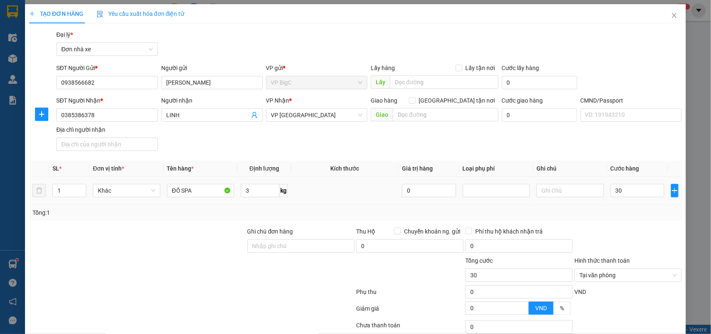
type input "30.000"
click at [611, 226] on div "Transit Pickup Surcharge Ids Transit Deliver Surcharge Ids Transit Deliver Surc…" at bounding box center [355, 205] width 653 height 350
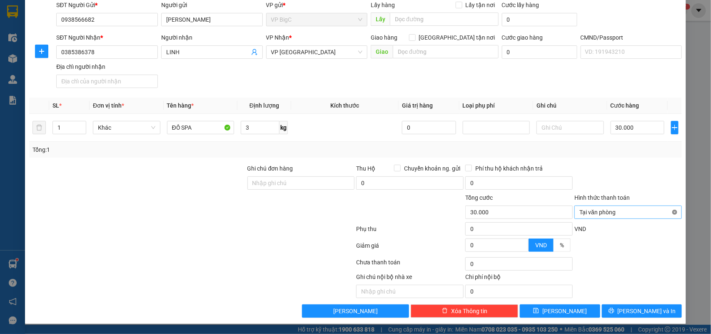
type input "30.000"
click at [648, 312] on span "[PERSON_NAME] và In" at bounding box center [647, 310] width 58 height 9
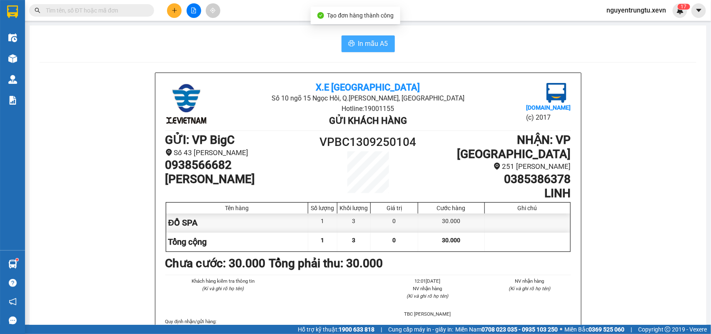
click at [366, 46] on span "In mẫu A5" at bounding box center [373, 43] width 30 height 10
click at [105, 13] on input "text" at bounding box center [95, 10] width 98 height 9
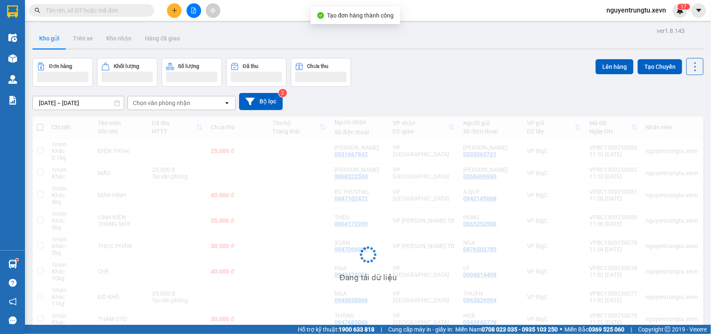
click at [103, 10] on input "text" at bounding box center [95, 10] width 98 height 9
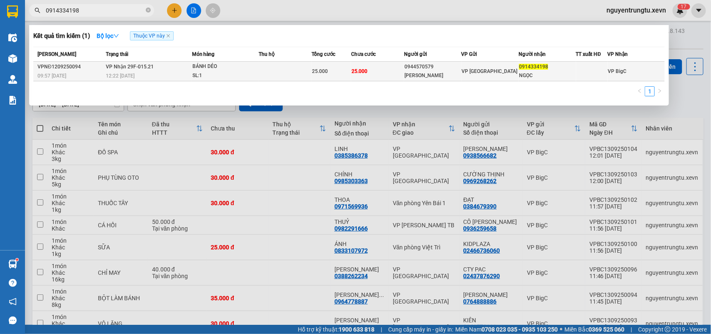
type input "0914334198"
click at [463, 80] on td "VP [GEOGRAPHIC_DATA]" at bounding box center [490, 72] width 57 height 20
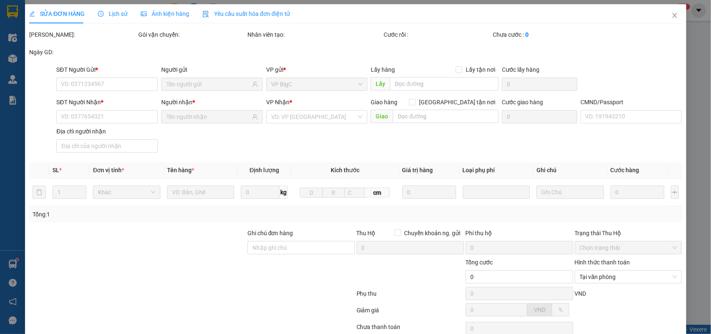
type input "0944570579"
type input "VŨ THÚY VI"
type input "0914334198"
type input "NGỌC"
type input "1"
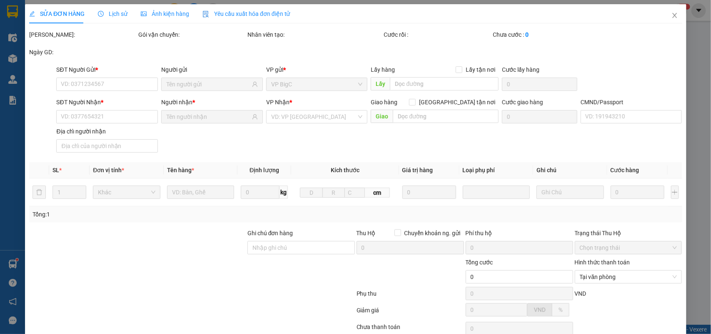
type input "25.000"
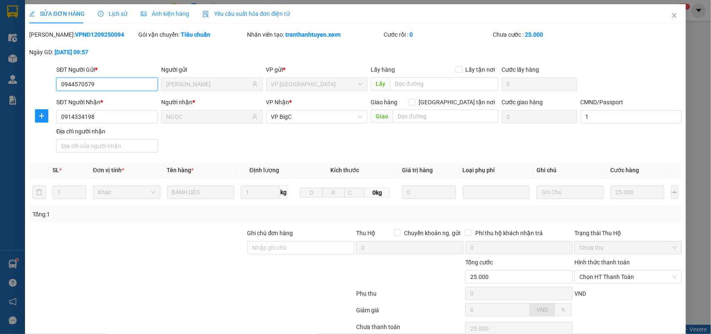
scroll to position [62, 0]
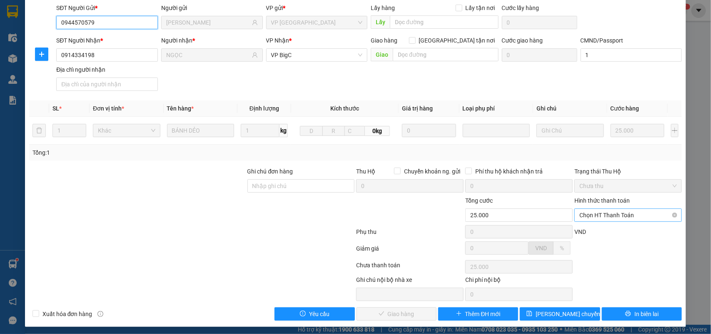
click at [621, 217] on span "Chọn HT Thanh Toán" at bounding box center [627, 215] width 97 height 12
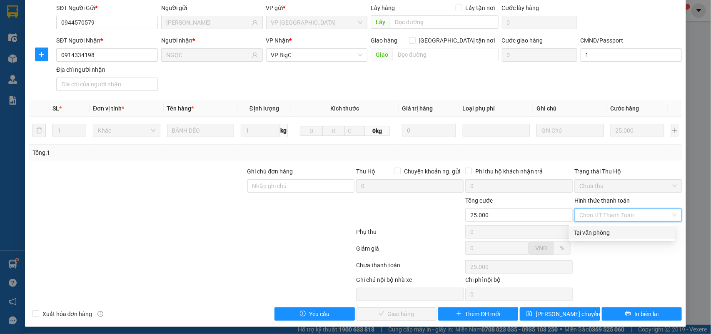
drag, startPoint x: 615, startPoint y: 234, endPoint x: 596, endPoint y: 240, distance: 19.8
click at [614, 234] on div "Tại văn phòng" at bounding box center [622, 232] width 96 height 9
type input "0"
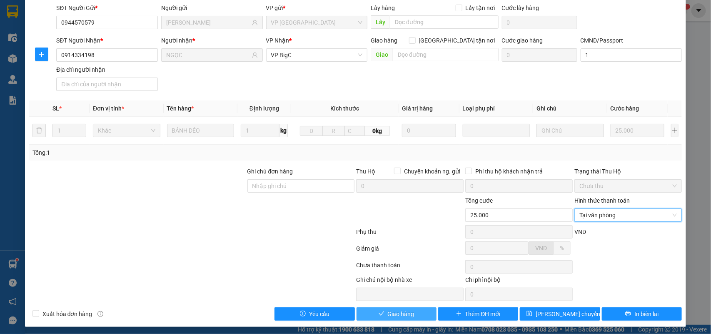
click at [412, 317] on button "Giao hàng" at bounding box center [397, 313] width 80 height 13
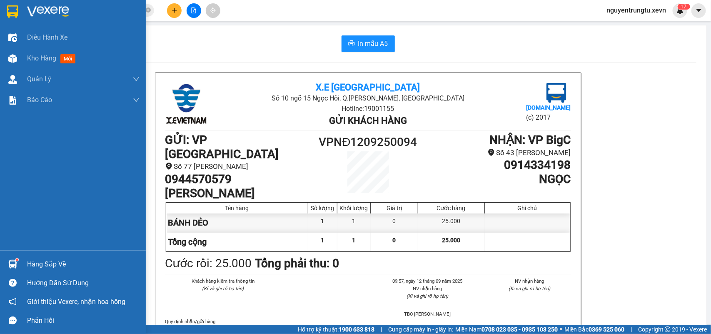
click at [21, 18] on div at bounding box center [73, 13] width 146 height 27
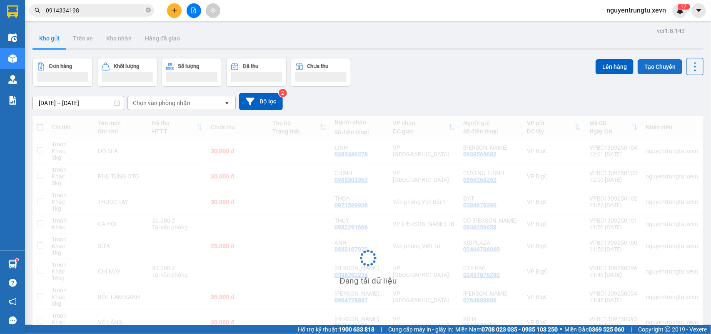
click at [638, 67] on button "Tạo Chuyến" at bounding box center [660, 66] width 45 height 15
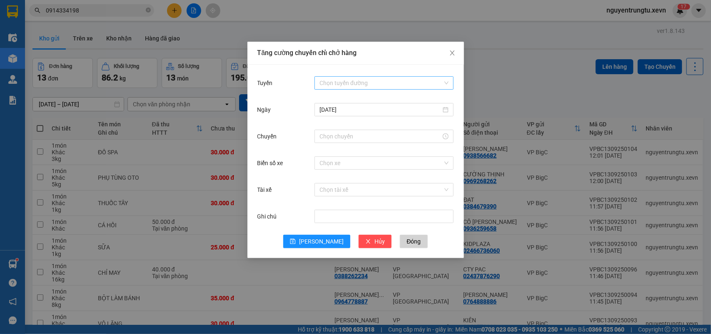
click at [378, 78] on input "Tuyến" at bounding box center [380, 83] width 123 height 12
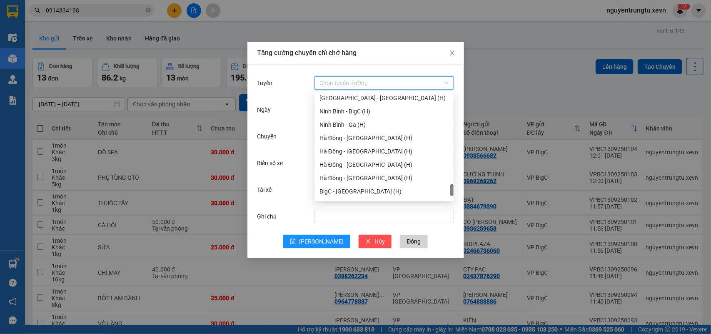
scroll to position [1093, 0]
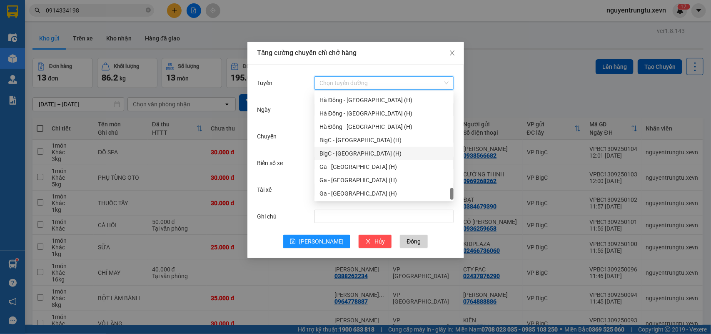
click at [342, 150] on div "BigC - [GEOGRAPHIC_DATA] (H)" at bounding box center [383, 153] width 129 height 9
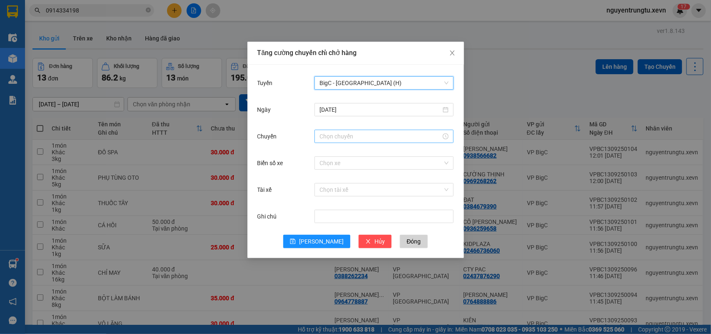
click at [350, 141] on div at bounding box center [383, 136] width 139 height 13
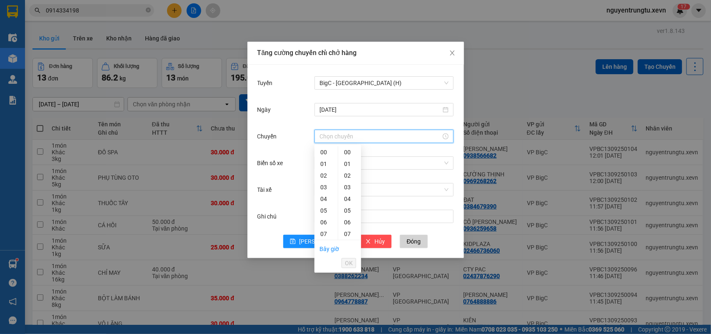
scroll to position [104, 0]
click at [323, 199] on div "13" at bounding box center [325, 200] width 23 height 12
click at [351, 212] on div "05" at bounding box center [349, 211] width 23 height 12
type input "13:05"
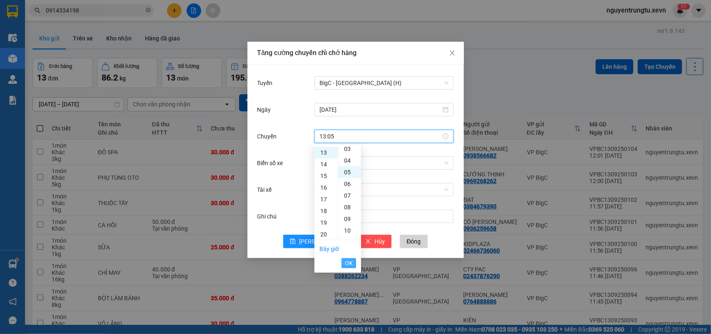
scroll to position [58, 0]
click at [350, 262] on span "OK" at bounding box center [349, 262] width 8 height 9
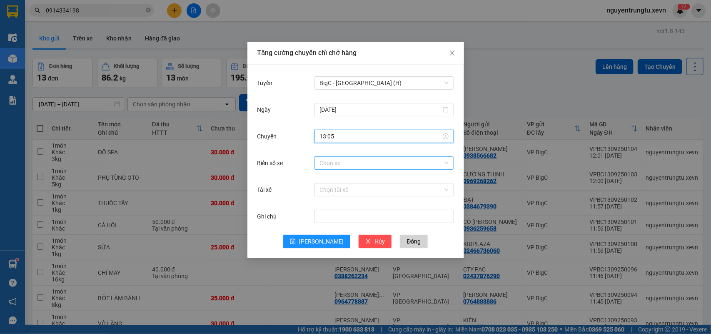
click at [353, 159] on input "Biển số xe" at bounding box center [380, 163] width 123 height 12
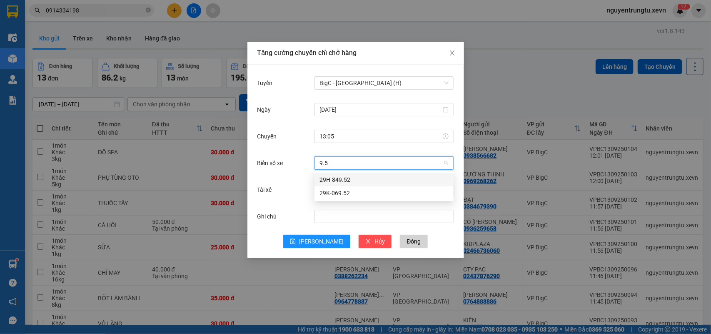
type input "9.52"
click at [352, 182] on div "29H-849.52" at bounding box center [383, 179] width 129 height 9
click at [347, 188] on input "Tài xế" at bounding box center [380, 189] width 123 height 12
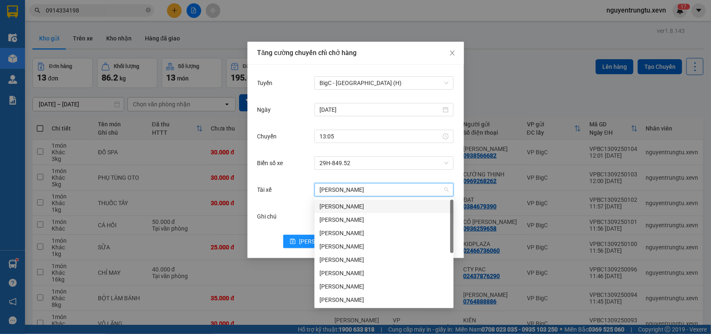
type input "VŨ VI"
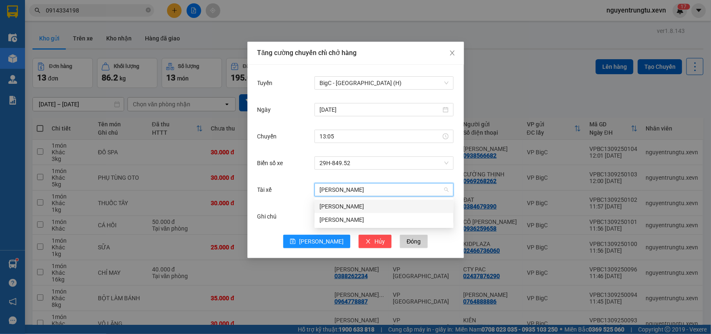
click at [353, 205] on div "[PERSON_NAME]" at bounding box center [383, 206] width 129 height 9
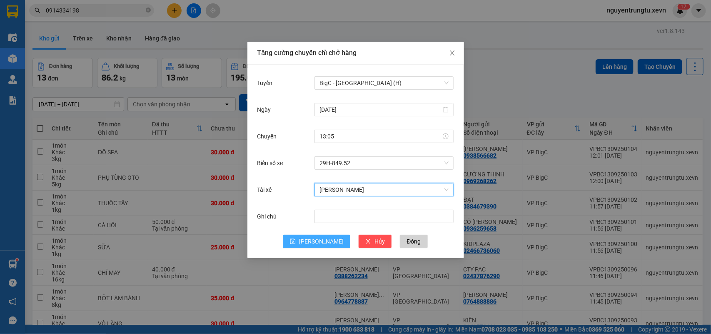
click at [309, 247] on button "[PERSON_NAME]" at bounding box center [316, 241] width 67 height 13
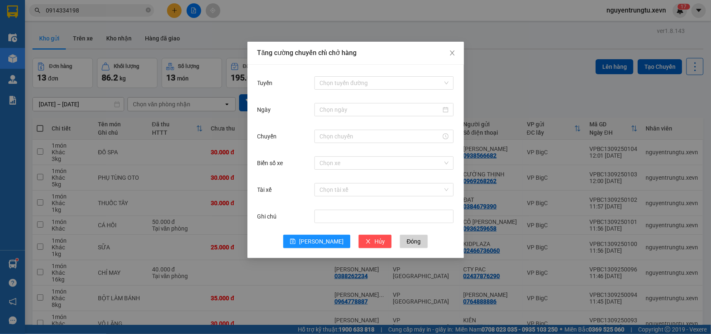
click at [372, 90] on div "Chọn tuyến đường" at bounding box center [383, 83] width 139 height 17
click at [372, 85] on input "Tuyến" at bounding box center [380, 83] width 123 height 12
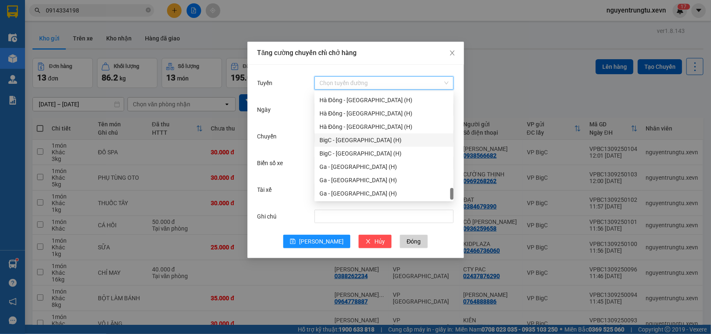
click at [356, 136] on div "BigC - [GEOGRAPHIC_DATA] (H)" at bounding box center [383, 139] width 129 height 9
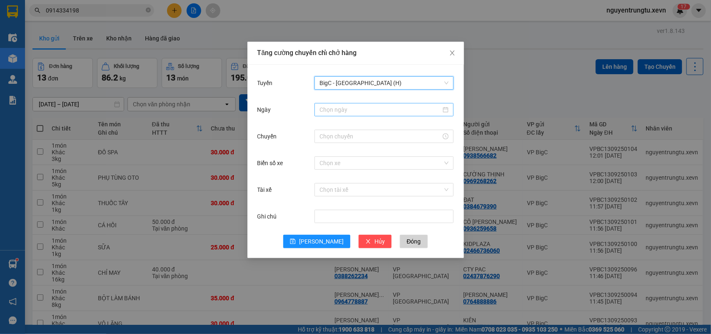
click at [362, 110] on input "Ngày" at bounding box center [380, 109] width 122 height 9
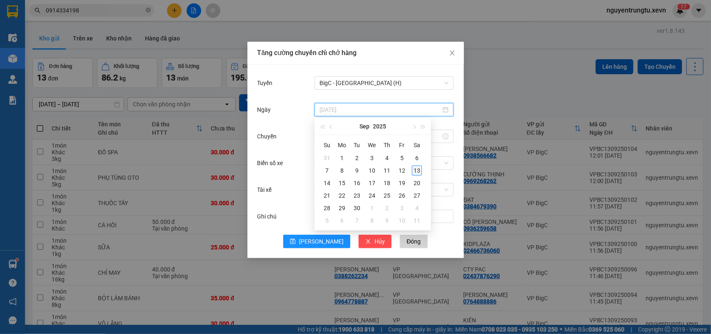
type input "[DATE]"
click at [414, 169] on div "13" at bounding box center [417, 170] width 10 height 10
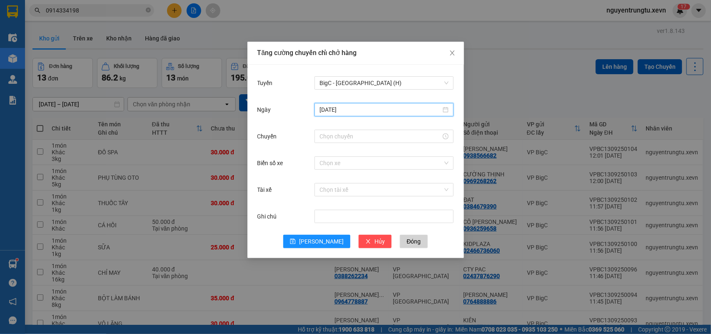
click at [363, 146] on div "Chuyến" at bounding box center [355, 141] width 197 height 27
click at [357, 141] on div at bounding box center [383, 136] width 139 height 13
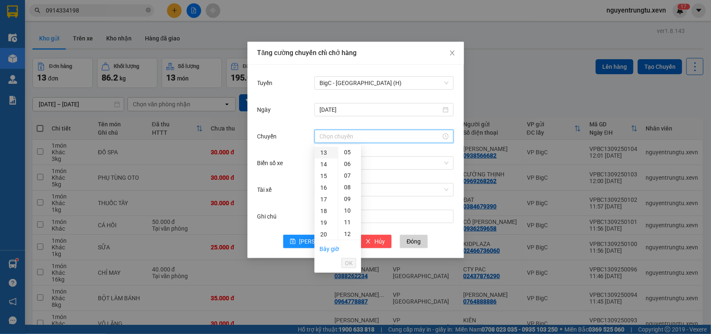
click at [324, 156] on div "13" at bounding box center [325, 153] width 23 height 12
click at [347, 209] on div "05" at bounding box center [349, 211] width 23 height 12
type input "13:05"
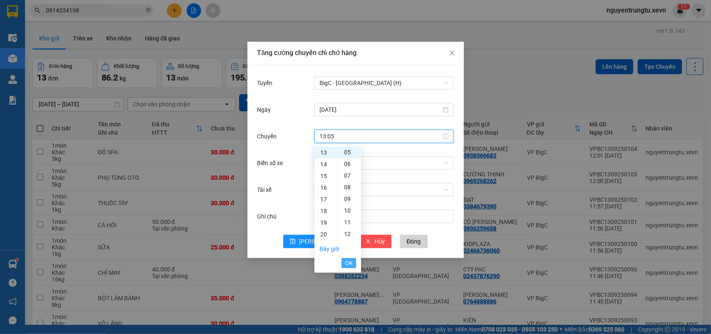
click at [350, 260] on span "OK" at bounding box center [349, 262] width 8 height 9
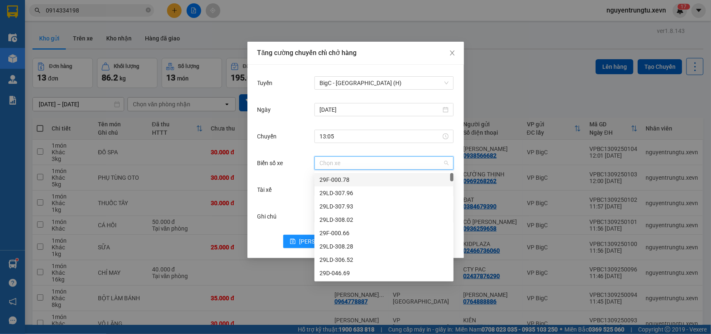
click at [369, 168] on input "Biển số xe" at bounding box center [380, 163] width 123 height 12
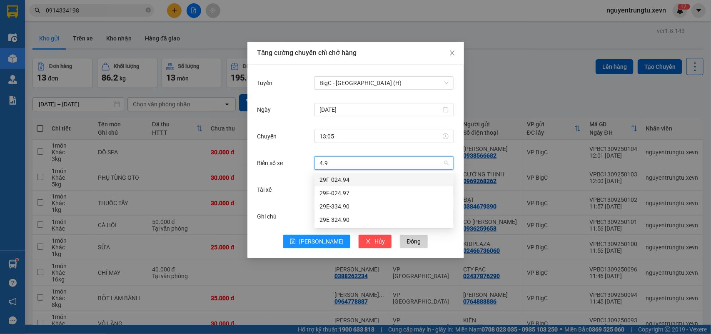
type input "4.90"
click at [369, 183] on div "29E-334.90" at bounding box center [383, 179] width 129 height 9
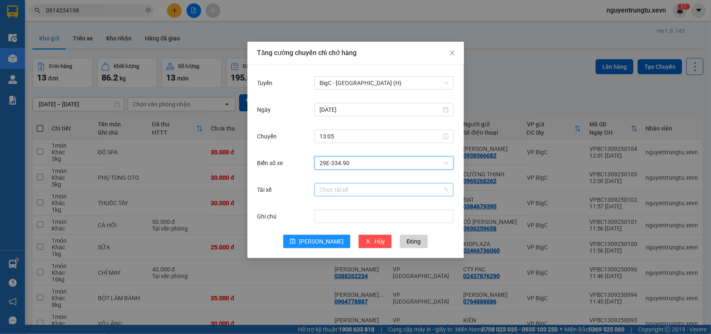
click at [367, 194] on input "Tài xế" at bounding box center [380, 189] width 123 height 12
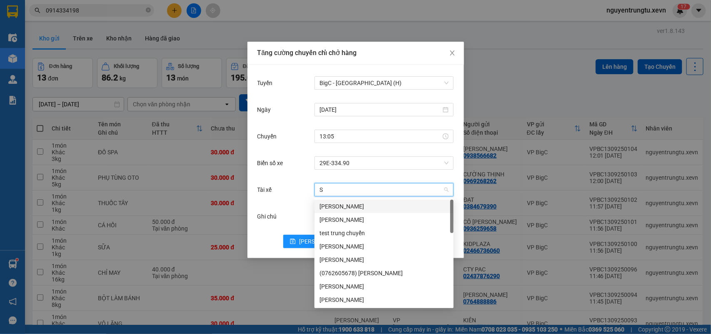
type input "SỸ"
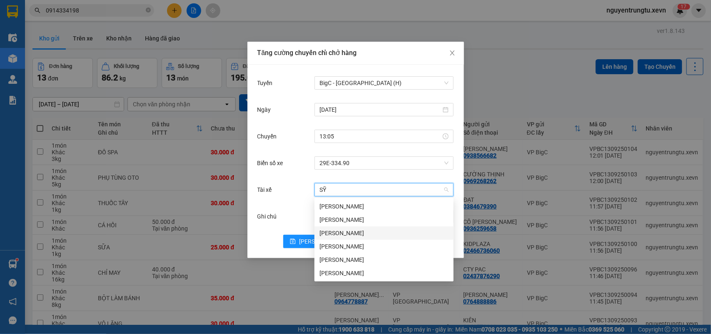
click at [339, 237] on div "[PERSON_NAME]" at bounding box center [383, 232] width 129 height 9
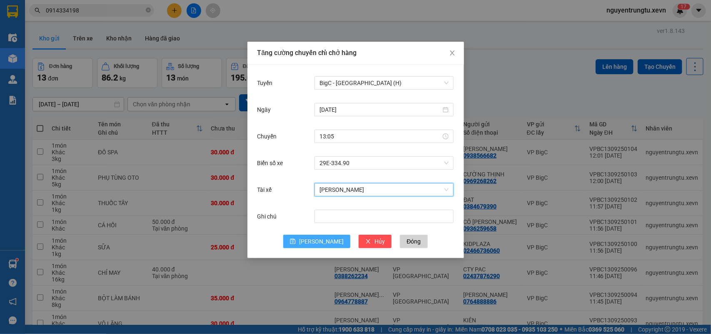
click at [315, 244] on button "[PERSON_NAME]" at bounding box center [316, 241] width 67 height 13
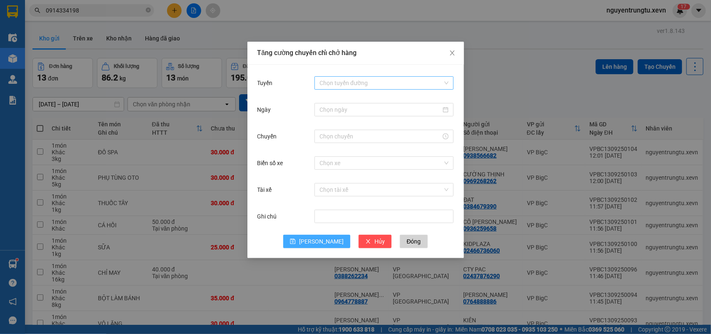
click at [391, 86] on input "Tuyến" at bounding box center [380, 83] width 123 height 12
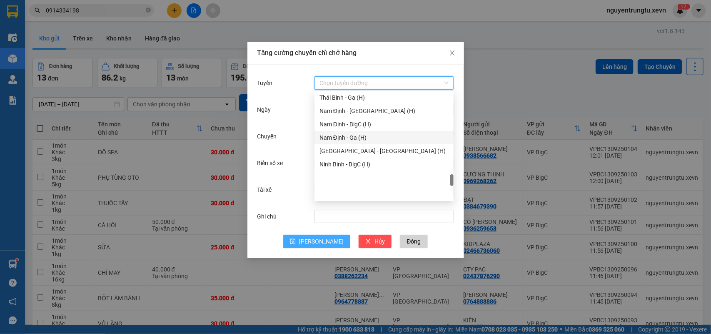
scroll to position [936, 0]
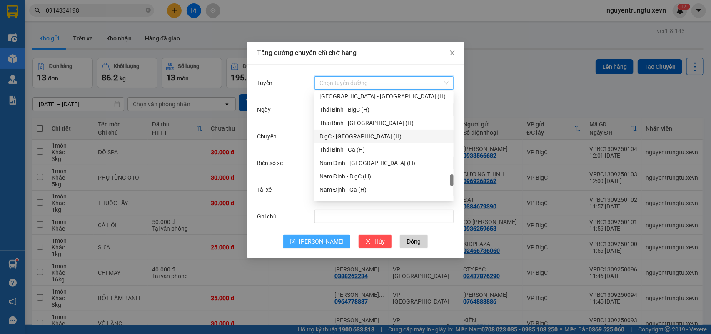
click at [362, 136] on div "BigC - [GEOGRAPHIC_DATA] (H)" at bounding box center [383, 136] width 129 height 9
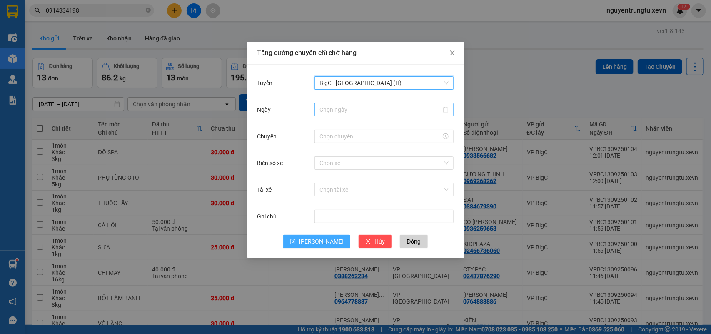
click at [366, 103] on div at bounding box center [383, 109] width 139 height 13
click at [362, 109] on input "Ngày" at bounding box center [380, 109] width 122 height 9
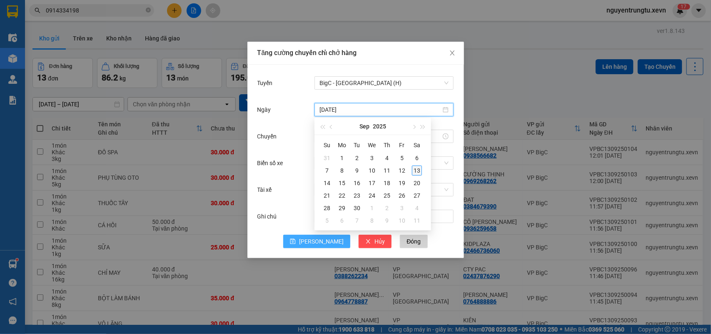
type input "[DATE]"
click at [417, 169] on div "13" at bounding box center [417, 170] width 10 height 10
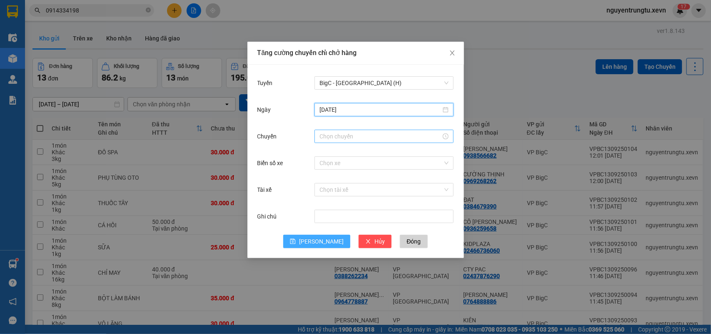
click at [344, 134] on input "Chuyến" at bounding box center [380, 136] width 122 height 9
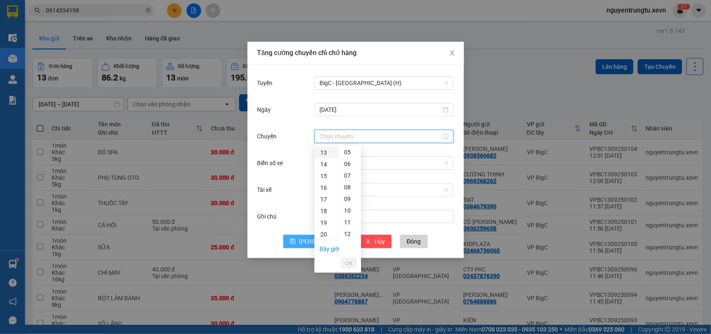
click at [324, 156] on div "13" at bounding box center [325, 153] width 23 height 12
drag, startPoint x: 346, startPoint y: 214, endPoint x: 346, endPoint y: 247, distance: 33.3
click at [346, 213] on div "05" at bounding box center [349, 211] width 23 height 12
type input "13:05"
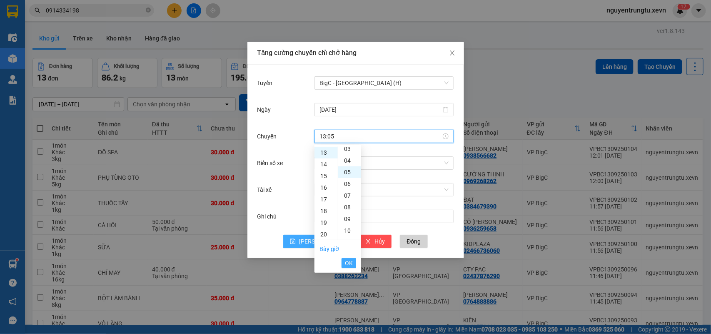
scroll to position [58, 0]
click at [347, 262] on span "OK" at bounding box center [349, 262] width 8 height 9
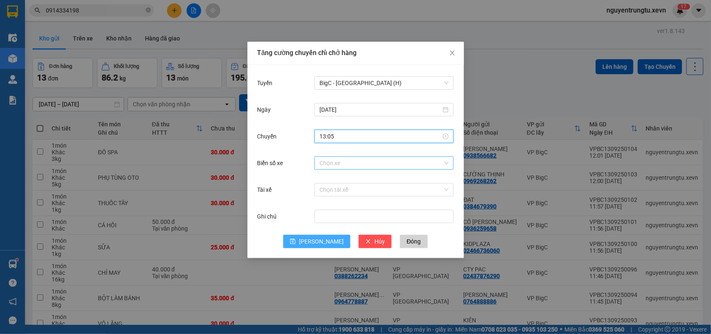
click at [350, 162] on input "Biển số xe" at bounding box center [380, 163] width 123 height 12
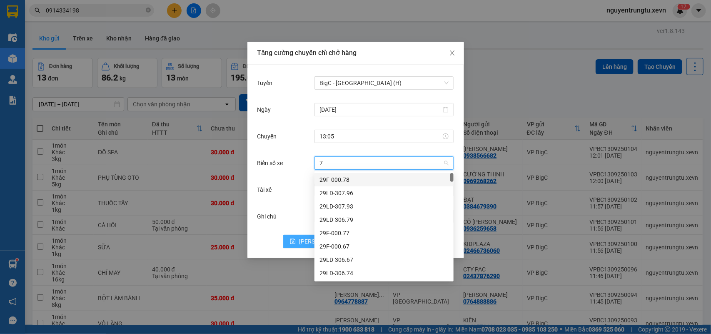
type input "7."
type input "9"
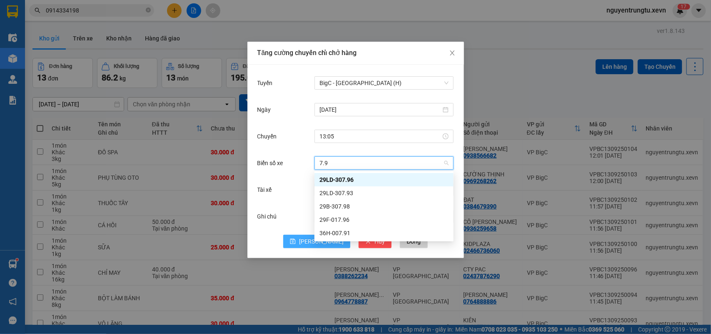
type input "7.96"
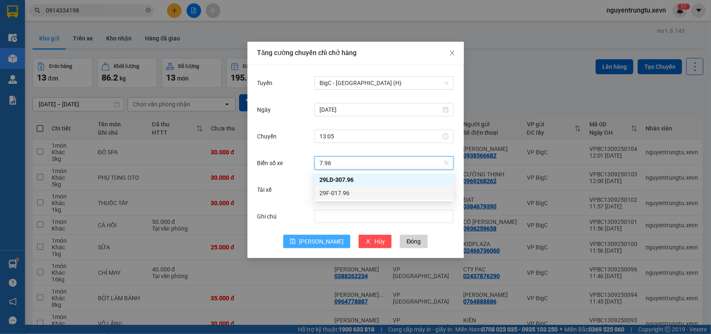
click at [340, 196] on div "29F-017.96" at bounding box center [383, 192] width 129 height 9
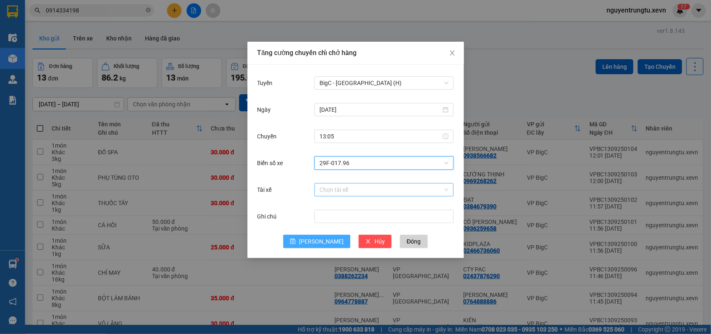
click at [349, 190] on input "Tài xế" at bounding box center [380, 189] width 123 height 12
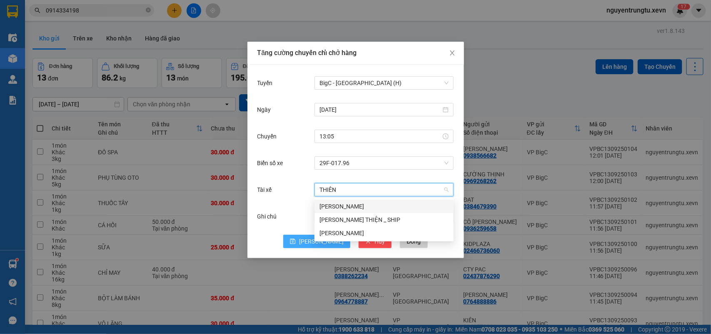
type input "THIÊN M"
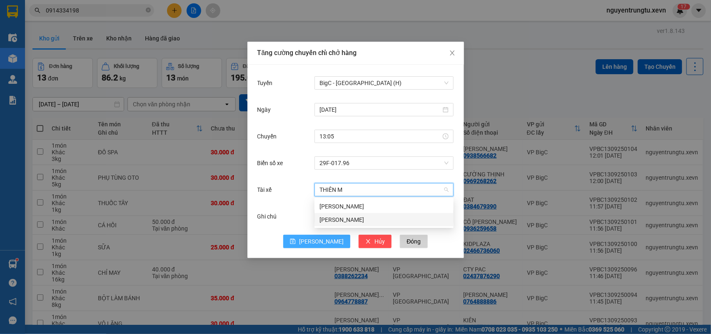
click at [353, 220] on div "[PERSON_NAME]" at bounding box center [383, 219] width 129 height 9
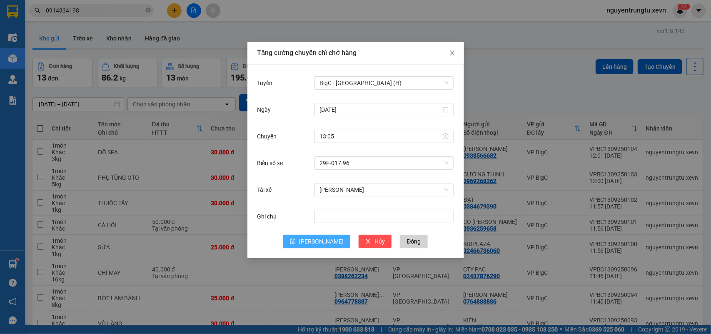
click at [318, 240] on span "[PERSON_NAME]" at bounding box center [321, 241] width 45 height 9
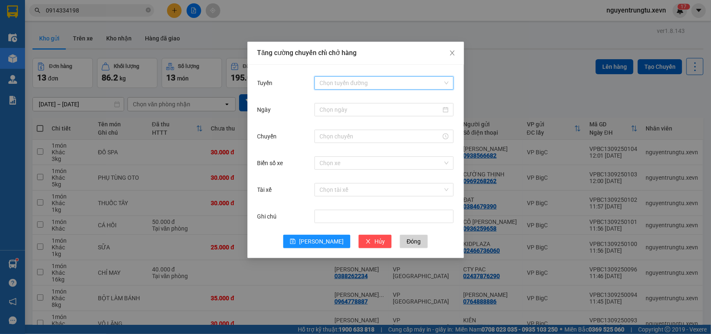
click at [338, 87] on input "Tuyến" at bounding box center [380, 83] width 123 height 12
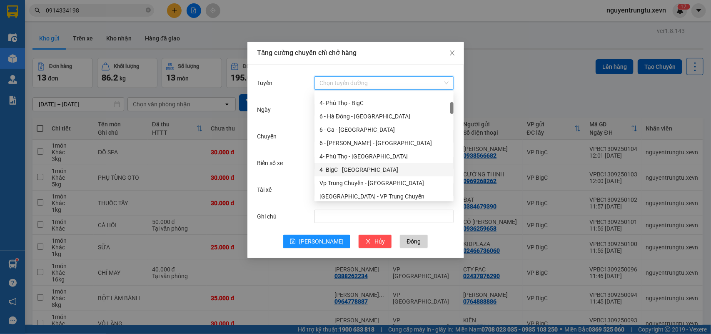
scroll to position [0, 0]
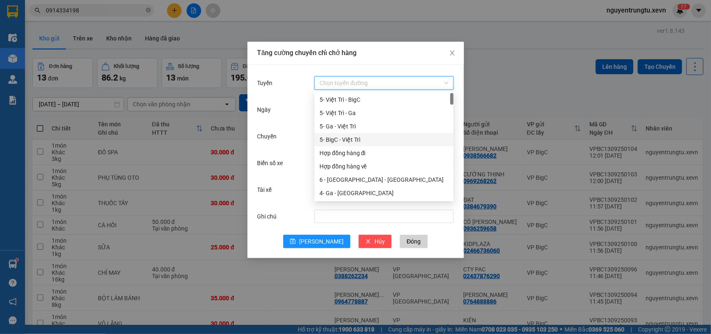
click at [369, 140] on div "5- BigC - Việt Trì" at bounding box center [383, 139] width 129 height 9
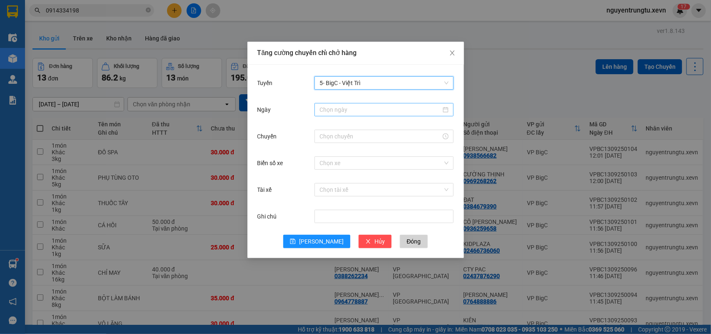
click at [367, 109] on input "Ngày" at bounding box center [380, 109] width 122 height 9
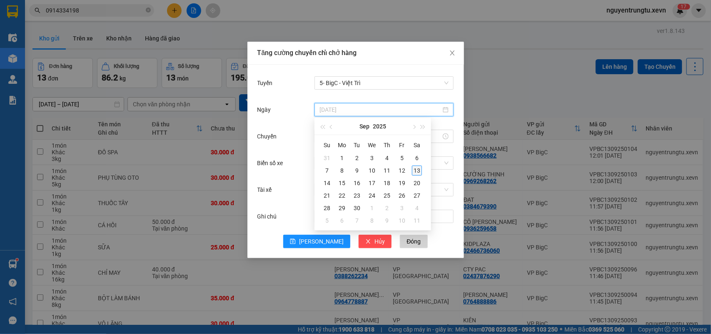
type input "[DATE]"
click at [413, 175] on td "13" at bounding box center [416, 170] width 15 height 12
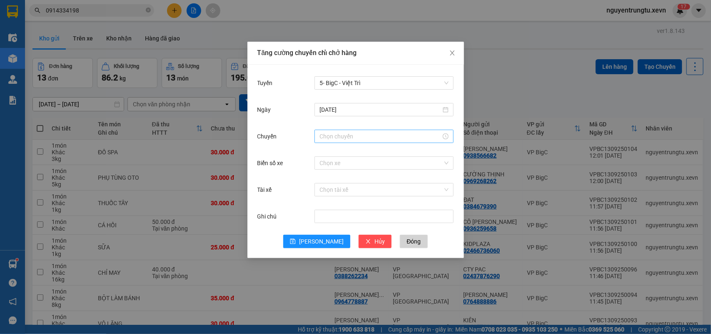
click at [349, 130] on div at bounding box center [383, 136] width 139 height 13
drag, startPoint x: 326, startPoint y: 152, endPoint x: 338, endPoint y: 202, distance: 51.8
click at [326, 152] on div "13" at bounding box center [325, 153] width 23 height 12
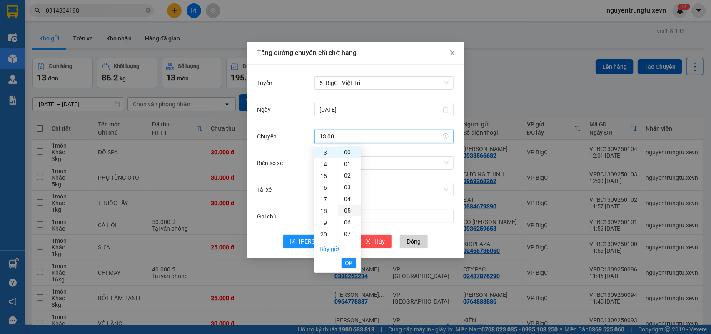
click at [349, 214] on div "05" at bounding box center [349, 211] width 23 height 12
type input "13:05"
click at [347, 264] on span "OK" at bounding box center [349, 262] width 8 height 9
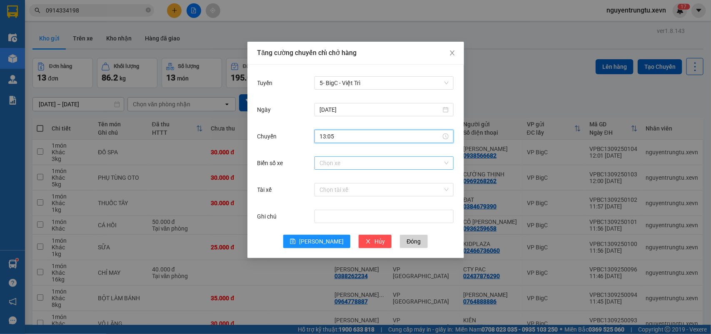
click at [368, 169] on input "Biển số xe" at bounding box center [380, 163] width 123 height 12
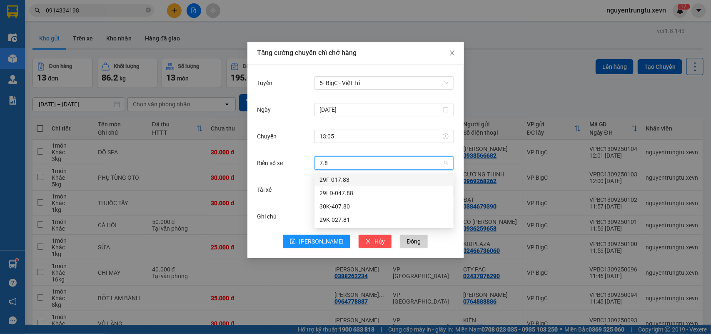
type input "7.83"
click at [367, 181] on div "29F-017.83" at bounding box center [383, 179] width 129 height 9
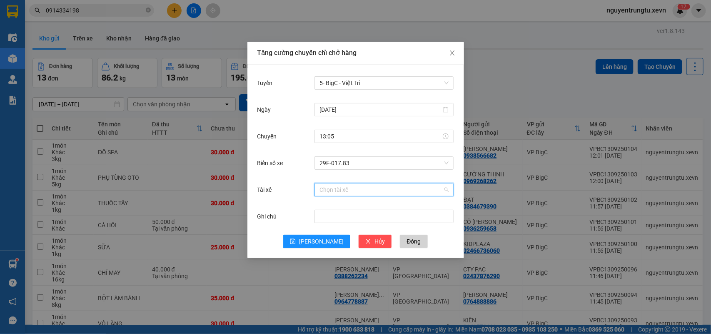
click at [369, 192] on input "Tài xế" at bounding box center [380, 189] width 123 height 12
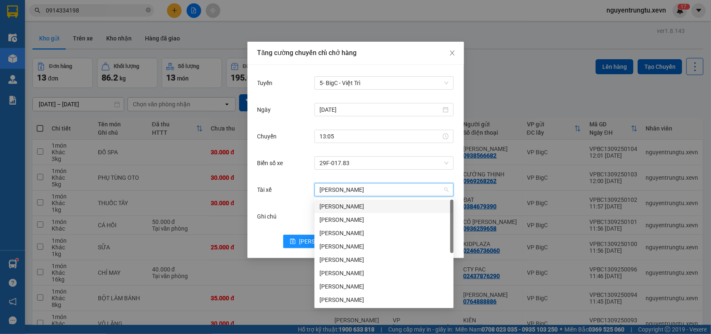
type input "LÊ TH"
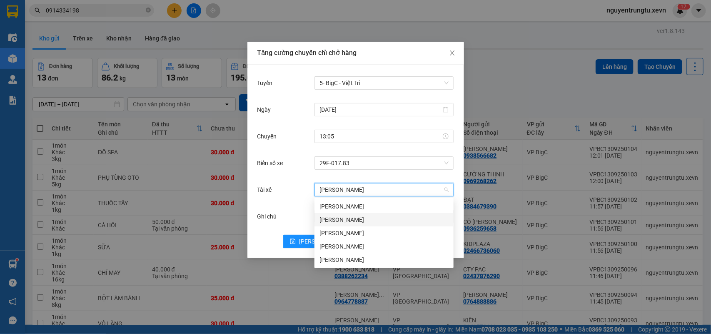
click at [357, 217] on div "Lê Thanh Tùng" at bounding box center [383, 219] width 129 height 9
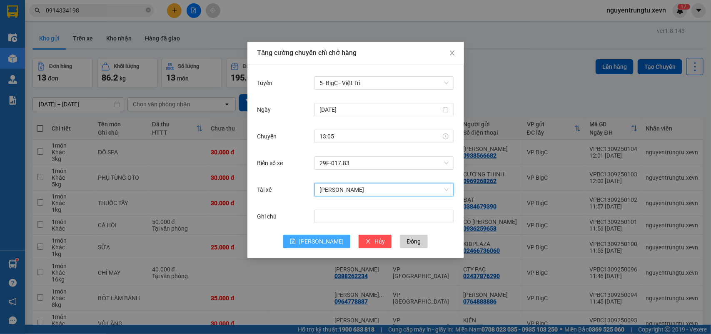
click at [326, 242] on button "[PERSON_NAME]" at bounding box center [316, 241] width 67 height 13
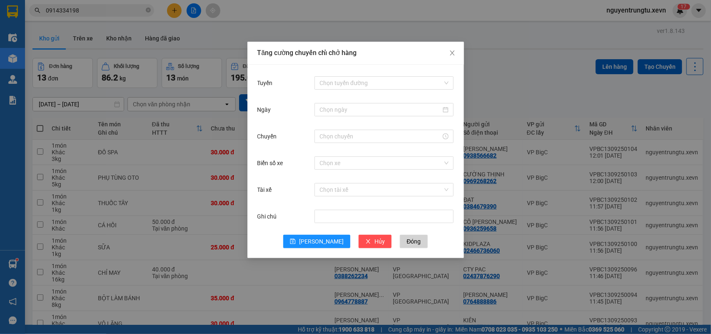
click at [369, 69] on div "Tuyến Chọn tuyến đường Ngày Chuyến Biển số xe Chọn xe Tài xế Chọn tài xế Ghi ch…" at bounding box center [355, 161] width 217 height 193
click at [371, 80] on input "Tuyến" at bounding box center [380, 83] width 123 height 12
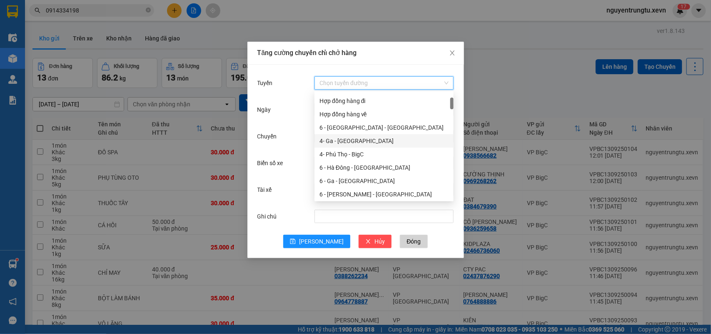
scroll to position [104, 0]
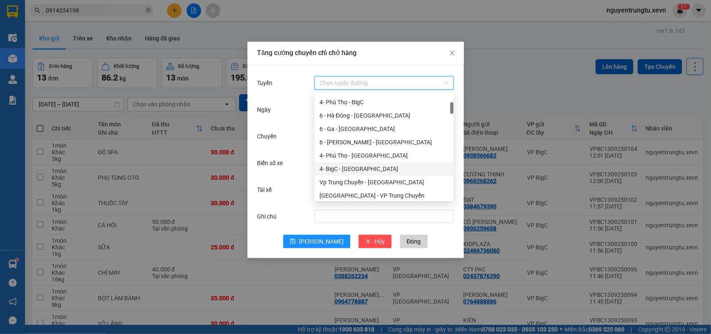
click at [368, 172] on div "4- BigC - [GEOGRAPHIC_DATA]" at bounding box center [383, 168] width 129 height 9
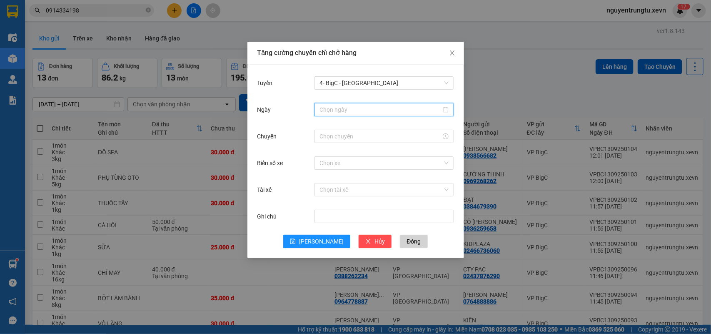
click at [372, 106] on input "Ngày" at bounding box center [380, 109] width 122 height 9
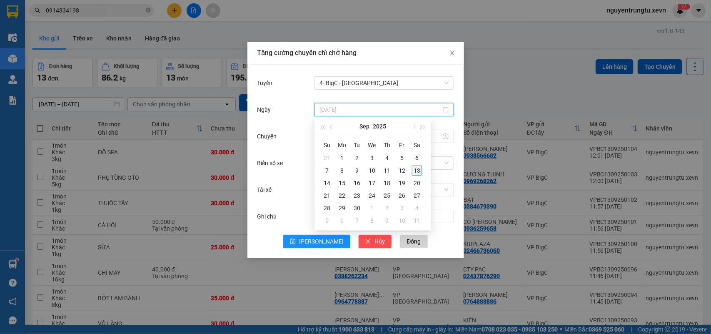
type input "[DATE]"
click at [419, 172] on div "13" at bounding box center [417, 170] width 10 height 10
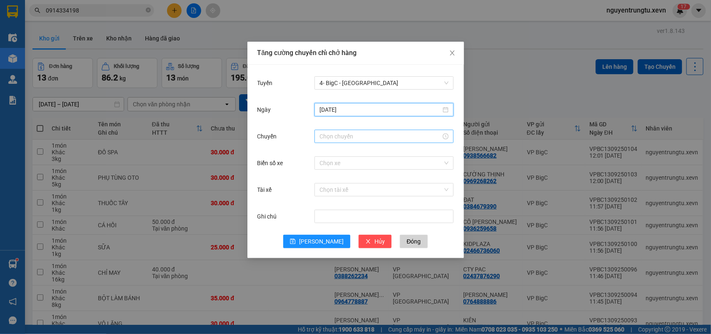
click at [347, 142] on div at bounding box center [383, 136] width 139 height 13
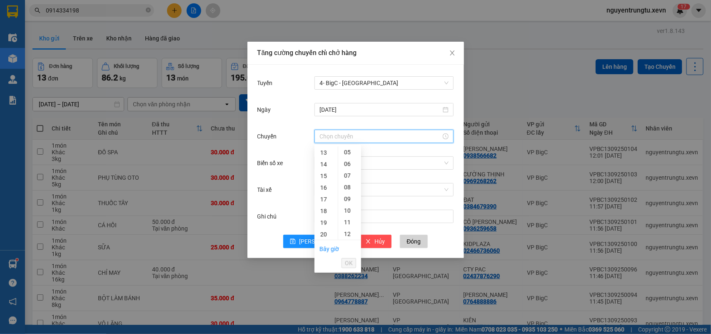
click at [338, 140] on input "Chuyến" at bounding box center [380, 136] width 122 height 9
drag, startPoint x: 326, startPoint y: 150, endPoint x: 337, endPoint y: 180, distance: 31.4
click at [326, 151] on div "13" at bounding box center [325, 153] width 23 height 12
click at [350, 207] on div "05" at bounding box center [349, 211] width 23 height 12
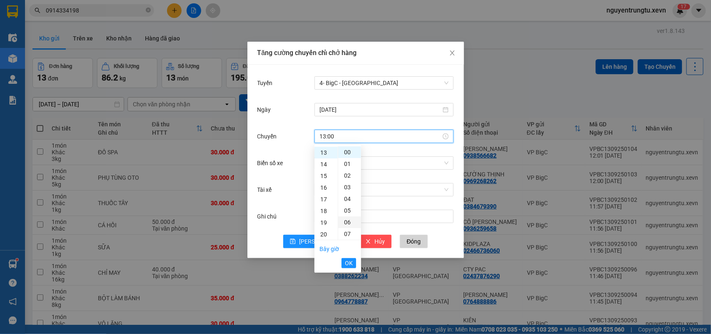
type input "13:05"
drag, startPoint x: 347, startPoint y: 257, endPoint x: 348, endPoint y: 252, distance: 5.2
click at [347, 259] on button "OK" at bounding box center [349, 263] width 15 height 10
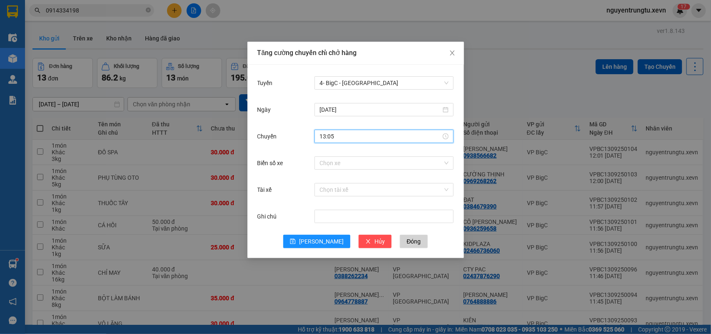
click at [380, 155] on div "Chọn xe" at bounding box center [383, 163] width 139 height 17
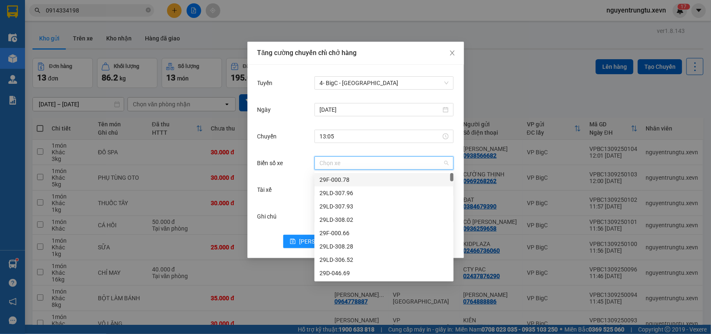
click at [380, 161] on input "Biển số xe" at bounding box center [380, 163] width 123 height 12
type input "5.00"
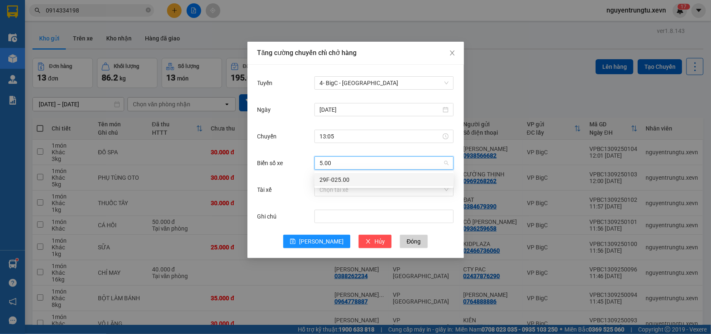
click at [384, 179] on div "29F-025.00" at bounding box center [383, 179] width 129 height 9
click at [379, 188] on input "Tài xế" at bounding box center [380, 189] width 123 height 12
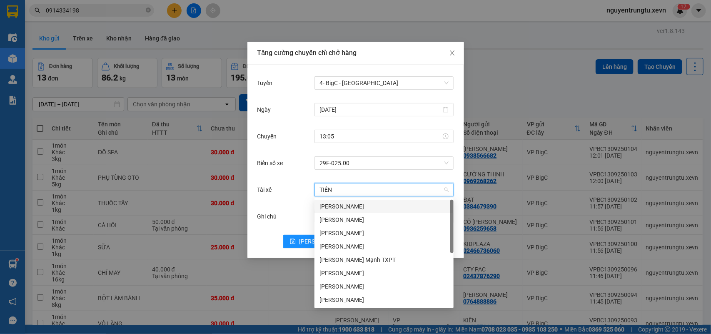
type input "TIẾN L"
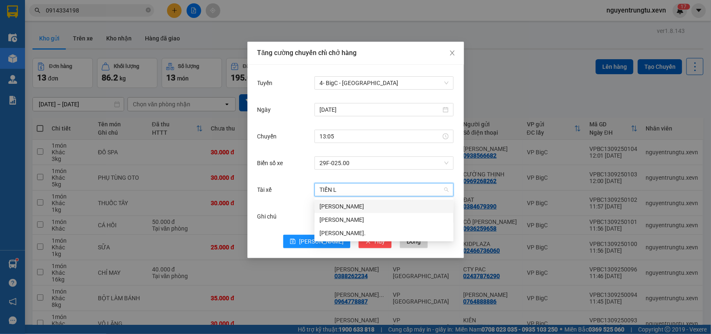
click at [369, 207] on div "[PERSON_NAME]" at bounding box center [383, 206] width 129 height 9
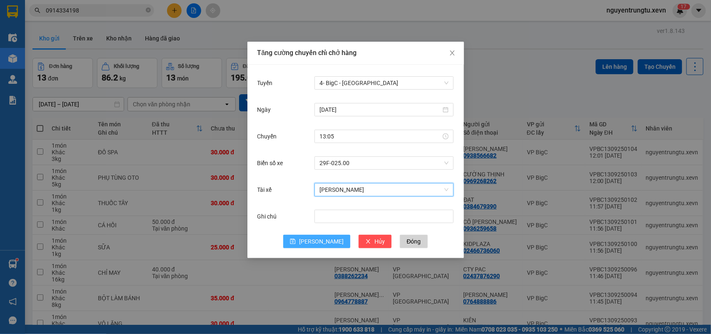
click at [328, 243] on button "[PERSON_NAME]" at bounding box center [316, 241] width 67 height 13
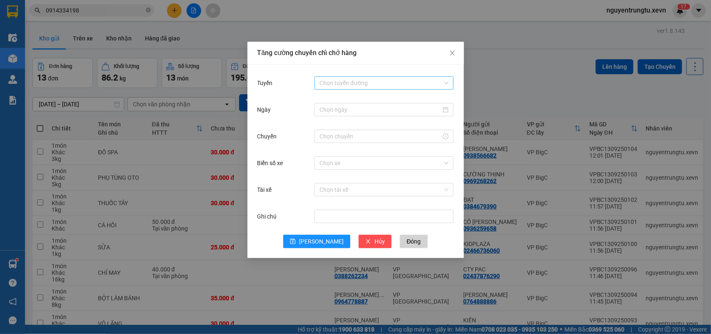
click at [368, 80] on input "Tuyến" at bounding box center [380, 83] width 123 height 12
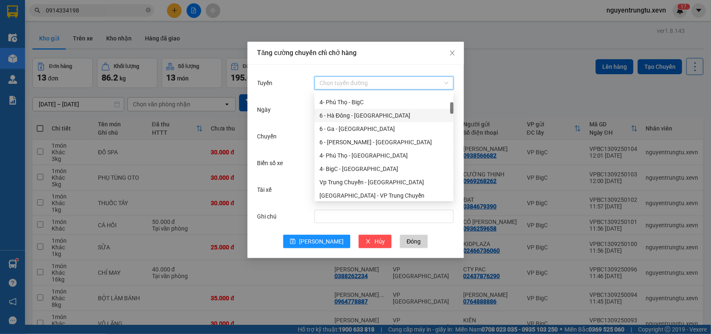
click at [369, 117] on div "6 - Hà Đông - [GEOGRAPHIC_DATA]" at bounding box center [383, 115] width 129 height 9
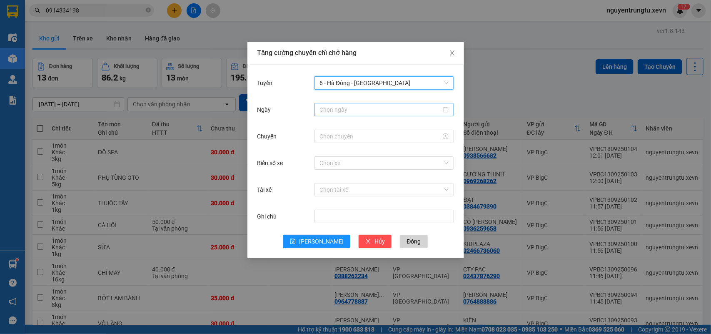
click at [362, 108] on input "Ngày" at bounding box center [380, 109] width 122 height 9
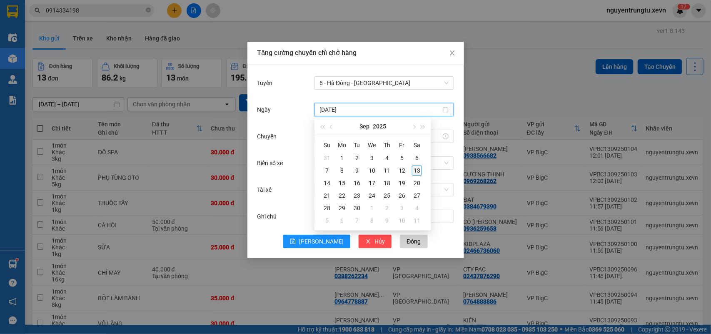
type input "[DATE]"
click at [420, 170] on div "13" at bounding box center [417, 170] width 10 height 10
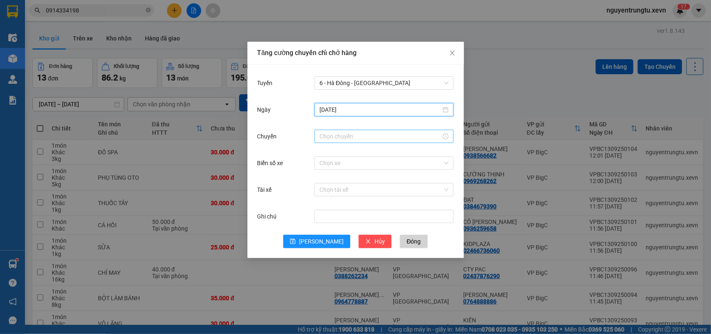
click at [354, 132] on input "Chuyến" at bounding box center [380, 136] width 122 height 9
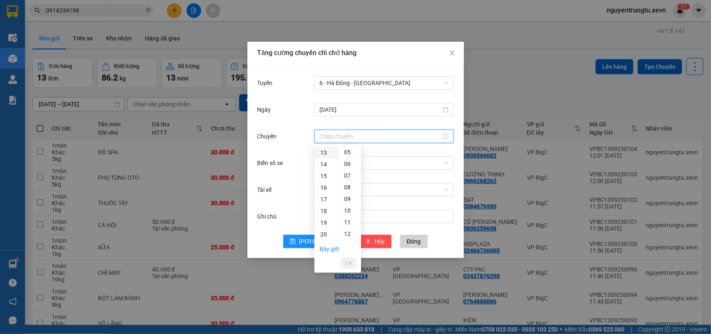
click at [322, 154] on div "13" at bounding box center [325, 153] width 23 height 12
click at [344, 212] on div "05" at bounding box center [349, 211] width 23 height 12
type input "13:05"
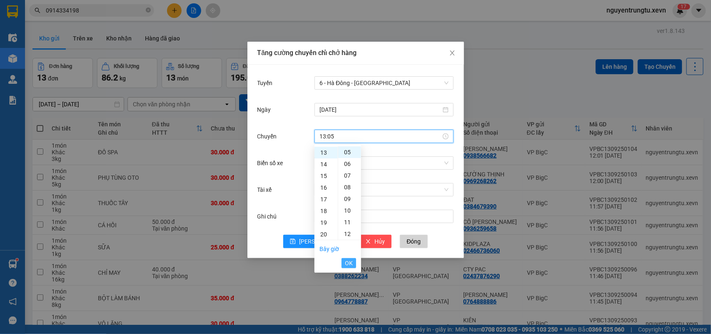
click at [345, 259] on span "OK" at bounding box center [349, 262] width 8 height 9
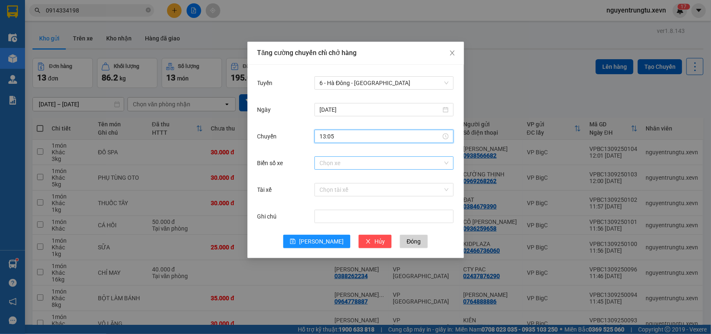
click at [357, 168] on input "Biển số xe" at bounding box center [380, 163] width 123 height 12
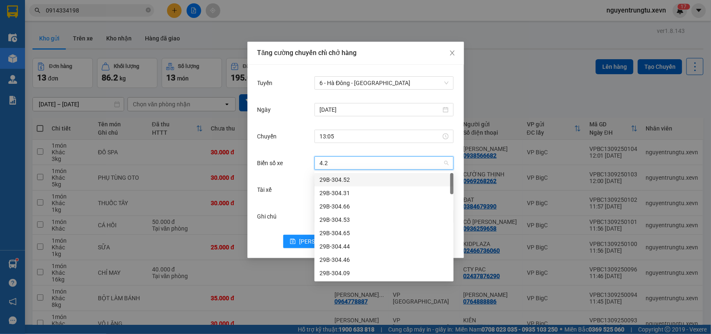
type input "4.29"
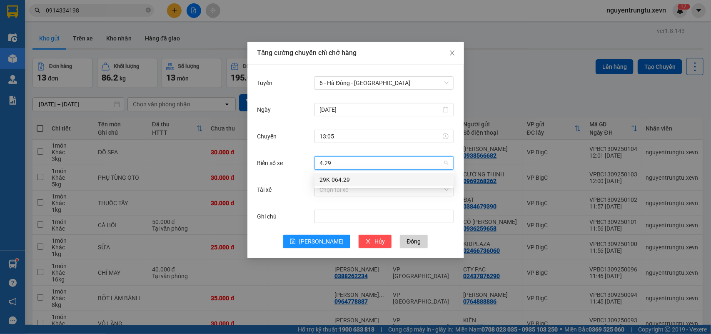
click at [361, 180] on div "29K-064.29" at bounding box center [383, 179] width 129 height 9
click at [361, 186] on input "Tài xế" at bounding box center [380, 189] width 123 height 12
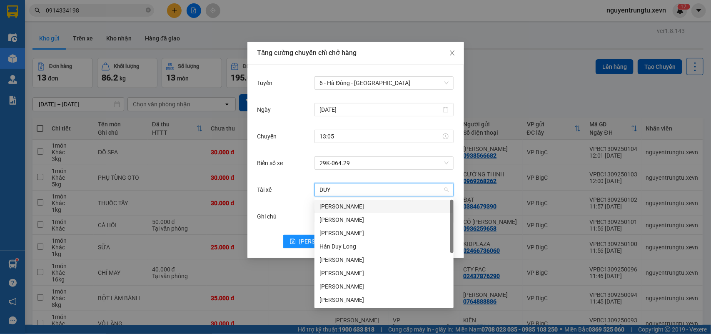
type input "DUY P"
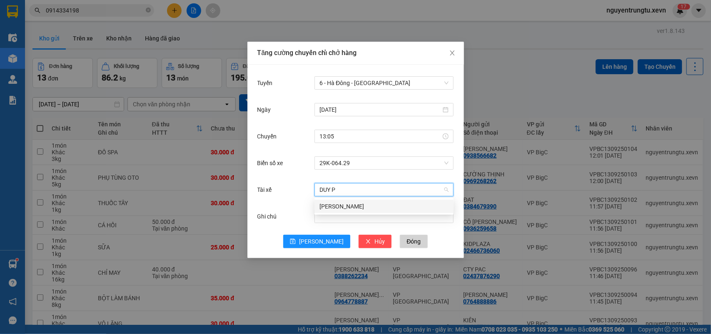
click at [363, 207] on div "Nguyễn Duy Phương" at bounding box center [383, 206] width 129 height 9
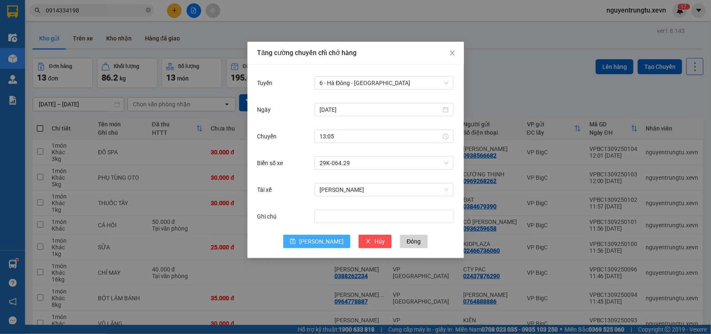
click at [306, 240] on button "[PERSON_NAME]" at bounding box center [316, 241] width 67 height 13
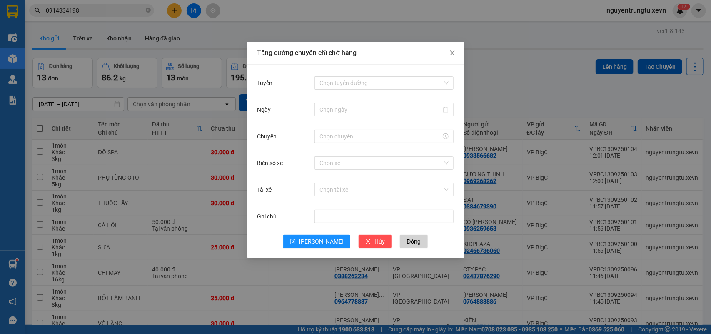
drag, startPoint x: 34, startPoint y: 244, endPoint x: 35, endPoint y: 261, distance: 16.7
click at [35, 261] on div "Tăng cường chuyến chỉ chở hàng Tuyến Chọn tuyến đường Ngày Chuyến Biển số xe Ch…" at bounding box center [355, 167] width 711 height 334
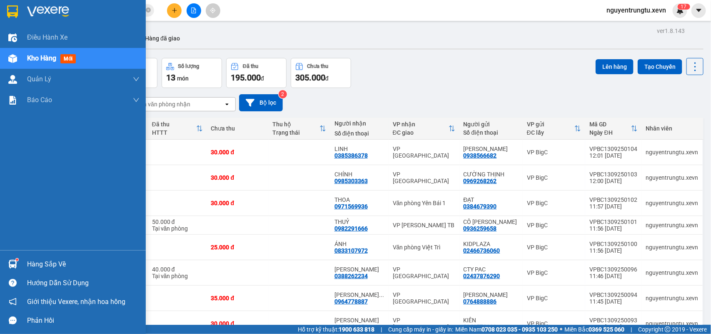
click at [21, 262] on div "Hàng sắp về" at bounding box center [73, 264] width 146 height 19
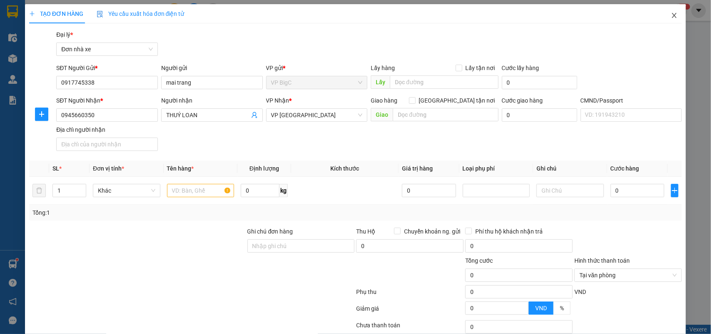
click at [671, 17] on icon "close" at bounding box center [674, 15] width 7 height 7
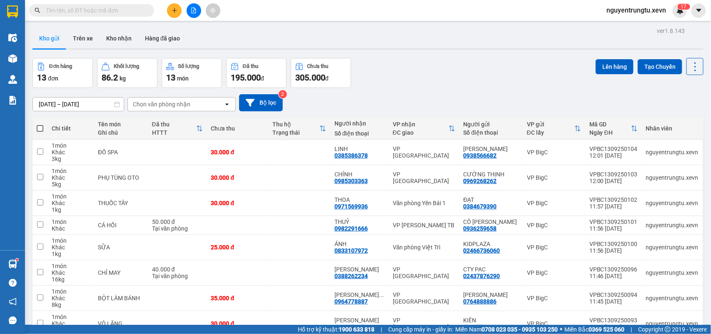
click at [121, 9] on input "text" at bounding box center [95, 10] width 98 height 9
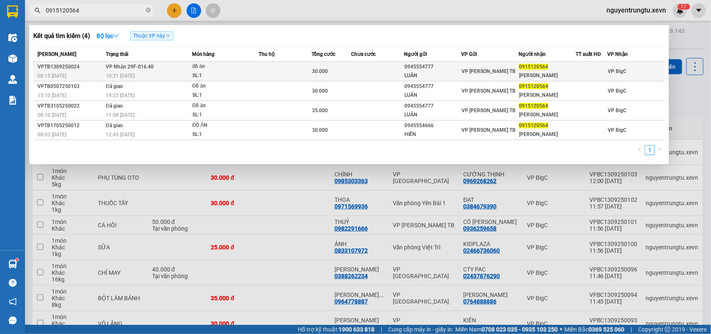
type input "0915120564"
click at [272, 72] on td at bounding box center [285, 72] width 53 height 20
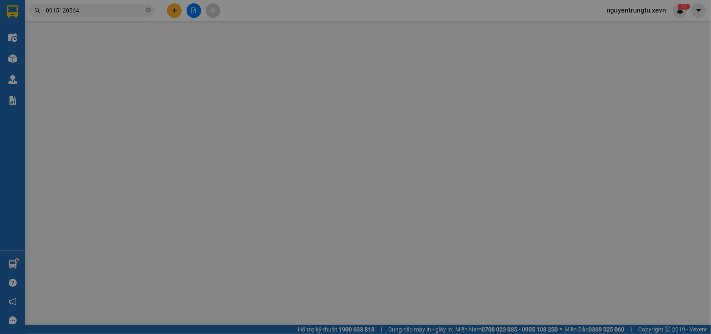
type input "0945554777"
type input "LUÂN"
type input "0915120564"
type input "NGỌC ANH"
type input "ngọc anh"
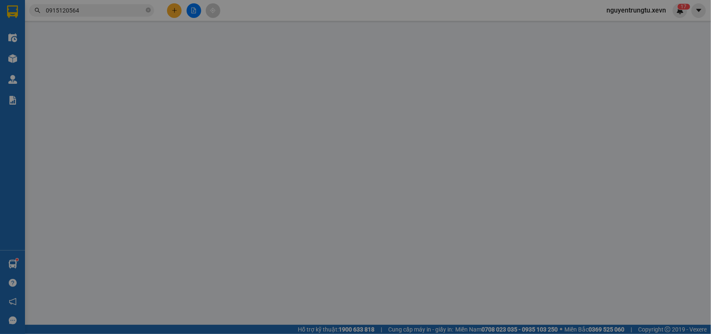
type input "30.000"
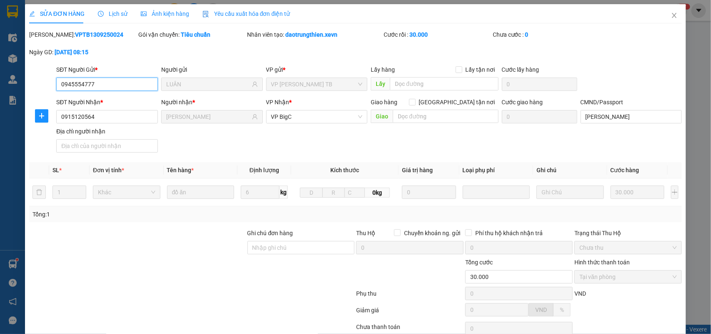
scroll to position [66, 0]
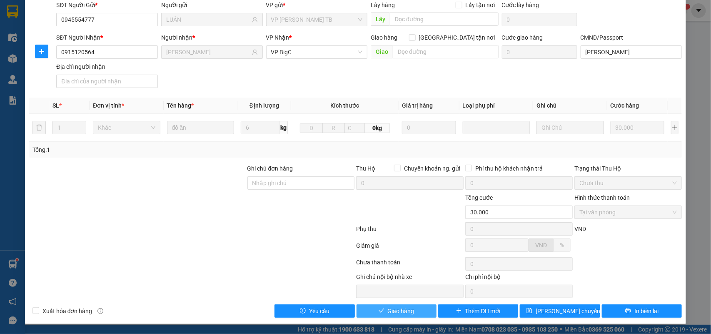
click at [411, 314] on button "Giao hàng" at bounding box center [397, 310] width 80 height 13
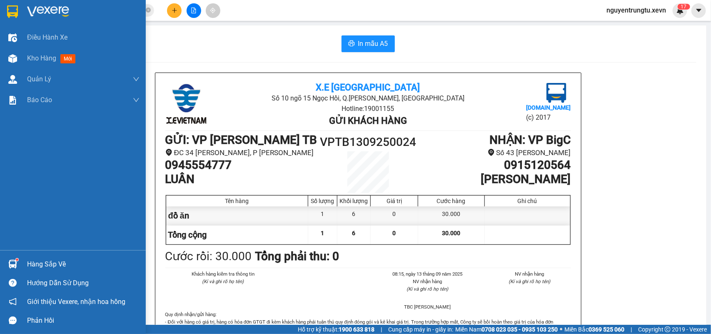
click at [19, 15] on div at bounding box center [12, 11] width 15 height 15
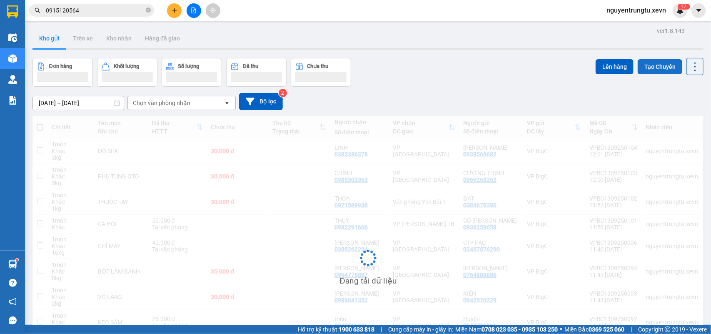
click at [644, 63] on button "Tạo Chuyến" at bounding box center [660, 66] width 45 height 15
